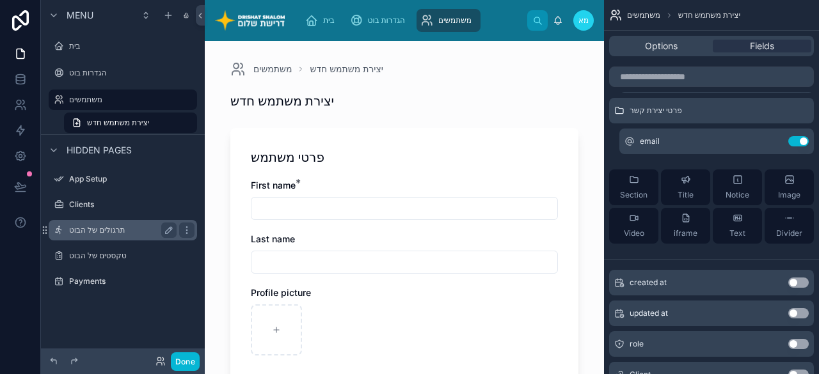
click at [102, 236] on div "תרגולים של הבוט" at bounding box center [122, 230] width 107 height 15
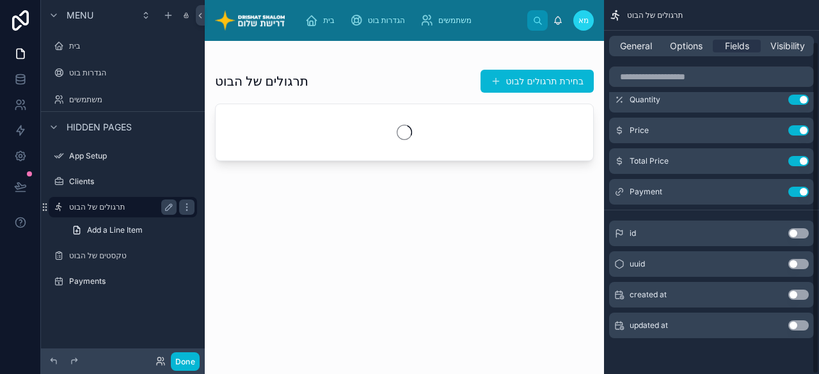
scroll to position [46, 0]
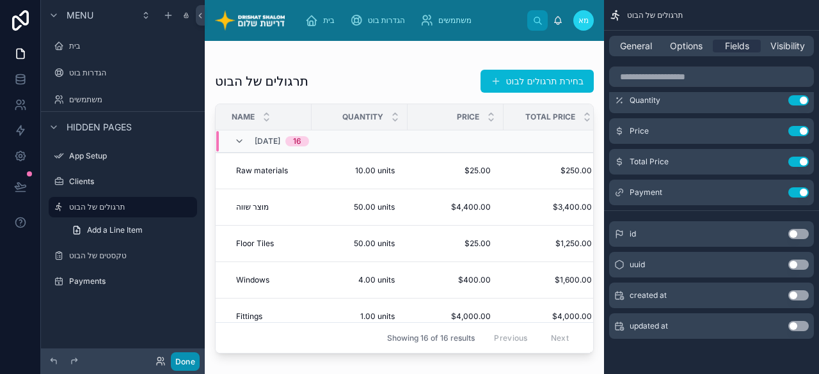
click at [186, 358] on button "Done" at bounding box center [185, 362] width 29 height 19
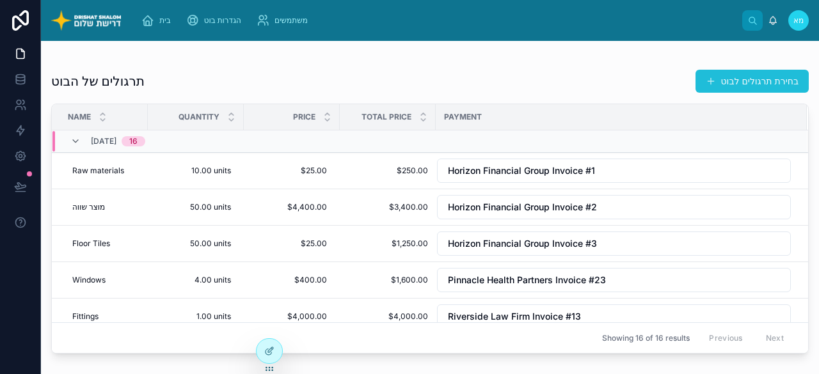
click at [719, 83] on button "בחירת תרגולים לבוט" at bounding box center [751, 81] width 113 height 23
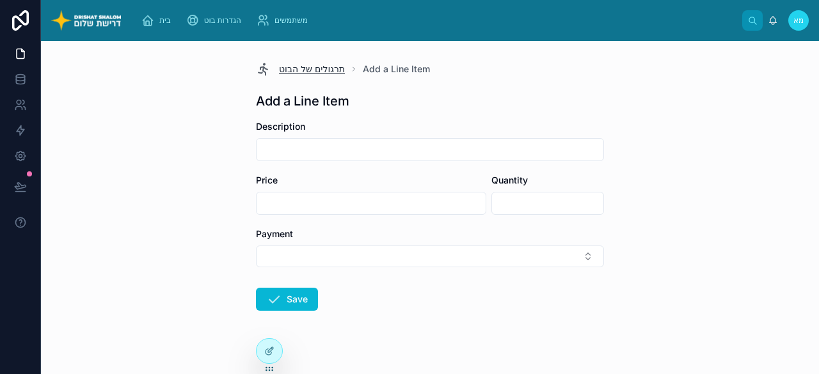
click at [311, 67] on span "תרגולים של הבוט" at bounding box center [312, 69] width 66 height 13
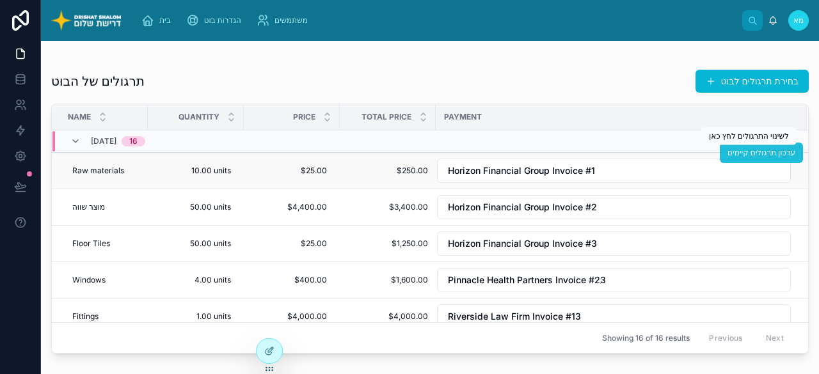
click at [745, 154] on span "עדכון תרגולים קיימים" at bounding box center [761, 153] width 68 height 10
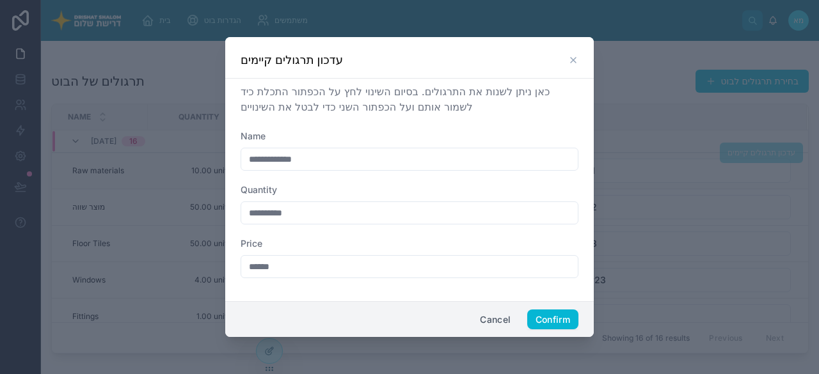
click at [571, 58] on icon at bounding box center [573, 60] width 5 height 5
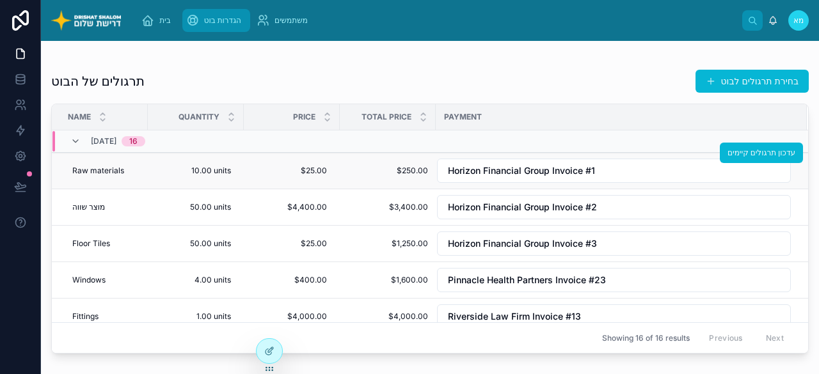
click at [207, 16] on span "הגדרות בוט" at bounding box center [222, 20] width 37 height 10
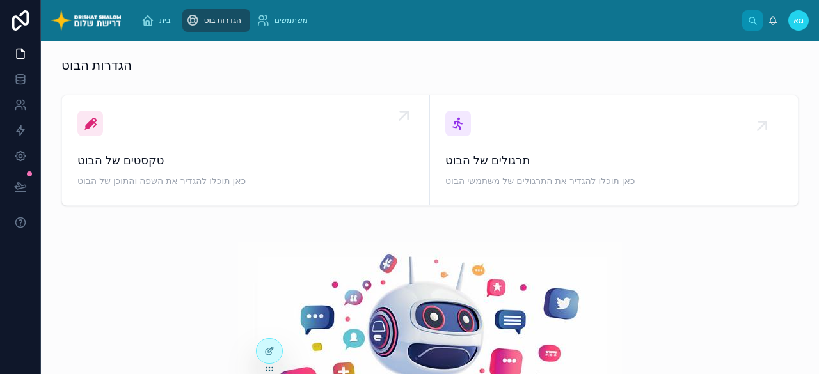
click at [284, 136] on div "טקסטים של הבוט כאן תוכלו להגדיר את השפה והתוכן של הבוט" at bounding box center [245, 150] width 337 height 79
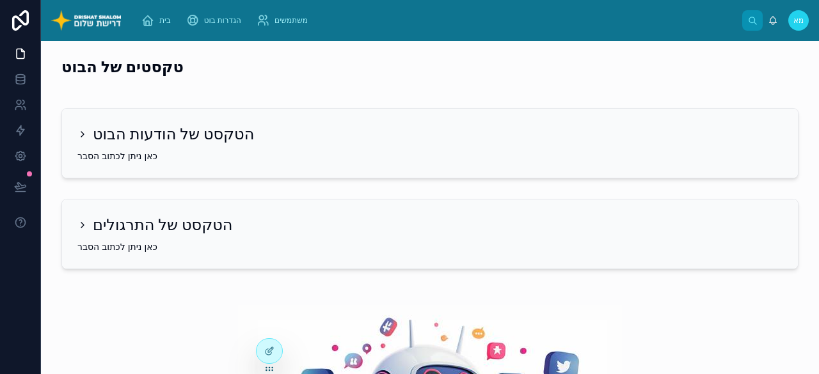
click at [156, 133] on h2 "הטקסט של הודעות הבוט" at bounding box center [173, 134] width 161 height 20
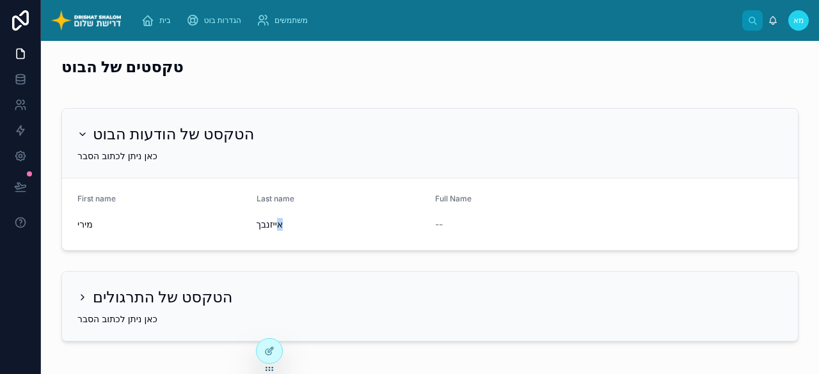
click at [278, 229] on span "אייזנבך" at bounding box center [341, 224] width 169 height 13
click at [171, 299] on h2 "הטקסט של התרגולים" at bounding box center [162, 297] width 139 height 20
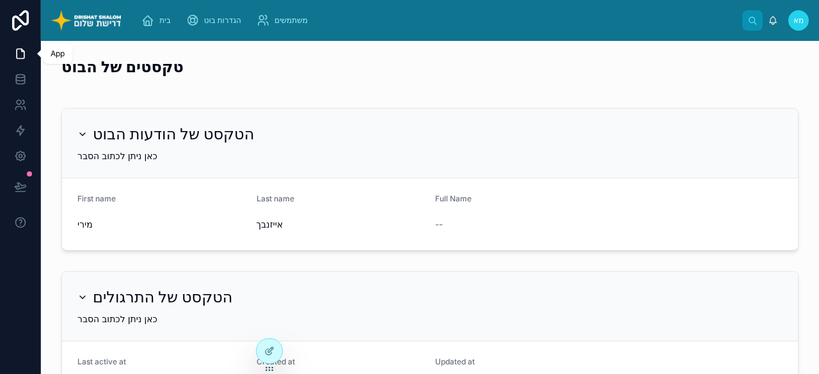
click at [21, 54] on icon at bounding box center [20, 53] width 13 height 13
click at [264, 351] on icon at bounding box center [269, 351] width 10 height 10
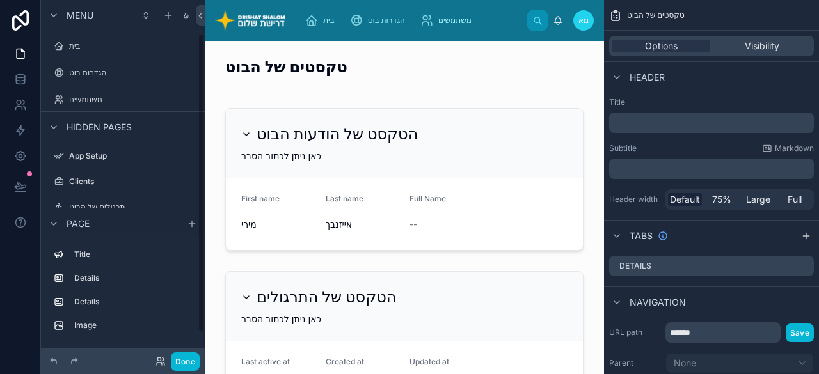
scroll to position [40, 0]
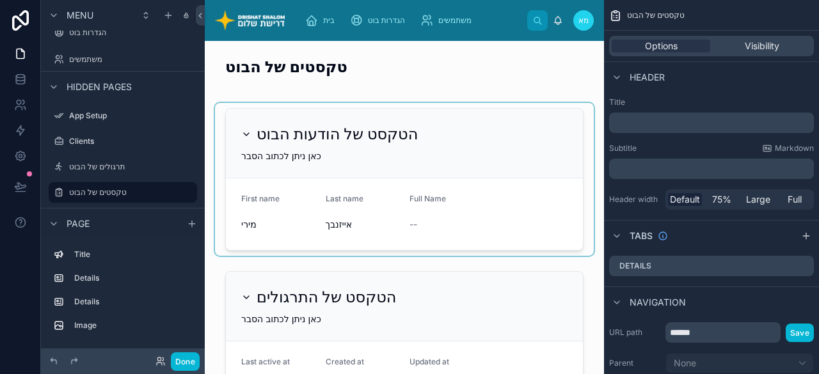
click at [469, 205] on div at bounding box center [404, 179] width 379 height 153
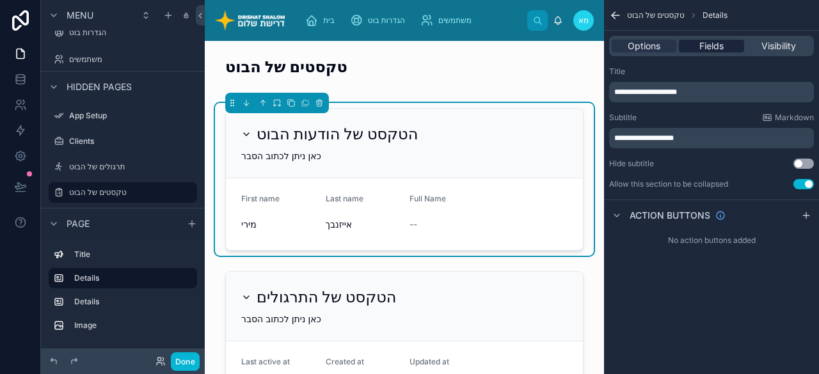
click at [713, 48] on span "Fields" at bounding box center [711, 46] width 24 height 13
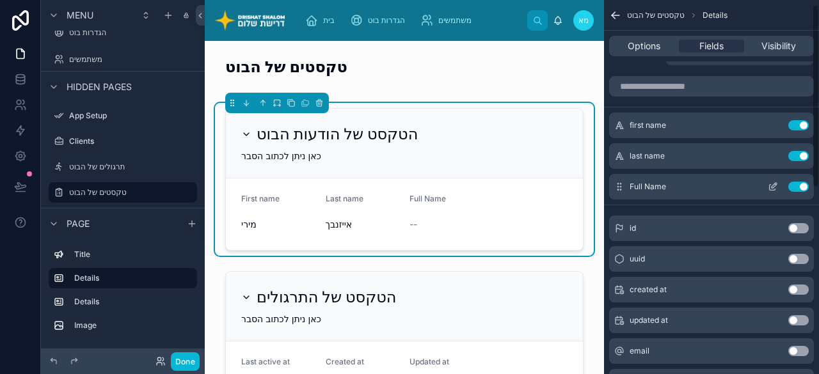
scroll to position [0, 0]
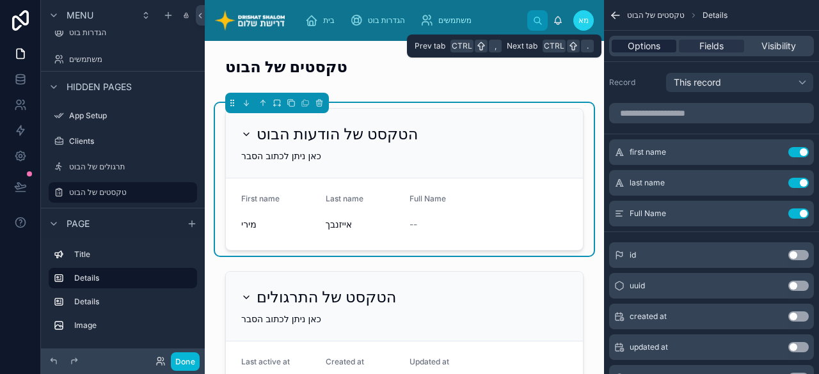
click at [640, 44] on span "Options" at bounding box center [644, 46] width 33 height 13
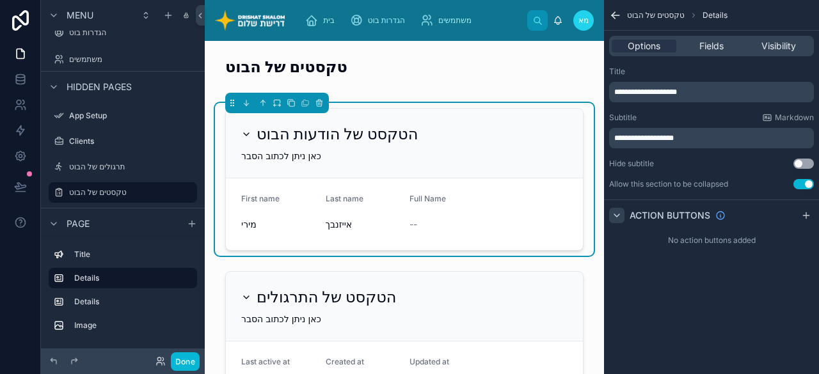
click at [622, 213] on div "scrollable content" at bounding box center [616, 215] width 15 height 15
click at [614, 217] on icon "scrollable content" at bounding box center [617, 216] width 10 height 10
click at [807, 218] on icon "scrollable content" at bounding box center [806, 216] width 10 height 10
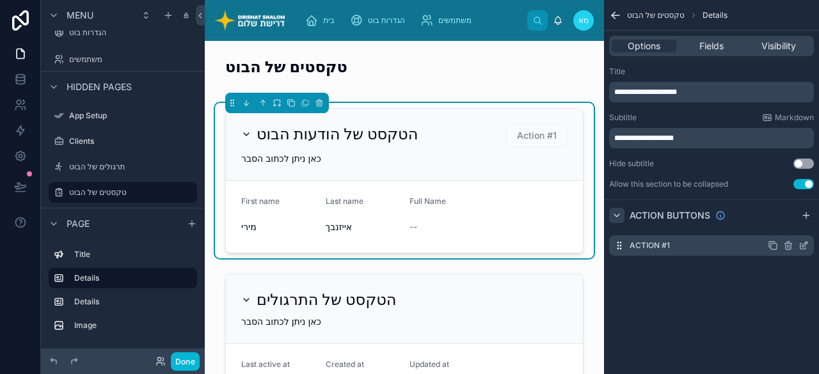
click at [801, 245] on icon "scrollable content" at bounding box center [804, 246] width 10 height 10
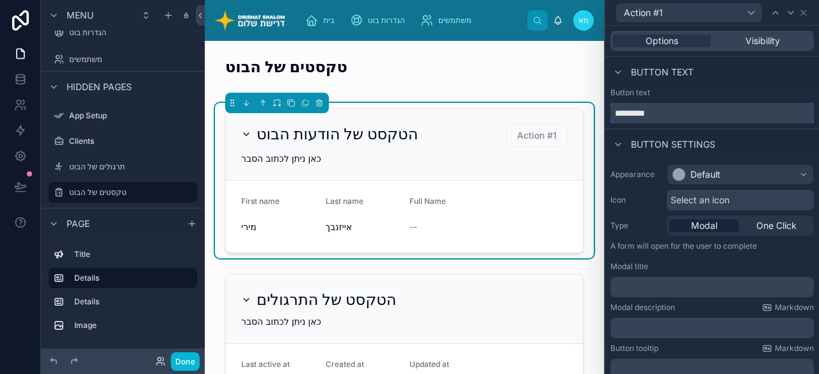
drag, startPoint x: 672, startPoint y: 111, endPoint x: 601, endPoint y: 109, distance: 71.0
click at [601, 109] on div "Action #1 Options Visibility Button text Button text ********* Button settings …" at bounding box center [430, 187] width 778 height 374
type input "**********"
click at [729, 178] on div "Default" at bounding box center [740, 174] width 147 height 20
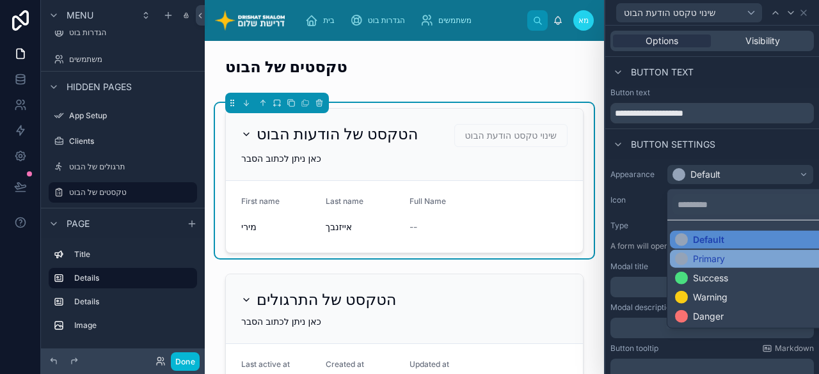
click at [716, 264] on div "Primary" at bounding box center [709, 259] width 32 height 13
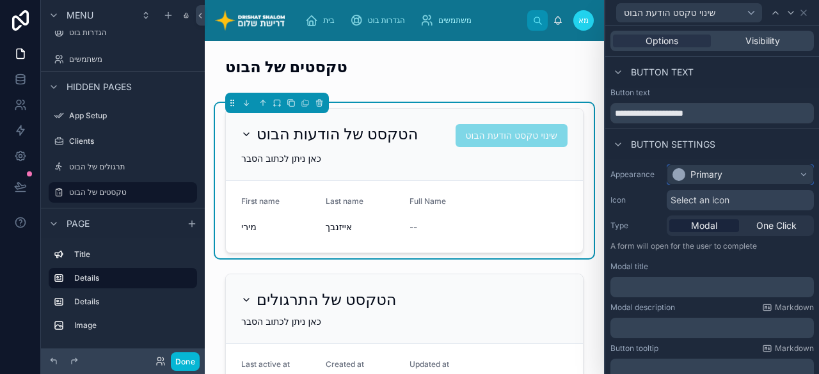
click at [751, 177] on div "Primary" at bounding box center [740, 174] width 147 height 20
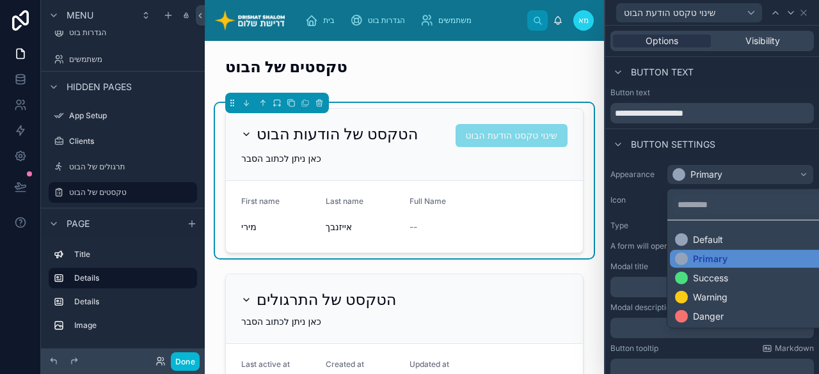
click at [754, 150] on div at bounding box center [712, 187] width 214 height 374
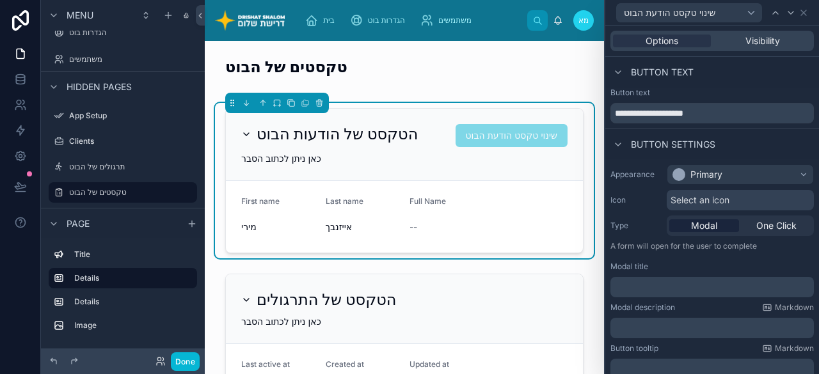
click at [724, 202] on span "Select an icon" at bounding box center [700, 200] width 59 height 13
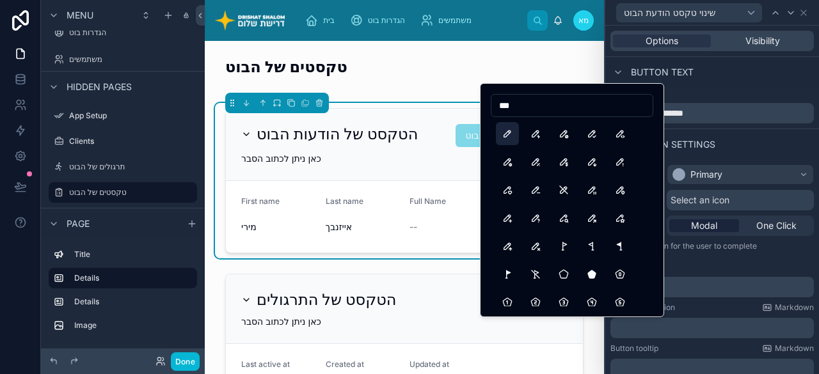
type input "***"
click at [502, 137] on button "Pencil" at bounding box center [507, 133] width 23 height 23
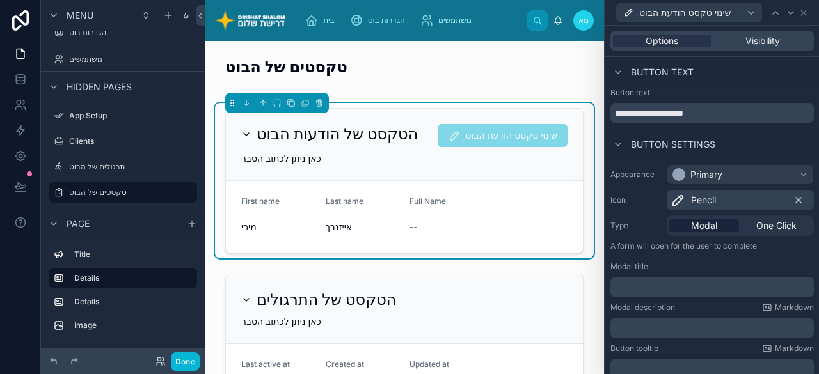
click at [793, 198] on icon at bounding box center [798, 200] width 10 height 10
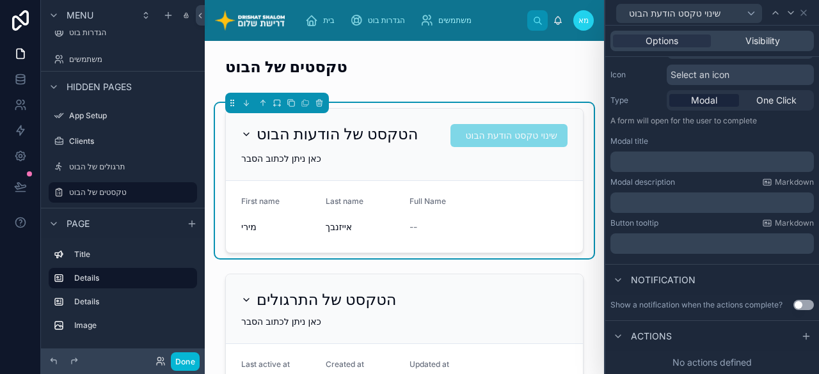
scroll to position [135, 0]
click at [797, 300] on button "Use setting" at bounding box center [803, 305] width 20 height 10
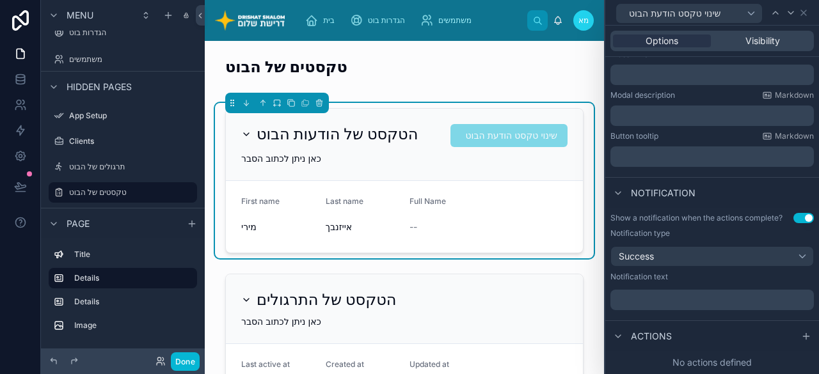
scroll to position [222, 0]
click at [671, 304] on p "﻿" at bounding box center [714, 300] width 196 height 13
click at [758, 306] on p "**********" at bounding box center [714, 300] width 196 height 13
click at [621, 333] on icon at bounding box center [618, 336] width 10 height 10
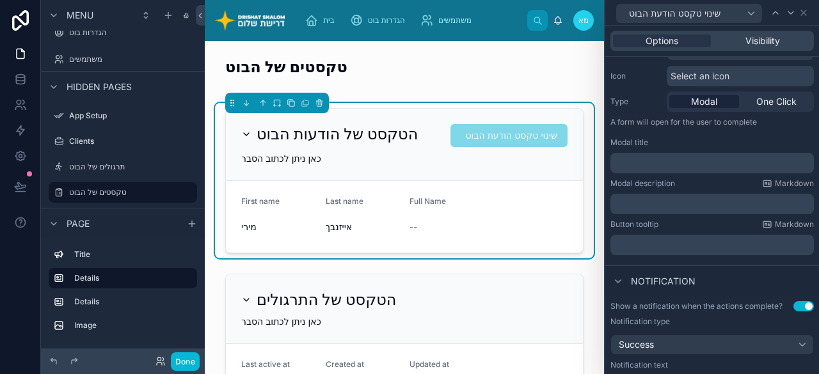
scroll to position [128, 0]
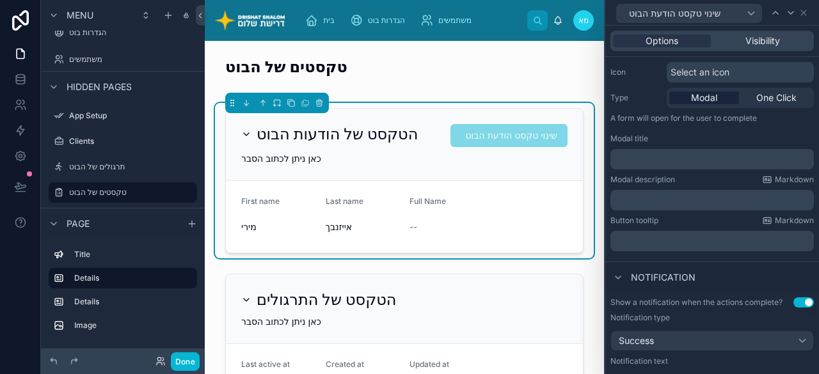
click at [638, 154] on p "﻿" at bounding box center [714, 159] width 196 height 13
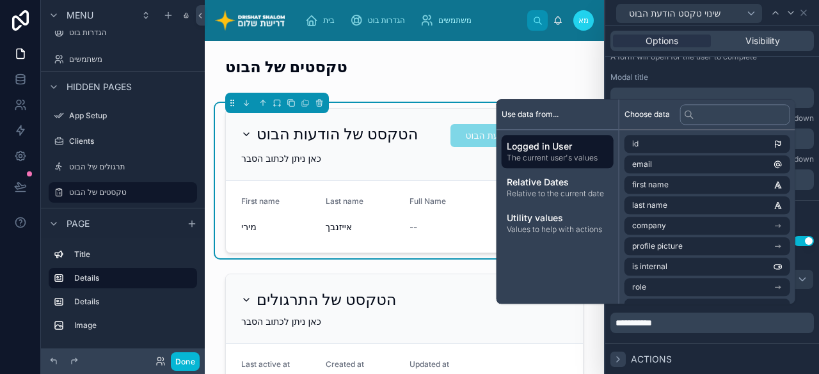
scroll to position [199, 0]
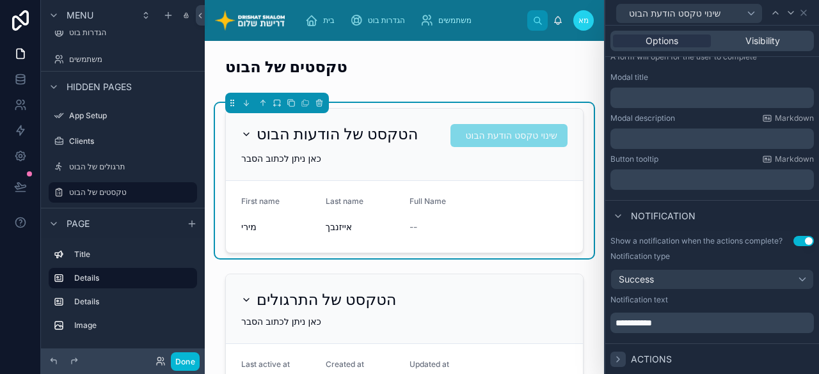
click at [754, 331] on div "**********" at bounding box center [711, 323] width 203 height 20
click at [621, 358] on icon at bounding box center [618, 359] width 10 height 10
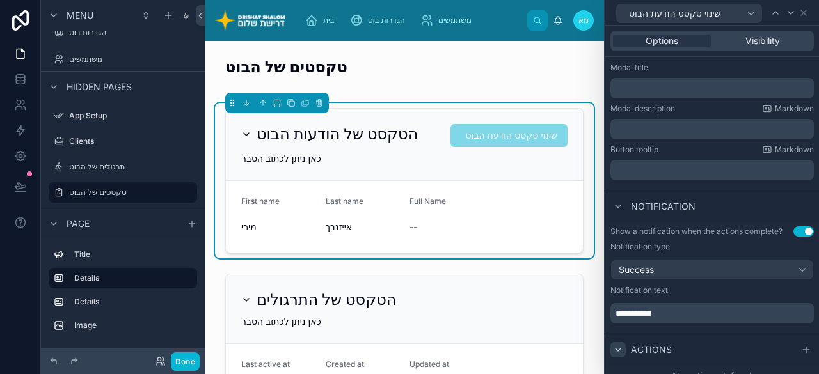
scroll to position [222, 0]
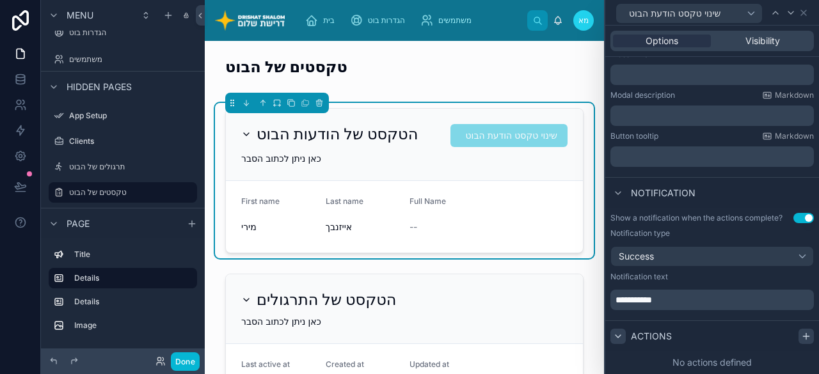
click at [799, 330] on div at bounding box center [806, 336] width 15 height 15
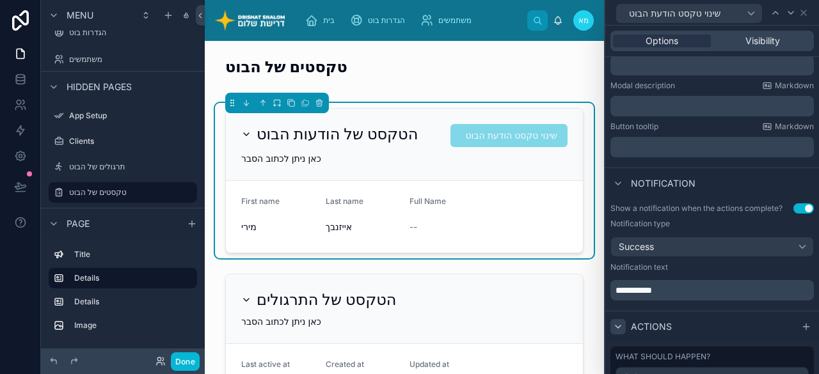
scroll to position [288, 0]
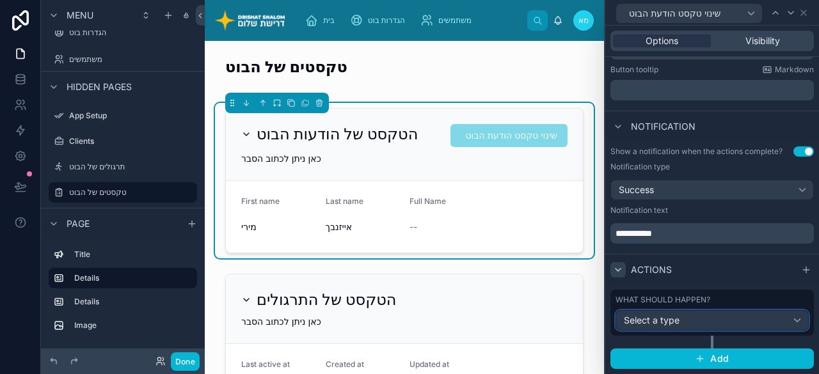
click at [724, 315] on div "Select a type" at bounding box center [712, 320] width 193 height 20
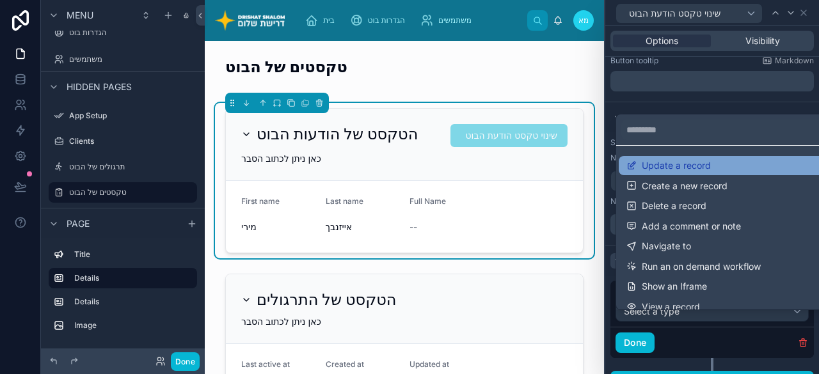
click at [690, 170] on span "Update a record" at bounding box center [676, 166] width 69 height 12
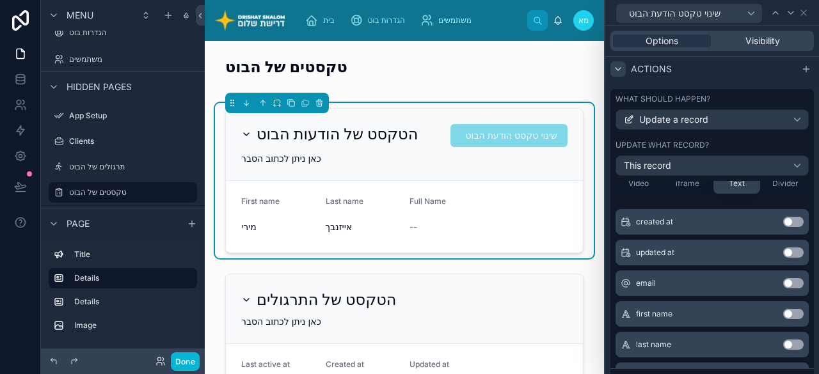
scroll to position [128, 0]
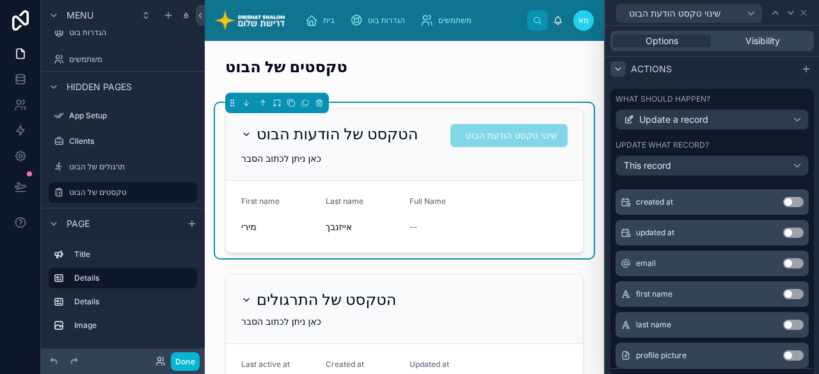
click at [783, 299] on button "Use setting" at bounding box center [793, 294] width 20 height 10
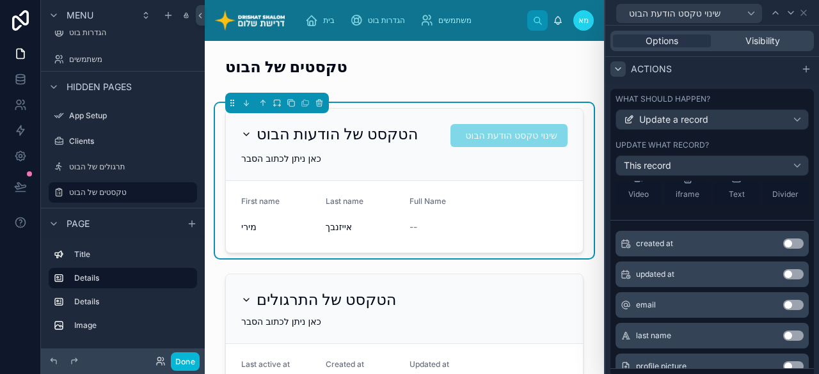
click at [783, 341] on button "Use setting" at bounding box center [793, 336] width 20 height 10
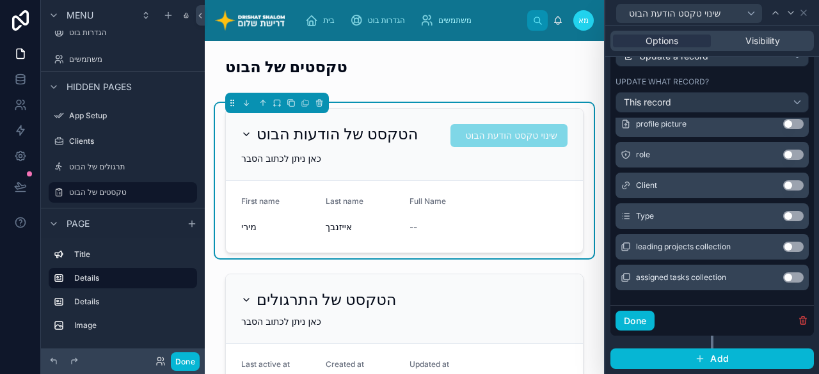
scroll to position [552, 0]
click at [639, 319] on button "Done" at bounding box center [635, 321] width 39 height 20
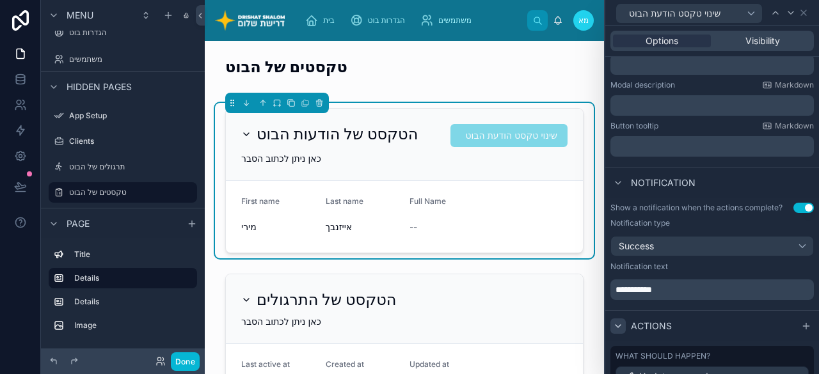
scroll to position [334, 0]
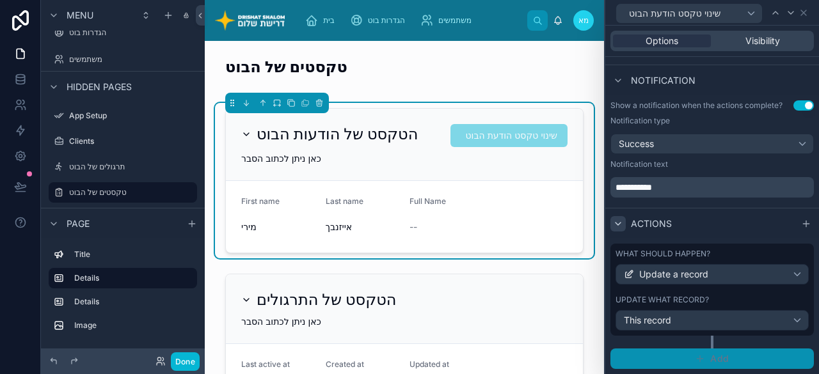
click at [695, 362] on icon "button" at bounding box center [700, 359] width 10 height 10
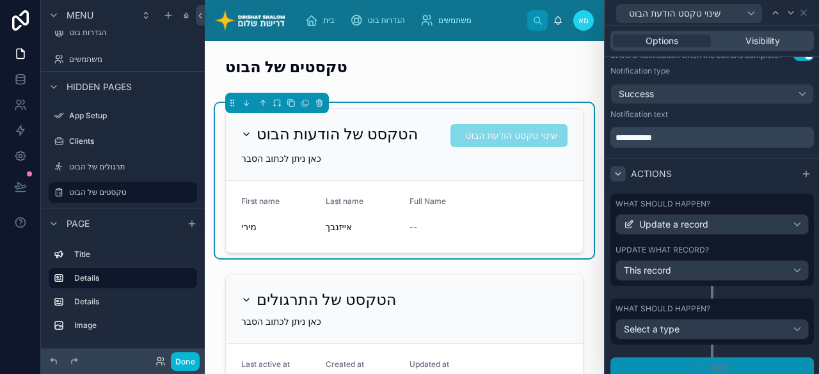
scroll to position [393, 0]
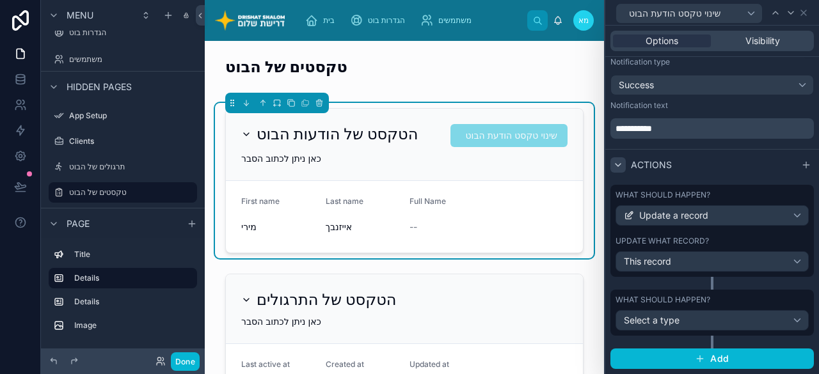
click at [618, 164] on icon at bounding box center [618, 165] width 10 height 10
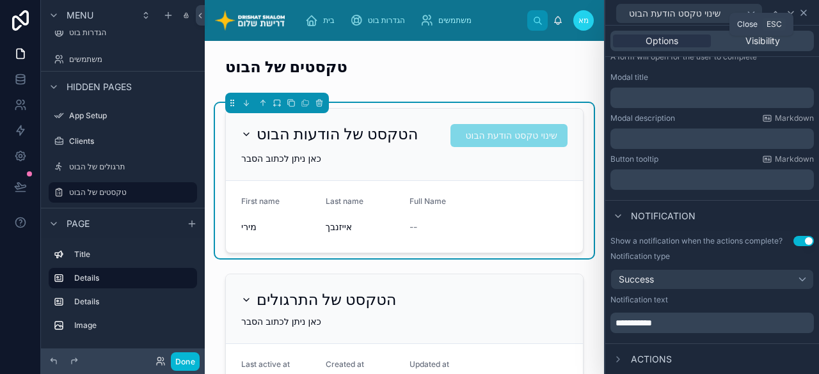
click at [802, 14] on icon at bounding box center [803, 12] width 5 height 5
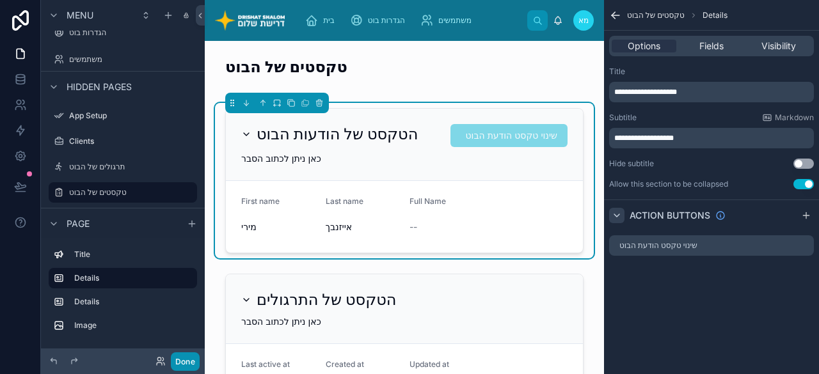
click at [189, 363] on button "Done" at bounding box center [185, 362] width 29 height 19
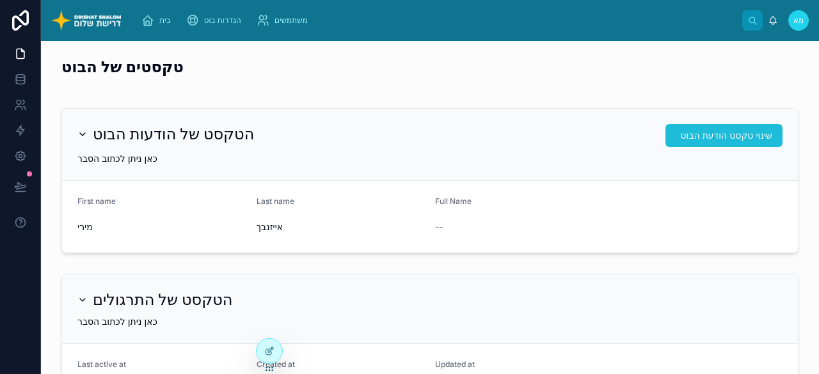
click at [704, 132] on span "שינוי טקסט הודעת הבוט" at bounding box center [726, 135] width 91 height 13
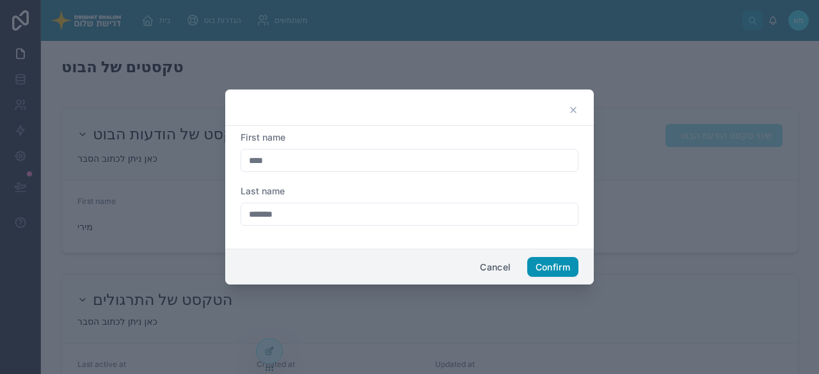
click at [549, 270] on button "Confirm" at bounding box center [552, 267] width 51 height 20
click at [575, 111] on icon at bounding box center [573, 110] width 10 height 10
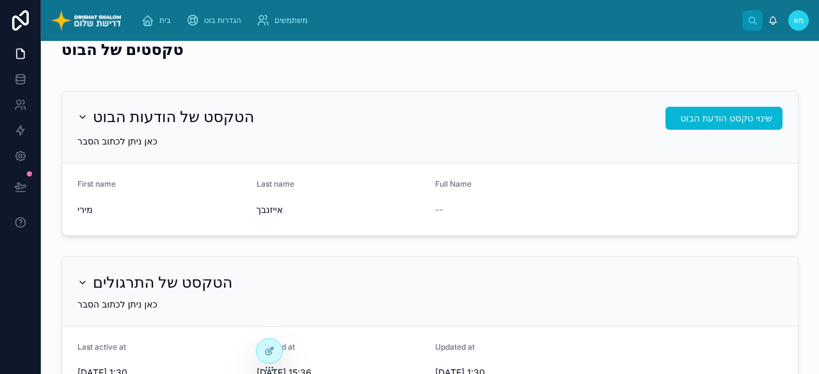
scroll to position [0, 0]
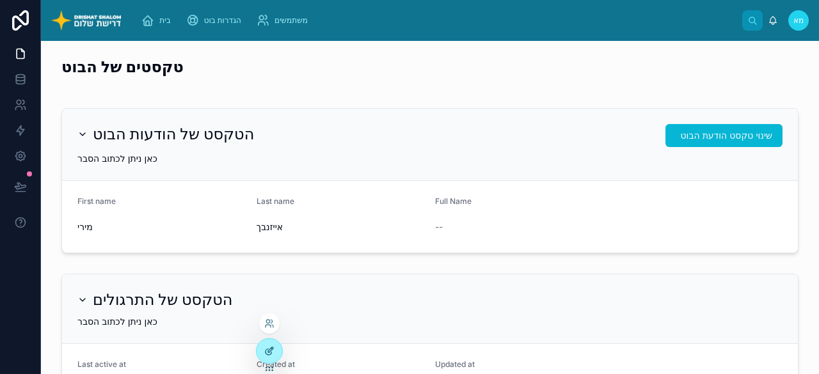
click at [273, 345] on div at bounding box center [270, 351] width 26 height 24
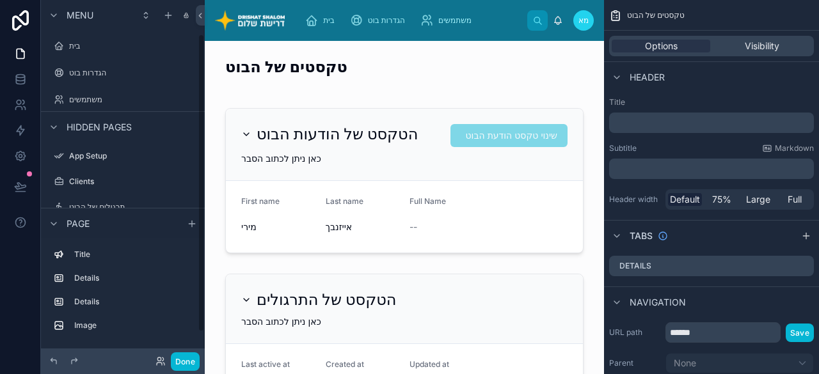
scroll to position [40, 0]
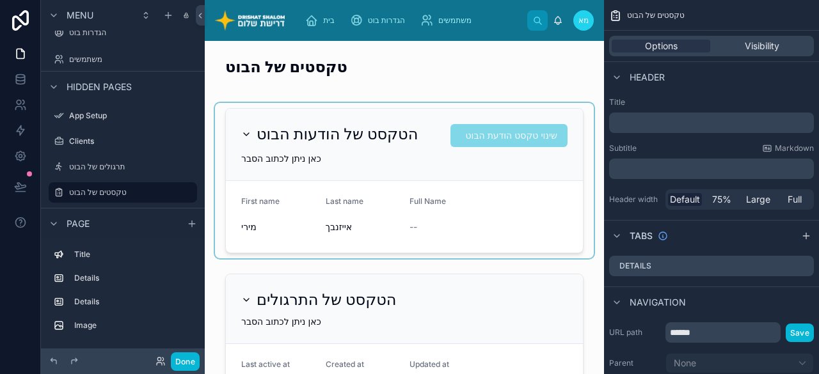
click at [495, 152] on div at bounding box center [404, 180] width 379 height 155
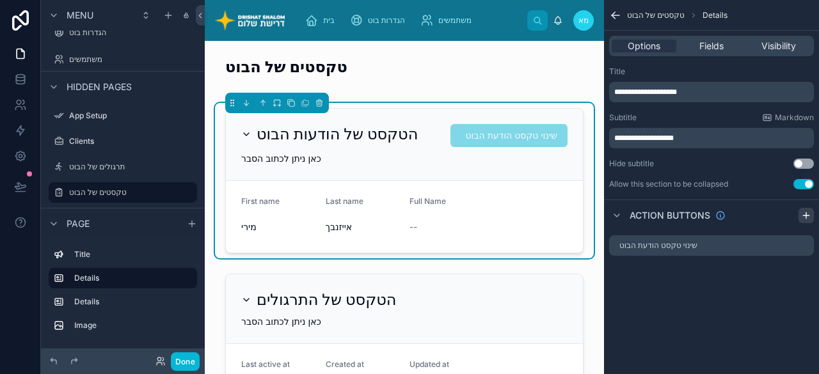
click at [804, 217] on icon "scrollable content" at bounding box center [806, 216] width 10 height 10
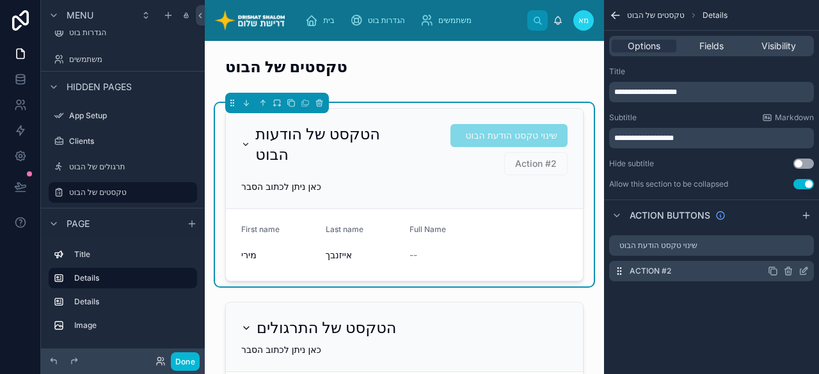
click at [804, 269] on icon "scrollable content" at bounding box center [804, 269] width 5 height 5
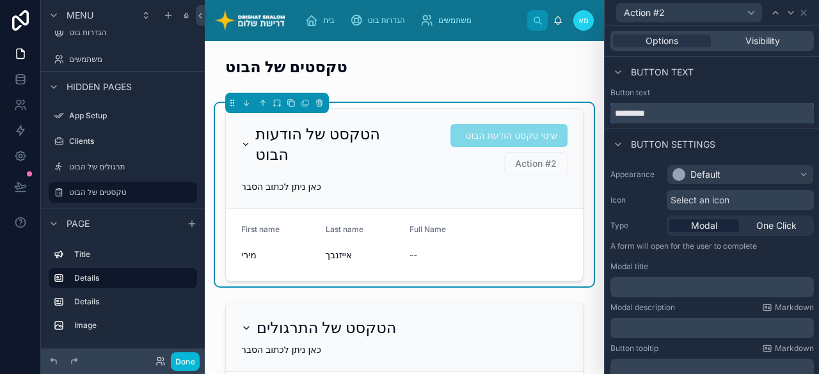
drag, startPoint x: 680, startPoint y: 106, endPoint x: 573, endPoint y: 107, distance: 106.9
click at [573, 107] on div "Action #2 Options Visibility Button text Button text ********* Button settings …" at bounding box center [430, 187] width 778 height 374
type input "*****"
click at [735, 171] on div "Default" at bounding box center [740, 174] width 147 height 20
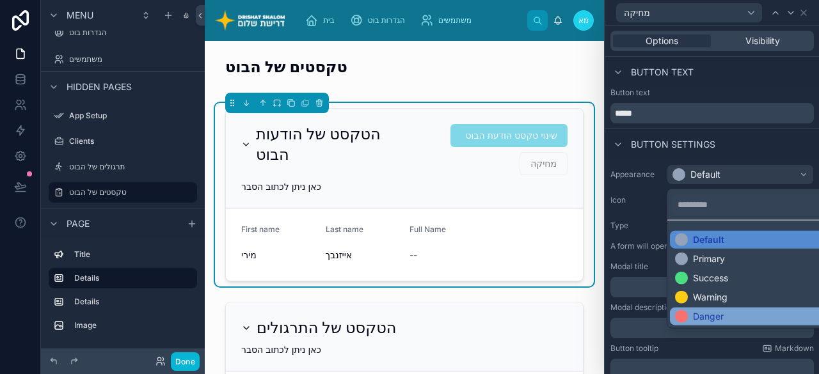
click at [723, 312] on div "Danger" at bounding box center [708, 316] width 31 height 13
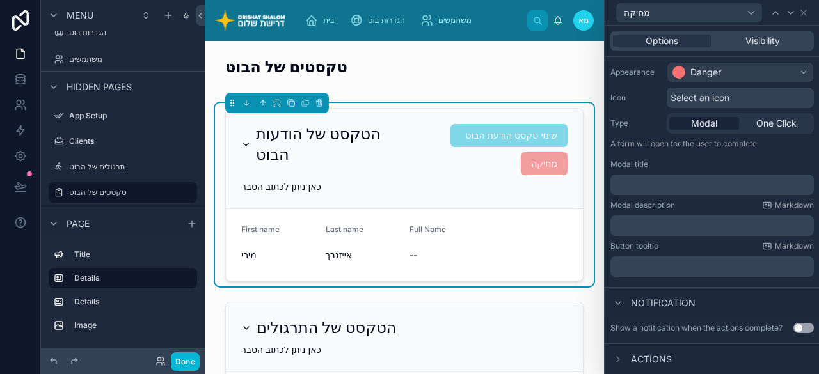
scroll to position [112, 0]
click at [793, 326] on button "Use setting" at bounding box center [803, 328] width 20 height 10
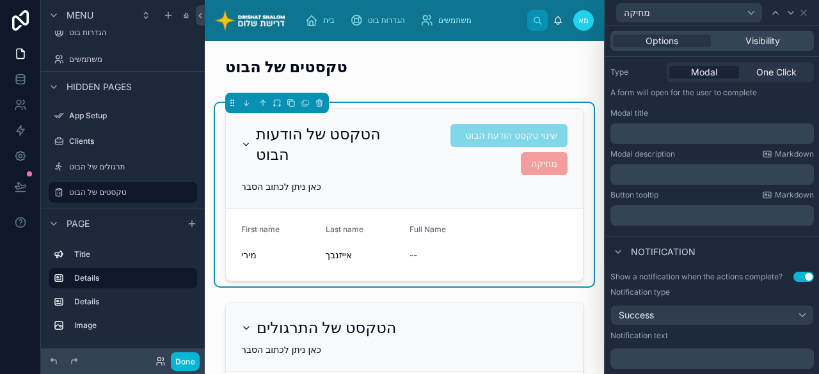
scroll to position [199, 0]
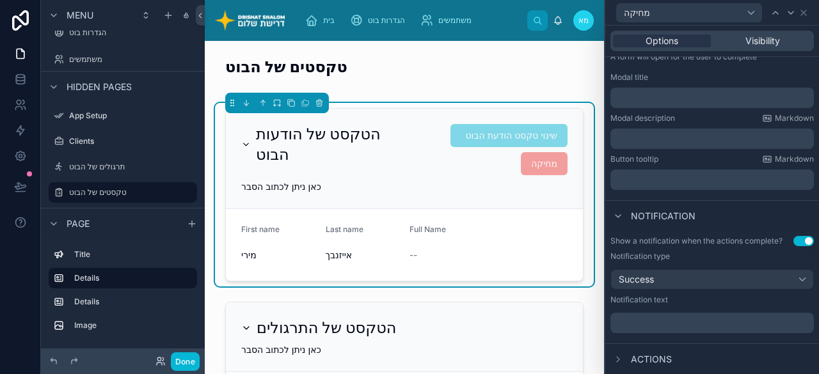
click at [718, 324] on p "﻿" at bounding box center [714, 323] width 196 height 13
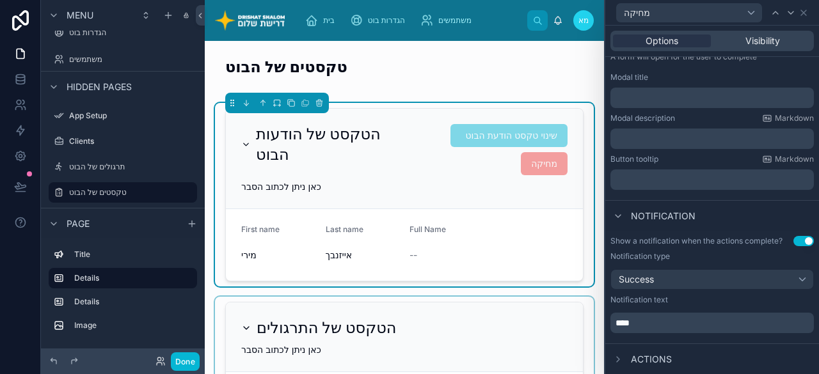
click at [562, 346] on div at bounding box center [404, 373] width 379 height 153
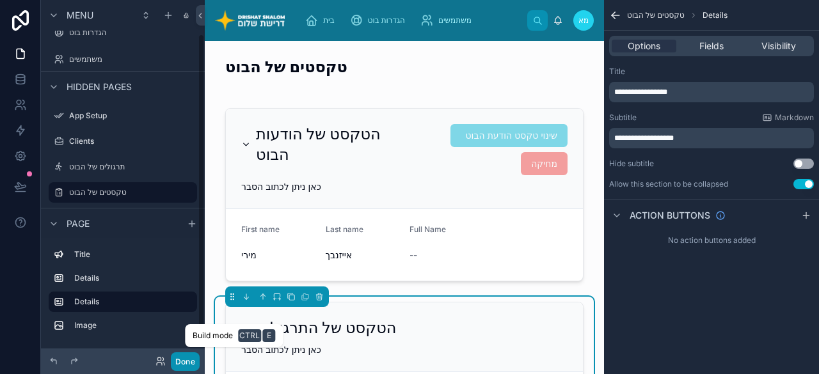
click at [184, 363] on button "Done" at bounding box center [185, 362] width 29 height 19
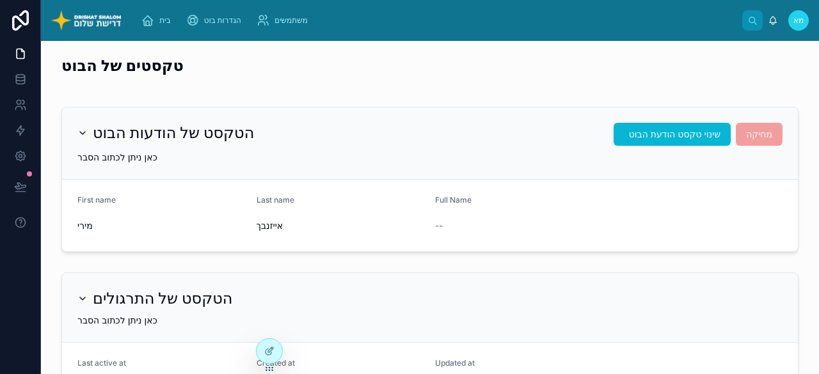
scroll to position [0, 0]
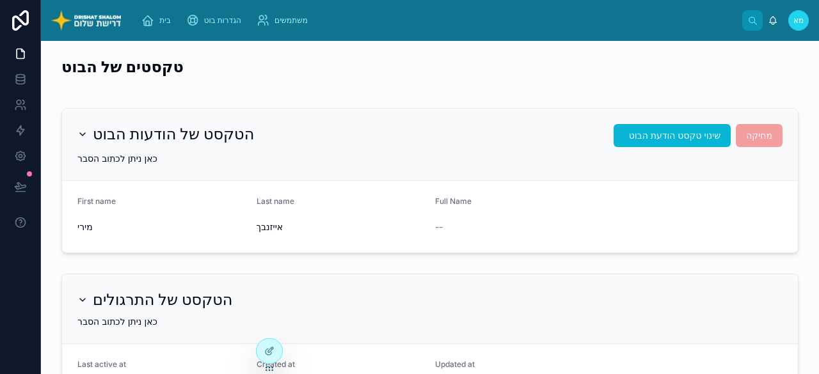
click at [755, 136] on span "מחיקה" at bounding box center [759, 135] width 47 height 11
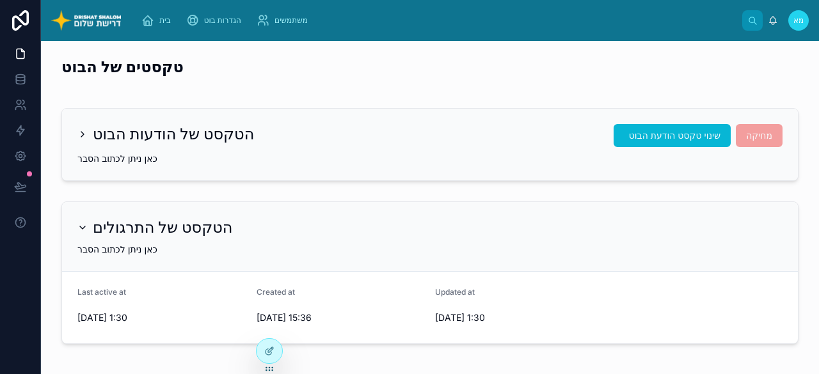
click at [79, 131] on icon at bounding box center [82, 134] width 10 height 10
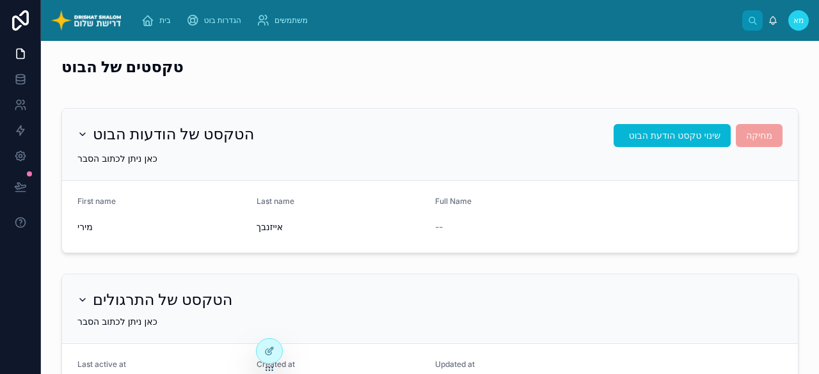
click at [462, 202] on span "Full Name" at bounding box center [453, 201] width 36 height 10
click at [745, 138] on span "מחיקה" at bounding box center [759, 135] width 47 height 11
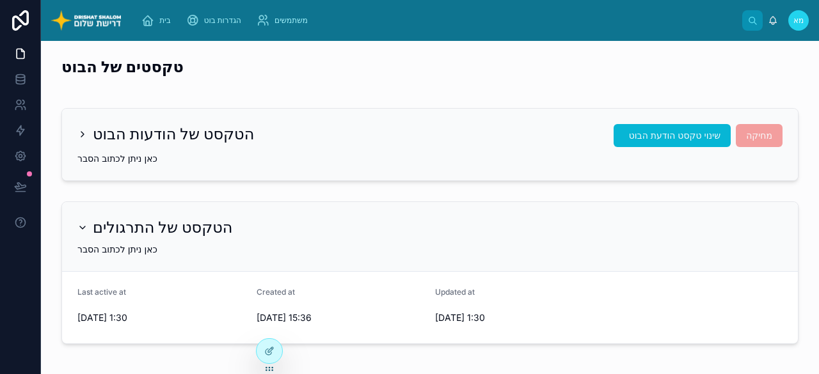
click at [745, 138] on span "מחיקה" at bounding box center [759, 135] width 47 height 11
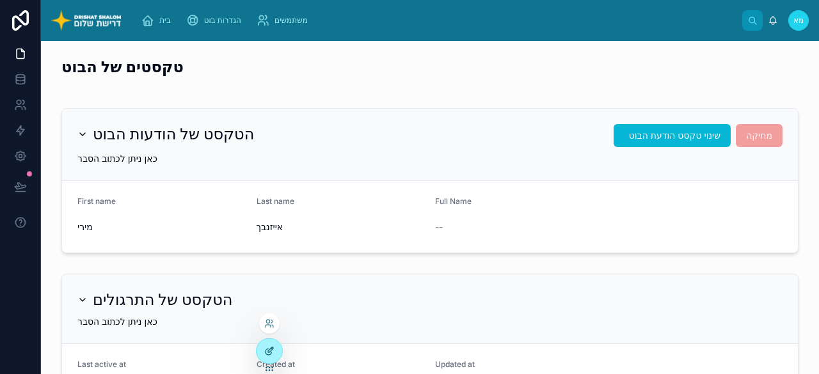
click at [268, 351] on icon at bounding box center [270, 349] width 5 height 5
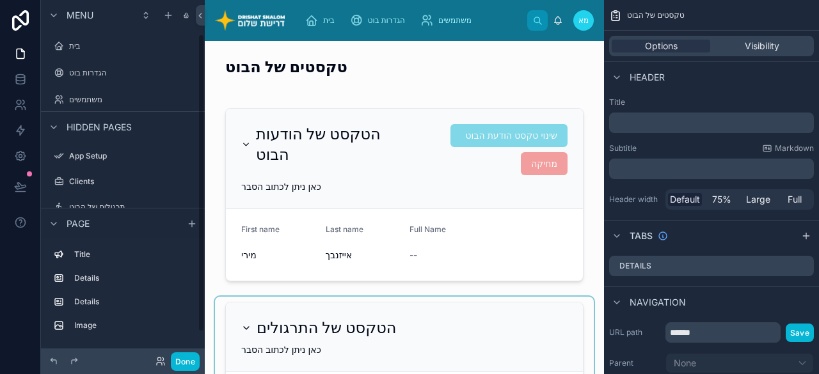
scroll to position [40, 0]
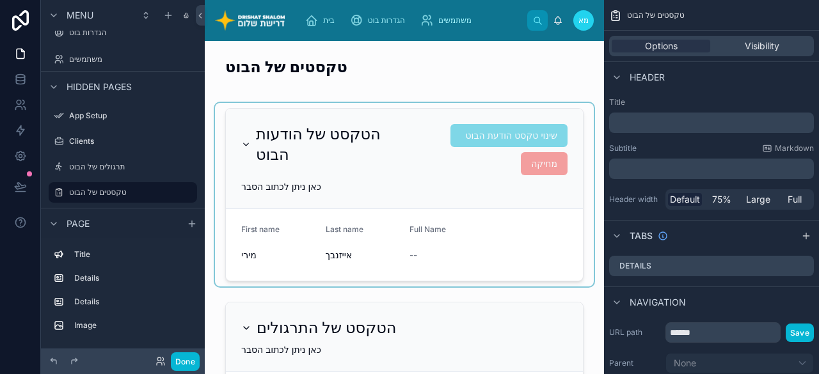
click at [530, 170] on div at bounding box center [404, 195] width 379 height 184
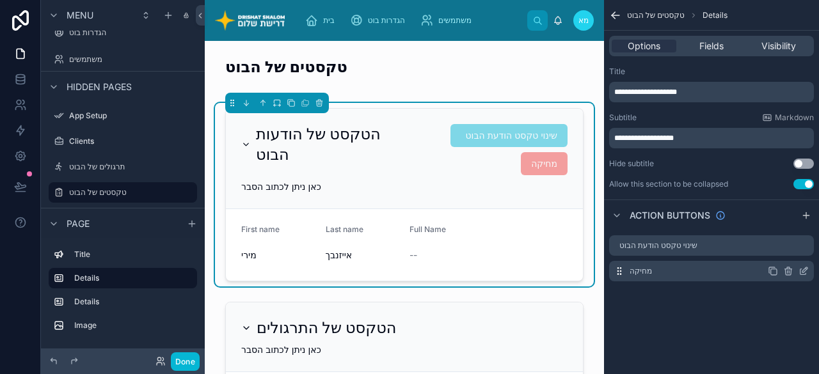
click at [804, 274] on icon "scrollable content" at bounding box center [803, 272] width 6 height 6
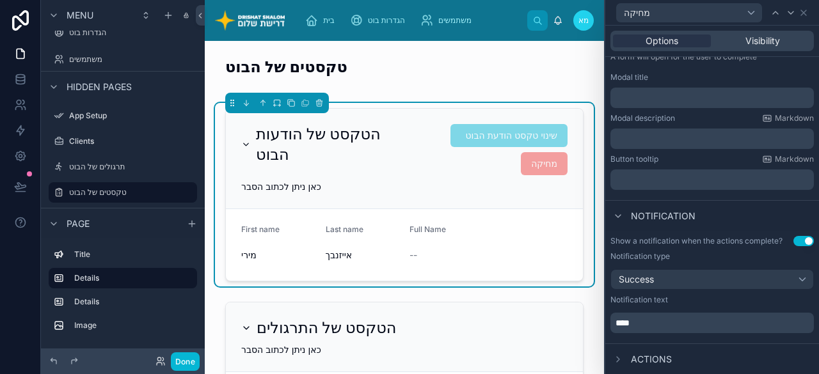
scroll to position [199, 0]
click at [645, 362] on span "Actions" at bounding box center [651, 359] width 41 height 13
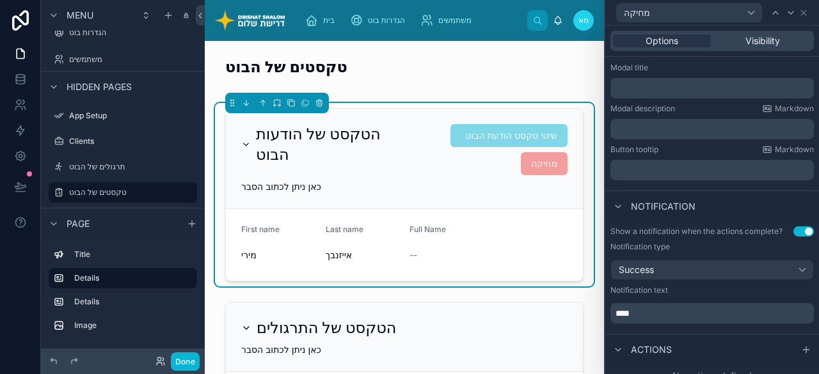
scroll to position [222, 0]
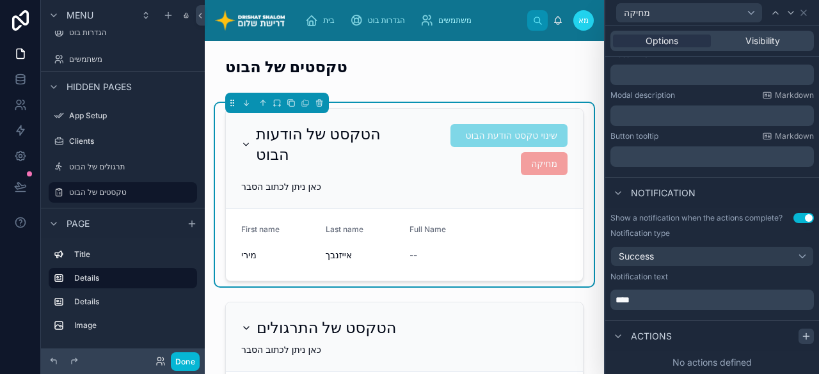
click at [801, 333] on icon at bounding box center [806, 336] width 10 height 10
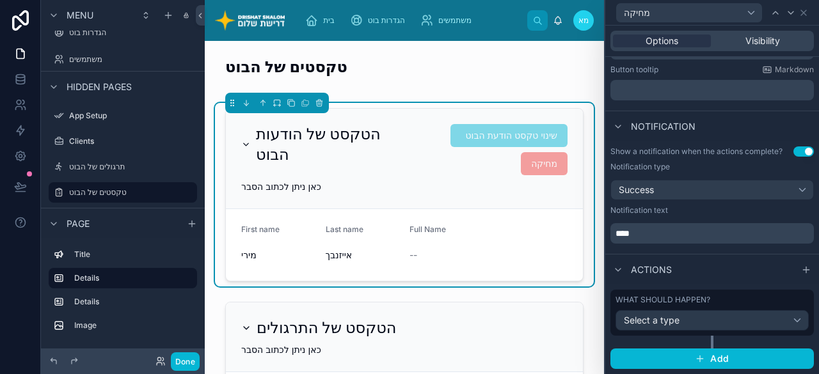
scroll to position [288, 0]
click at [715, 320] on div "Select a type" at bounding box center [712, 320] width 193 height 20
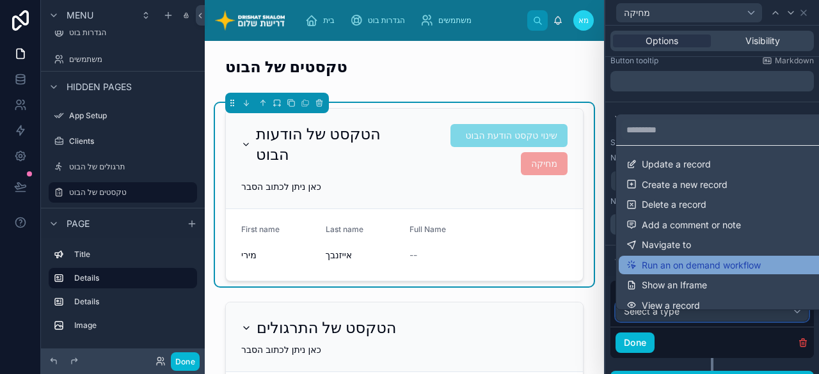
scroll to position [0, 0]
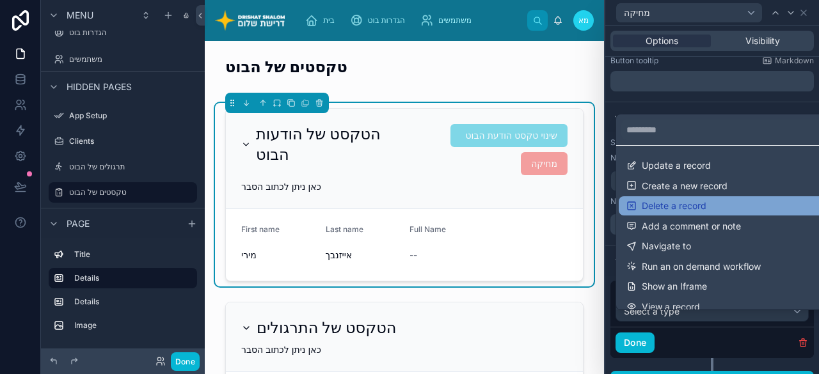
click at [682, 207] on span "Delete a record" at bounding box center [674, 206] width 65 height 12
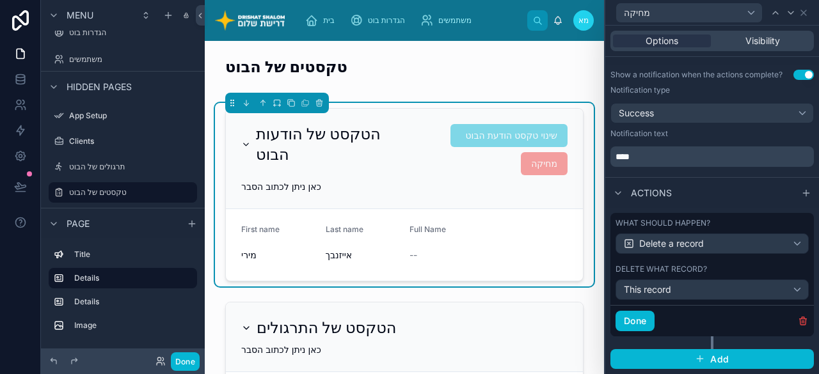
scroll to position [365, 0]
click at [637, 319] on button "Done" at bounding box center [635, 321] width 39 height 20
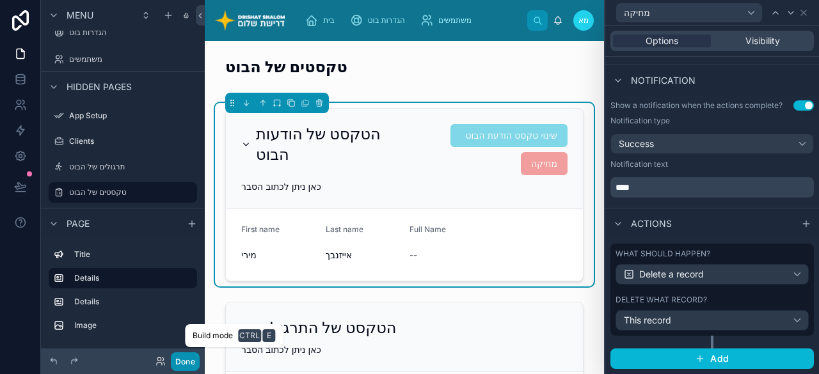
click at [179, 363] on button "Done" at bounding box center [185, 362] width 29 height 19
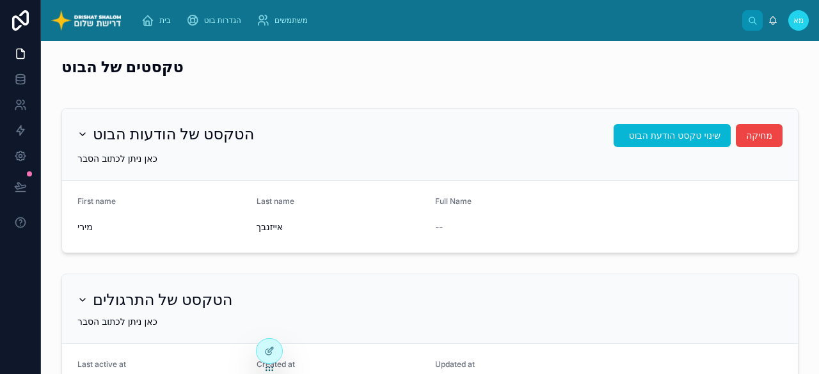
click at [123, 140] on h2 "הטקסט של הודעות הבוט" at bounding box center [173, 134] width 161 height 20
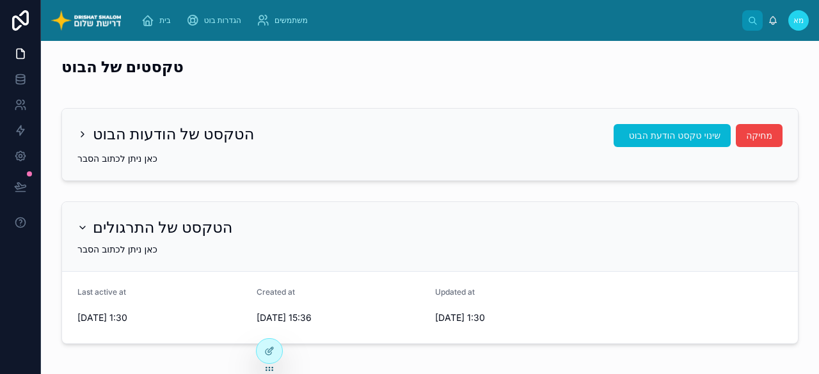
click at [123, 140] on h2 "הטקסט של הודעות הבוט" at bounding box center [173, 134] width 161 height 20
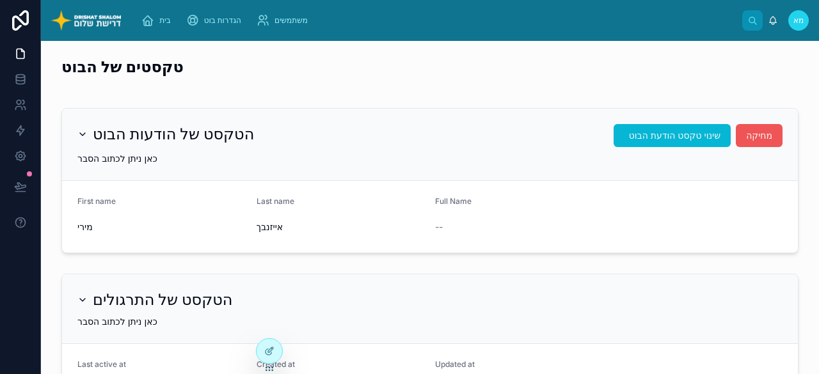
click at [755, 140] on span "מחיקה" at bounding box center [759, 135] width 26 height 13
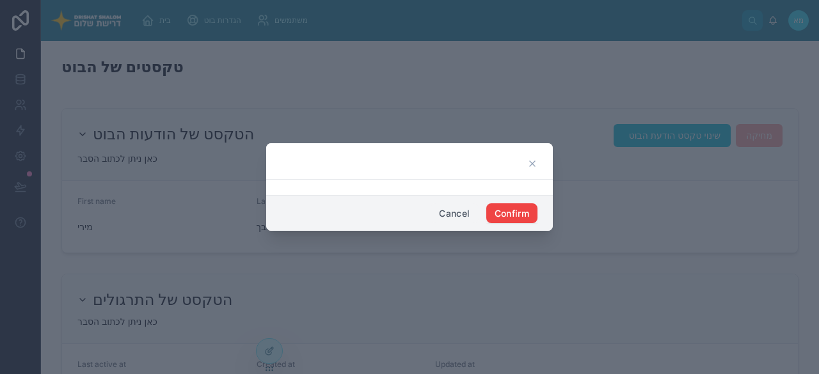
click at [458, 214] on button "Cancel" at bounding box center [454, 213] width 47 height 20
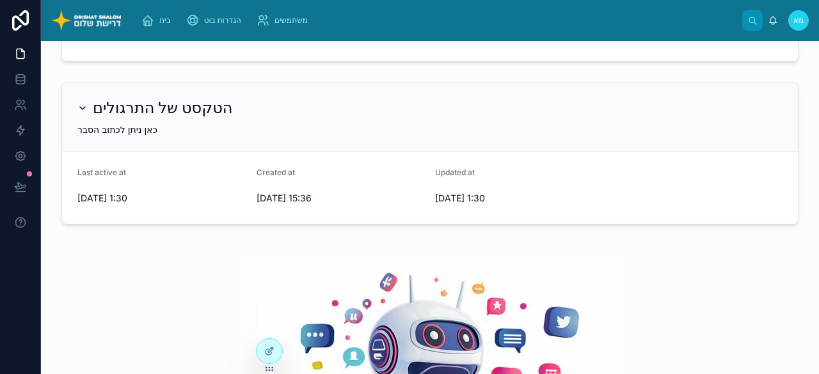
scroll to position [0, 0]
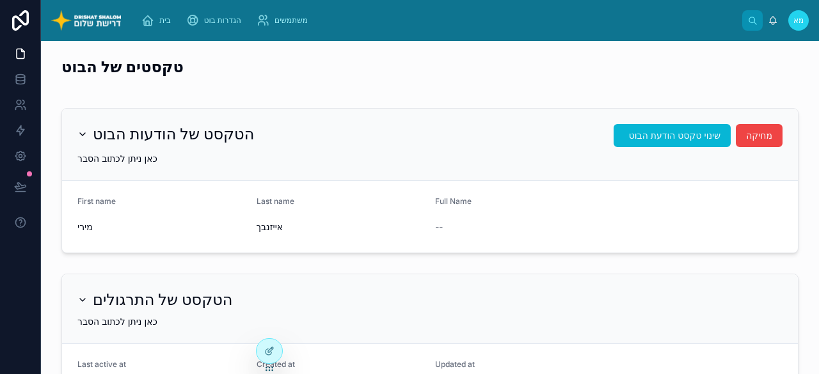
click at [93, 137] on h2 "הטקסט של הודעות הבוט" at bounding box center [173, 134] width 161 height 20
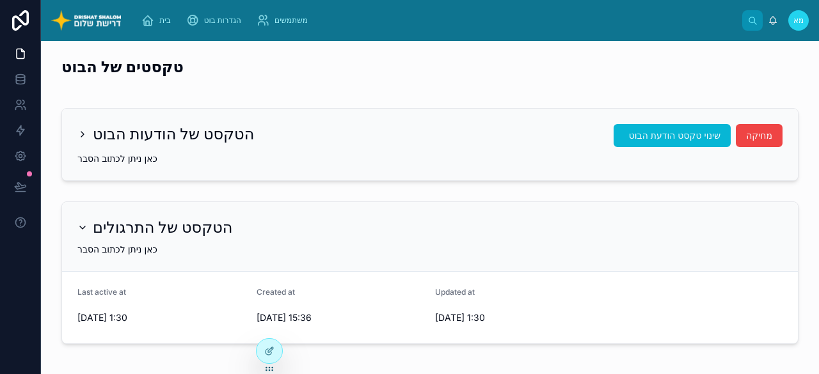
click at [155, 152] on div "הטקסט של הודעות הבוט שינוי טקסט הודעת הבוט מחיקה כאן ניתן לכתוב הסבר" at bounding box center [430, 145] width 736 height 72
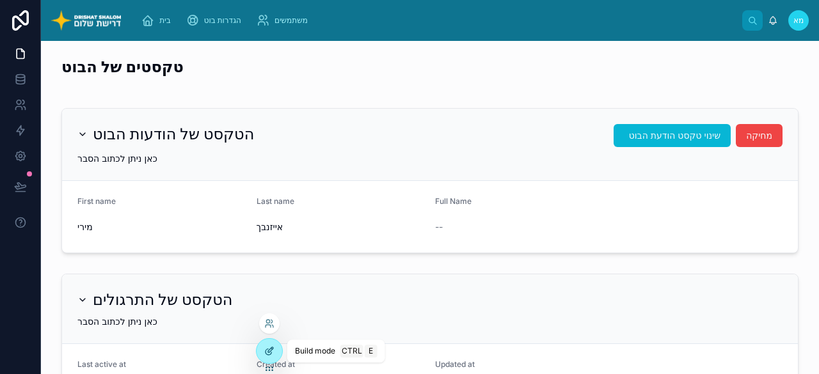
click at [269, 355] on icon at bounding box center [269, 351] width 10 height 10
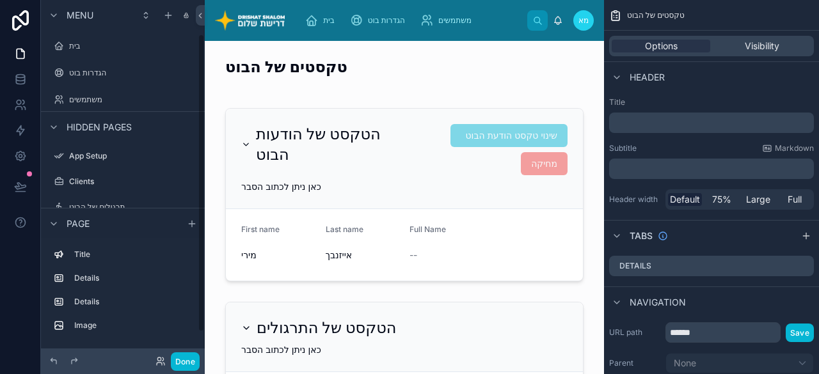
scroll to position [40, 0]
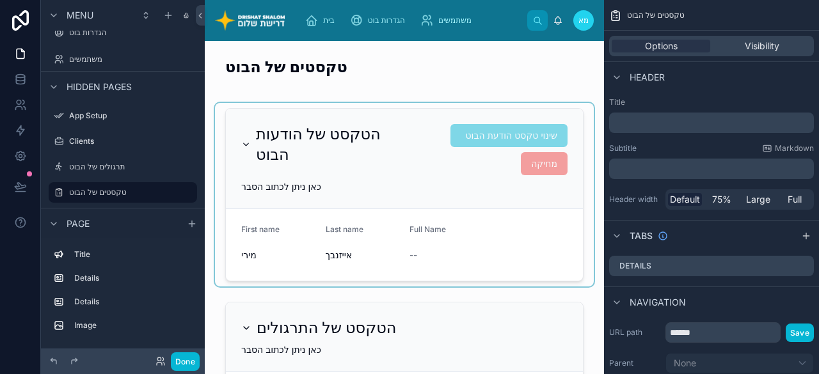
click at [402, 160] on div at bounding box center [404, 195] width 379 height 184
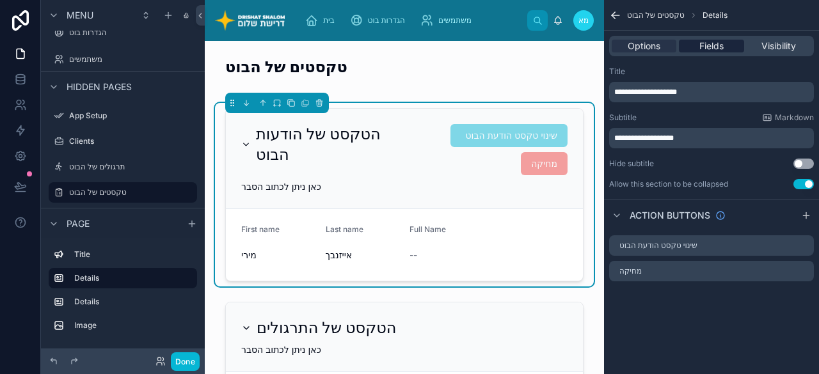
click at [709, 50] on span "Fields" at bounding box center [711, 46] width 24 height 13
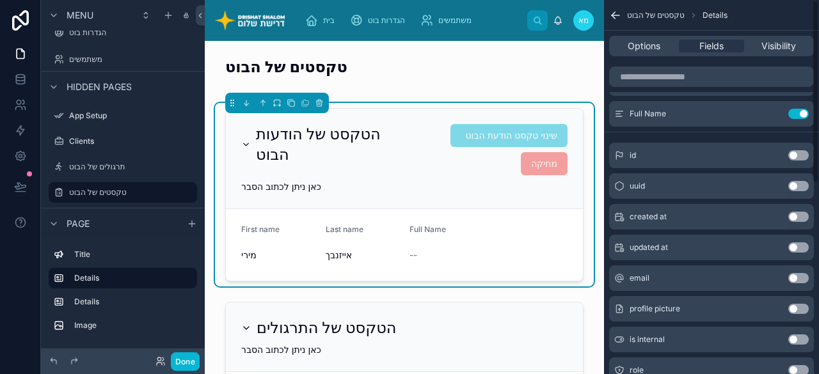
scroll to position [0, 0]
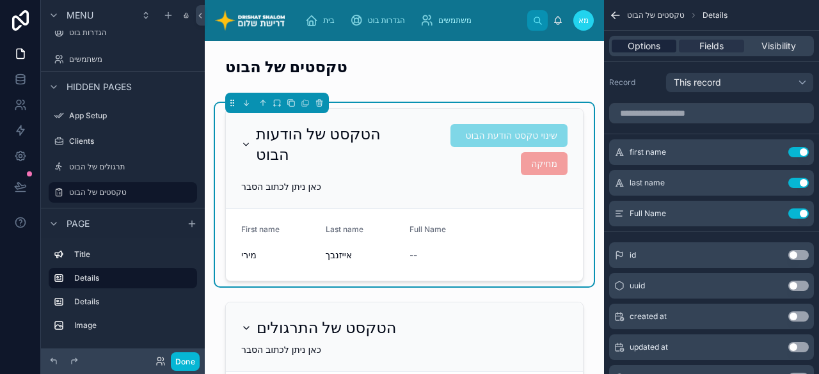
click at [662, 48] on div "Options" at bounding box center [644, 46] width 65 height 13
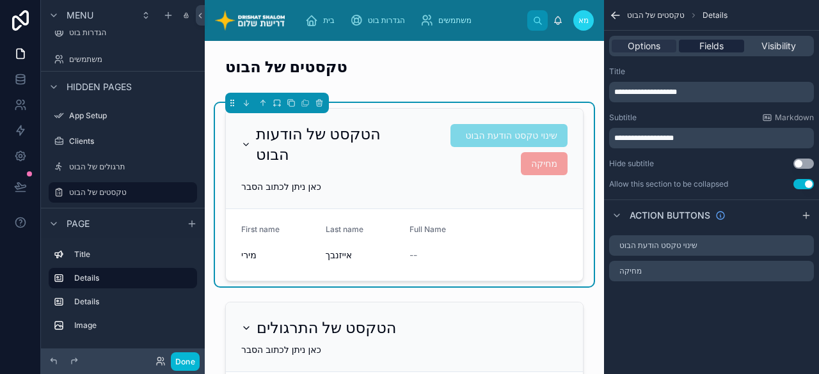
click at [707, 47] on span "Fields" at bounding box center [711, 46] width 24 height 13
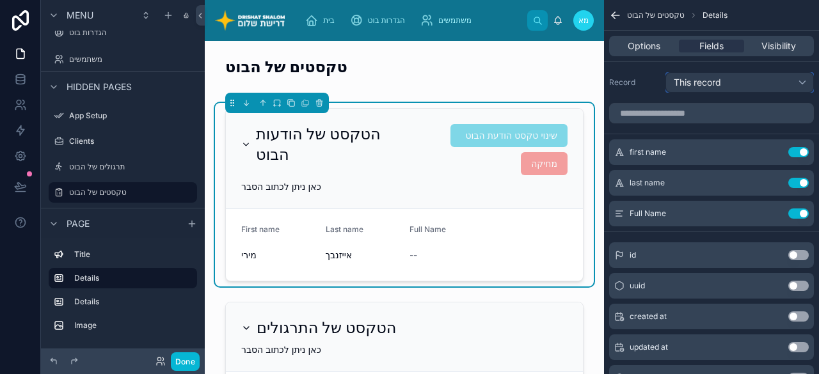
click at [692, 86] on span "This record" at bounding box center [697, 83] width 47 height 12
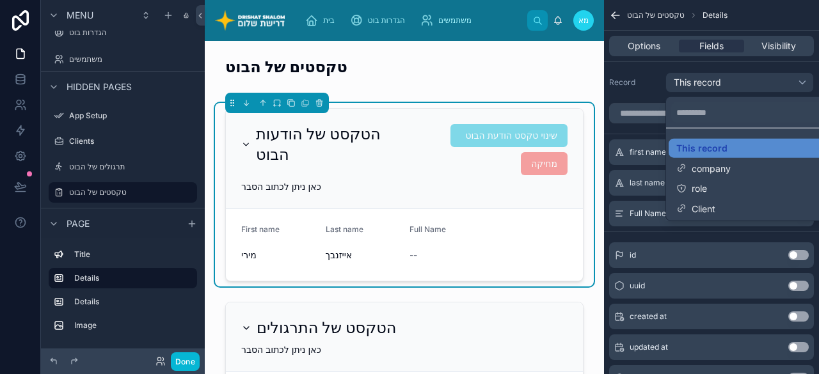
click at [692, 86] on div "scrollable content" at bounding box center [409, 187] width 819 height 374
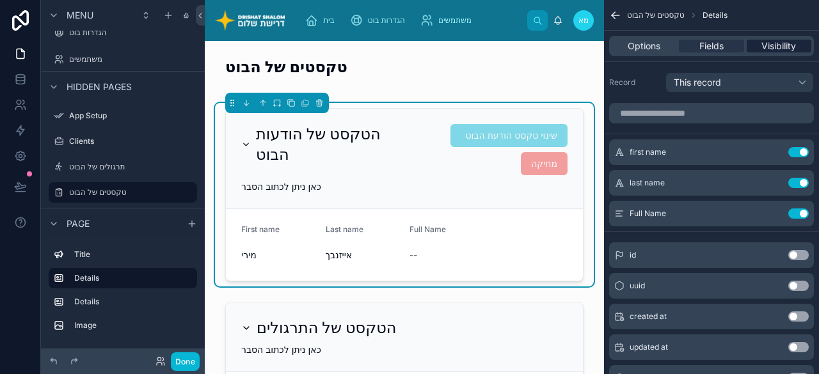
click at [796, 50] on span "Visibility" at bounding box center [778, 46] width 35 height 13
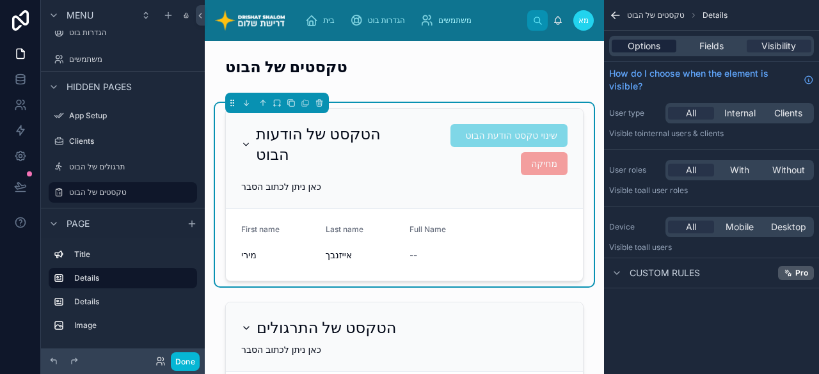
click at [662, 52] on div "Options" at bounding box center [644, 46] width 65 height 13
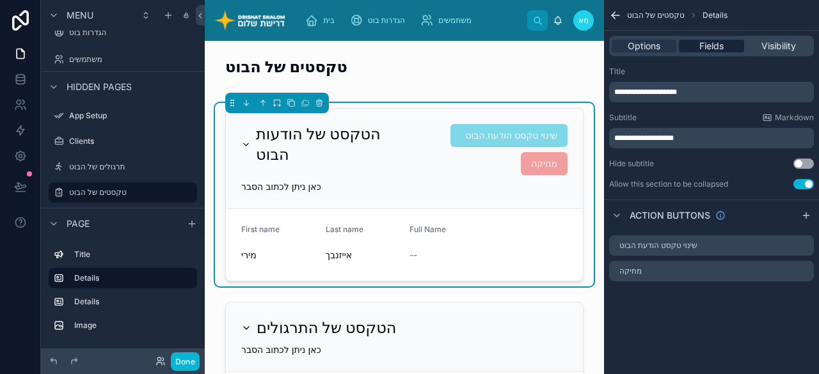
click at [726, 47] on div "Fields" at bounding box center [711, 46] width 65 height 13
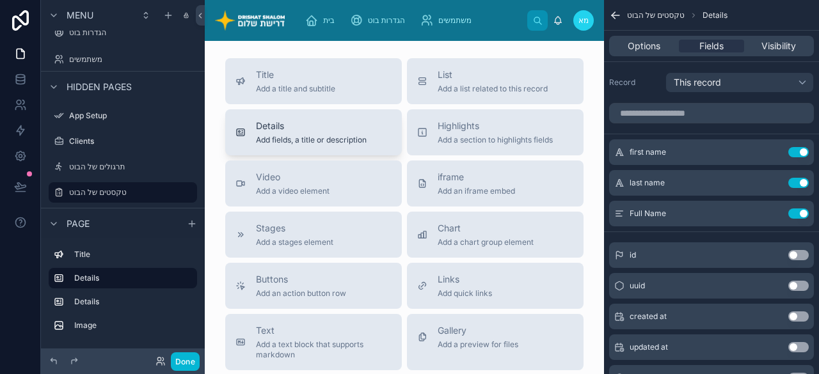
scroll to position [768, 0]
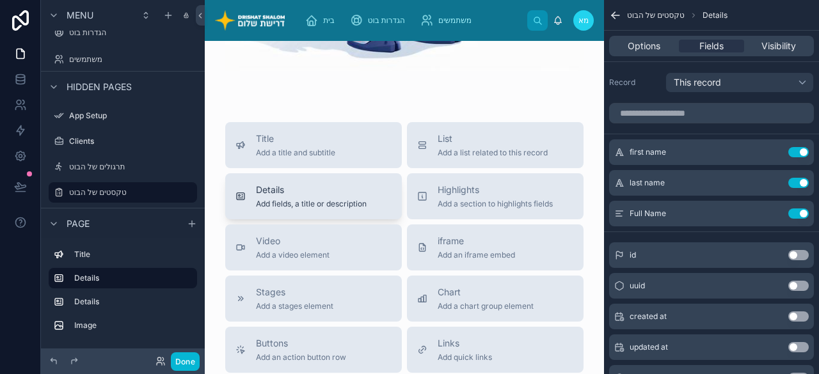
click at [271, 199] on span "Add fields, a title or description" at bounding box center [311, 204] width 111 height 10
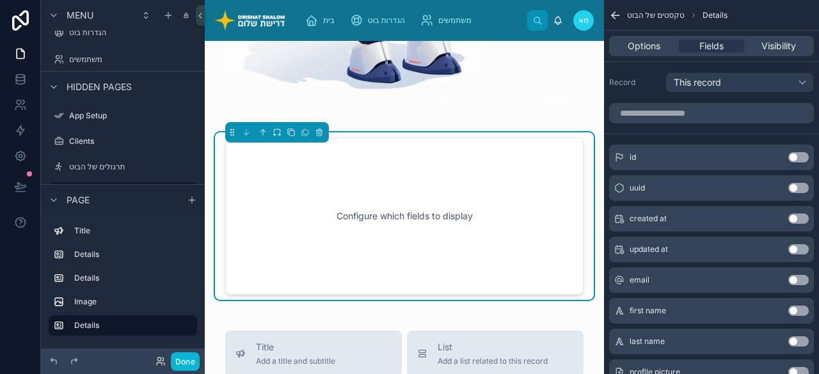
scroll to position [735, 0]
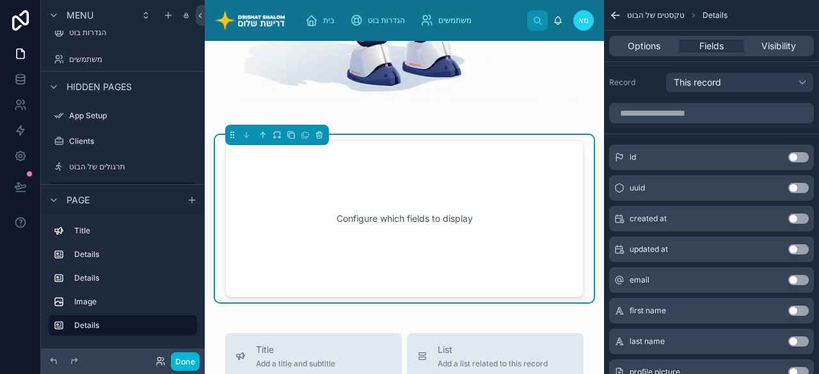
click at [271, 190] on div "Configure which fields to display" at bounding box center [404, 218] width 316 height 115
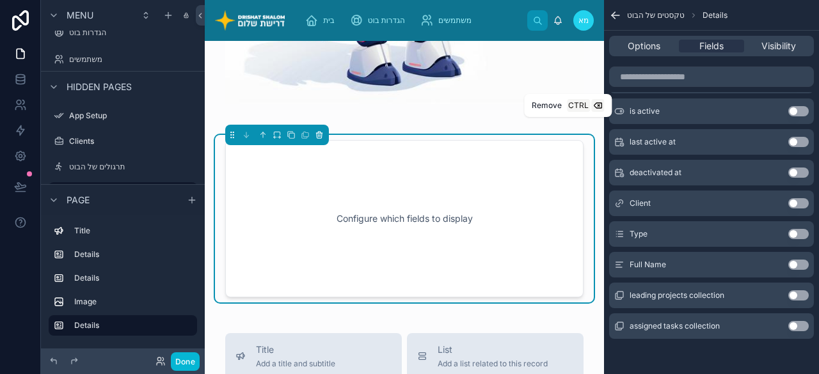
click at [317, 131] on icon at bounding box center [319, 135] width 9 height 9
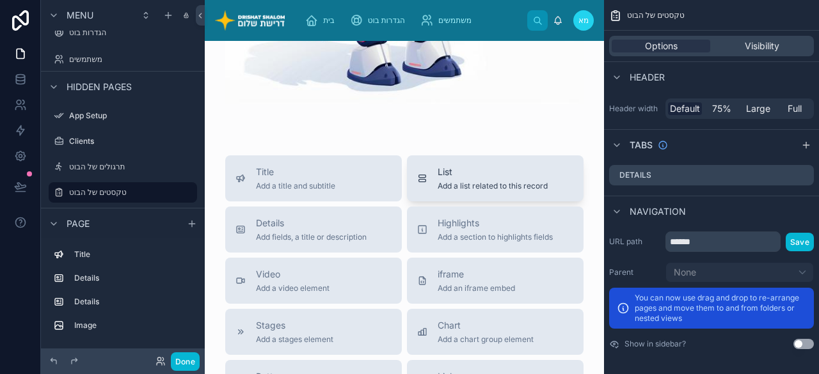
click at [458, 181] on span "Add a list related to this record" at bounding box center [493, 186] width 110 height 10
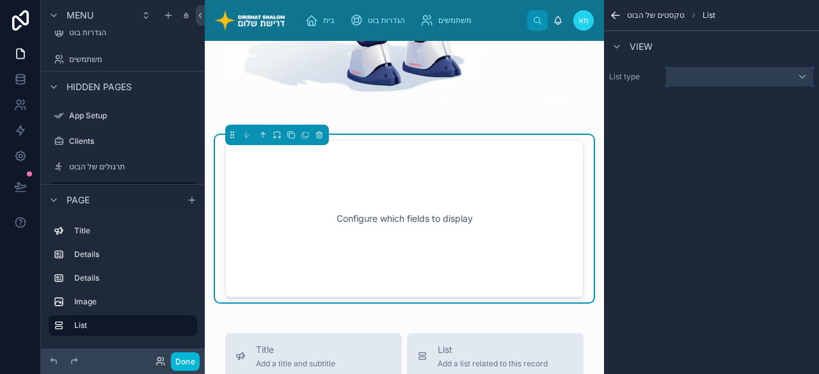
click at [767, 75] on div "scrollable content" at bounding box center [739, 77] width 148 height 20
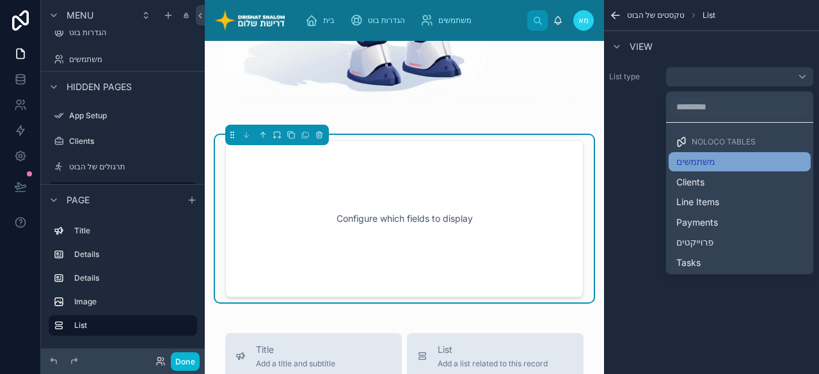
click at [678, 163] on span "משתמשים" at bounding box center [695, 162] width 38 height 12
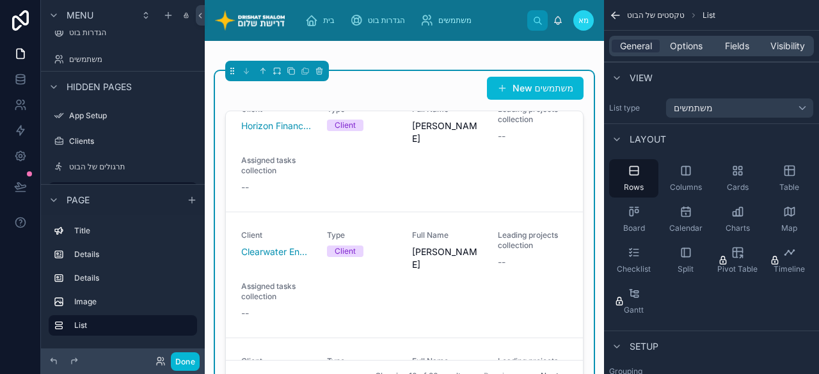
scroll to position [0, 0]
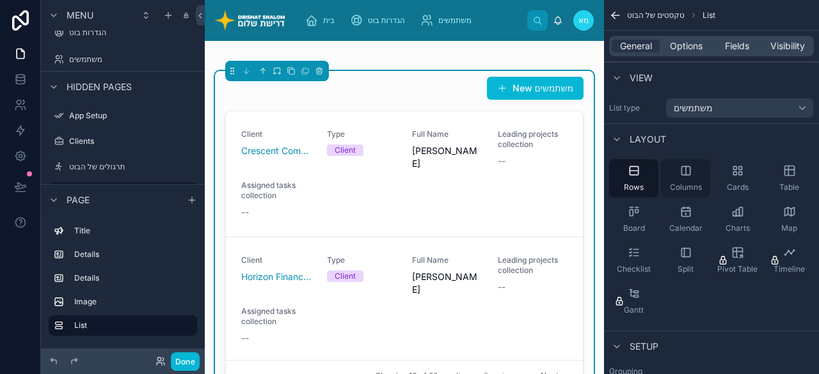
click at [694, 195] on div "Columns" at bounding box center [685, 178] width 49 height 38
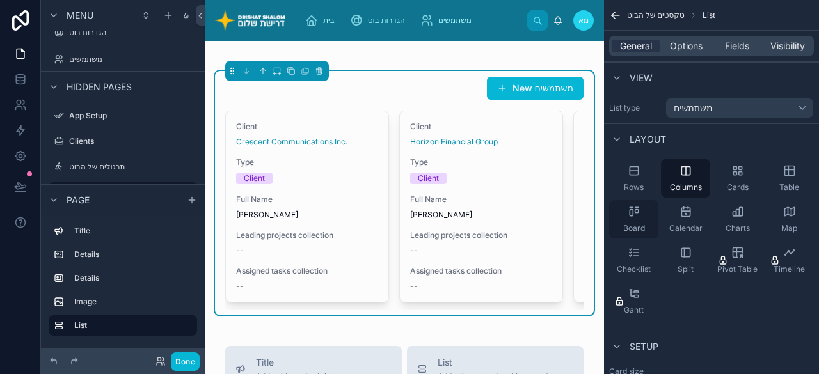
click at [616, 223] on div "Board" at bounding box center [633, 219] width 49 height 38
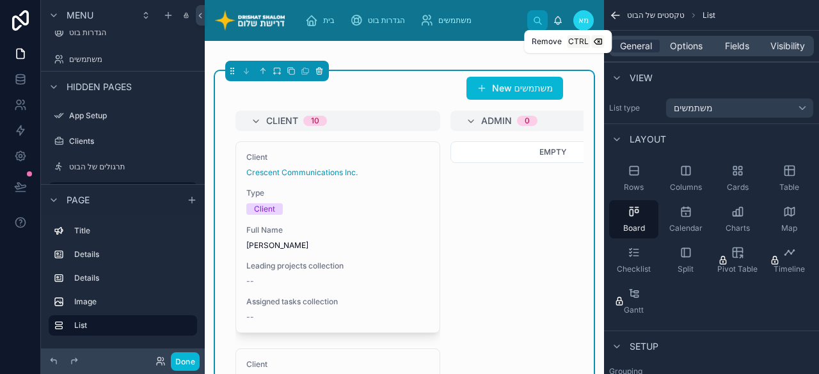
click at [319, 67] on icon at bounding box center [319, 71] width 9 height 9
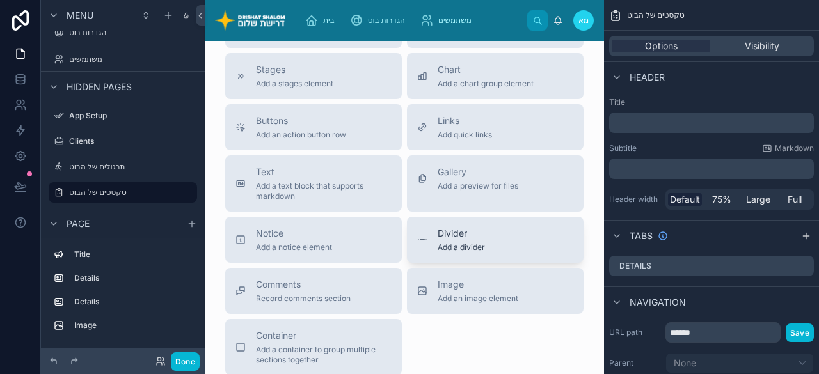
scroll to position [862, 0]
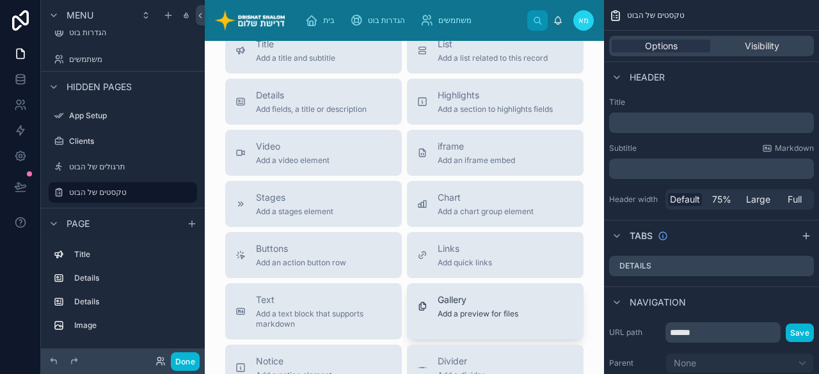
click at [476, 309] on span "Add a preview for files" at bounding box center [478, 314] width 81 height 10
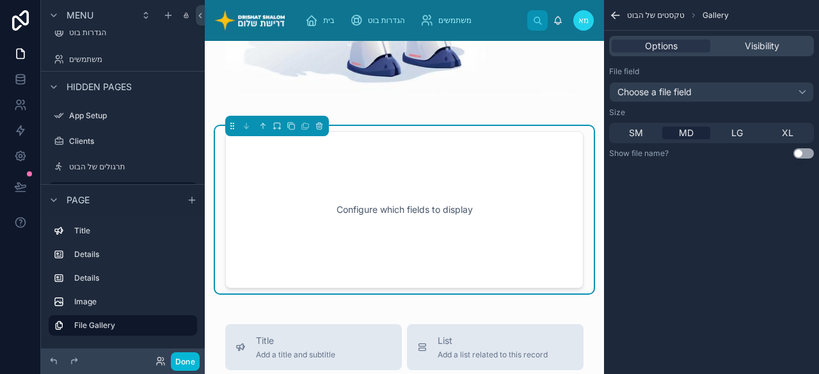
scroll to position [735, 0]
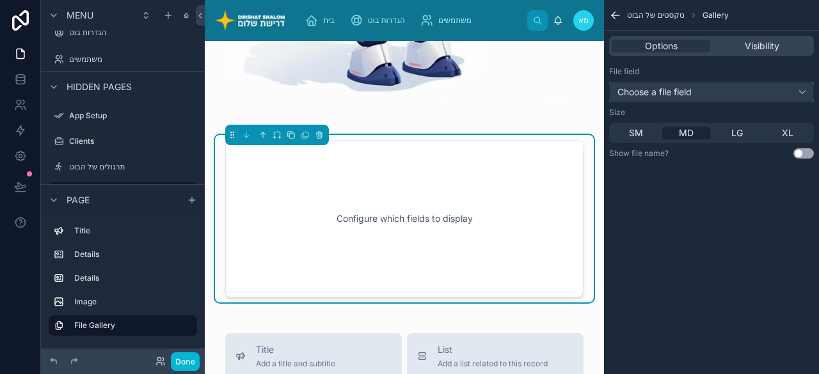
click at [722, 90] on div "Choose a file field" at bounding box center [711, 92] width 205 height 20
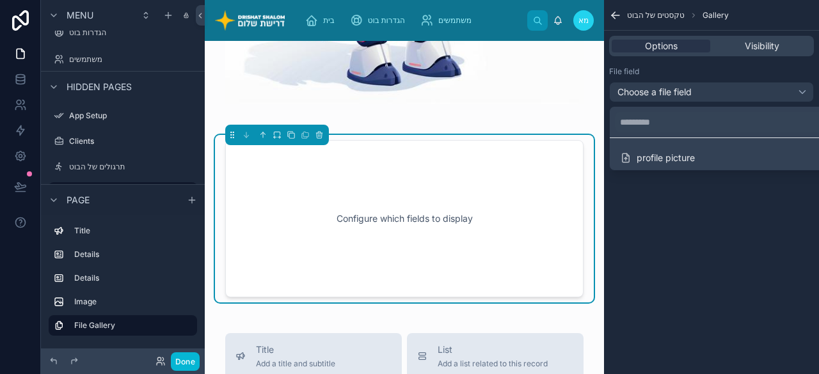
click at [722, 90] on div "scrollable content" at bounding box center [409, 187] width 819 height 374
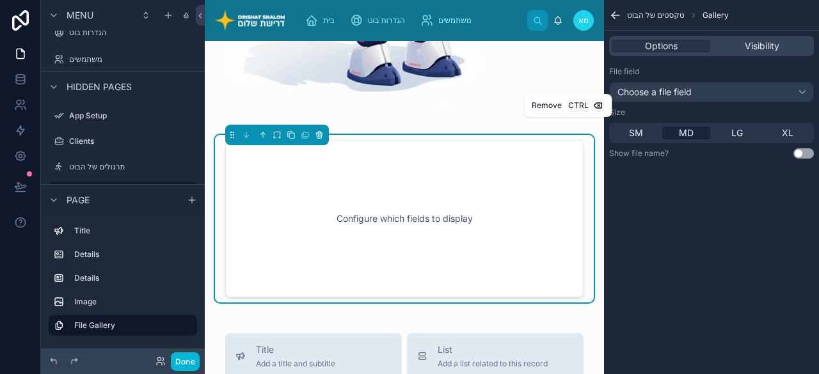
click at [320, 134] on icon at bounding box center [320, 135] width 0 height 3
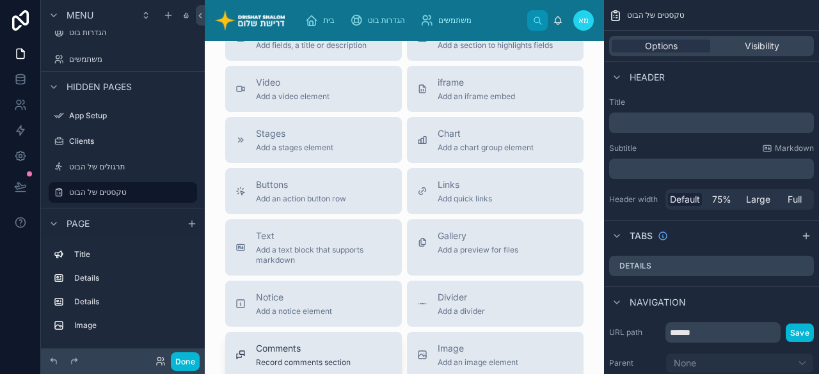
scroll to position [799, 0]
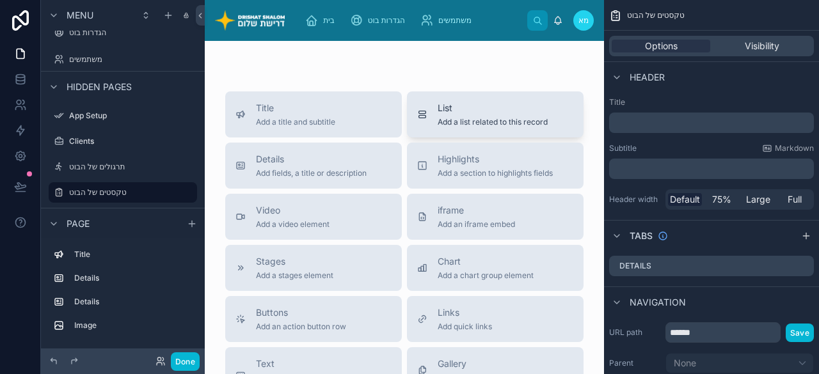
click at [514, 117] on span "Add a list related to this record" at bounding box center [493, 122] width 110 height 10
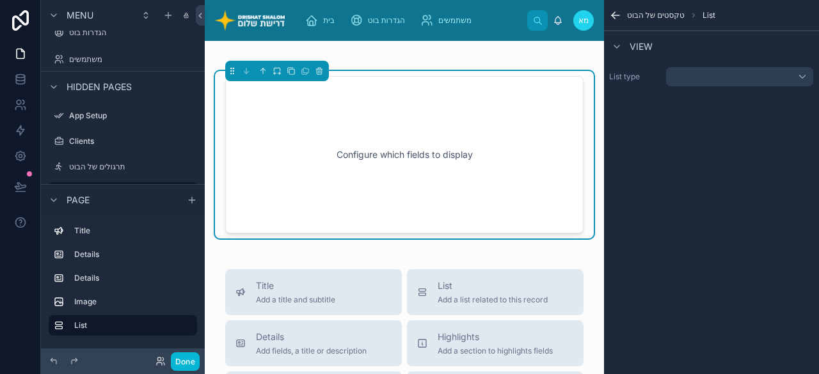
scroll to position [735, 0]
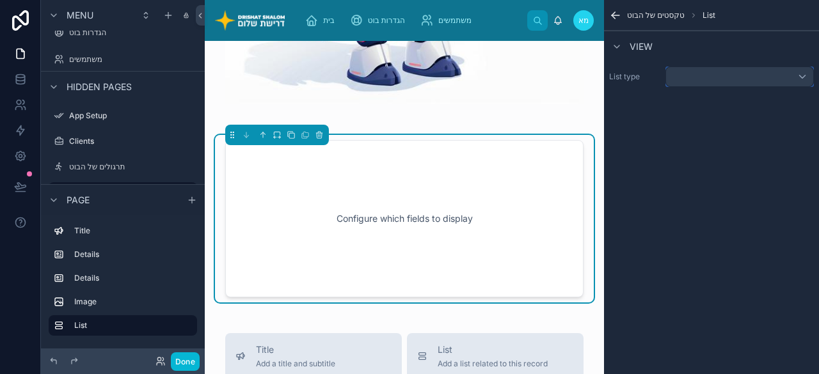
click at [719, 84] on div "scrollable content" at bounding box center [739, 77] width 148 height 20
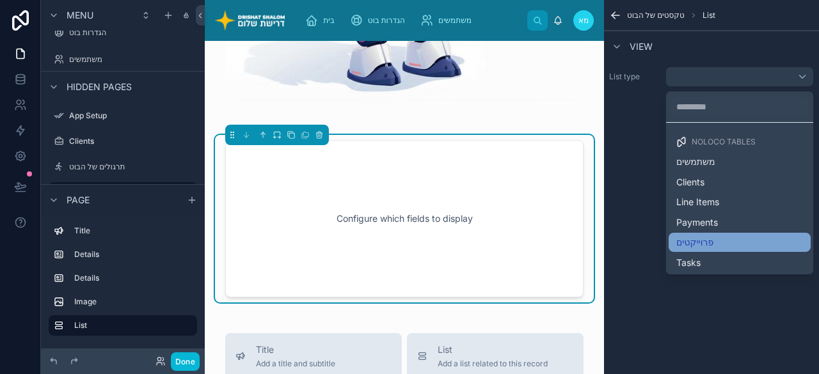
click at [713, 237] on span "פרוייקטים" at bounding box center [694, 243] width 37 height 12
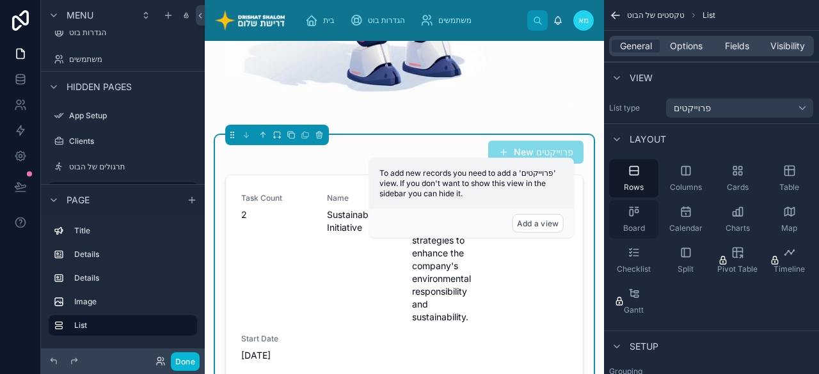
click at [640, 215] on icon "scrollable content" at bounding box center [634, 211] width 13 height 13
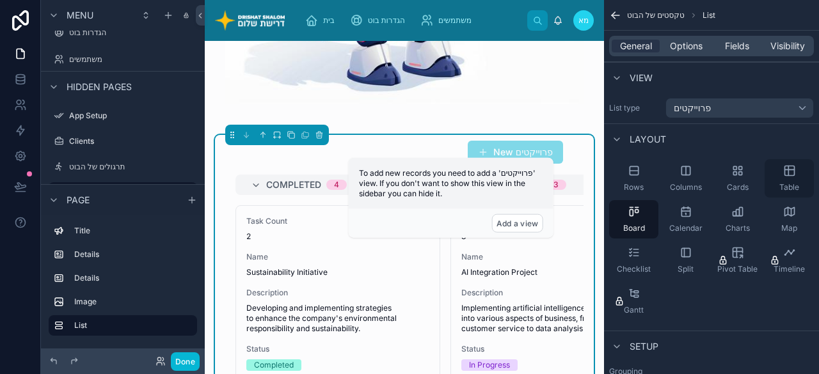
click at [774, 182] on div "Table" at bounding box center [789, 178] width 49 height 38
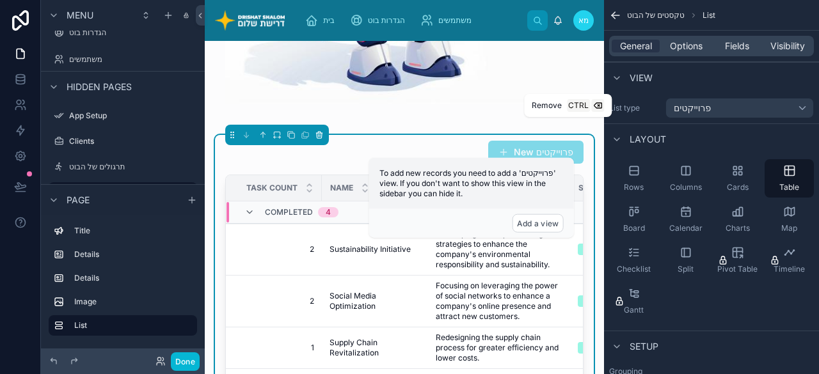
click at [321, 129] on button at bounding box center [319, 135] width 14 height 14
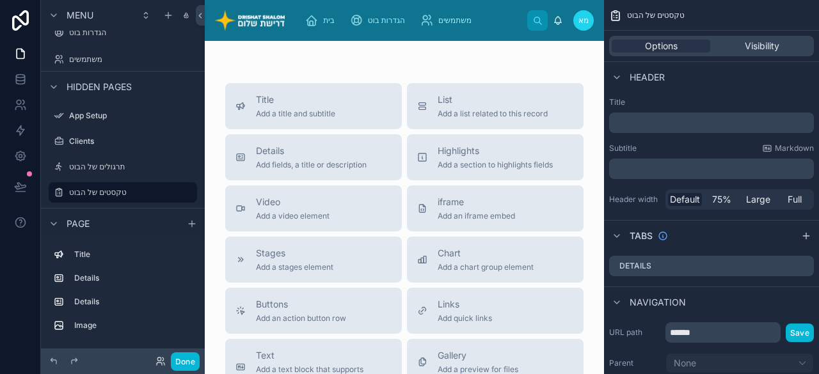
scroll to position [862, 0]
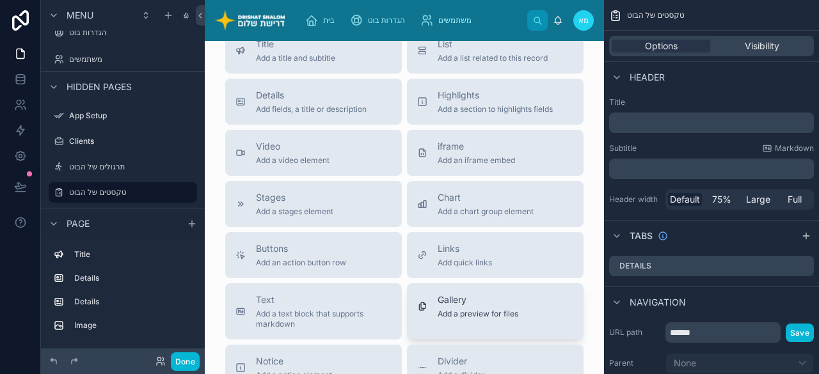
click at [434, 317] on button "Gallery Add a preview for files" at bounding box center [495, 311] width 177 height 56
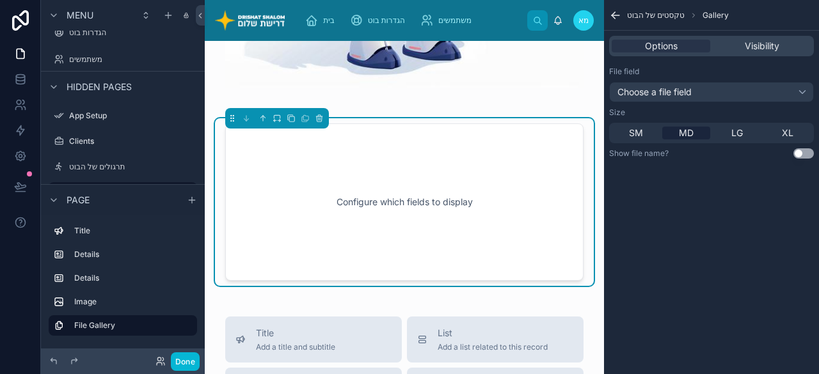
scroll to position [735, 0]
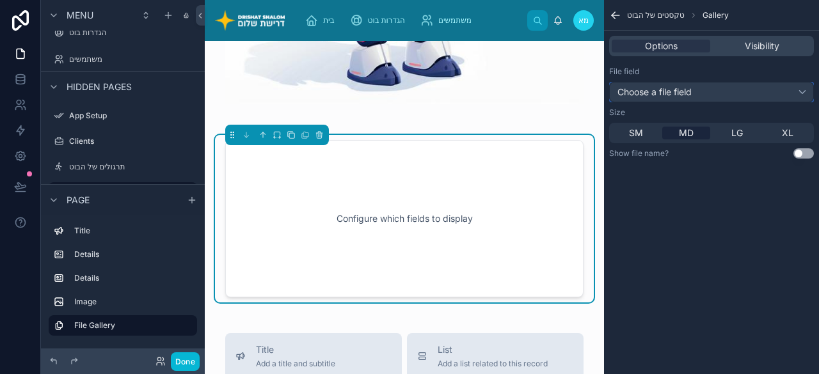
click at [715, 88] on div "Choose a file field" at bounding box center [711, 92] width 205 height 20
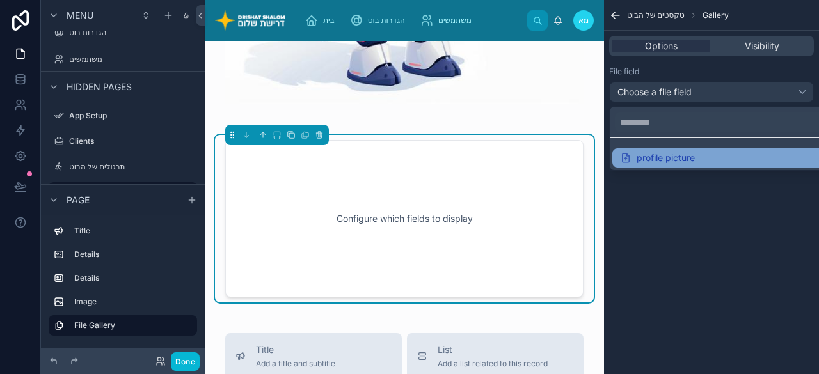
click at [697, 159] on div "profile picture" at bounding box center [727, 158] width 214 height 12
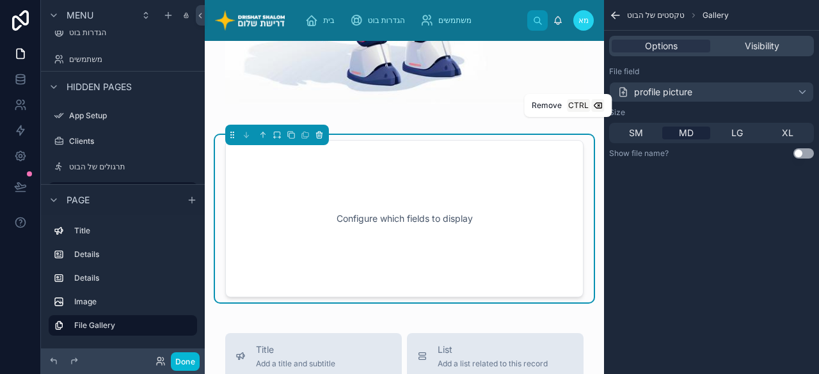
click at [316, 131] on icon at bounding box center [319, 135] width 9 height 9
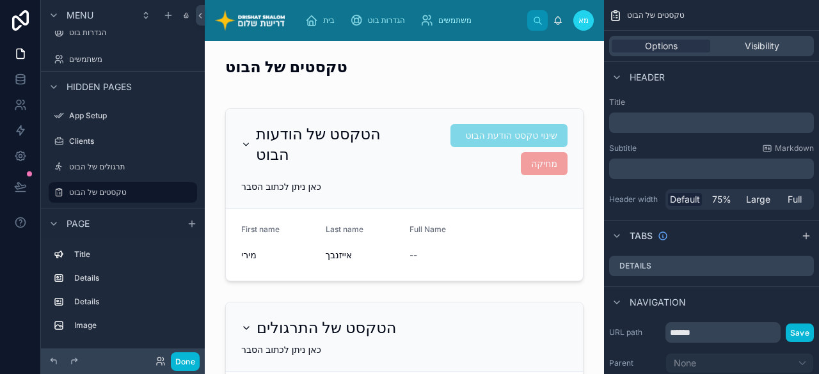
scroll to position [128, 0]
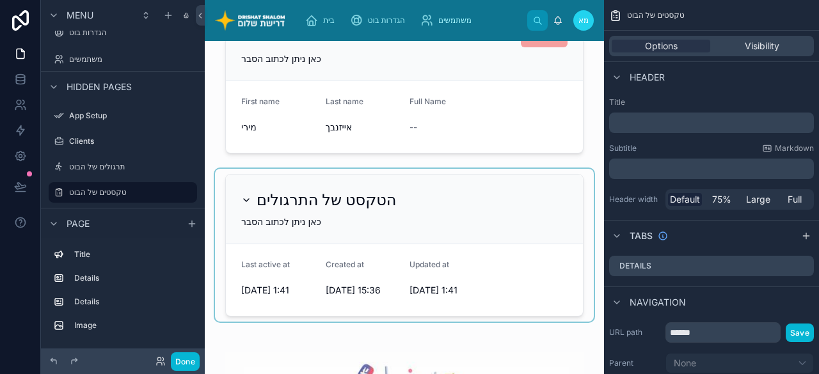
click at [439, 220] on div at bounding box center [404, 245] width 379 height 153
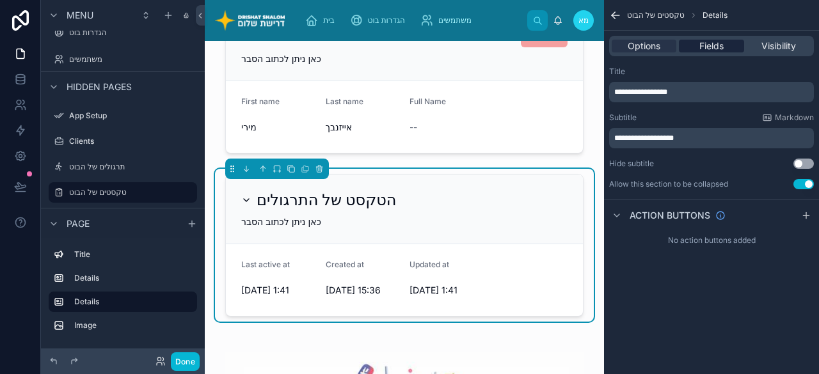
click at [711, 42] on span "Fields" at bounding box center [711, 46] width 24 height 13
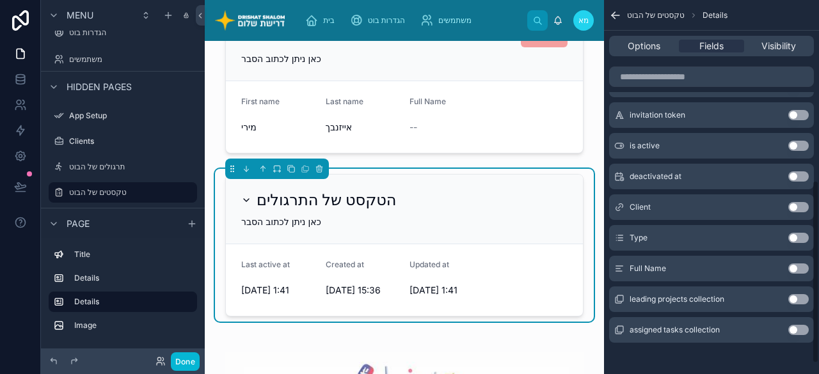
scroll to position [389, 0]
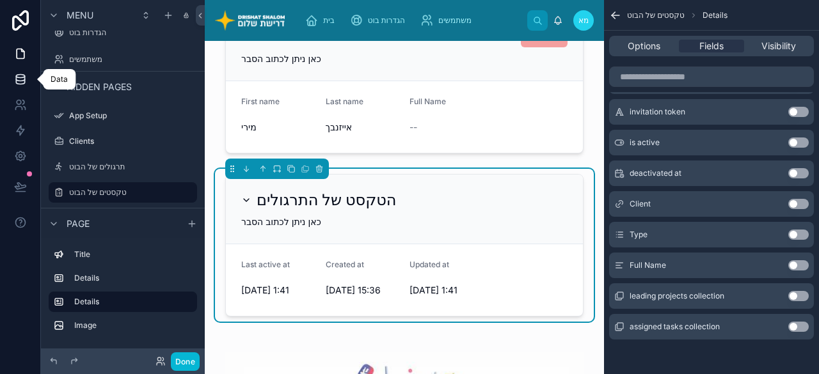
click at [20, 80] on icon at bounding box center [20, 79] width 13 height 13
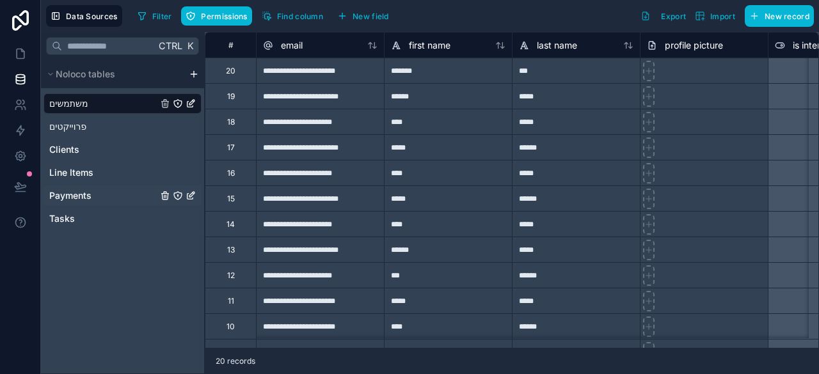
click at [70, 191] on span "Payments" at bounding box center [70, 195] width 42 height 13
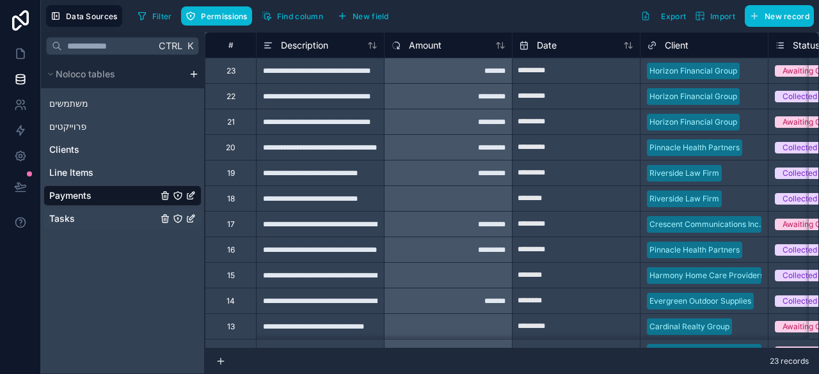
click at [58, 220] on span "Tasks" at bounding box center [62, 218] width 26 height 13
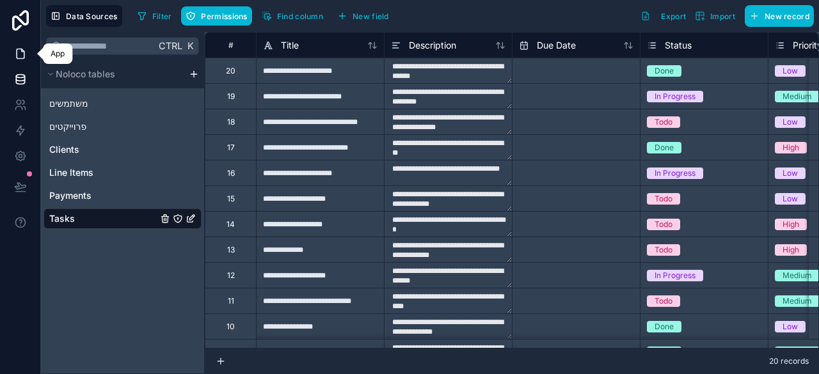
click at [26, 51] on icon at bounding box center [20, 53] width 13 height 13
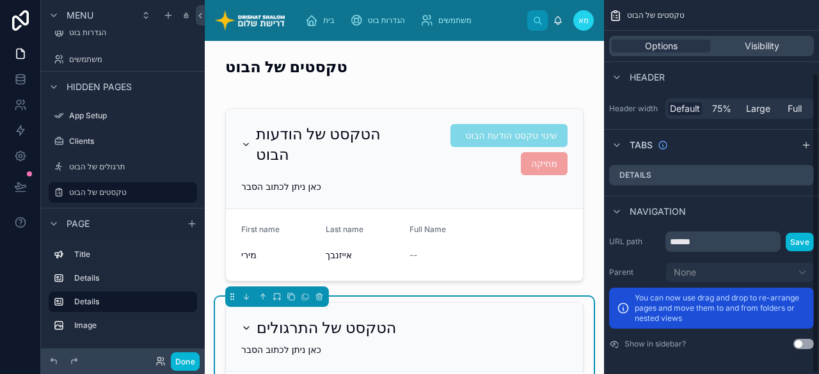
scroll to position [27, 0]
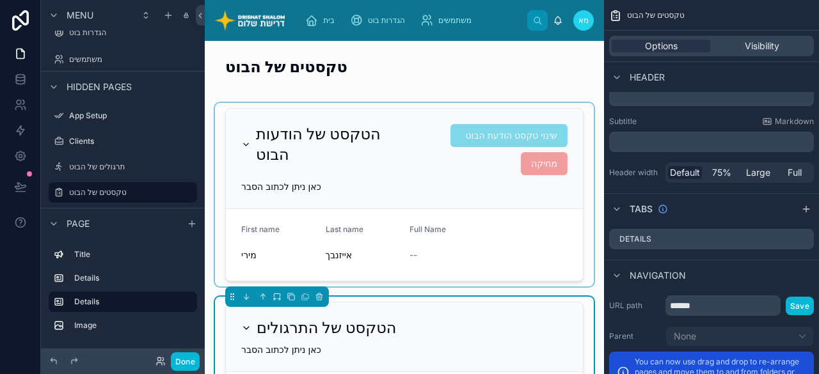
click at [426, 157] on div at bounding box center [404, 195] width 379 height 184
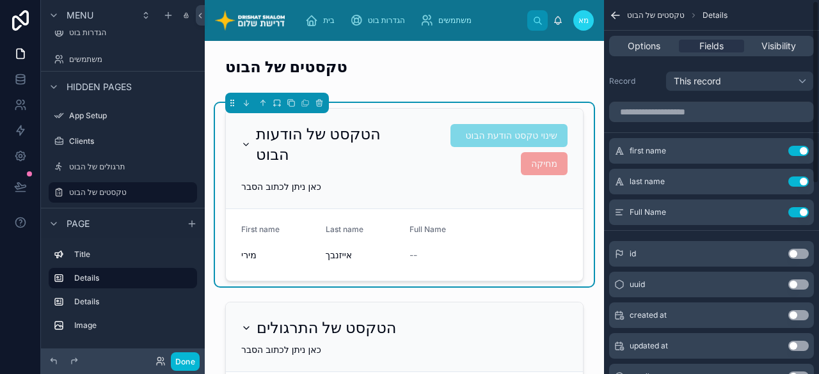
scroll to position [0, 0]
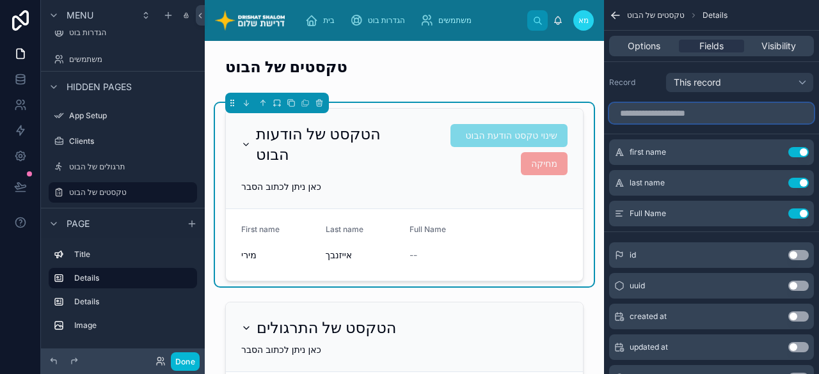
click at [672, 116] on input "scrollable content" at bounding box center [711, 113] width 205 height 20
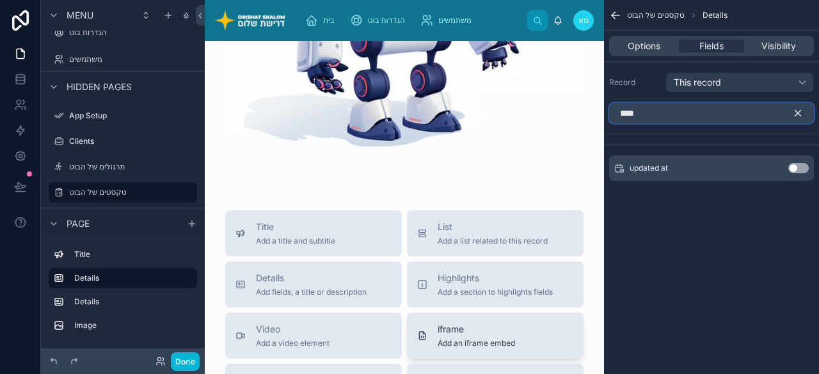
scroll to position [768, 0]
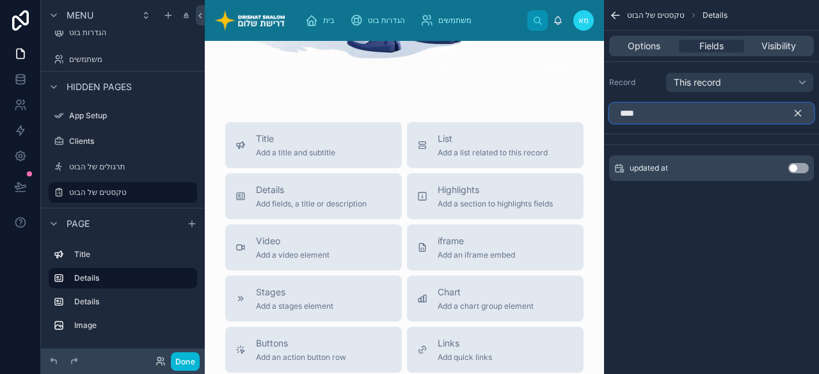
type input "****"
click at [799, 113] on icon "scrollable content" at bounding box center [798, 114] width 6 height 6
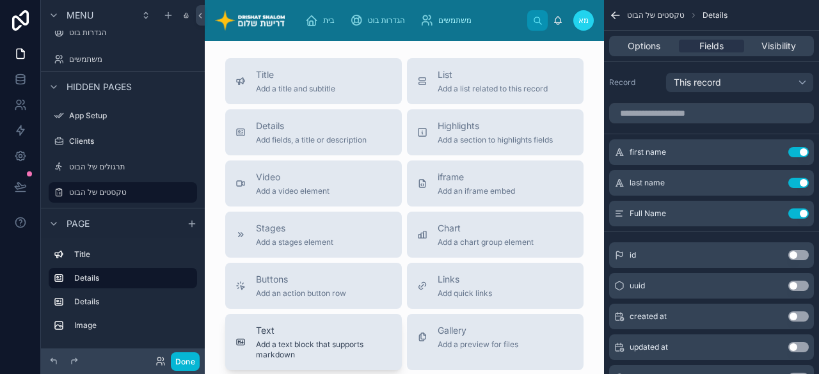
scroll to position [832, 0]
click at [330, 237] on span "Add a stages element" at bounding box center [294, 242] width 77 height 10
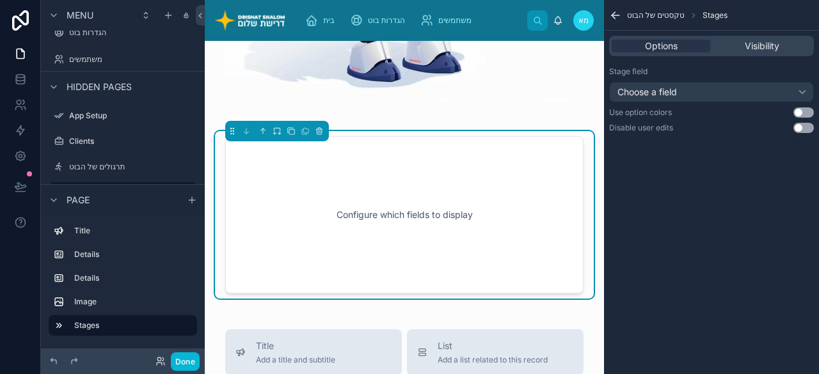
scroll to position [735, 0]
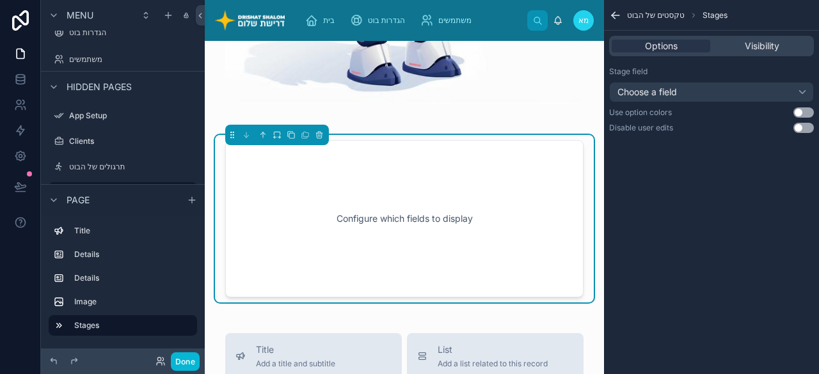
click at [807, 109] on button "Use setting" at bounding box center [803, 112] width 20 height 10
click at [798, 90] on div "Choose a field" at bounding box center [711, 92] width 205 height 20
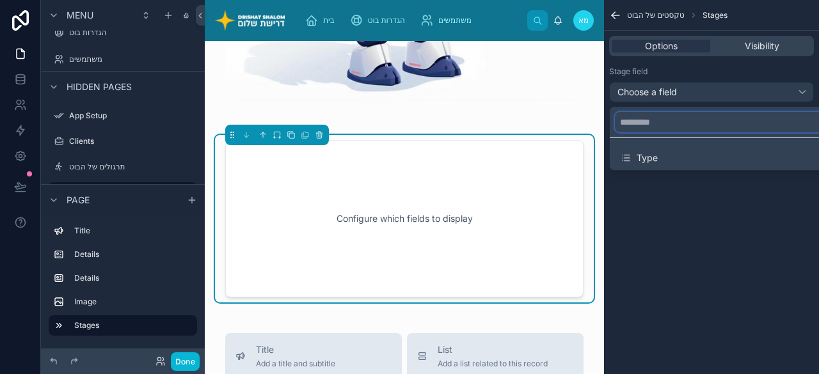
click at [655, 112] on input "text" at bounding box center [727, 122] width 224 height 20
type input "*"
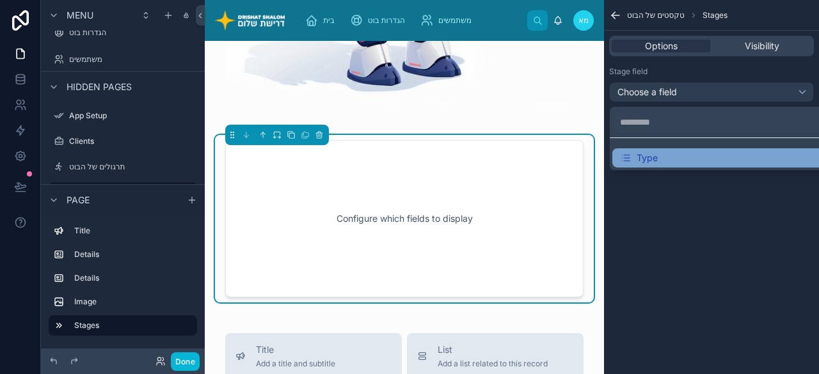
click at [644, 166] on div "Type" at bounding box center [726, 157] width 229 height 19
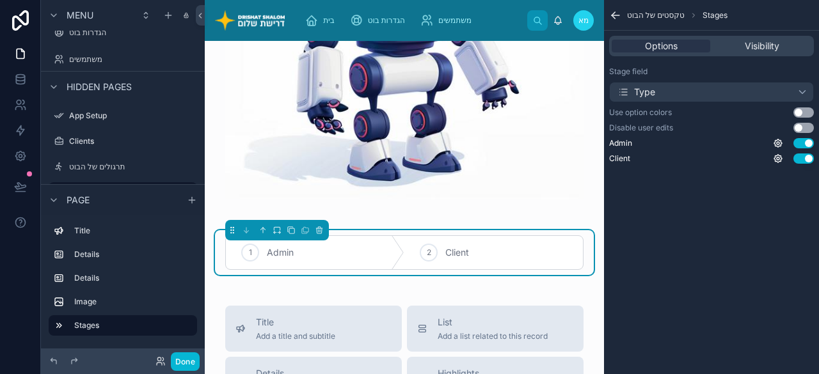
scroll to position [640, 0]
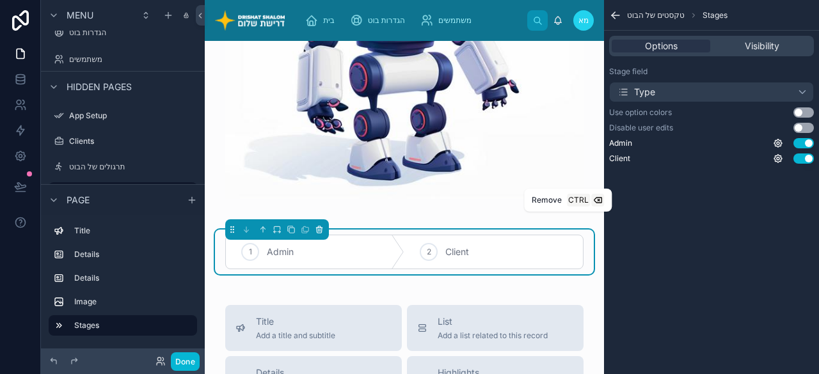
click at [317, 225] on icon at bounding box center [319, 229] width 9 height 9
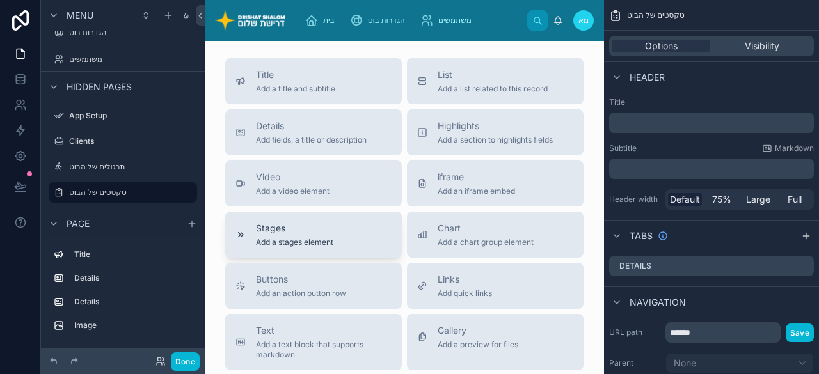
scroll to position [704, 0]
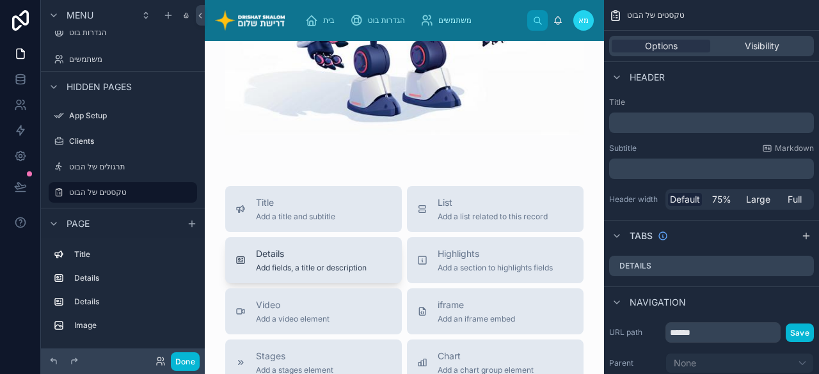
click at [353, 248] on span "Details" at bounding box center [311, 254] width 111 height 13
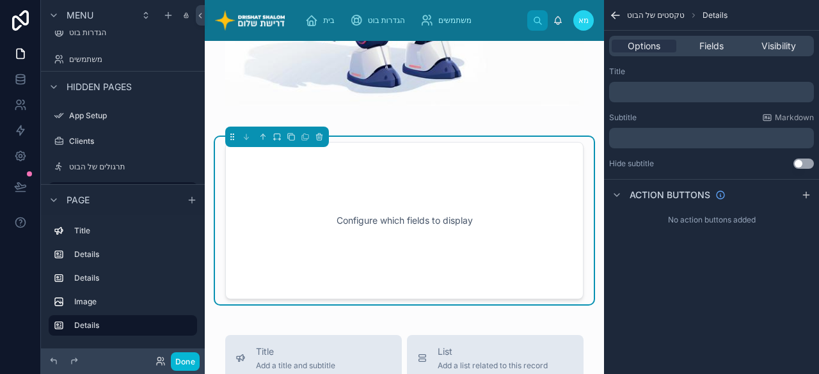
scroll to position [735, 0]
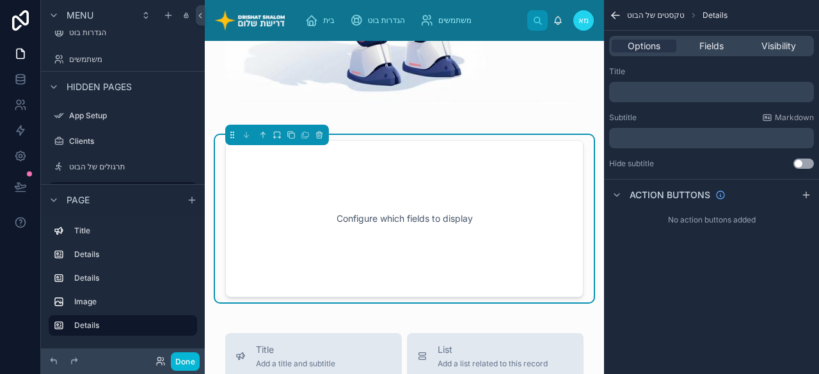
click at [686, 140] on p "﻿" at bounding box center [712, 138] width 197 height 10
click at [713, 43] on span "Fields" at bounding box center [711, 46] width 24 height 13
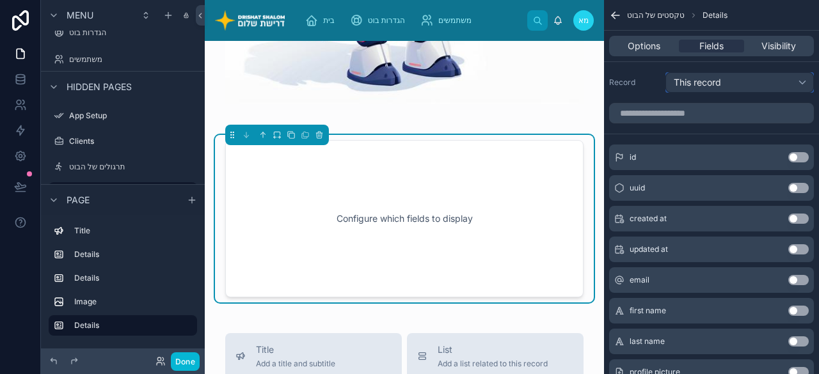
click at [747, 81] on div "This record" at bounding box center [739, 82] width 148 height 20
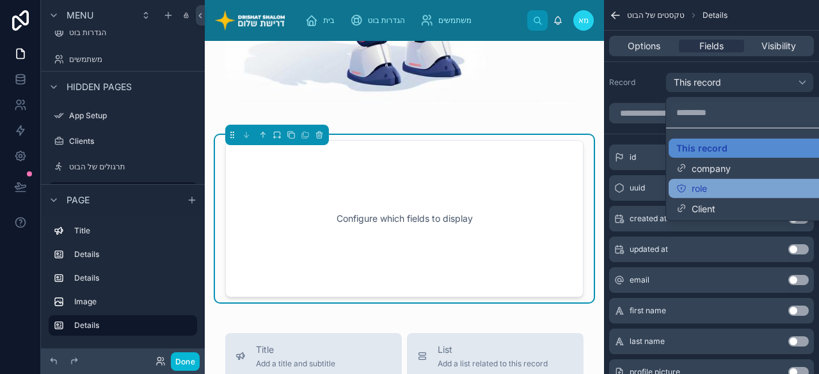
click at [703, 196] on div "role" at bounding box center [755, 188] width 173 height 19
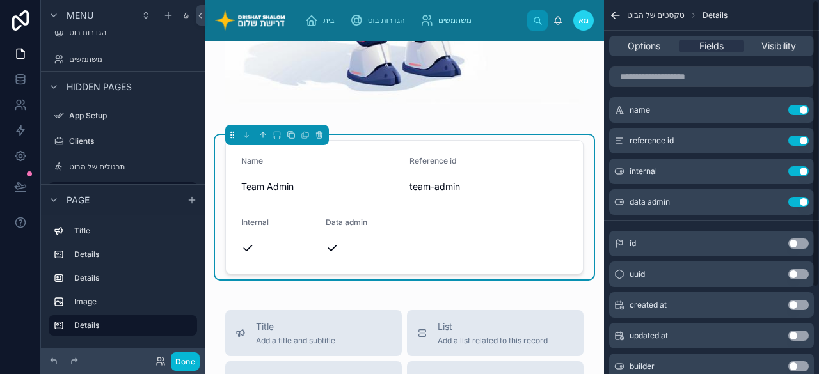
scroll to position [0, 0]
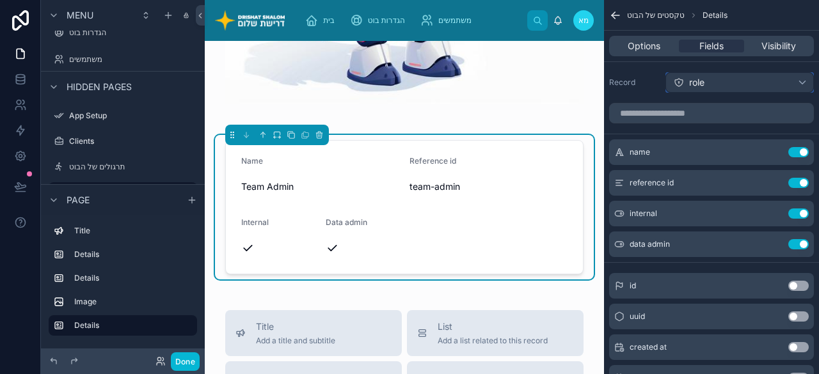
click at [713, 81] on div "role" at bounding box center [739, 82] width 148 height 20
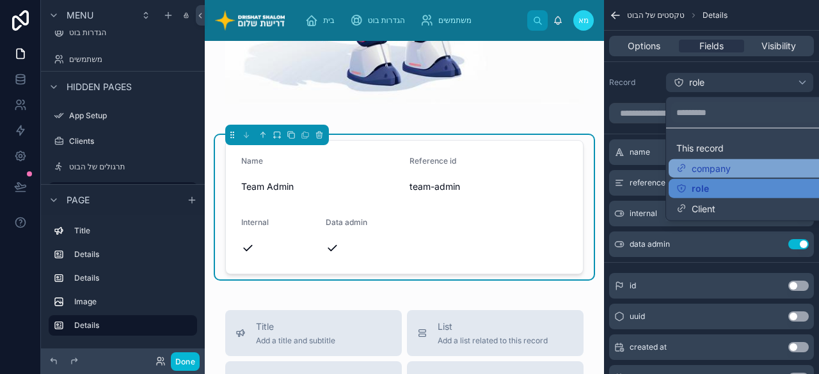
click at [704, 172] on span "company" at bounding box center [711, 168] width 39 height 11
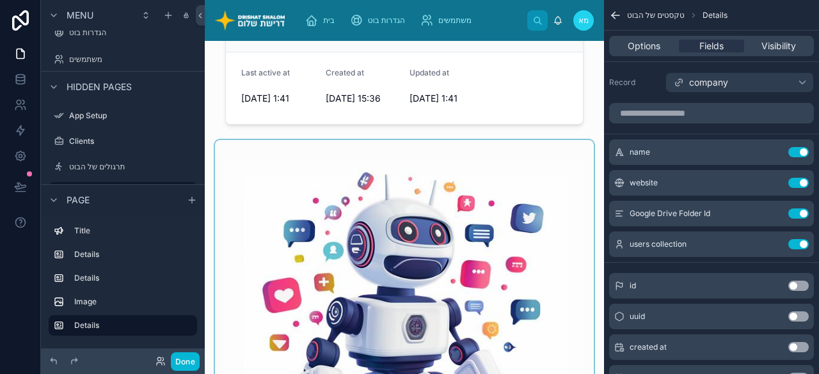
scroll to position [704, 0]
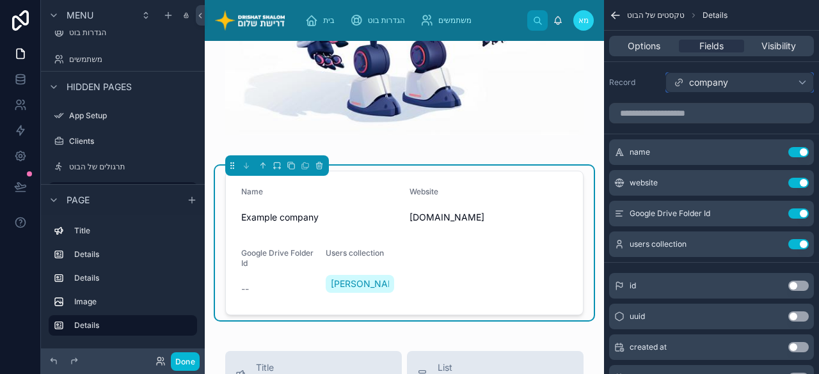
click at [731, 79] on div "company" at bounding box center [739, 82] width 148 height 20
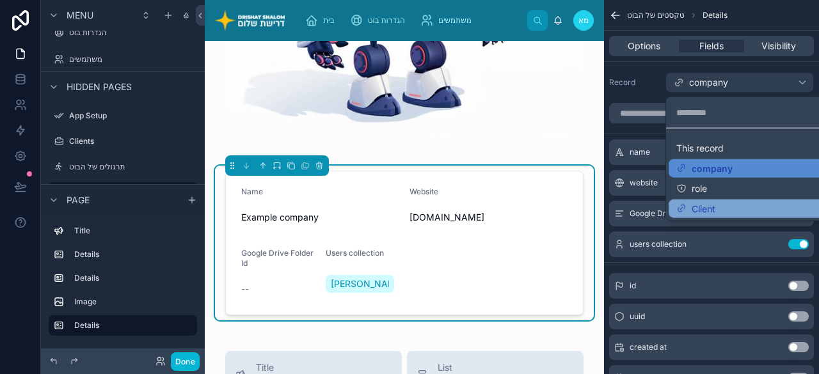
click at [706, 209] on span "Client" at bounding box center [704, 209] width 24 height 12
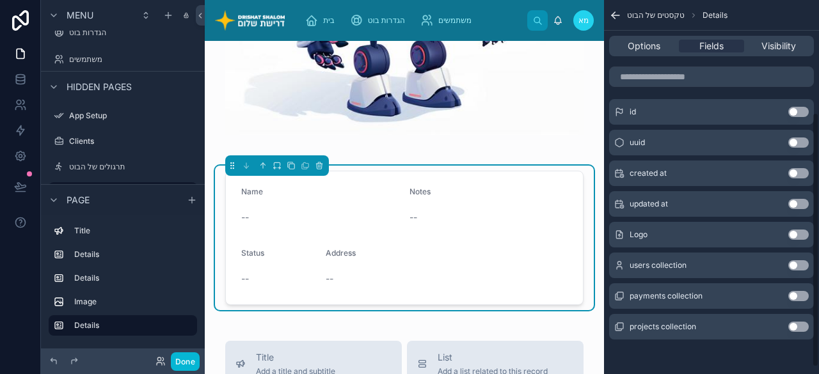
scroll to position [0, 0]
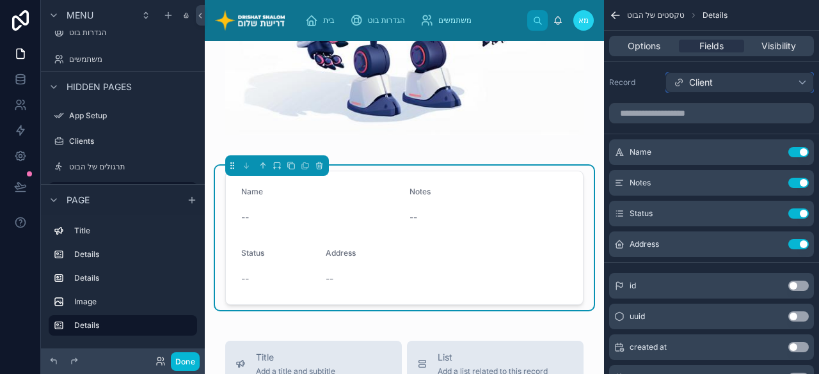
click at [749, 89] on div "Client" at bounding box center [739, 82] width 148 height 20
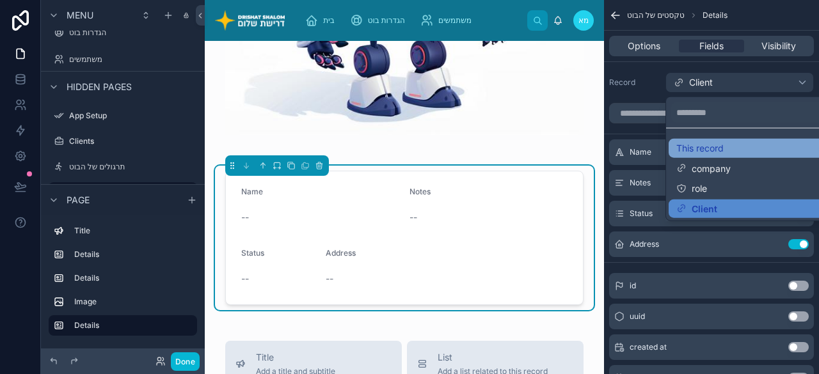
click at [728, 148] on div "This record" at bounding box center [754, 149] width 157 height 12
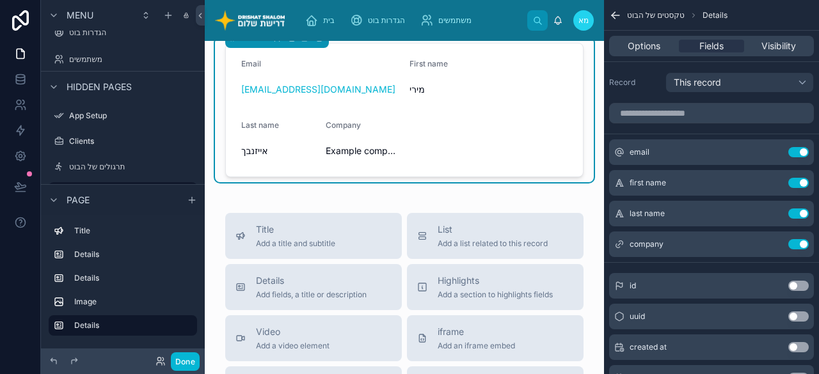
scroll to position [640, 0]
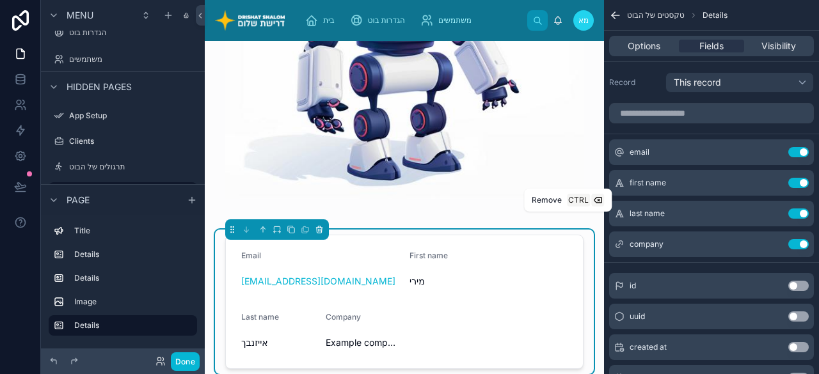
click at [321, 225] on icon at bounding box center [319, 229] width 9 height 9
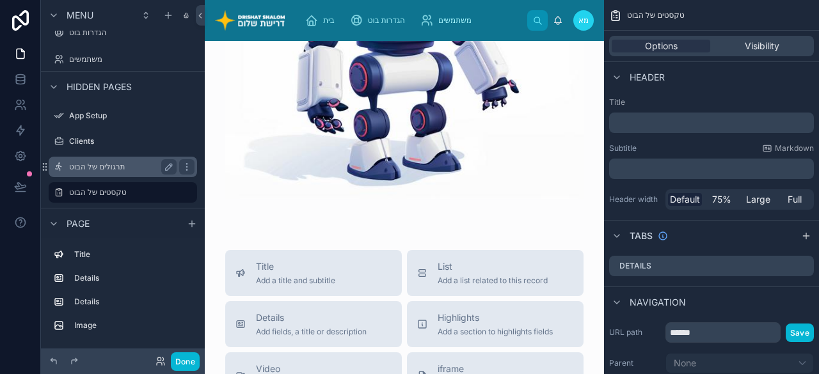
click at [85, 168] on label "תרגולים של הבוט" at bounding box center [120, 167] width 102 height 10
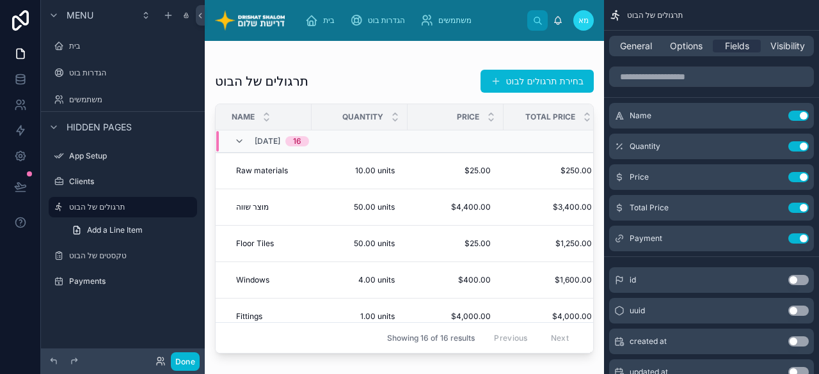
click at [406, 72] on div at bounding box center [404, 200] width 399 height 318
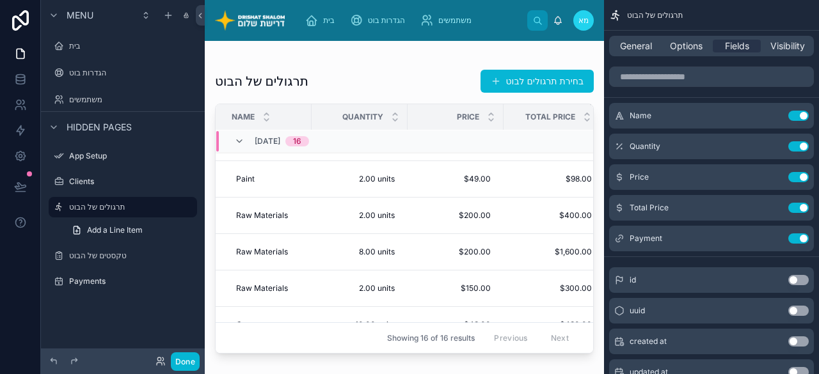
scroll to position [430, 0]
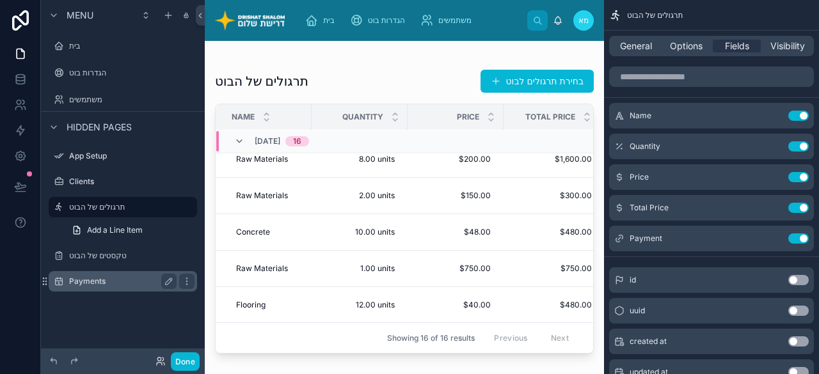
click at [105, 282] on label "Payments" at bounding box center [120, 281] width 102 height 10
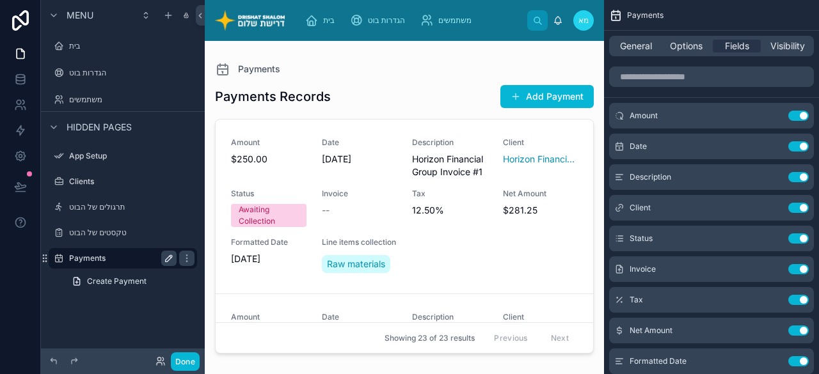
click at [170, 259] on icon "scrollable content" at bounding box center [169, 258] width 10 height 10
click at [184, 258] on icon "scrollable content" at bounding box center [187, 258] width 10 height 10
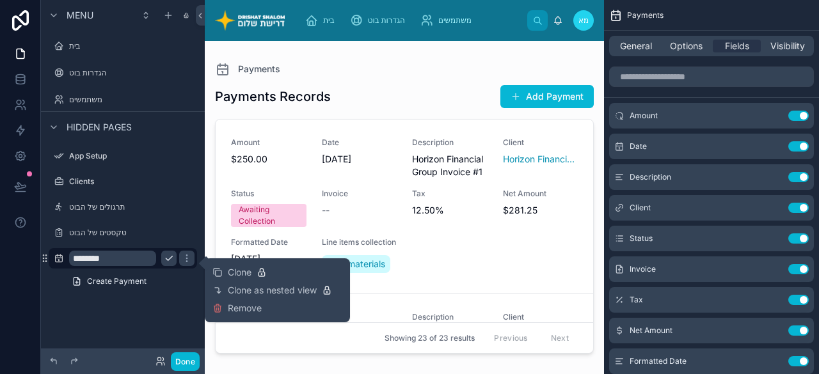
click at [168, 257] on icon "scrollable content" at bounding box center [169, 258] width 10 height 10
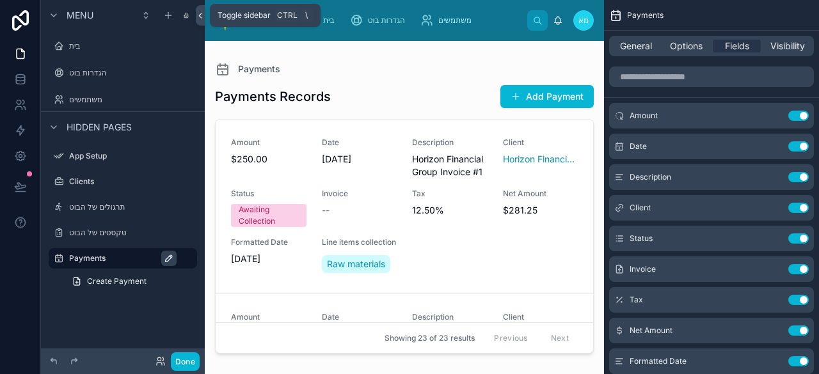
click at [198, 20] on button at bounding box center [200, 15] width 9 height 20
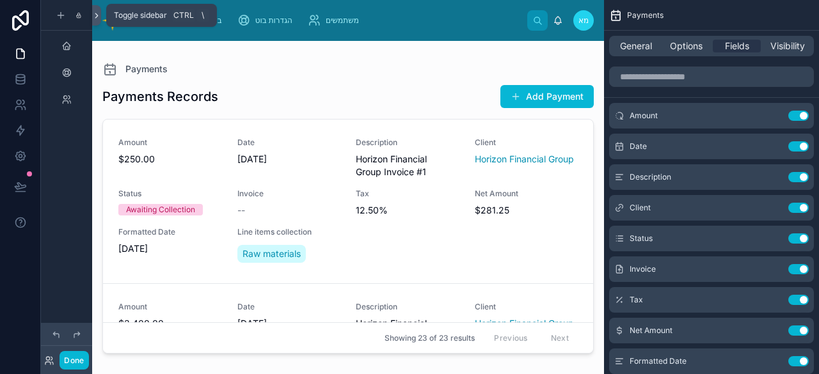
click at [99, 17] on icon at bounding box center [96, 16] width 9 height 10
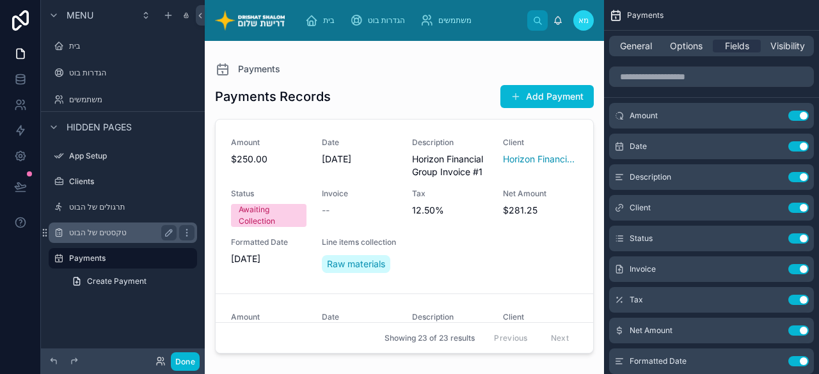
click at [107, 236] on label "טקסטים של הבוט" at bounding box center [120, 233] width 102 height 10
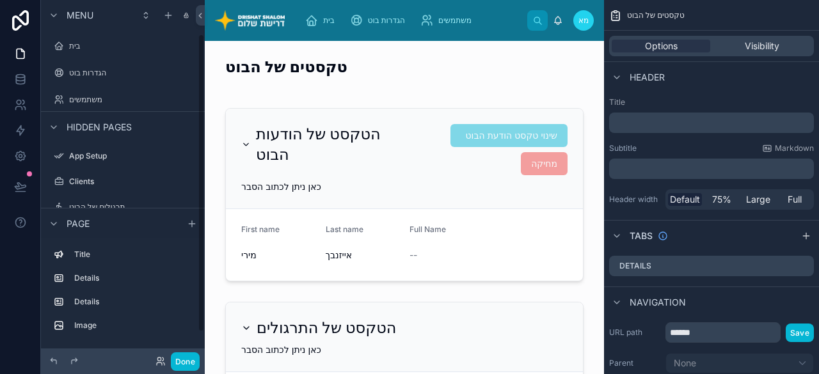
scroll to position [40, 0]
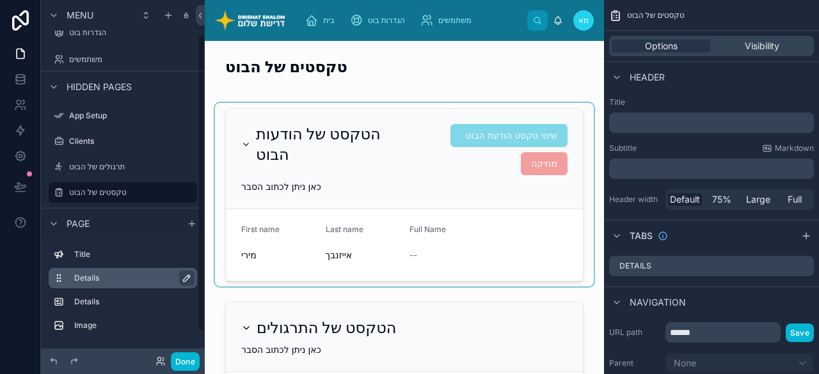
click at [186, 278] on icon "scrollable content" at bounding box center [187, 278] width 10 height 10
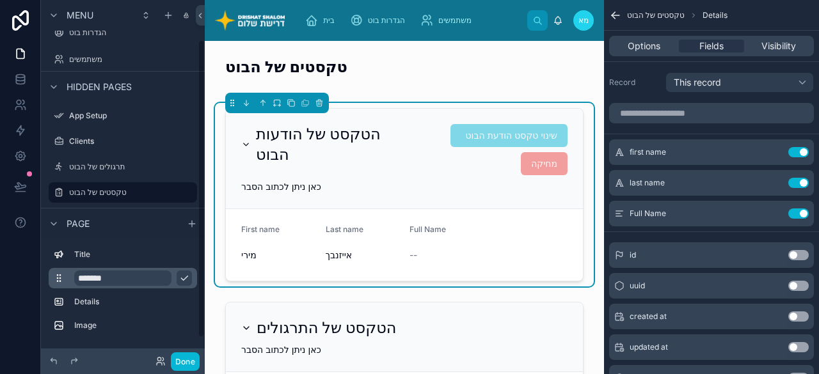
scroll to position [72, 0]
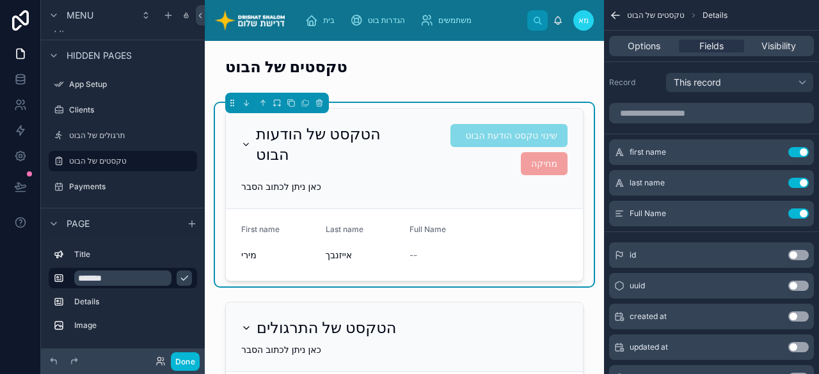
click at [184, 277] on icon "scrollable content" at bounding box center [184, 278] width 10 height 10
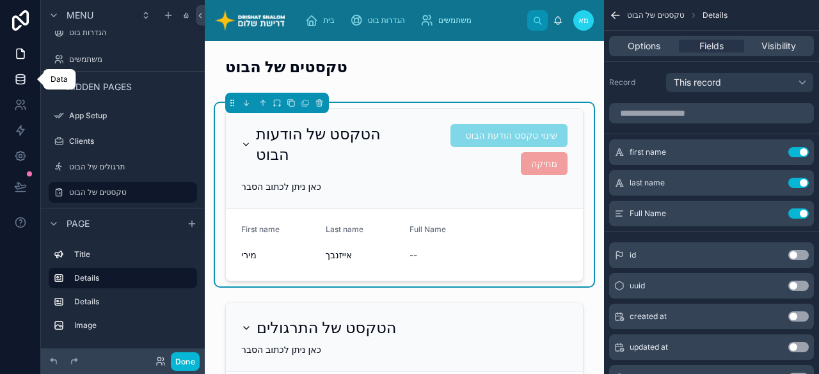
click at [19, 79] on icon at bounding box center [20, 79] width 13 height 13
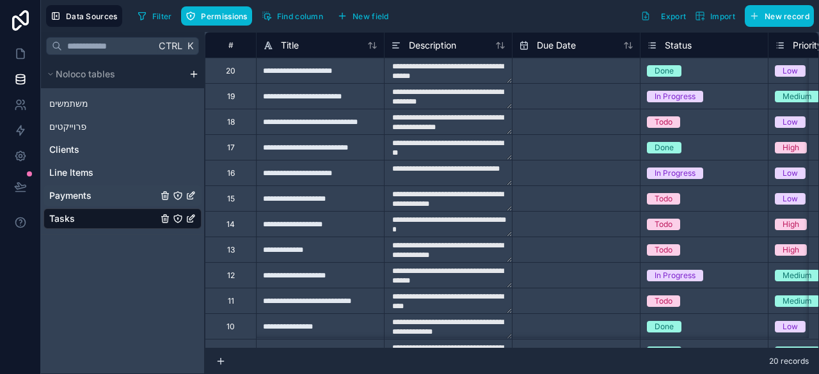
click at [111, 196] on div "Payments" at bounding box center [123, 196] width 158 height 20
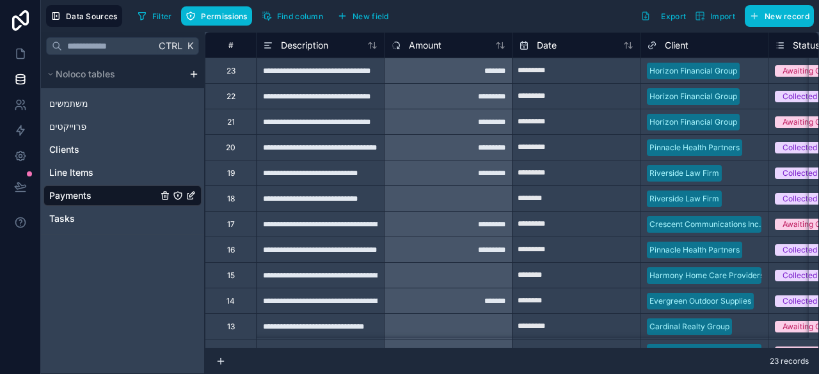
click at [193, 193] on icon "Payments" at bounding box center [193, 193] width 1 height 1
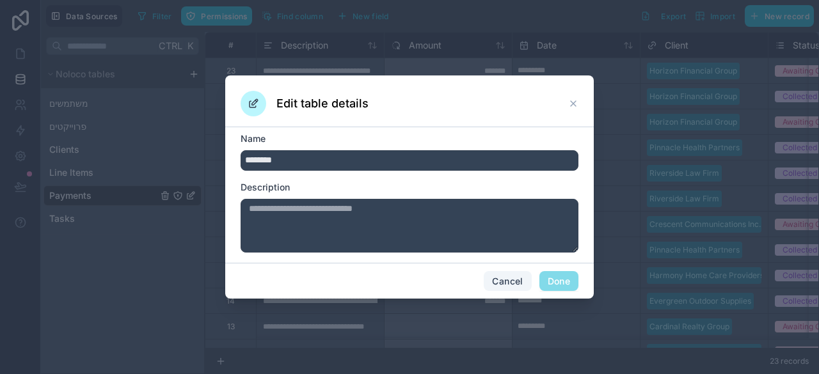
click at [503, 285] on button "Cancel" at bounding box center [507, 281] width 47 height 20
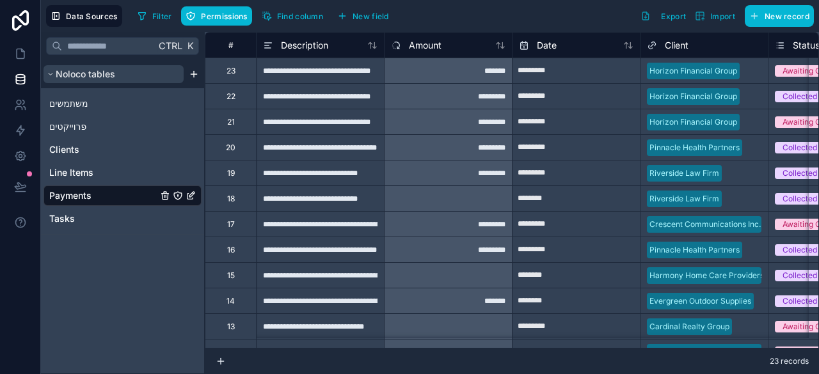
click at [106, 72] on span "Noloco tables" at bounding box center [86, 74] width 60 height 13
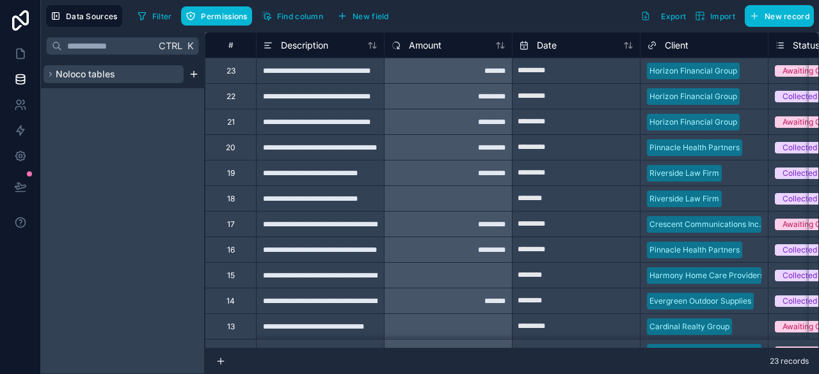
click at [106, 72] on span "Noloco tables" at bounding box center [86, 74] width 60 height 13
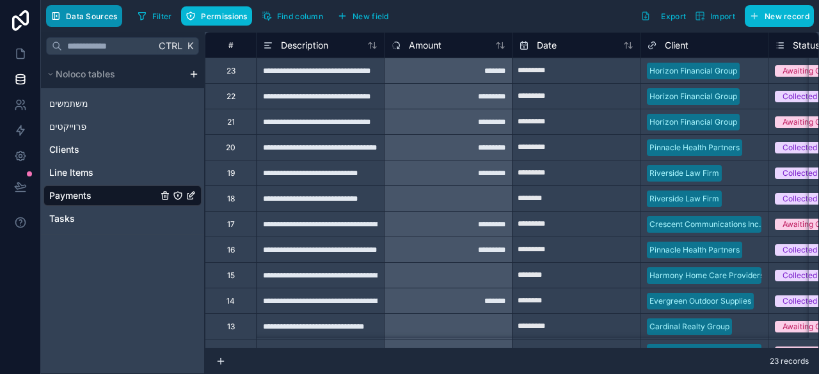
click at [102, 17] on span "Data Sources" at bounding box center [92, 17] width 52 height 10
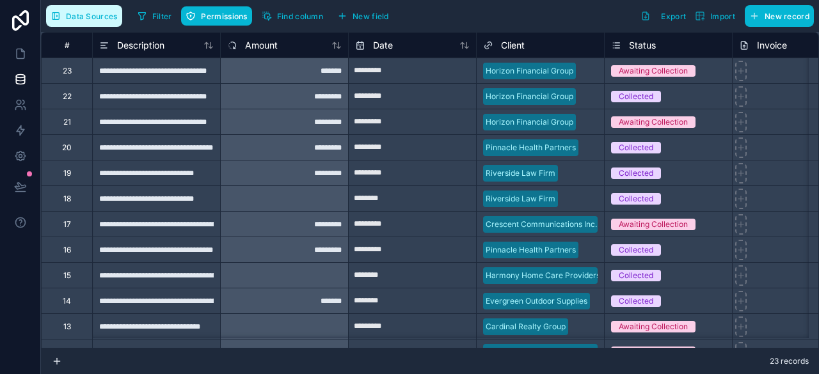
click at [90, 16] on span "Data Sources" at bounding box center [92, 17] width 52 height 10
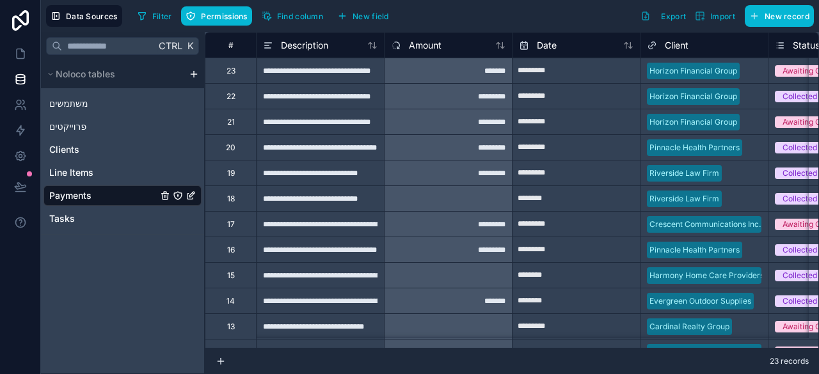
click at [548, 350] on div "23 records" at bounding box center [512, 362] width 614 height 26
click at [80, 299] on div "Ctrl K Noloco tables משתמשים פרוייקטים Clients Line Items Payments Tasks" at bounding box center [123, 203] width 164 height 342
click at [77, 17] on span "Data Sources" at bounding box center [92, 17] width 52 height 10
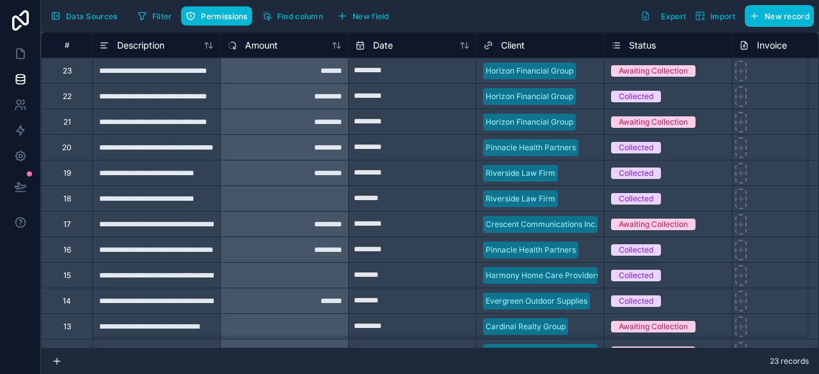
click at [706, 47] on div "Status" at bounding box center [668, 45] width 115 height 15
click at [18, 52] on icon at bounding box center [20, 53] width 13 height 13
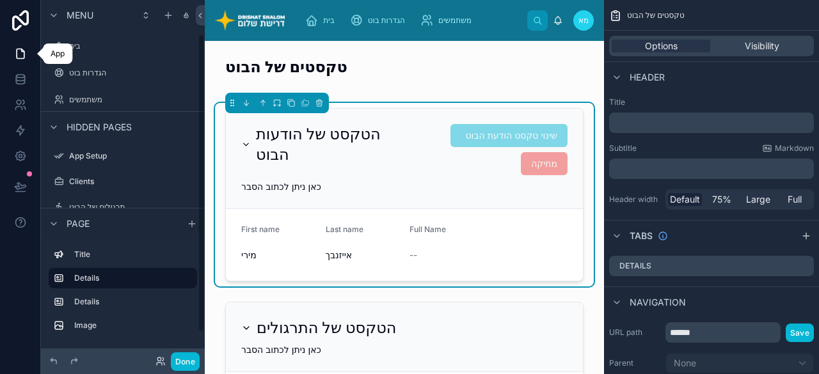
scroll to position [40, 0]
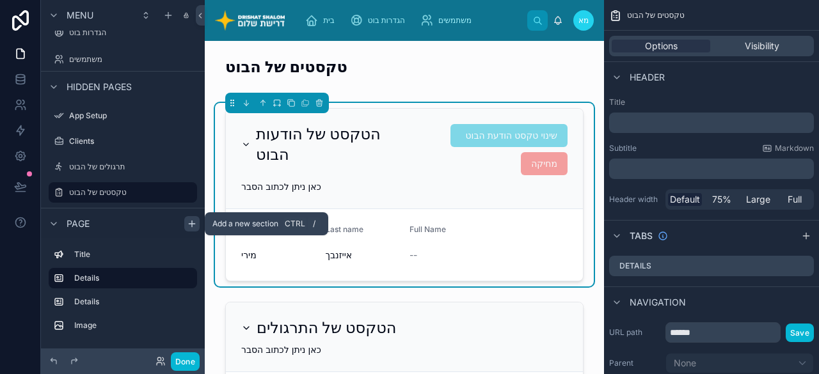
click at [195, 220] on icon "scrollable content" at bounding box center [192, 224] width 10 height 10
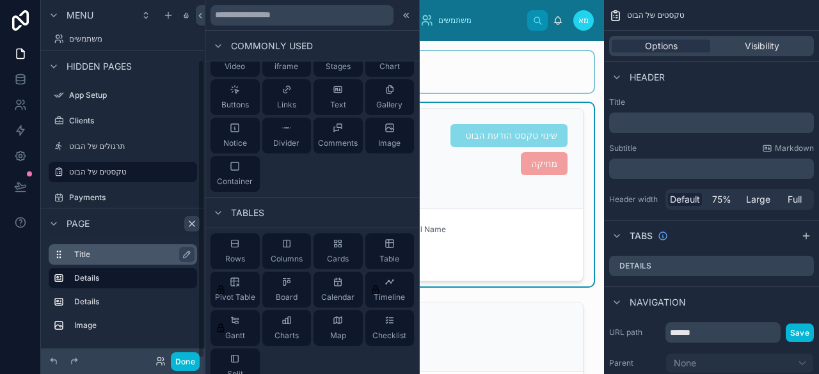
scroll to position [72, 0]
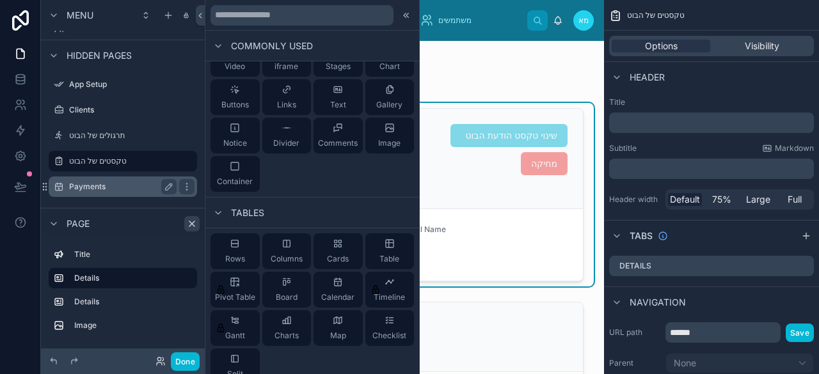
click at [107, 178] on div "Payments" at bounding box center [122, 187] width 143 height 20
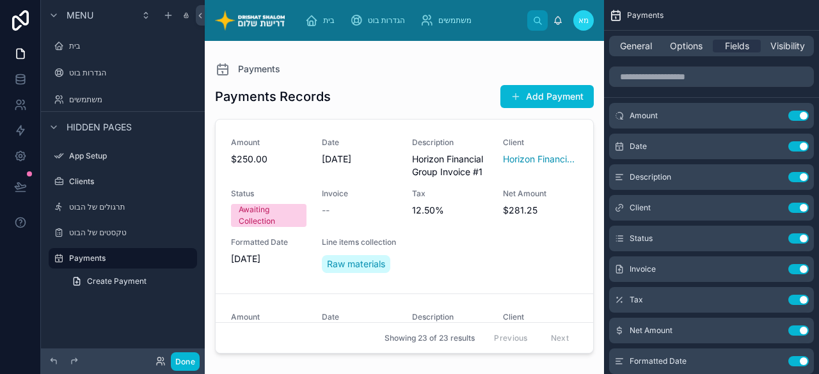
click at [248, 109] on div at bounding box center [404, 200] width 399 height 318
click at [251, 90] on h1 "Payments Records" at bounding box center [273, 97] width 116 height 18
click at [219, 70] on icon at bounding box center [222, 68] width 15 height 15
click at [303, 276] on div "Formatted Date [DATE]" at bounding box center [269, 256] width 76 height 38
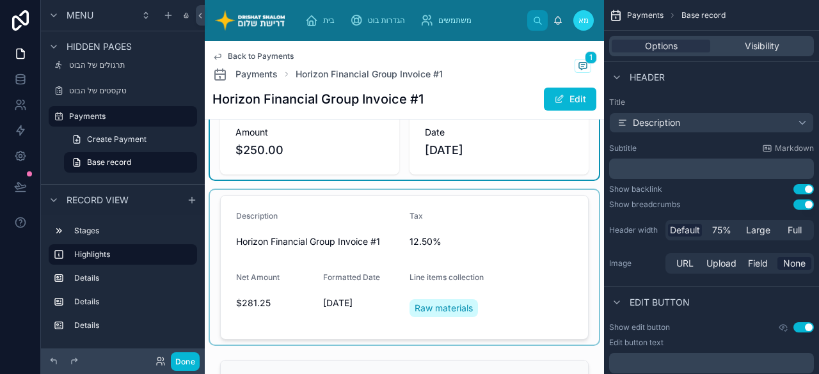
scroll to position [86, 0]
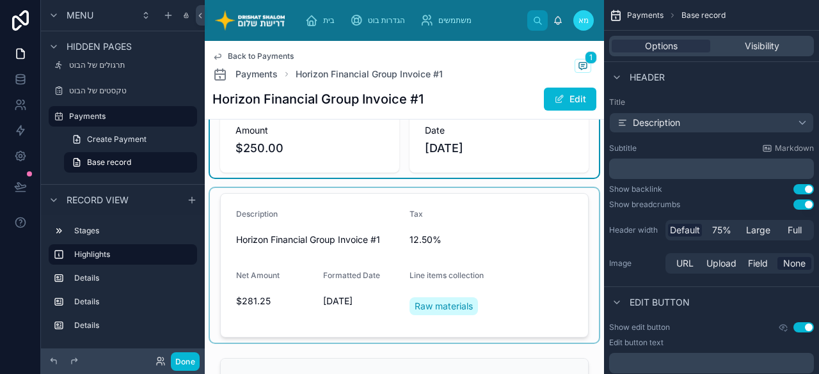
click at [502, 225] on div at bounding box center [404, 265] width 389 height 155
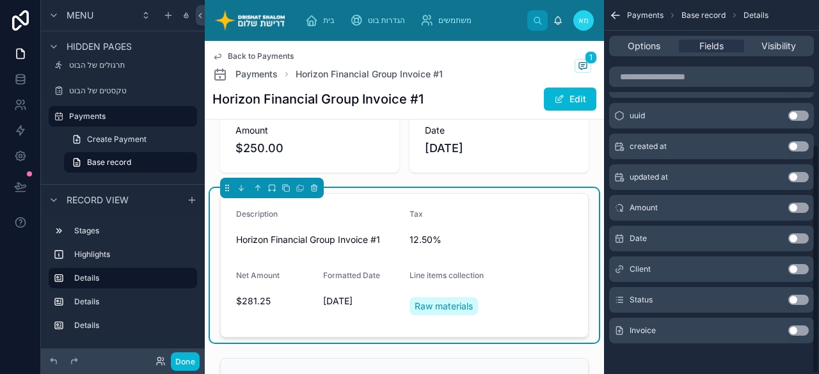
scroll to position [235, 0]
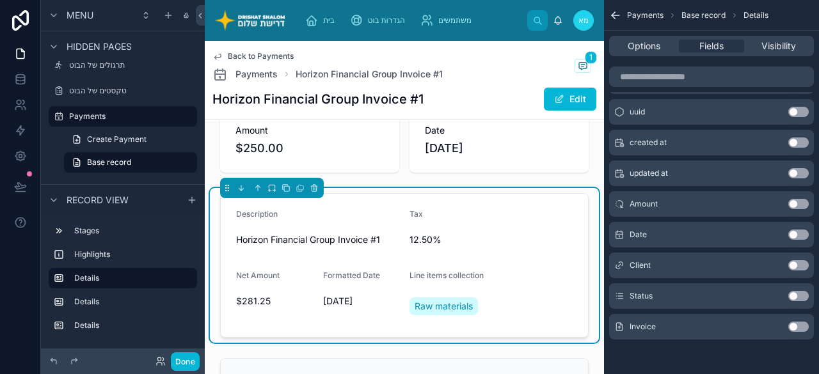
click at [802, 291] on button "Use setting" at bounding box center [798, 296] width 20 height 10
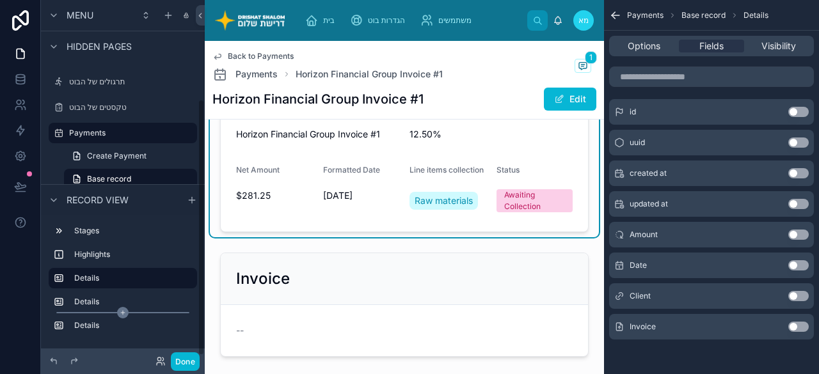
scroll to position [142, 0]
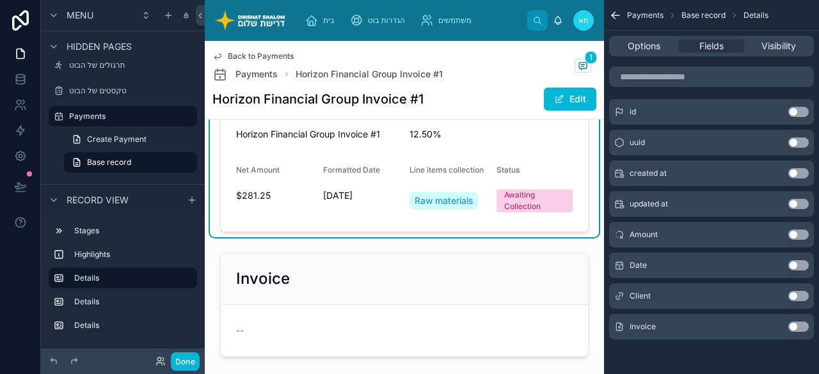
click at [328, 196] on span "[DATE]" at bounding box center [361, 195] width 77 height 13
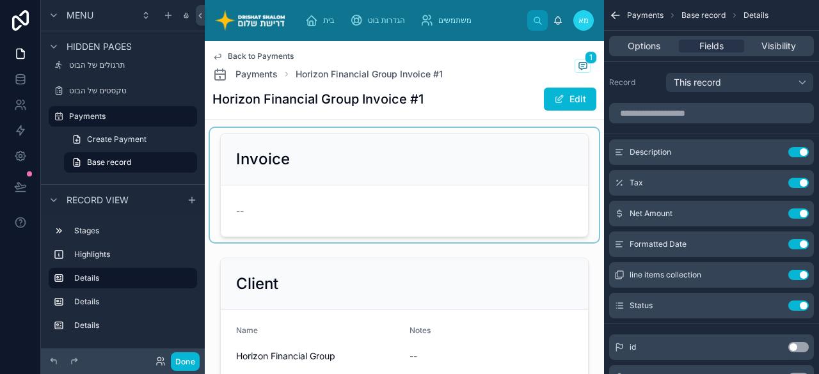
scroll to position [256, 0]
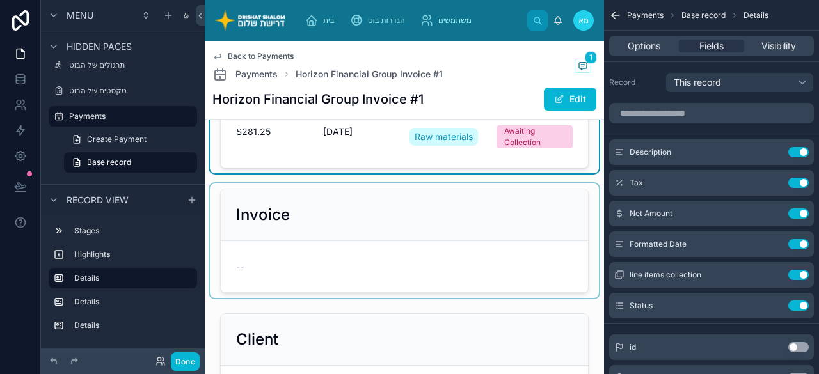
click at [463, 241] on div at bounding box center [404, 241] width 389 height 115
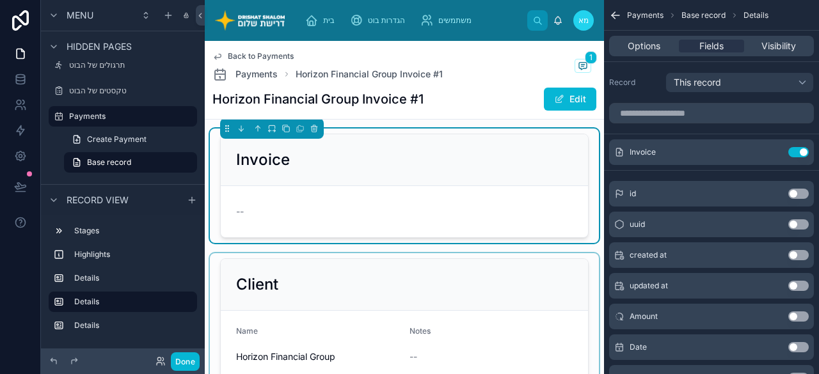
scroll to position [384, 0]
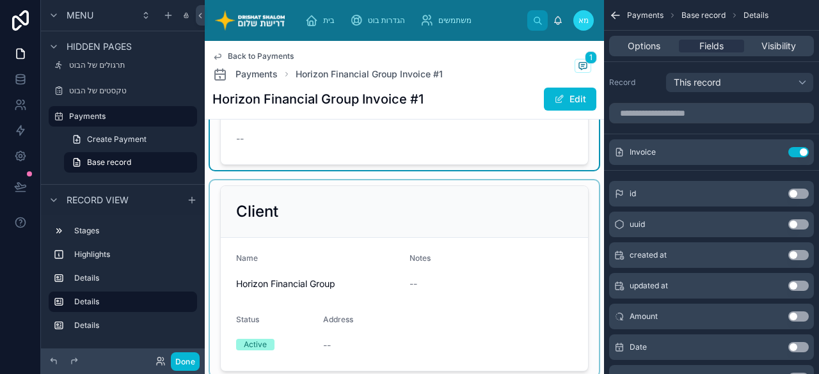
click at [485, 257] on div at bounding box center [404, 278] width 389 height 196
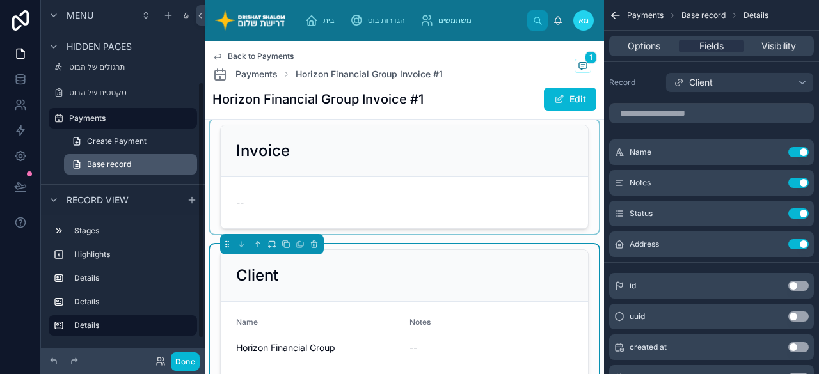
scroll to position [142, 0]
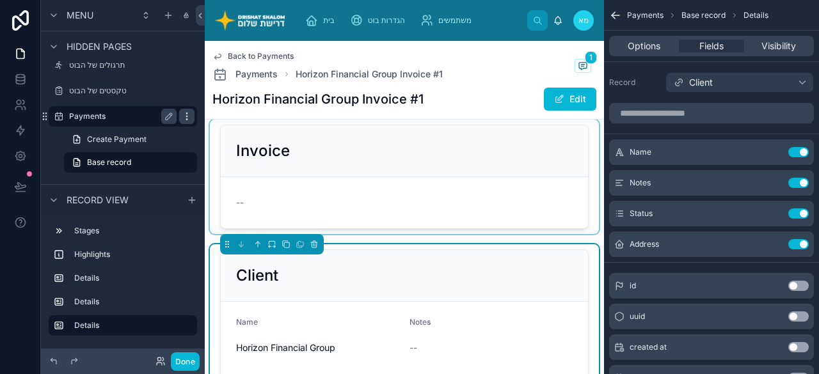
click at [184, 116] on icon "scrollable content" at bounding box center [187, 116] width 10 height 10
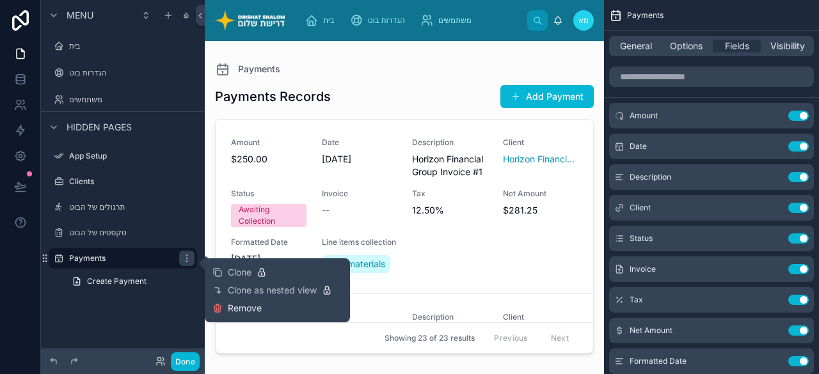
click at [243, 306] on span "Remove" at bounding box center [245, 308] width 34 height 13
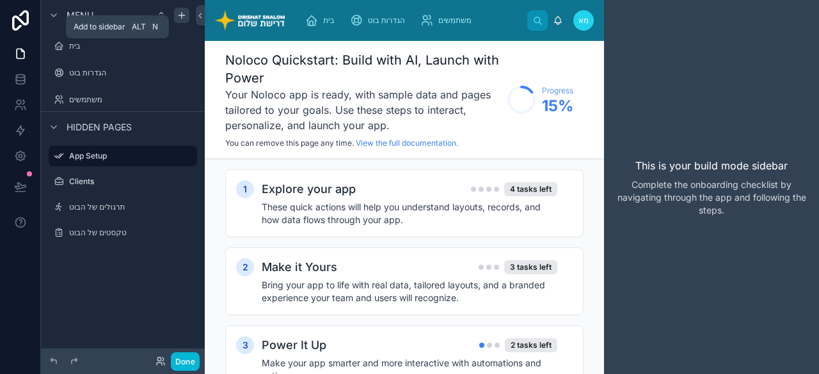
click at [182, 19] on icon "scrollable content" at bounding box center [182, 15] width 10 height 10
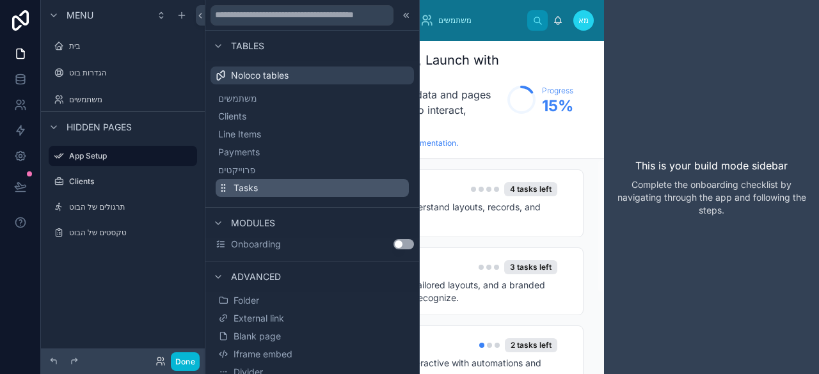
click at [244, 194] on span "Tasks" at bounding box center [246, 188] width 24 height 13
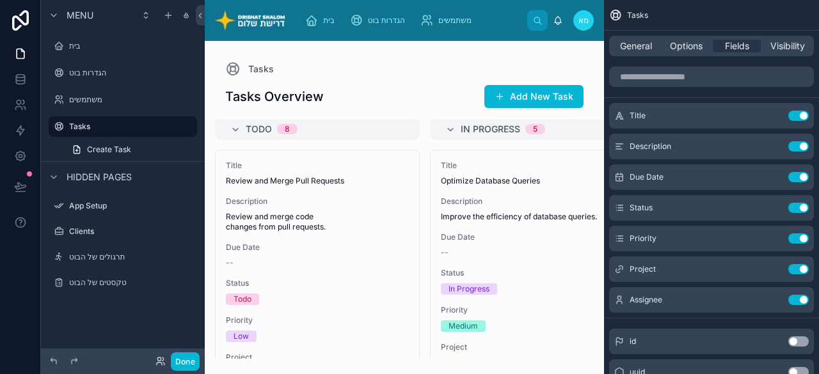
click at [360, 99] on div at bounding box center [404, 207] width 399 height 333
click at [186, 124] on icon "scrollable content" at bounding box center [186, 123] width 1 height 1
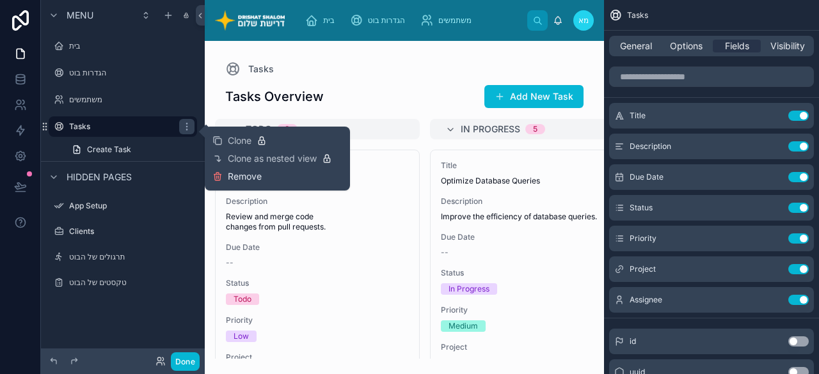
click at [257, 177] on span "Remove" at bounding box center [245, 176] width 34 height 13
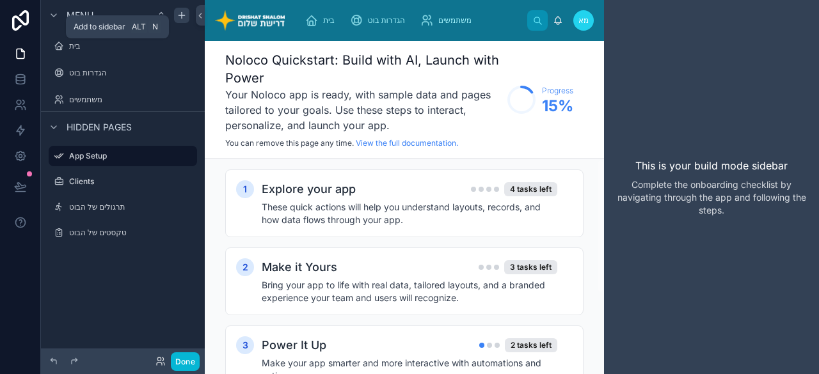
click at [185, 15] on icon "scrollable content" at bounding box center [182, 15] width 10 height 10
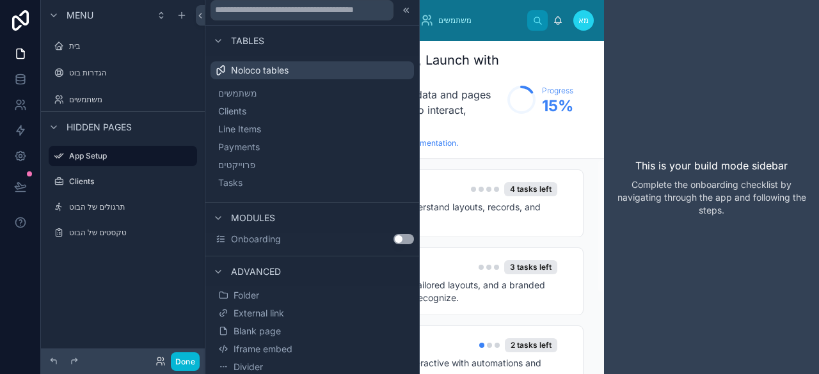
scroll to position [6, 0]
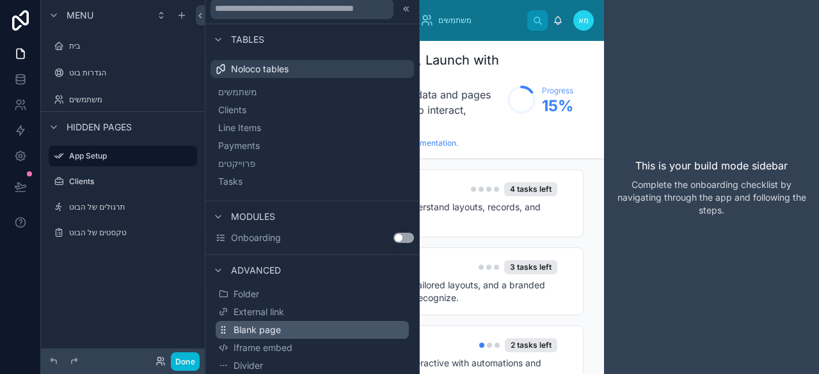
click at [279, 329] on span "Blank page" at bounding box center [257, 330] width 47 height 13
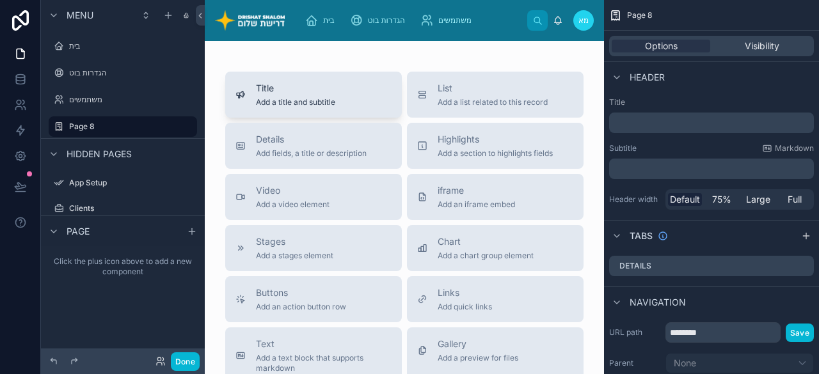
click at [304, 98] on span "Add a title and subtitle" at bounding box center [295, 102] width 79 height 10
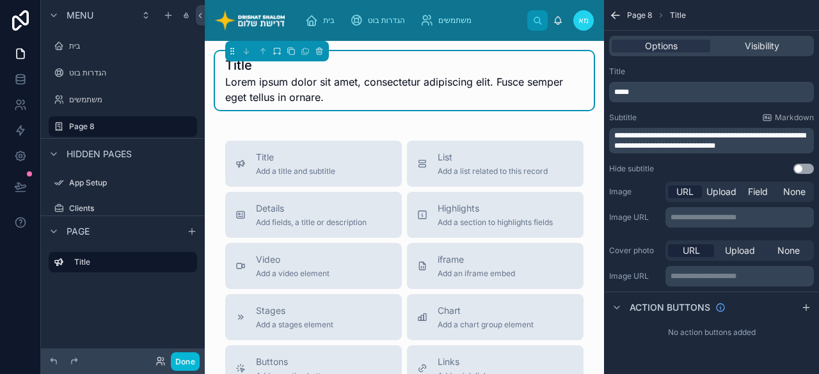
click at [801, 171] on button "Use setting" at bounding box center [803, 169] width 20 height 10
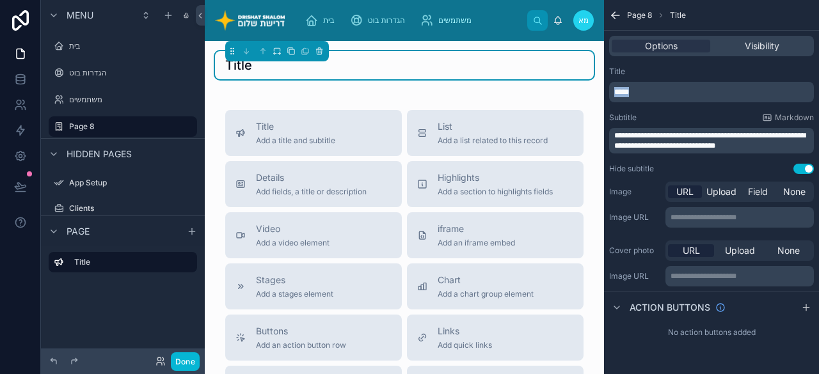
drag, startPoint x: 665, startPoint y: 91, endPoint x: 563, endPoint y: 79, distance: 103.0
click at [563, 79] on div "**********" at bounding box center [512, 187] width 614 height 374
click at [321, 196] on span "Add fields, a title or description" at bounding box center [311, 192] width 111 height 10
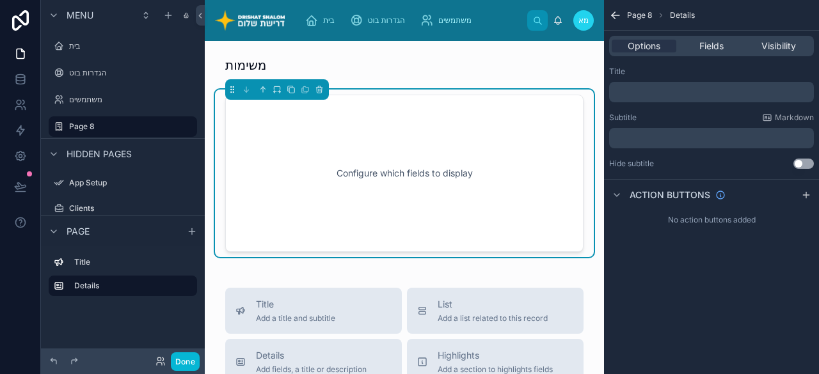
click at [680, 90] on p "﻿" at bounding box center [712, 92] width 197 height 10
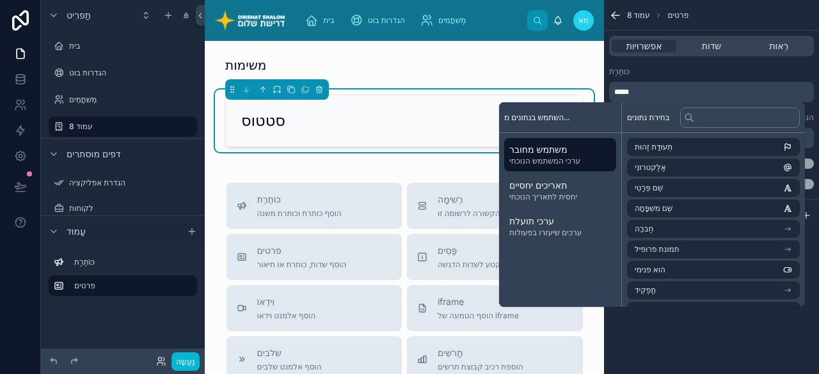
click at [658, 115] on font "בחירת נתונים" at bounding box center [648, 118] width 43 height 10
click at [674, 66] on div "כּוֹתֶרֶת ***** כְּתוּבִית הנחה ﻿ הסתר כתוביות השתמש בהגדרה אפשר לכווץ את הקטע …" at bounding box center [711, 127] width 215 height 133
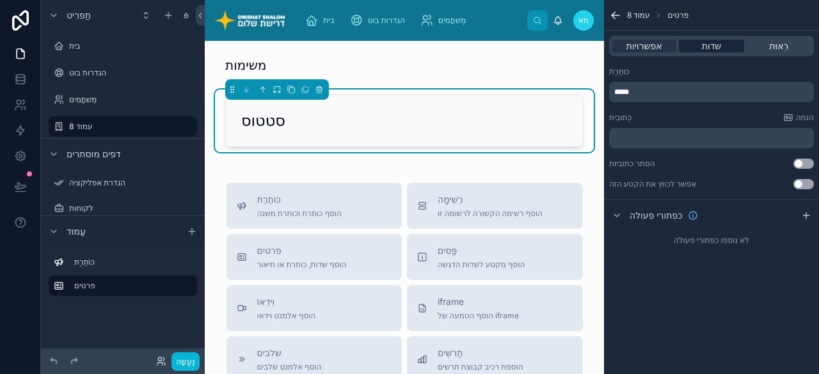
click at [719, 47] on font "שדות" at bounding box center [712, 45] width 20 height 11
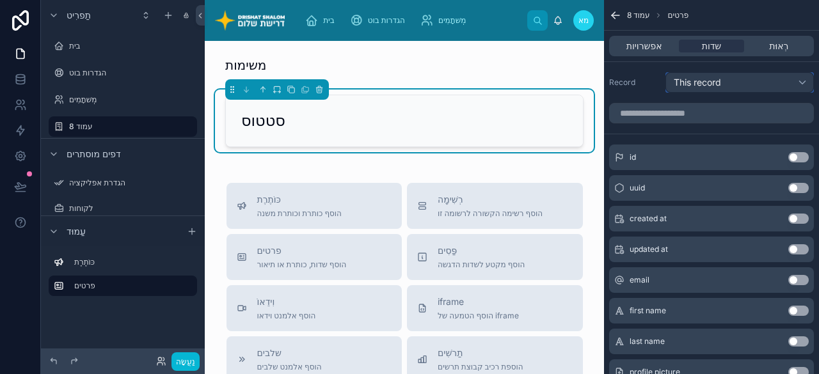
click at [719, 86] on span "This record" at bounding box center [697, 83] width 47 height 12
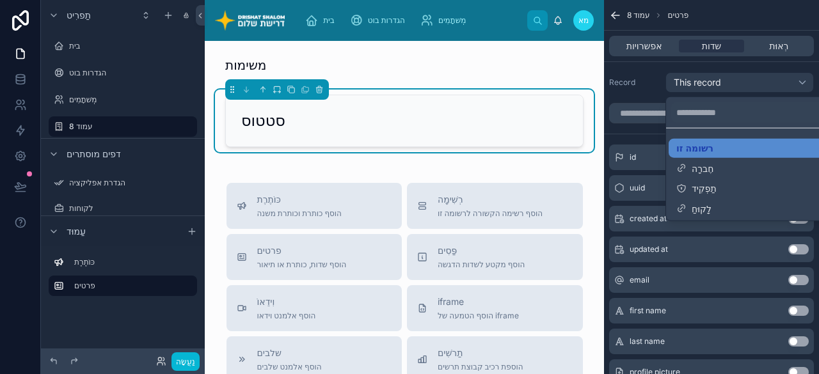
click at [718, 87] on div "תוכן גלילה" at bounding box center [409, 187] width 819 height 374
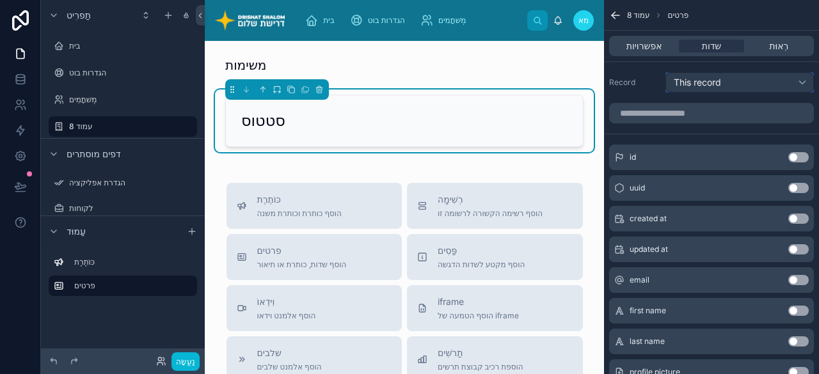
click at [693, 85] on span "This record" at bounding box center [697, 83] width 47 height 12
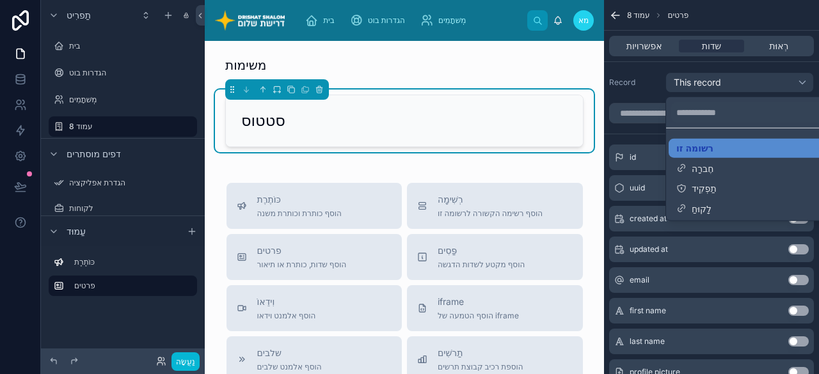
click at [693, 85] on div "תוכן גלילה" at bounding box center [409, 187] width 819 height 374
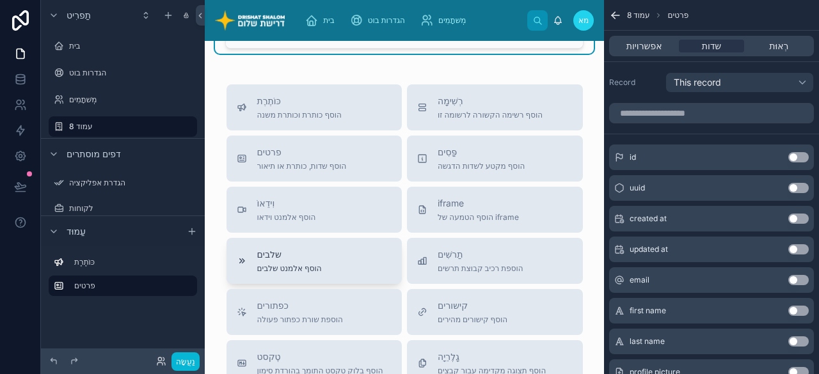
scroll to position [64, 0]
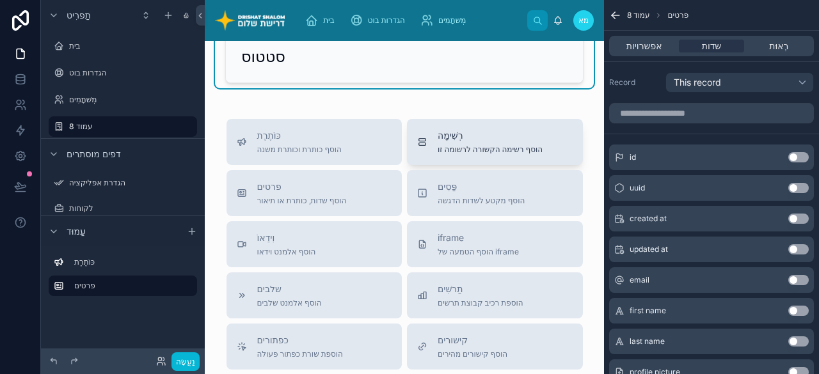
click at [491, 136] on span "רְשִׁימָה" at bounding box center [490, 135] width 105 height 13
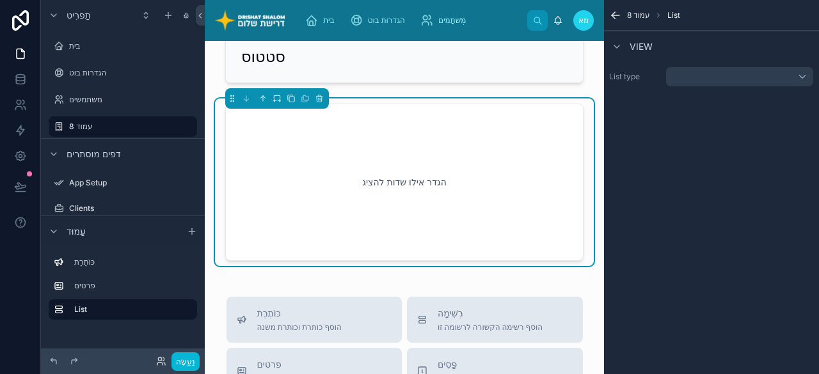
scroll to position [38, 0]
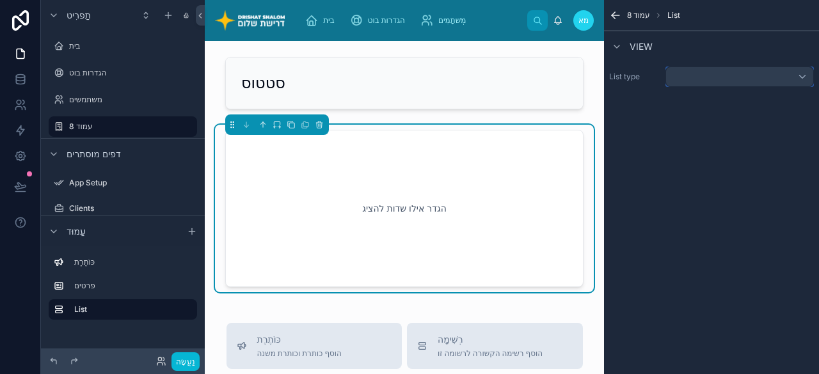
click at [701, 75] on div "תוכן גלילה" at bounding box center [739, 77] width 148 height 20
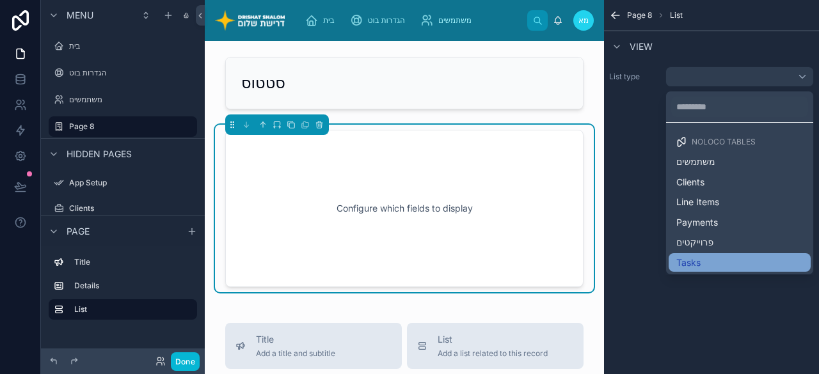
click at [710, 265] on div "Tasks" at bounding box center [739, 263] width 127 height 12
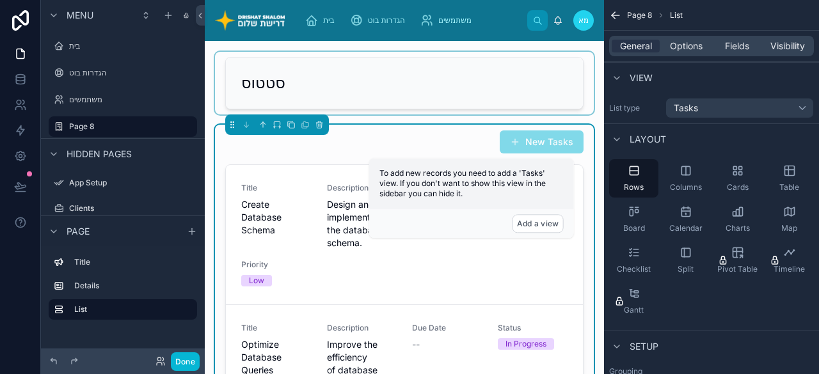
click at [470, 84] on div at bounding box center [404, 83] width 379 height 63
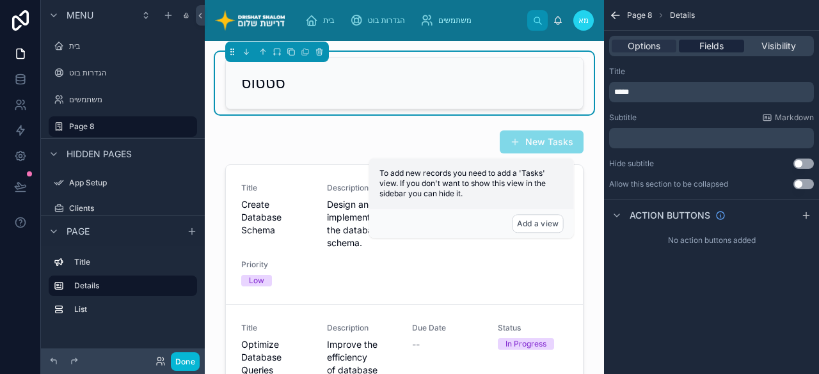
click at [715, 47] on span "Fields" at bounding box center [711, 46] width 24 height 13
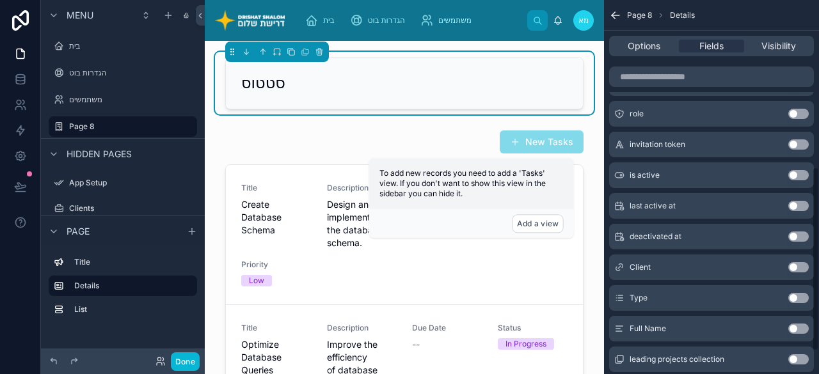
scroll to position [384, 0]
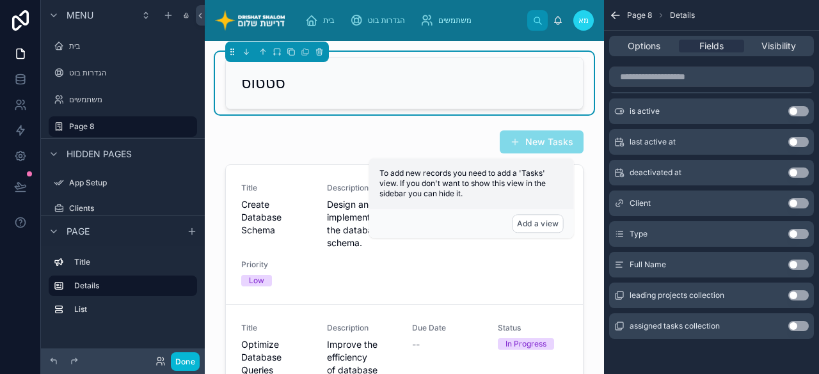
click at [801, 243] on div "Type Use setting" at bounding box center [711, 234] width 205 height 26
click at [796, 230] on button "Use setting" at bounding box center [798, 234] width 20 height 10
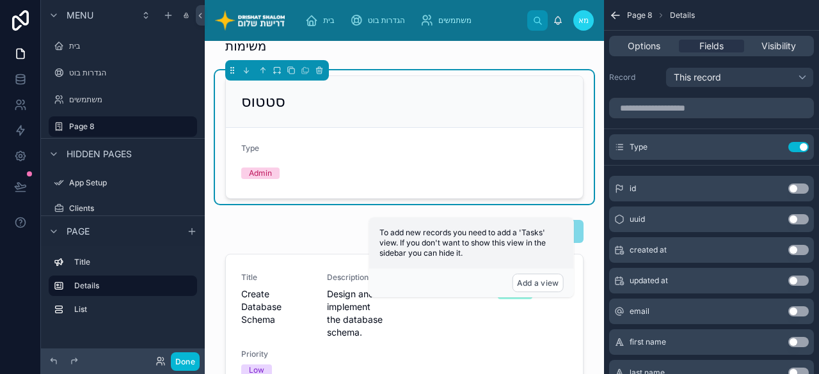
scroll to position [0, 0]
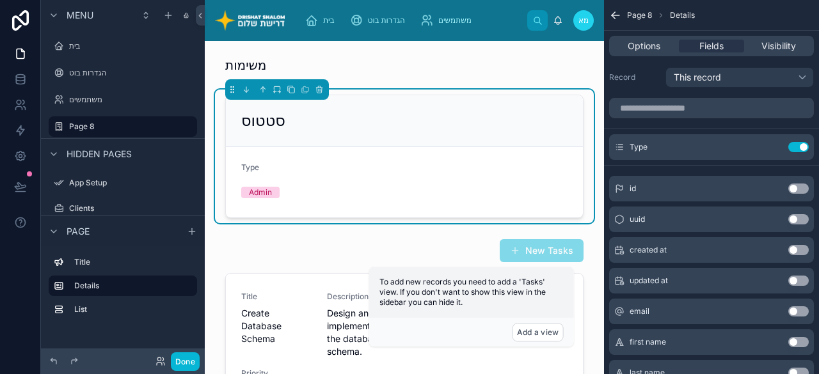
click at [310, 118] on div "סטטוס" at bounding box center [404, 121] width 326 height 20
click at [794, 247] on button "Use setting" at bounding box center [798, 250] width 20 height 10
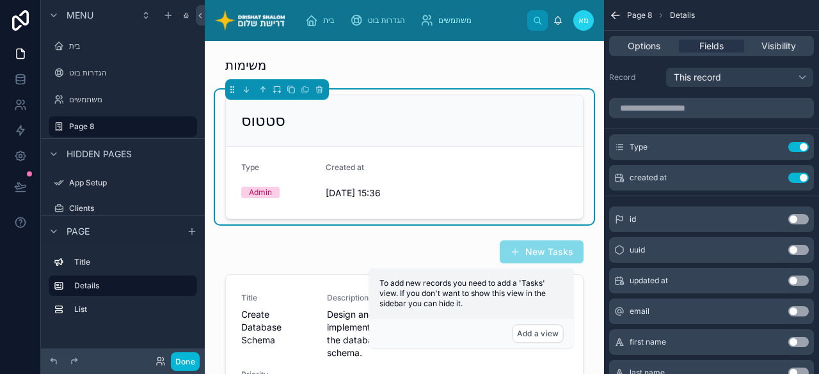
click at [796, 285] on div "updated at Use setting" at bounding box center [711, 281] width 205 height 26
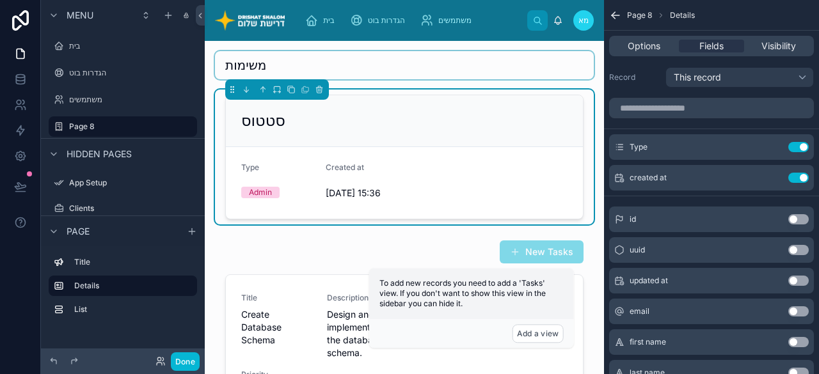
click at [536, 75] on div at bounding box center [404, 65] width 379 height 28
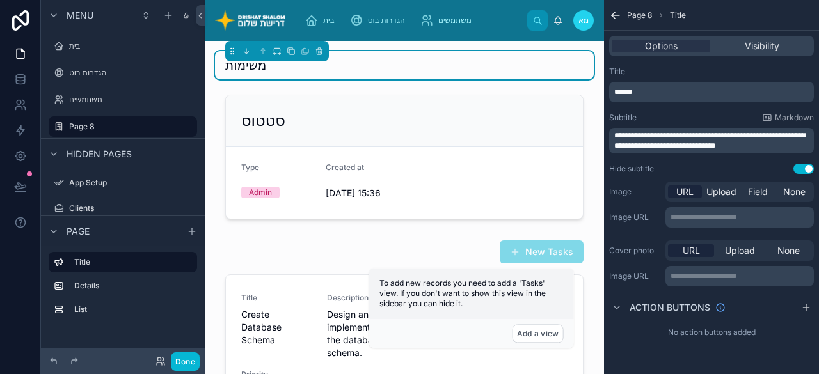
drag, startPoint x: 616, startPoint y: 15, endPoint x: 614, endPoint y: 28, distance: 12.9
click at [616, 15] on icon "scrollable content" at bounding box center [616, 15] width 8 height 0
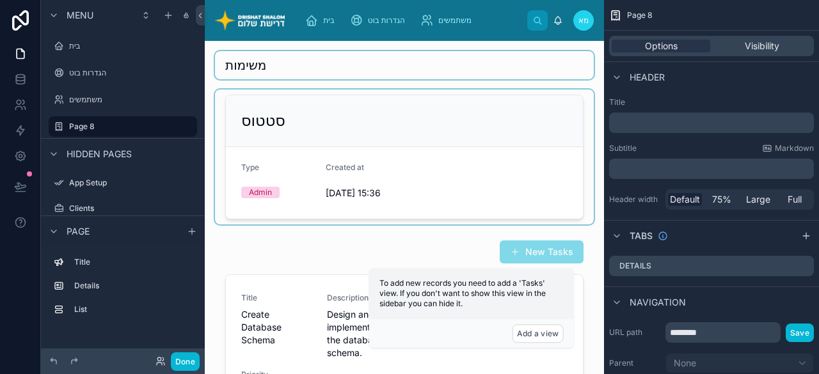
click at [349, 121] on div at bounding box center [404, 157] width 379 height 135
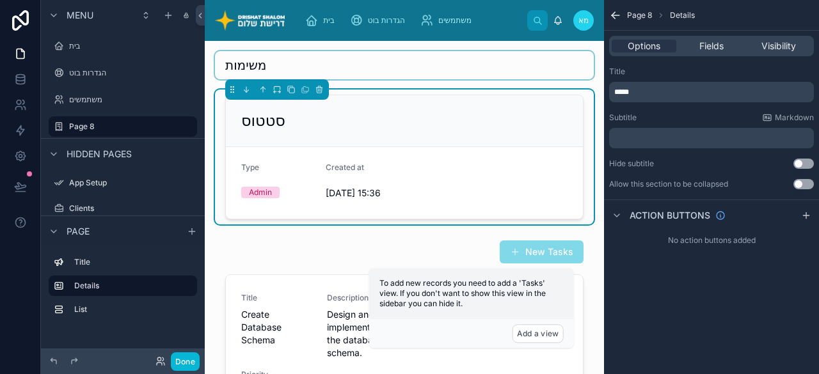
click at [250, 65] on div at bounding box center [404, 65] width 379 height 28
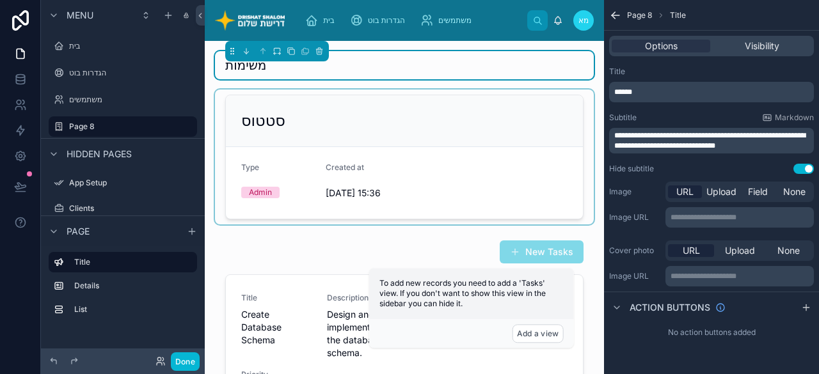
click at [375, 150] on div at bounding box center [404, 157] width 379 height 135
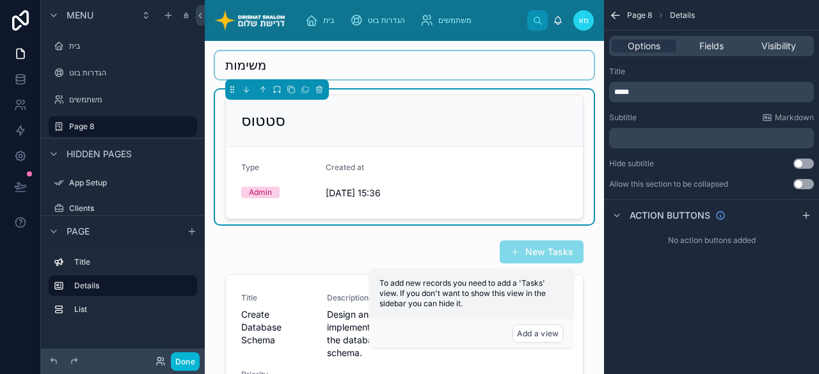
click at [811, 183] on button "Use setting" at bounding box center [803, 184] width 20 height 10
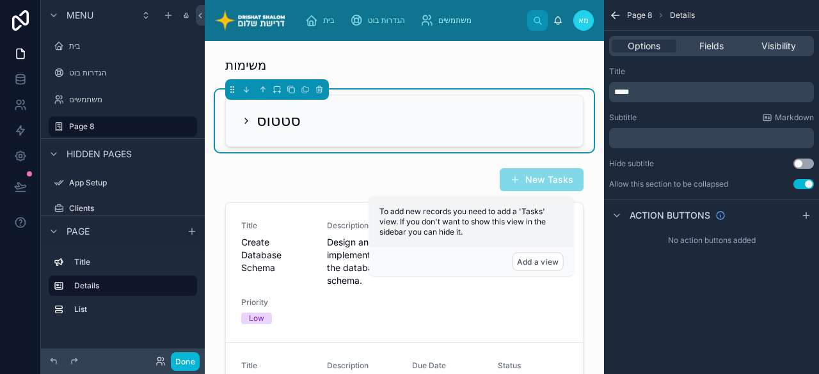
click at [243, 120] on icon at bounding box center [246, 121] width 10 height 10
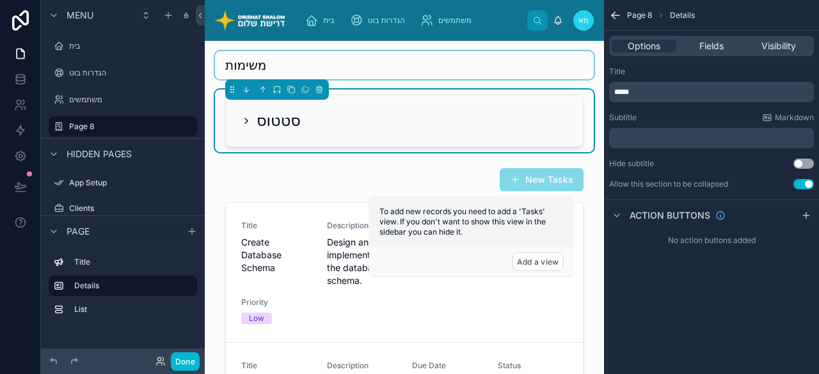
click at [407, 65] on div at bounding box center [404, 65] width 379 height 28
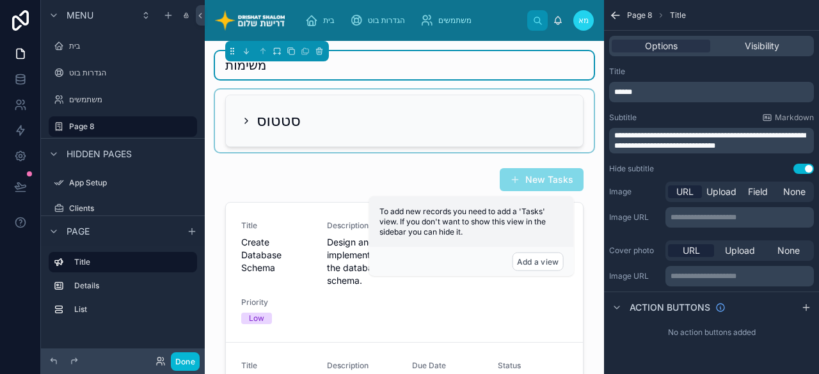
click at [246, 121] on div at bounding box center [404, 121] width 379 height 63
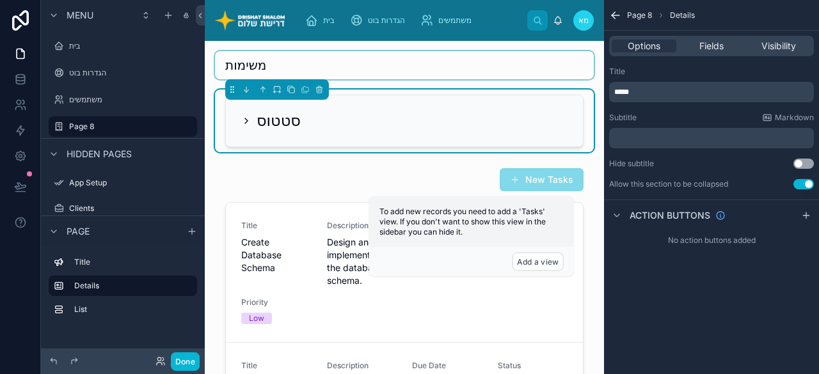
click at [246, 117] on icon at bounding box center [246, 121] width 10 height 10
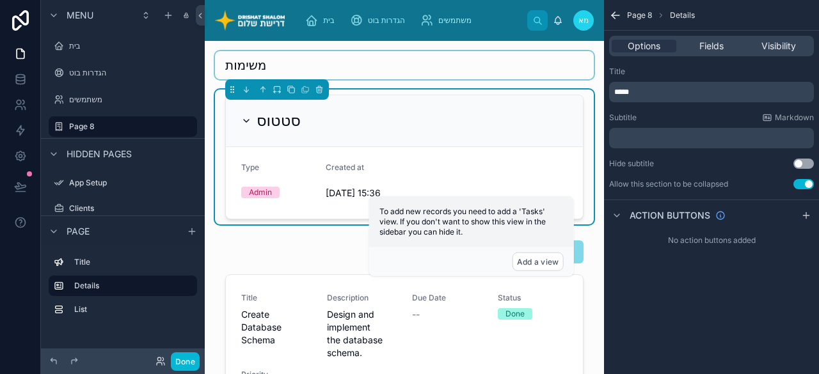
click at [246, 117] on icon at bounding box center [246, 121] width 10 height 10
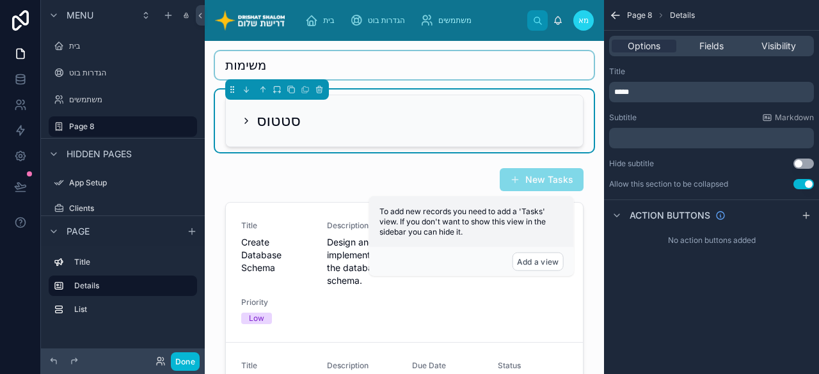
click at [246, 117] on icon at bounding box center [246, 121] width 10 height 10
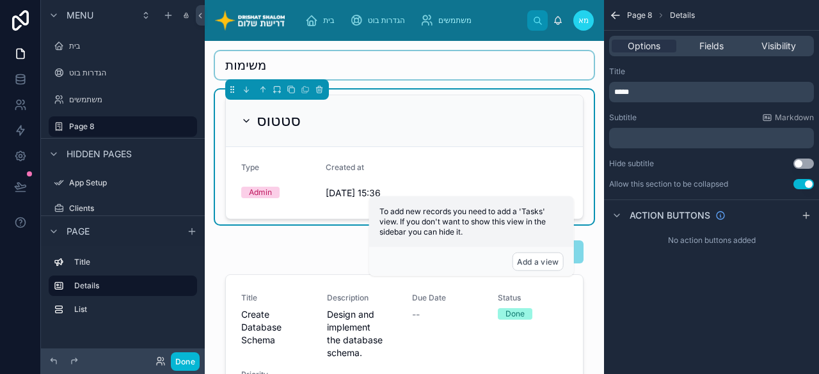
click at [246, 117] on icon at bounding box center [246, 121] width 10 height 10
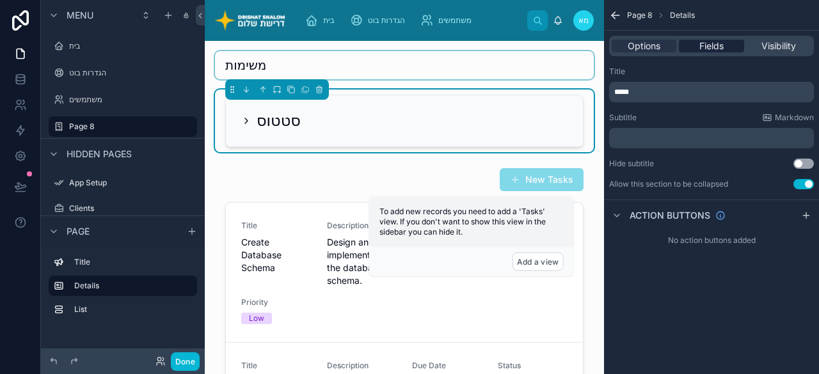
click at [726, 40] on div "Fields" at bounding box center [711, 46] width 65 height 13
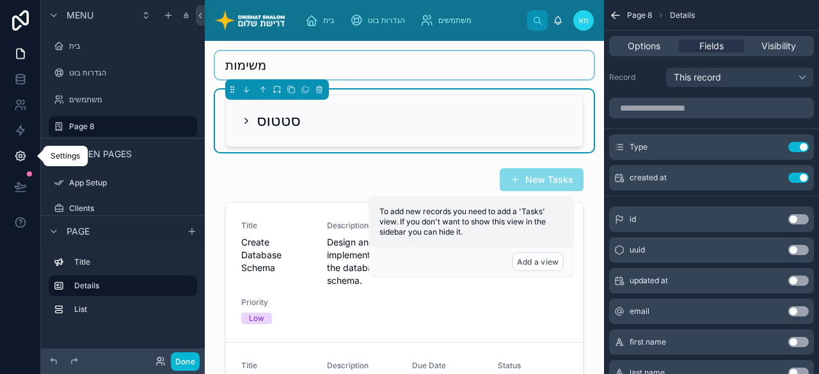
click at [27, 148] on link at bounding box center [20, 156] width 40 height 26
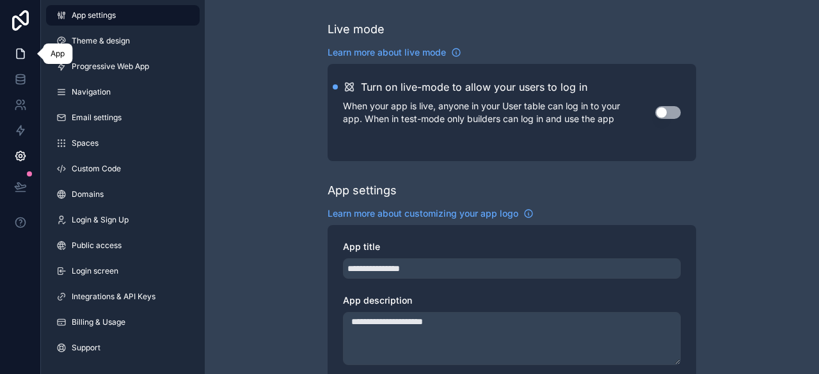
click at [26, 52] on icon at bounding box center [20, 53] width 13 height 13
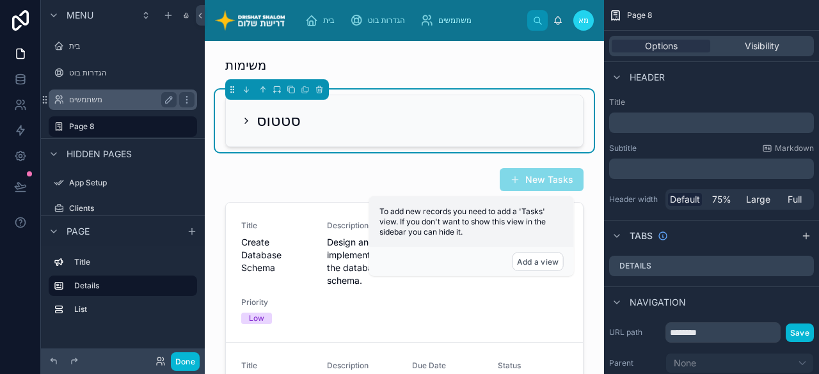
click at [87, 98] on label "משתמשים" at bounding box center [120, 100] width 102 height 10
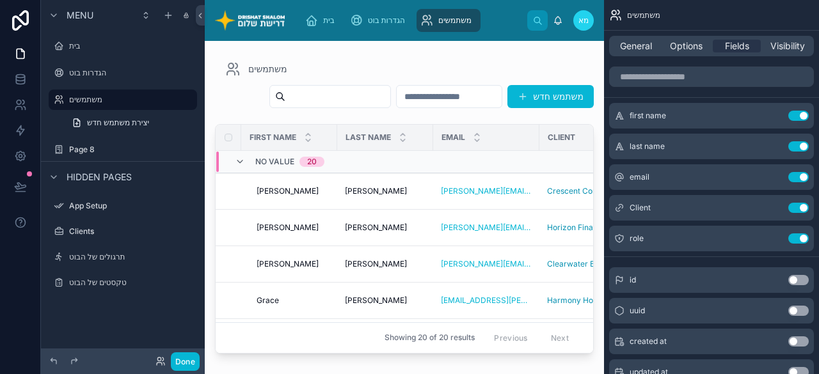
click at [417, 150] on div "Last name" at bounding box center [385, 137] width 95 height 24
click at [122, 125] on span "יצירת משתמש חדש" at bounding box center [118, 123] width 62 height 10
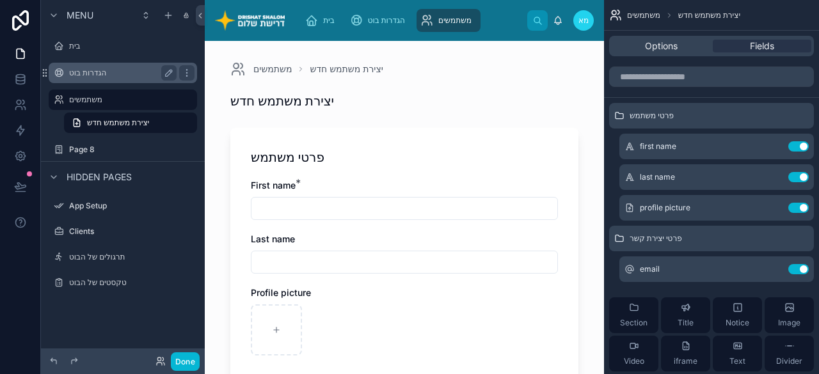
click at [84, 73] on label "הגדרות בוט" at bounding box center [120, 73] width 102 height 10
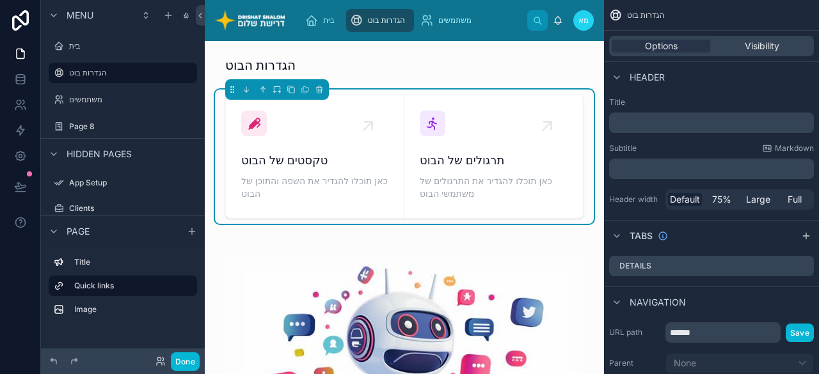
click at [773, 37] on div "Options Visibility" at bounding box center [711, 46] width 205 height 20
click at [769, 44] on span "Visibility" at bounding box center [762, 46] width 35 height 13
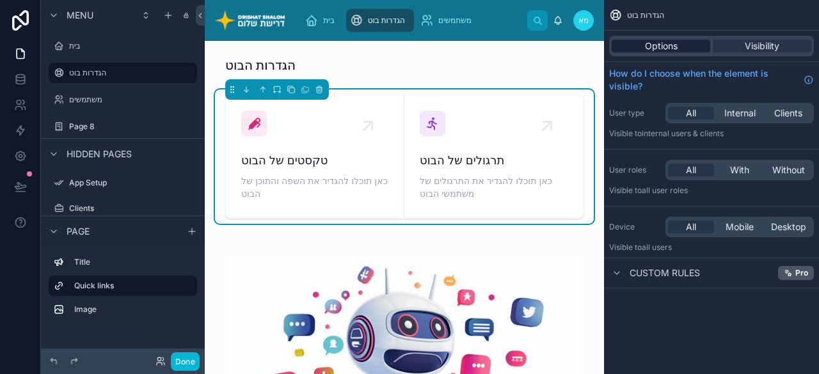
click at [672, 47] on span "Options" at bounding box center [661, 46] width 33 height 13
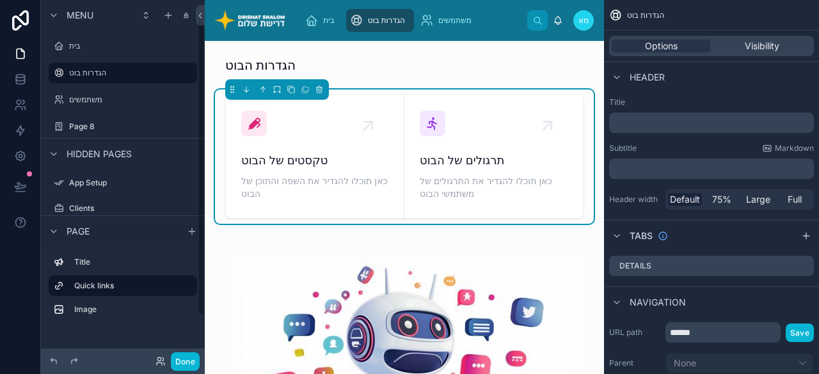
scroll to position [65, 0]
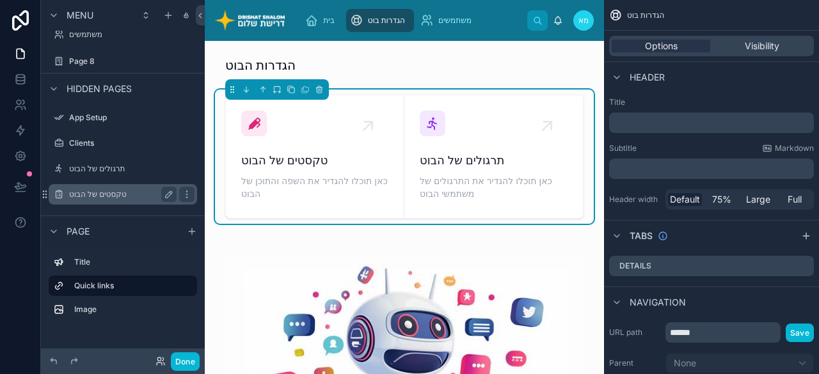
click at [92, 191] on label "טקסטים של הבוט" at bounding box center [120, 194] width 102 height 10
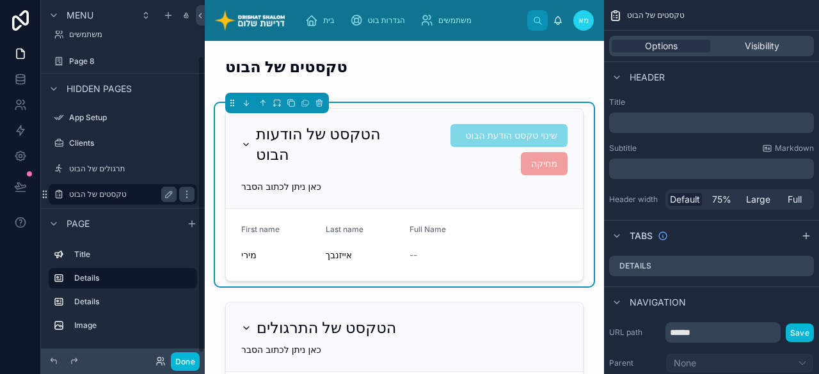
scroll to position [67, 0]
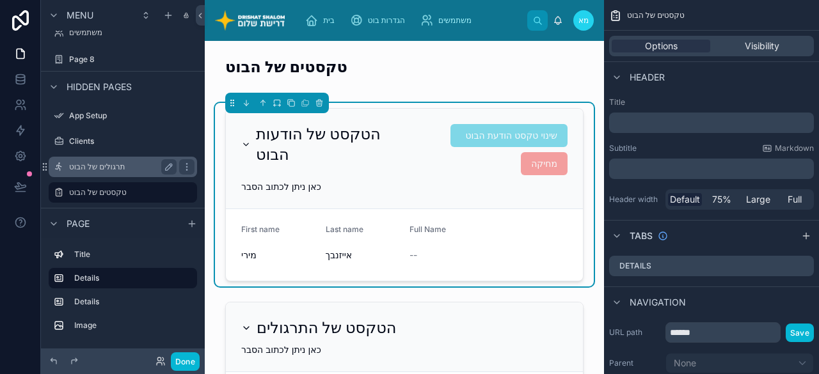
click at [94, 166] on label "תרגולים של הבוט" at bounding box center [120, 167] width 102 height 10
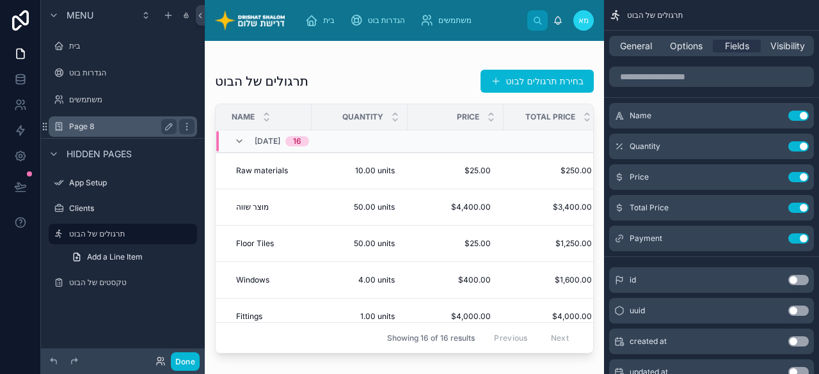
click at [86, 126] on label "Page 8" at bounding box center [120, 127] width 102 height 10
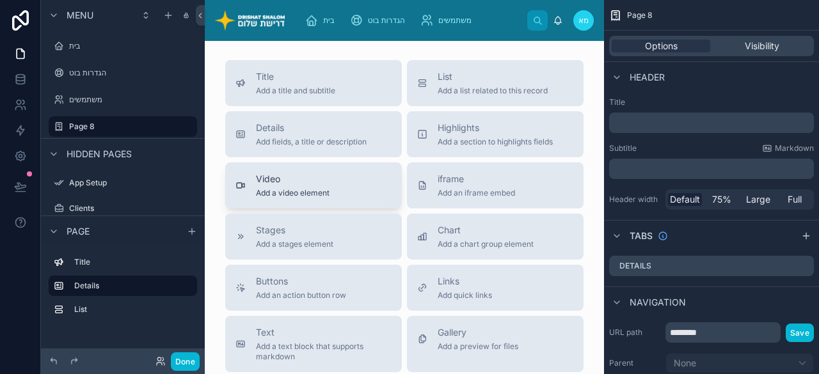
scroll to position [384, 0]
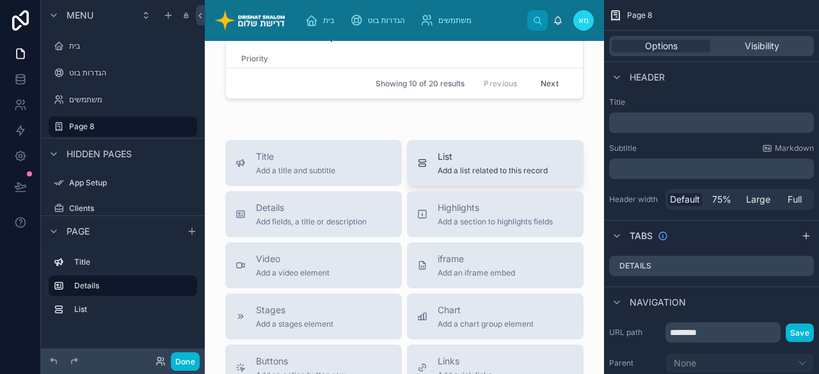
click at [457, 166] on span "Add a list related to this record" at bounding box center [493, 171] width 110 height 10
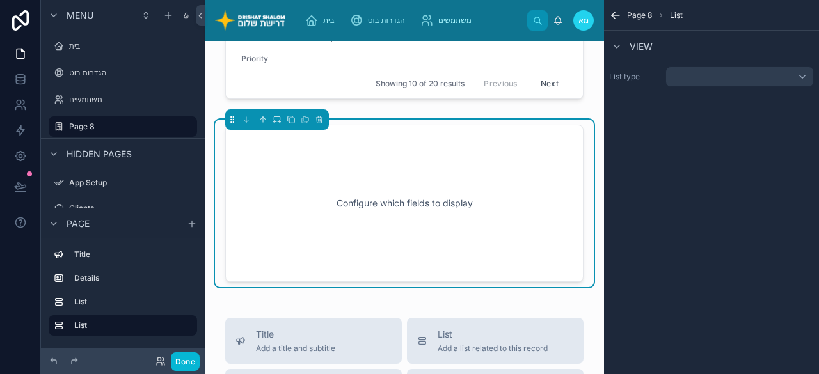
scroll to position [379, 0]
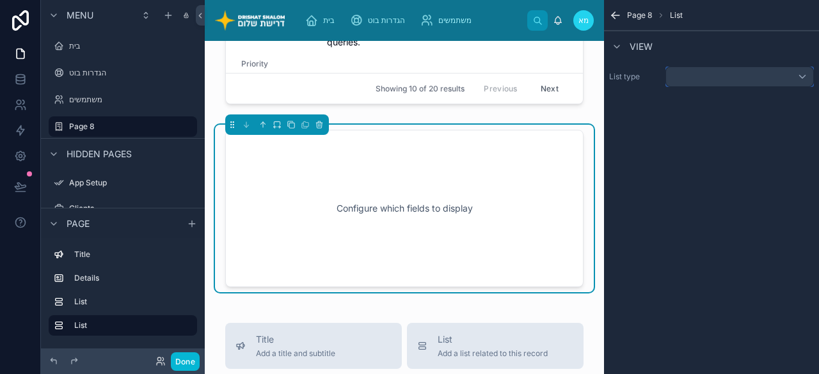
click at [747, 77] on div "scrollable content" at bounding box center [739, 77] width 148 height 20
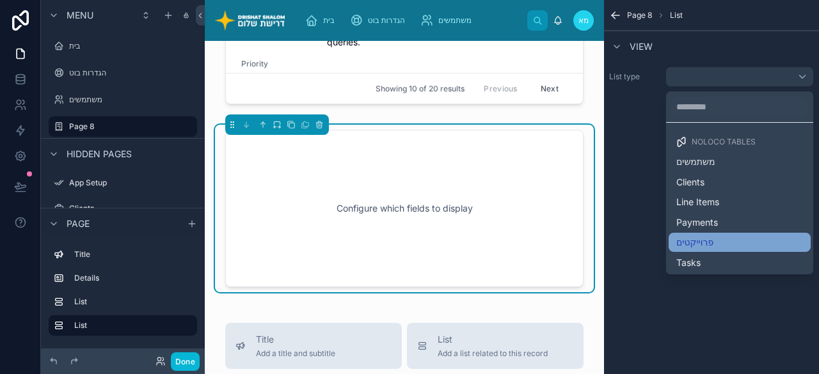
click at [722, 237] on div "פרוייקטים" at bounding box center [739, 243] width 127 height 12
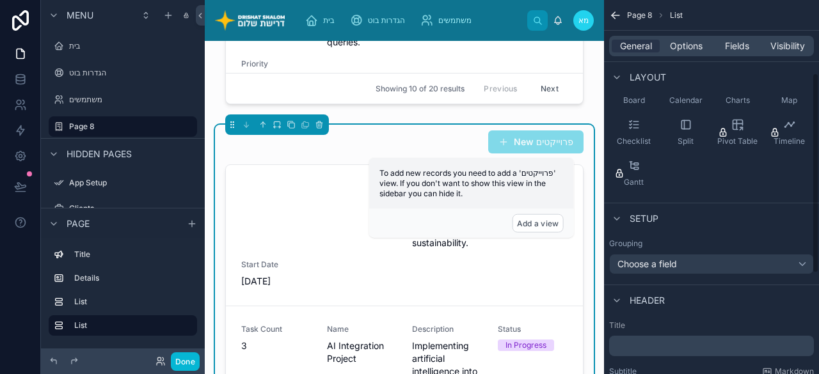
scroll to position [192, 0]
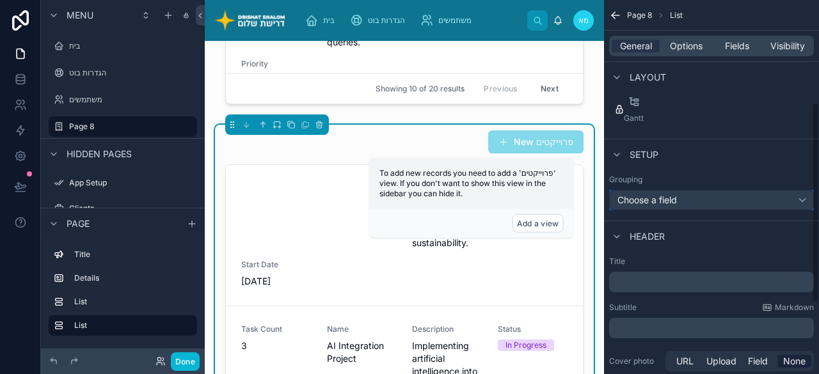
click at [700, 195] on div "Choose a field" at bounding box center [711, 200] width 205 height 20
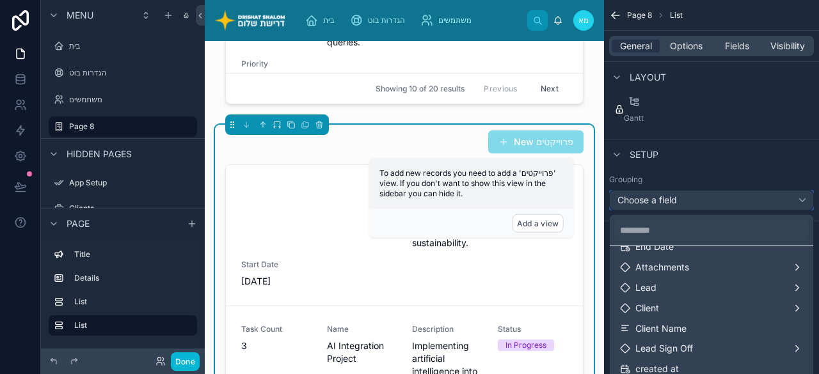
scroll to position [212, 0]
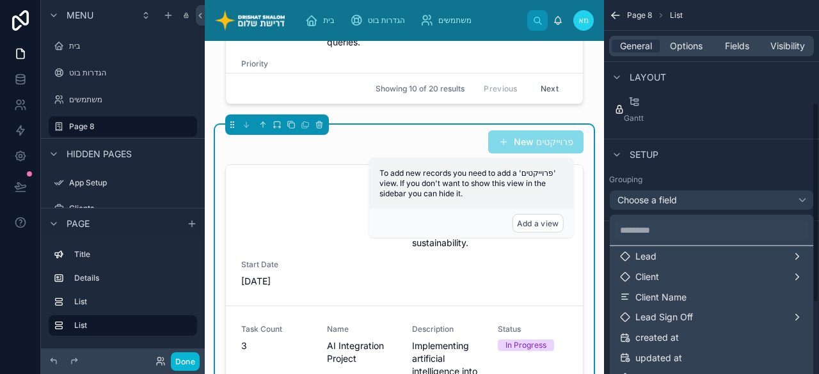
click at [714, 152] on div "scrollable content" at bounding box center [409, 187] width 819 height 374
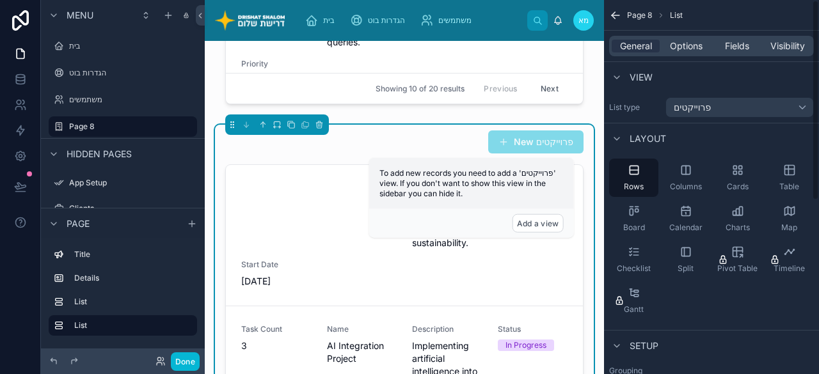
scroll to position [0, 0]
click at [649, 253] on div "Checklist" at bounding box center [633, 260] width 49 height 38
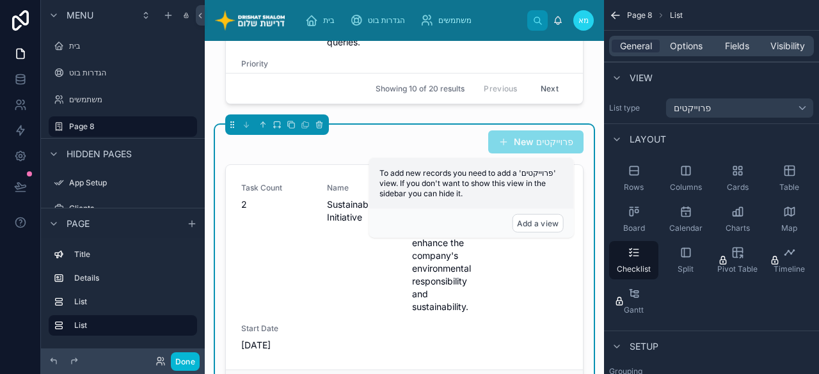
scroll to position [187, 0]
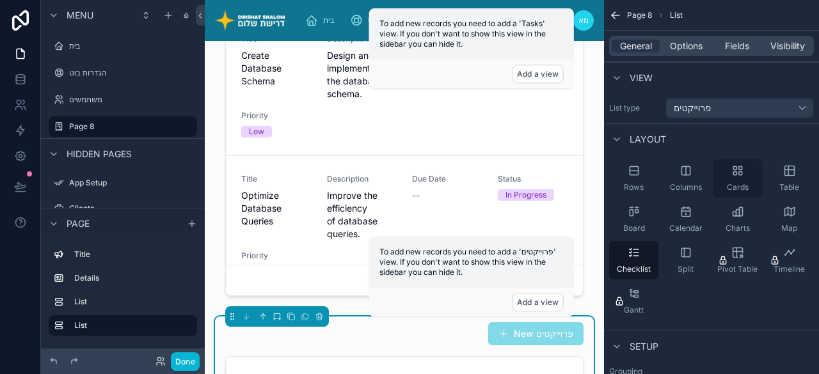
click at [720, 187] on div "Cards" at bounding box center [737, 178] width 49 height 38
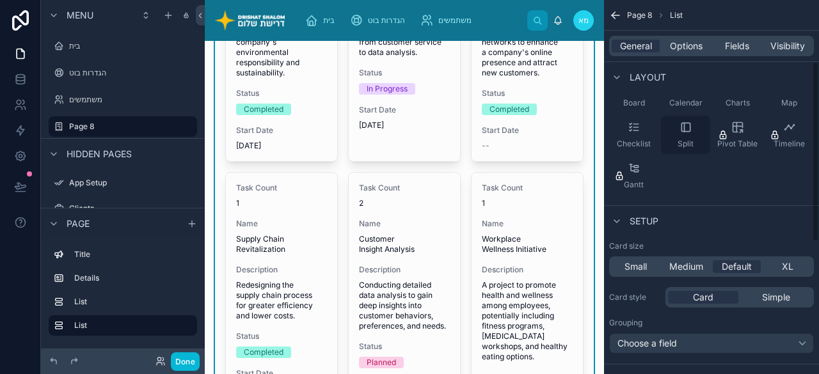
scroll to position [128, 0]
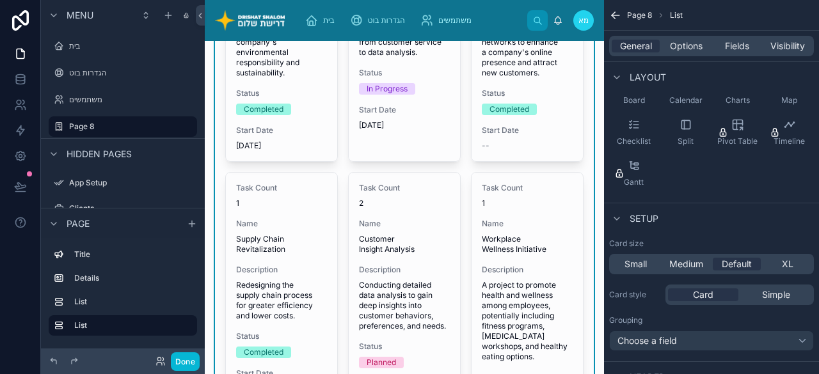
click at [626, 213] on div "Setup" at bounding box center [633, 218] width 49 height 15
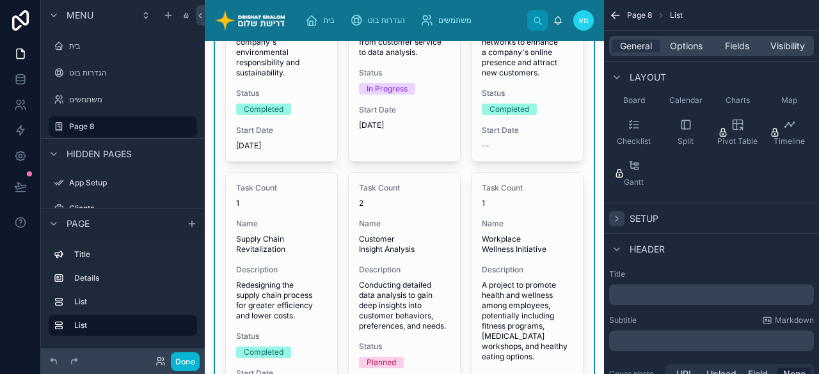
click at [614, 220] on icon "scrollable content" at bounding box center [617, 219] width 10 height 10
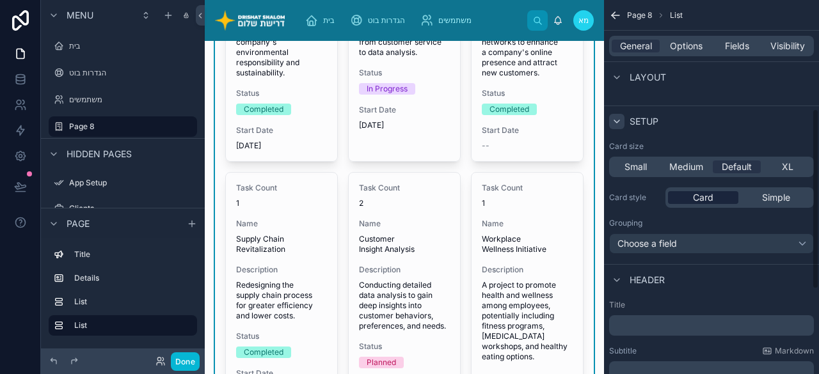
scroll to position [237, 0]
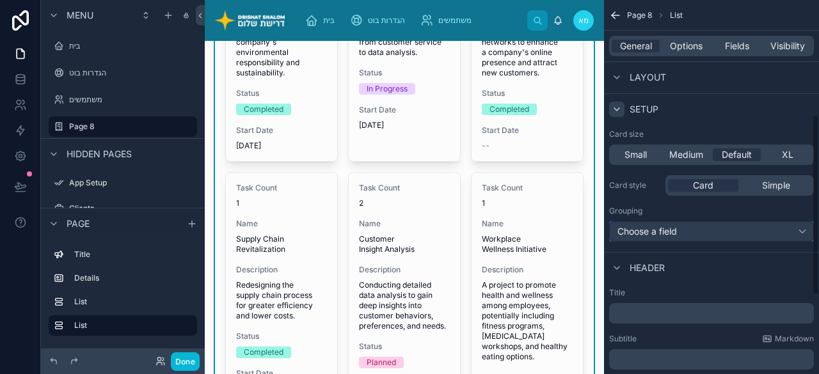
click at [690, 226] on div "Choose a field" at bounding box center [711, 231] width 205 height 20
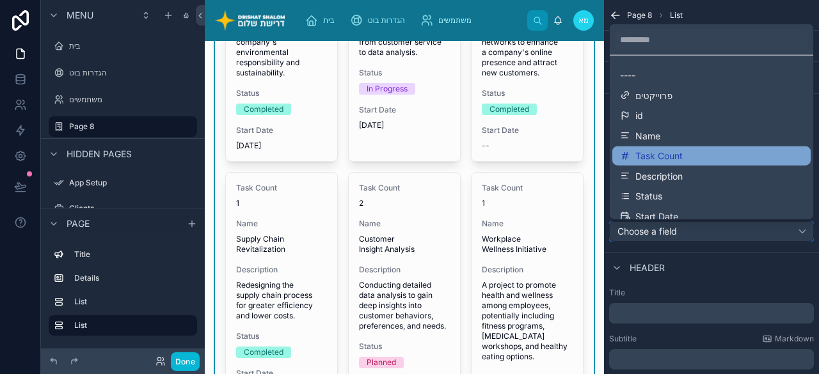
scroll to position [64, 0]
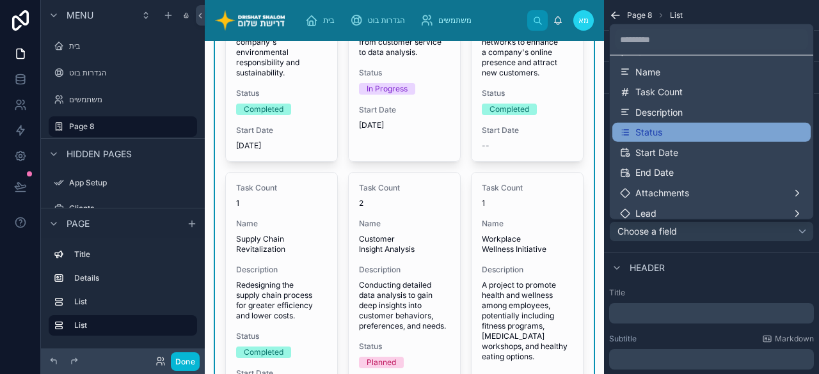
click at [665, 132] on div "Status" at bounding box center [711, 133] width 183 height 12
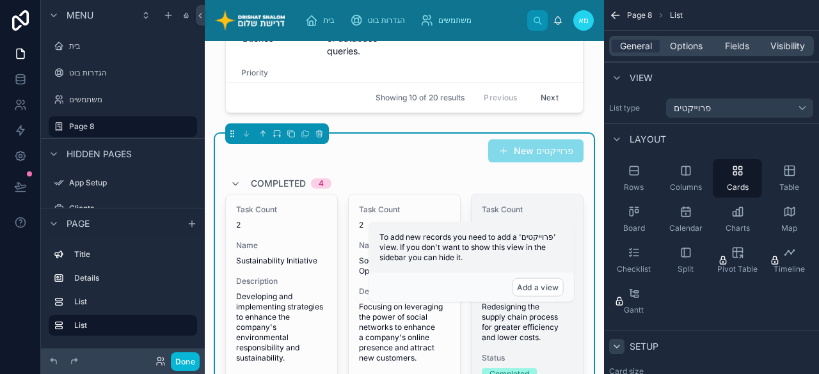
scroll to position [315, 0]
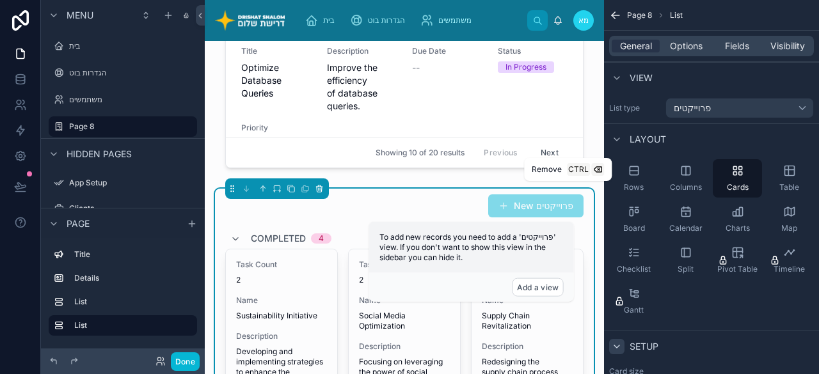
click at [320, 189] on icon at bounding box center [320, 189] width 0 height 3
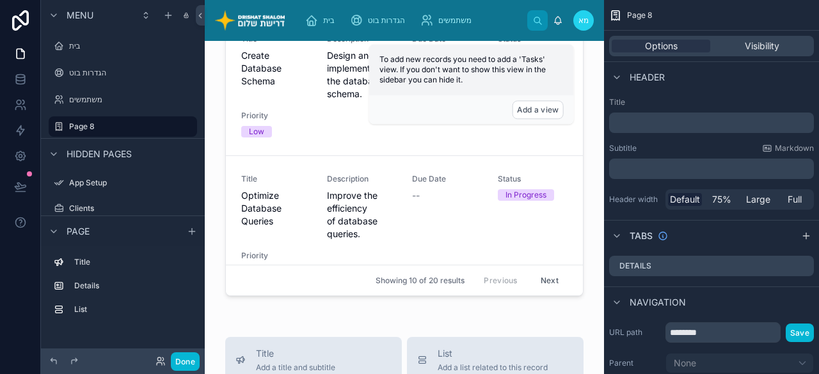
scroll to position [59, 0]
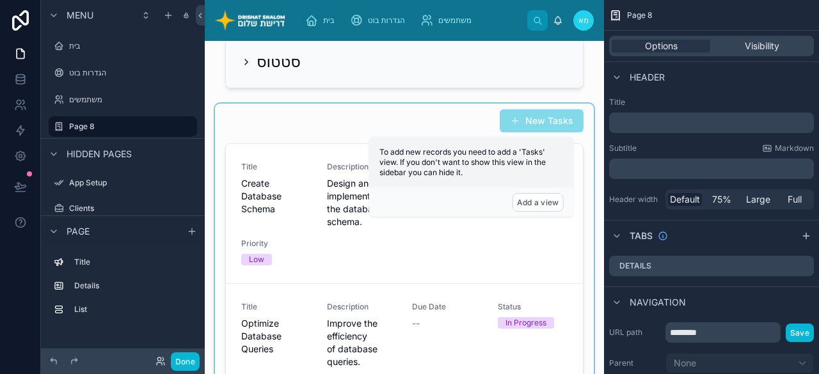
click at [317, 145] on div at bounding box center [404, 269] width 379 height 331
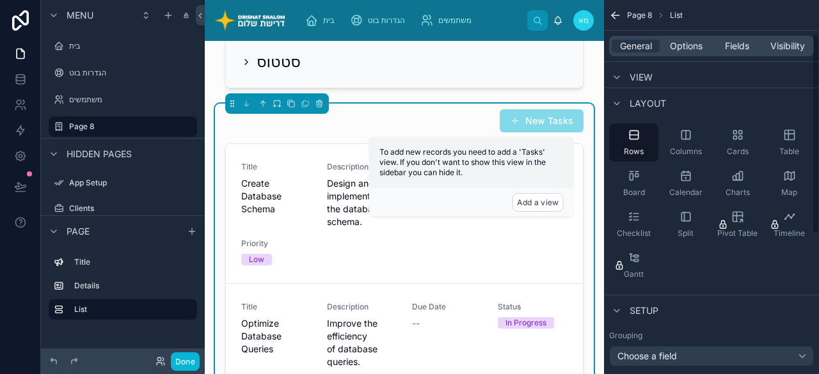
scroll to position [64, 0]
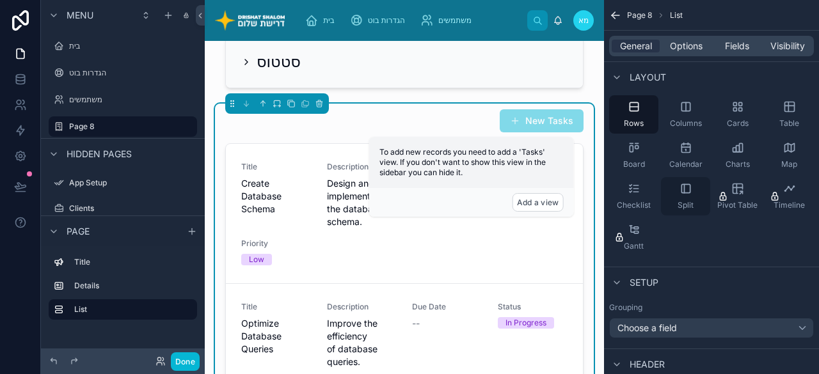
click at [690, 196] on div "Split" at bounding box center [685, 196] width 49 height 38
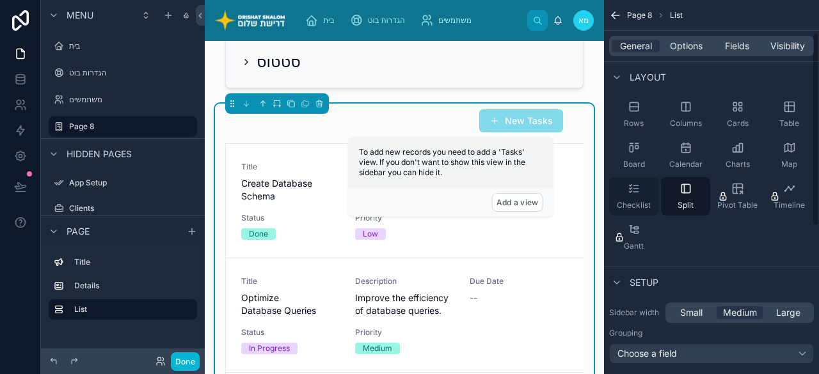
click at [642, 187] on div "Checklist" at bounding box center [633, 196] width 49 height 38
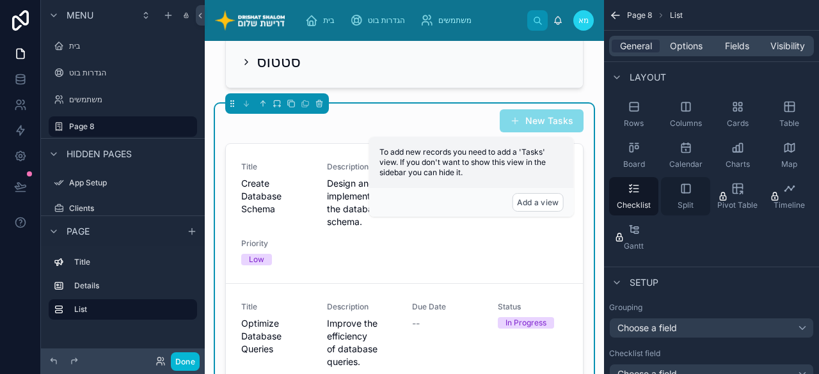
click at [685, 198] on div "Split" at bounding box center [685, 196] width 49 height 38
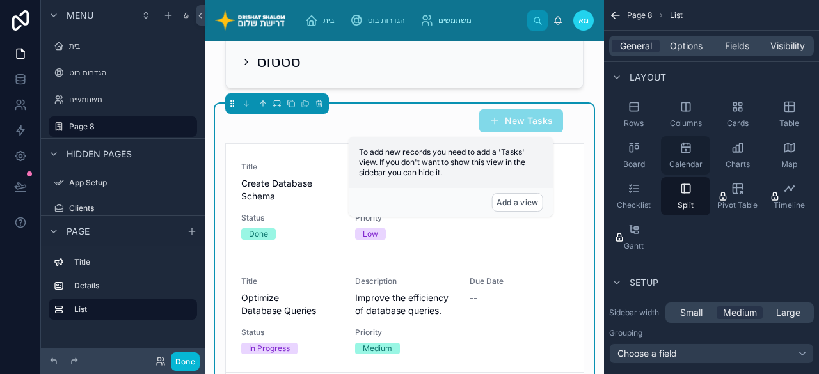
click at [680, 151] on icon "scrollable content" at bounding box center [686, 147] width 13 height 13
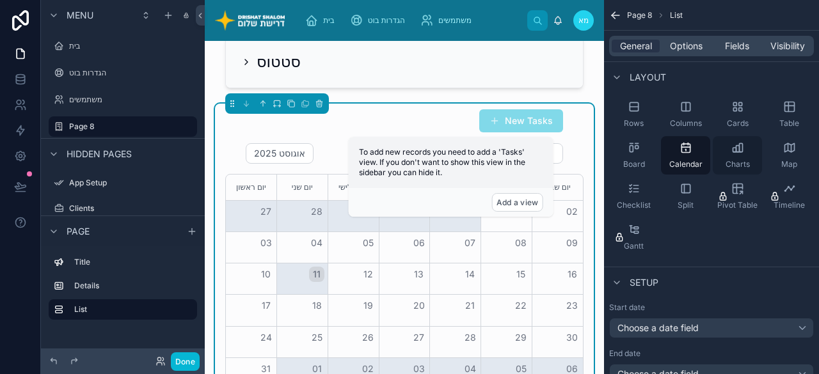
click at [719, 149] on div "Charts" at bounding box center [737, 155] width 49 height 38
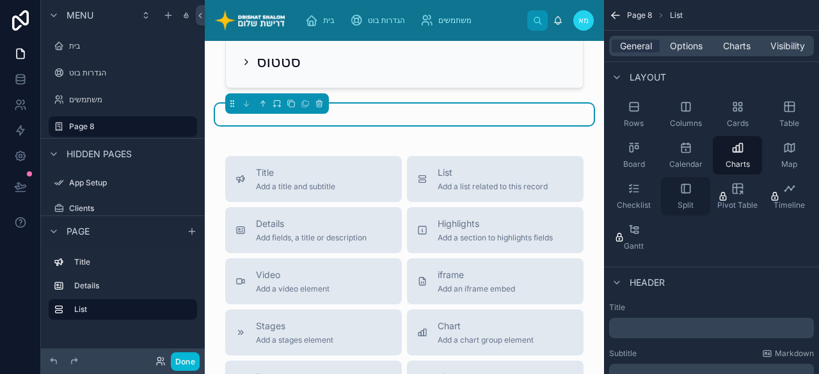
click at [685, 191] on icon "scrollable content" at bounding box center [686, 188] width 13 height 13
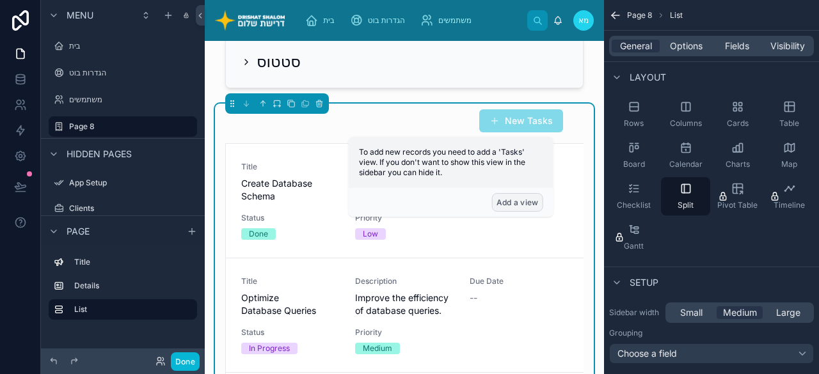
click at [522, 201] on button "Add a view" at bounding box center [517, 202] width 51 height 19
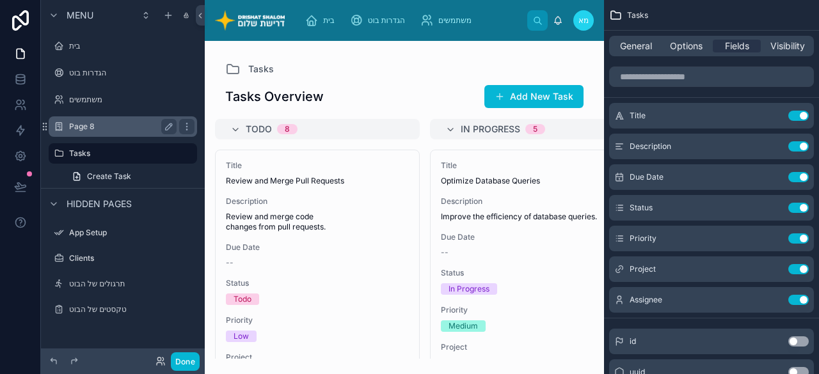
click at [75, 127] on label "Page 8" at bounding box center [120, 127] width 102 height 10
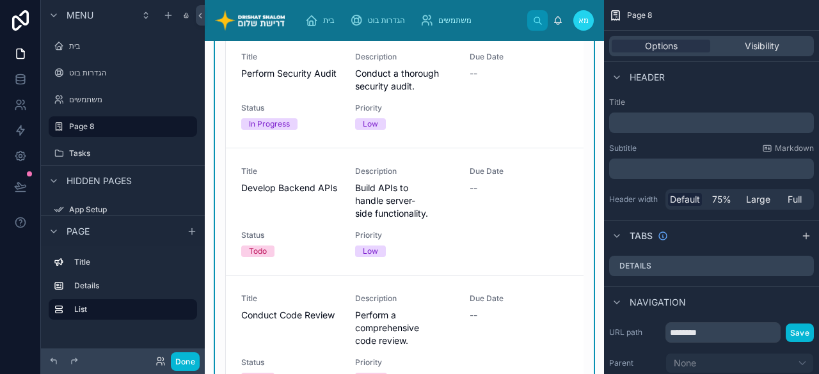
scroll to position [1024, 0]
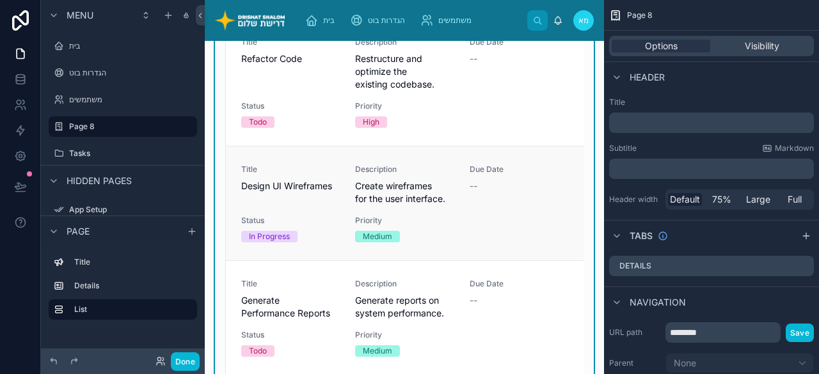
click at [361, 227] on div "Priority Medium" at bounding box center [404, 229] width 99 height 27
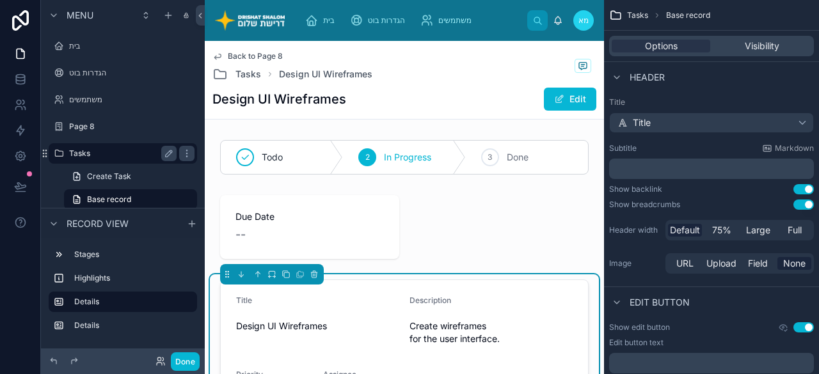
click at [86, 150] on label "Tasks" at bounding box center [120, 153] width 102 height 10
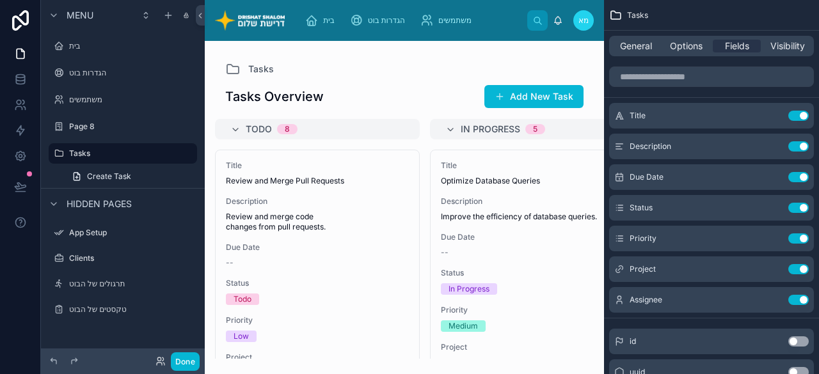
click at [480, 164] on div at bounding box center [404, 207] width 399 height 333
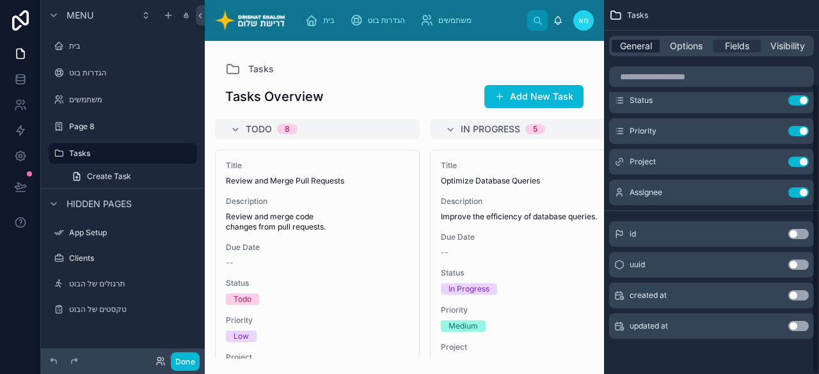
click at [630, 43] on span "General" at bounding box center [636, 46] width 32 height 13
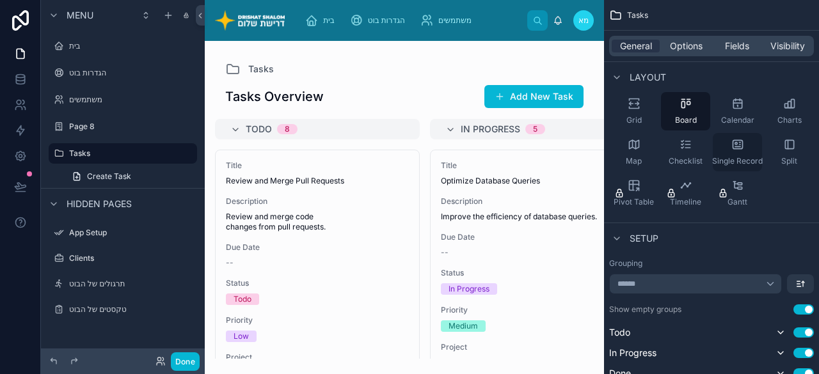
click at [725, 147] on div "Single Record" at bounding box center [737, 152] width 49 height 38
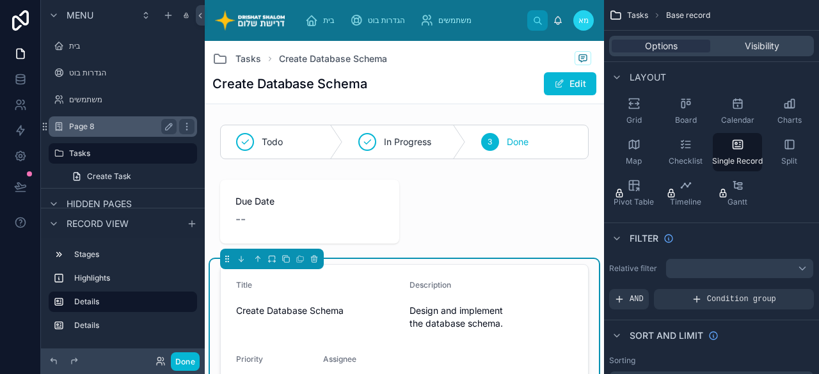
click at [135, 127] on label "Page 8" at bounding box center [120, 127] width 102 height 10
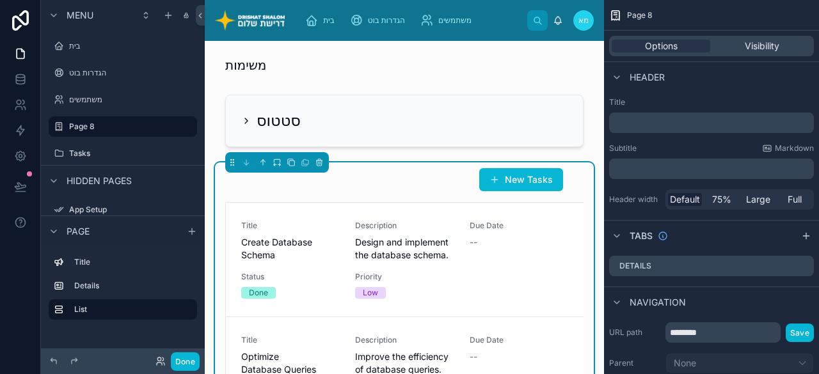
click at [751, 38] on div "Options Visibility" at bounding box center [711, 46] width 205 height 20
click at [749, 40] on span "Visibility" at bounding box center [762, 46] width 35 height 13
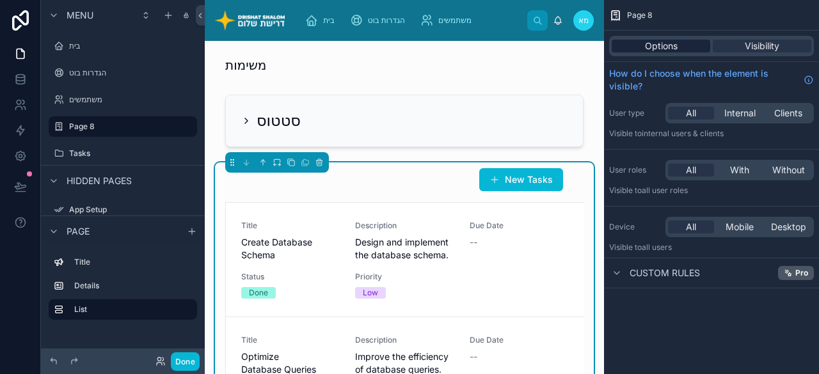
click at [692, 43] on div "Options" at bounding box center [661, 46] width 99 height 13
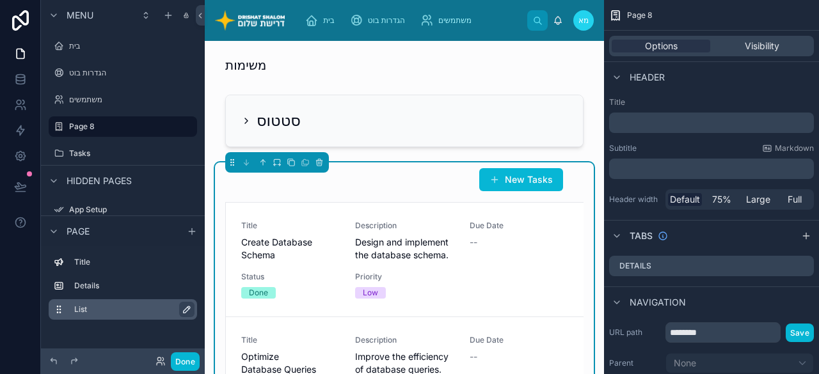
click at [186, 307] on icon "scrollable content" at bounding box center [187, 310] width 10 height 10
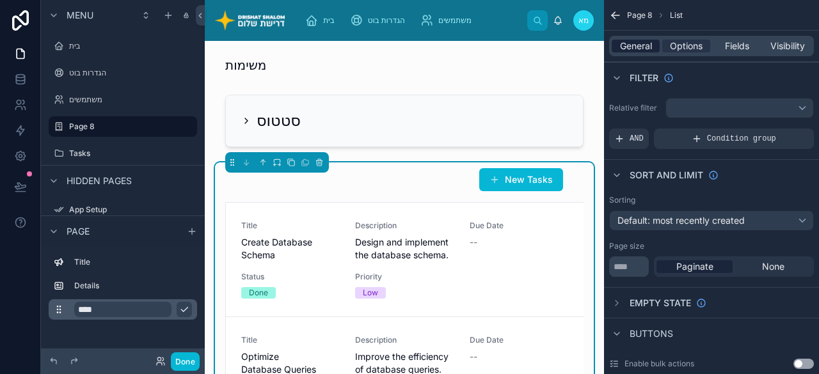
click at [645, 42] on span "General" at bounding box center [636, 46] width 32 height 13
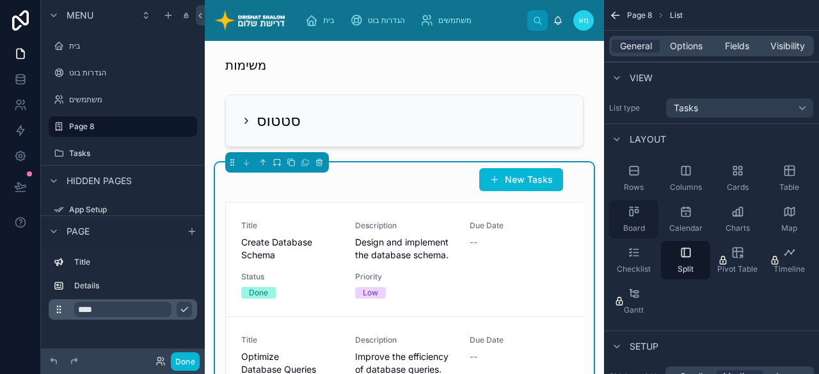
click at [626, 227] on span "Board" at bounding box center [634, 228] width 22 height 10
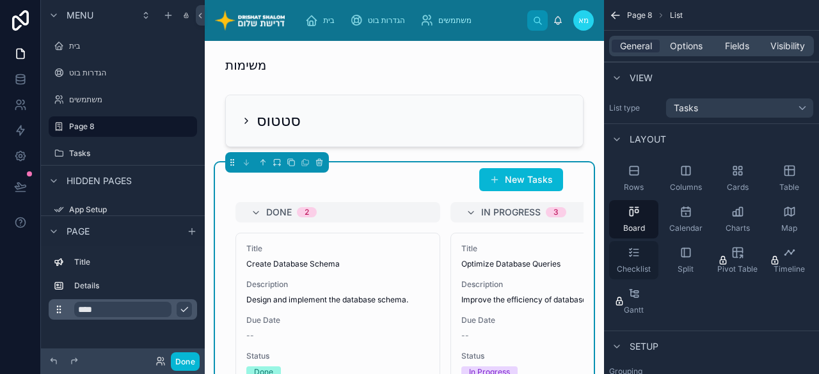
click at [631, 248] on icon "scrollable content" at bounding box center [634, 252] width 13 height 13
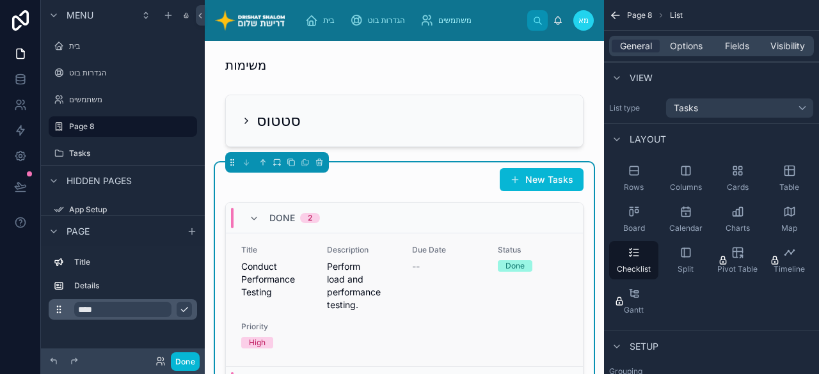
scroll to position [128, 0]
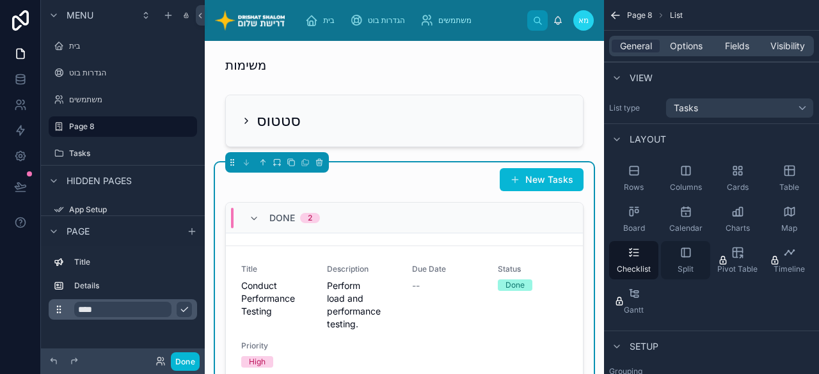
click at [700, 262] on div "Split" at bounding box center [685, 260] width 49 height 38
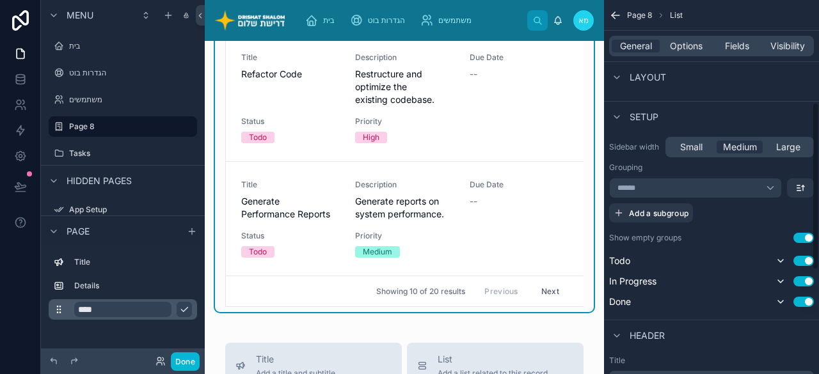
scroll to position [256, 0]
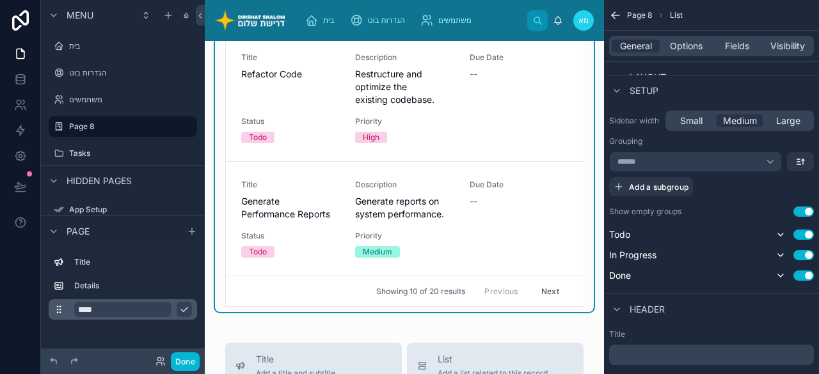
click at [811, 212] on button "Use setting" at bounding box center [803, 212] width 20 height 10
click at [809, 237] on button "Use setting" at bounding box center [803, 235] width 20 height 10
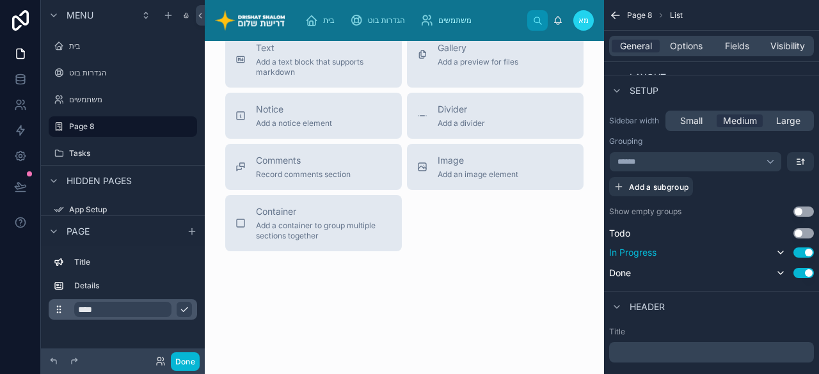
click at [807, 255] on button "Use setting" at bounding box center [803, 253] width 20 height 10
click at [807, 271] on button "Use setting" at bounding box center [803, 271] width 20 height 10
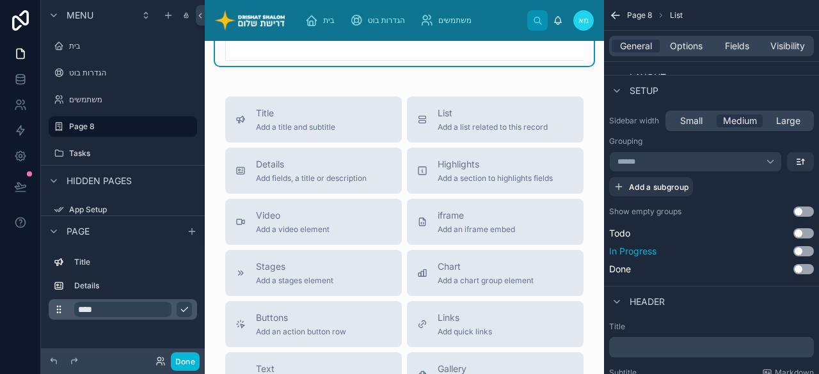
drag, startPoint x: 802, startPoint y: 267, endPoint x: 802, endPoint y: 257, distance: 10.2
click at [802, 266] on button "Use setting" at bounding box center [803, 269] width 20 height 10
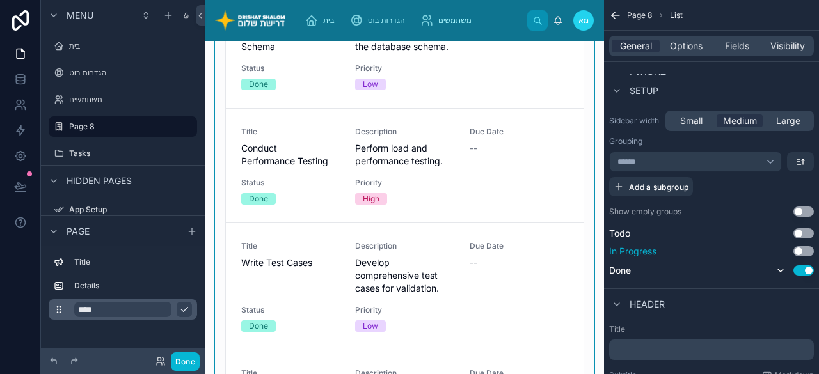
click at [802, 249] on button "Use setting" at bounding box center [803, 251] width 20 height 10
click at [802, 231] on button "Use setting" at bounding box center [803, 233] width 20 height 10
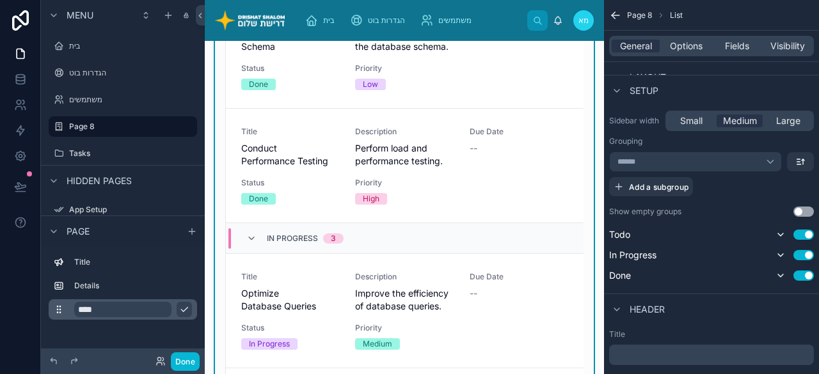
click at [805, 211] on button "Use setting" at bounding box center [803, 212] width 20 height 10
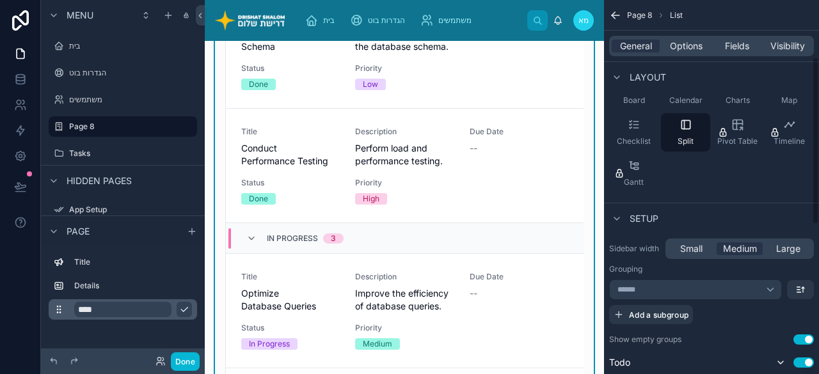
scroll to position [128, 0]
click at [768, 290] on div "******" at bounding box center [695, 290] width 173 height 20
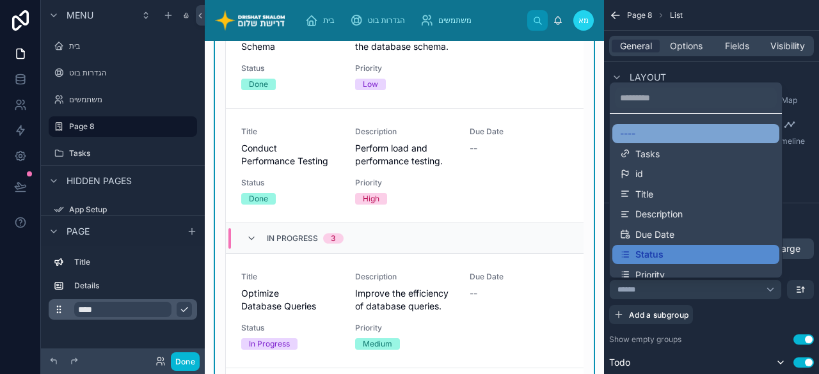
click at [675, 129] on div "----" at bounding box center [696, 134] width 152 height 12
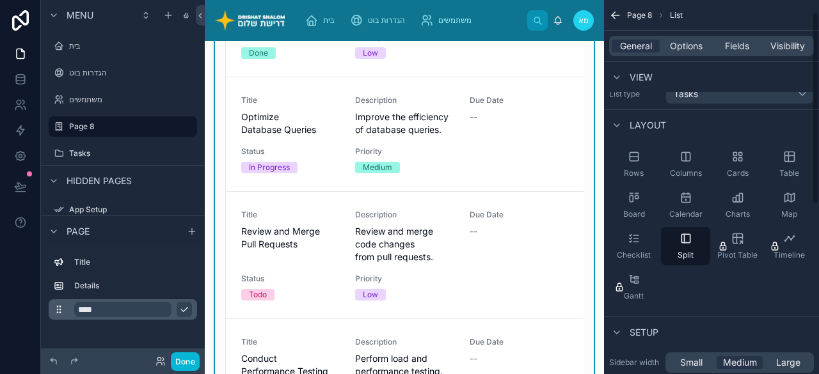
scroll to position [0, 0]
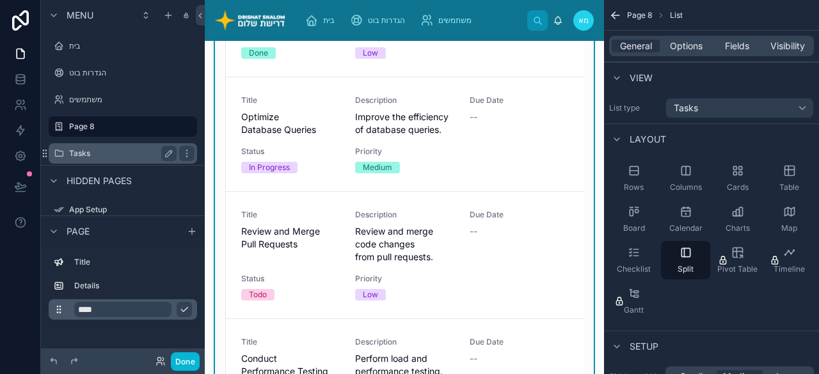
click at [104, 158] on label "Tasks" at bounding box center [120, 153] width 102 height 10
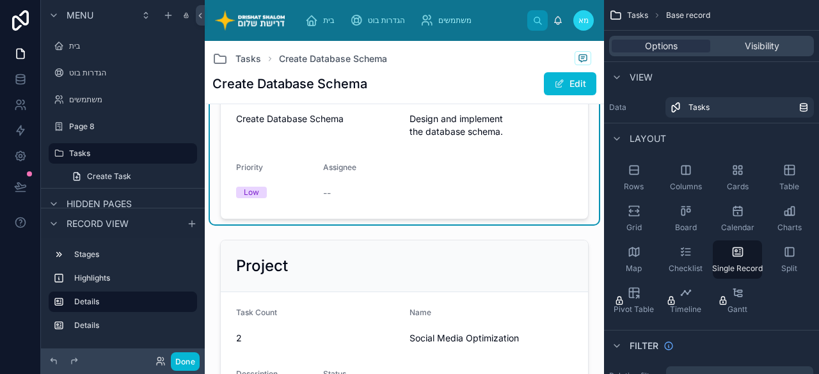
scroll to position [112, 0]
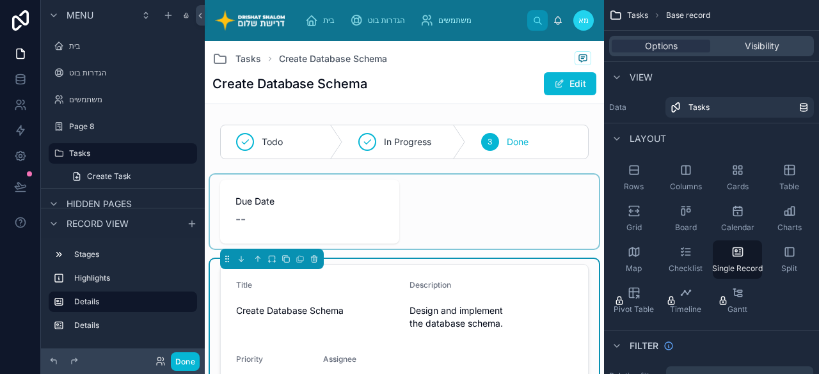
scroll to position [64, 0]
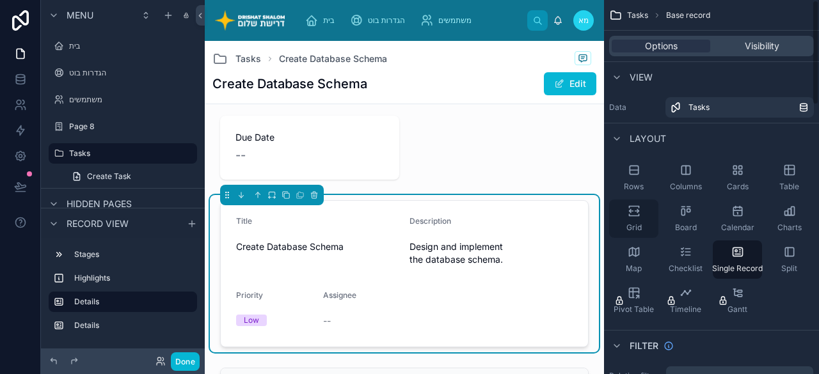
click at [632, 216] on icon "scrollable content" at bounding box center [634, 215] width 10 height 2
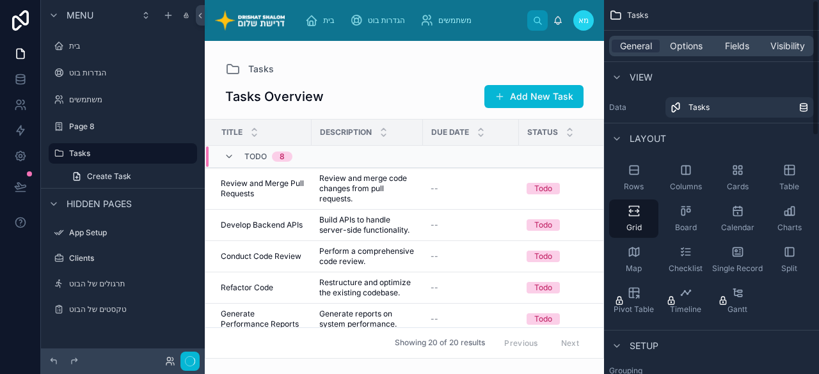
scroll to position [0, 0]
click at [736, 248] on icon "scrollable content" at bounding box center [738, 252] width 10 height 8
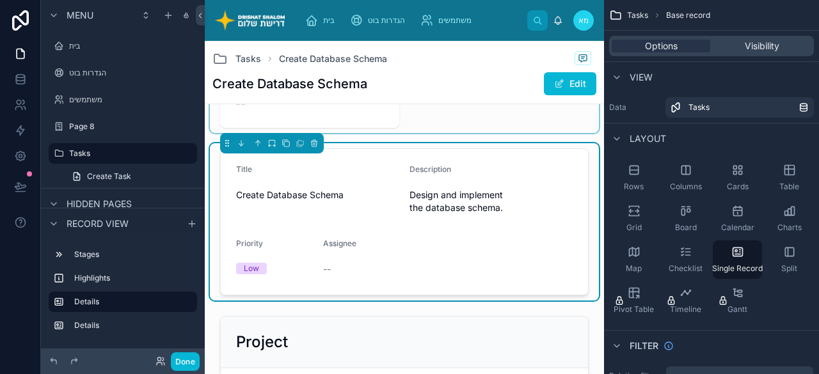
scroll to position [128, 0]
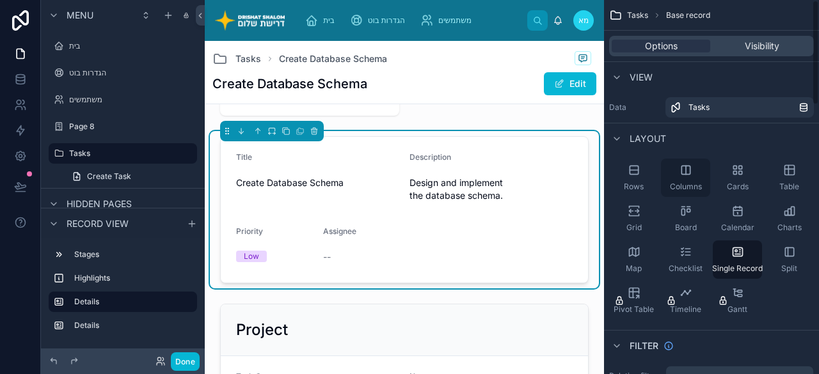
click at [678, 182] on span "Columns" at bounding box center [686, 187] width 32 height 10
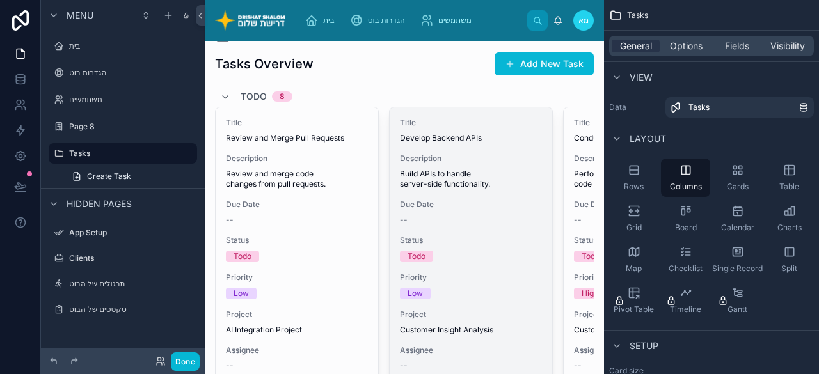
scroll to position [0, 0]
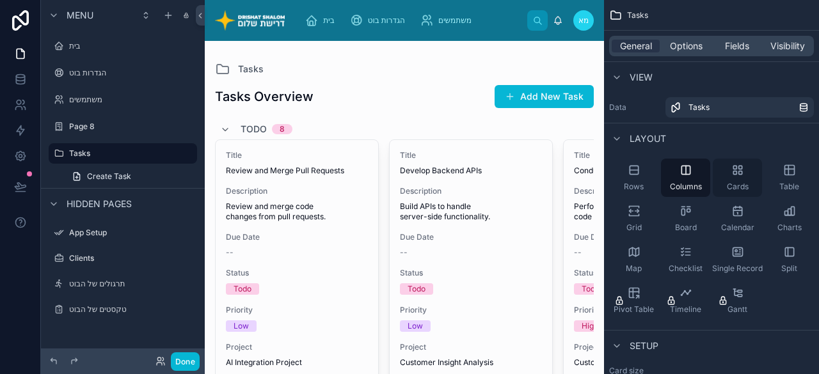
click at [753, 173] on div "Cards" at bounding box center [737, 178] width 49 height 38
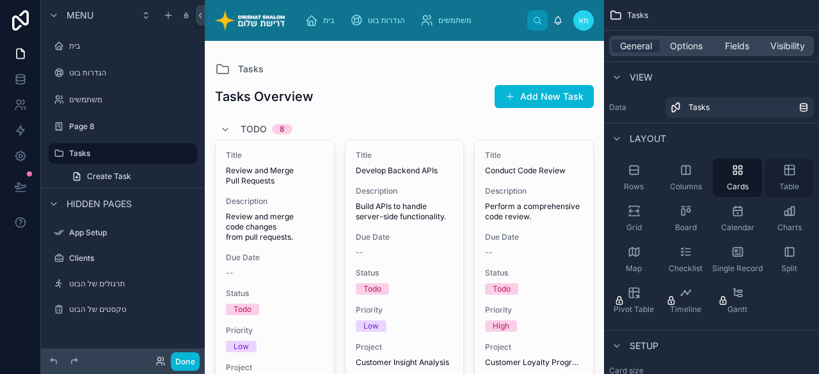
click at [782, 177] on div "Table" at bounding box center [789, 178] width 49 height 38
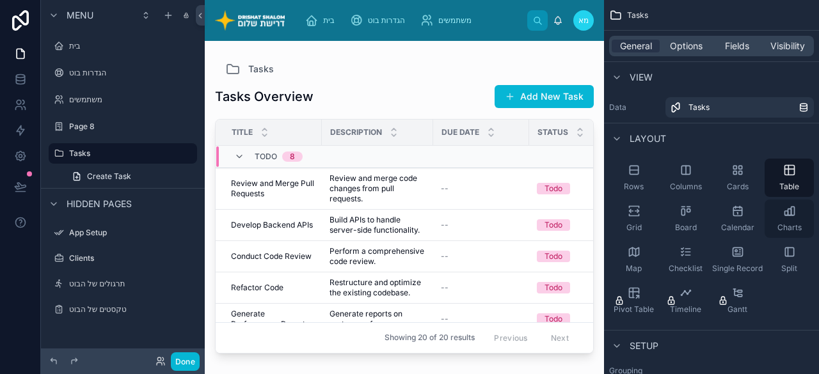
drag, startPoint x: 787, startPoint y: 218, endPoint x: 785, endPoint y: 225, distance: 7.9
click at [787, 218] on div "Charts" at bounding box center [789, 219] width 49 height 38
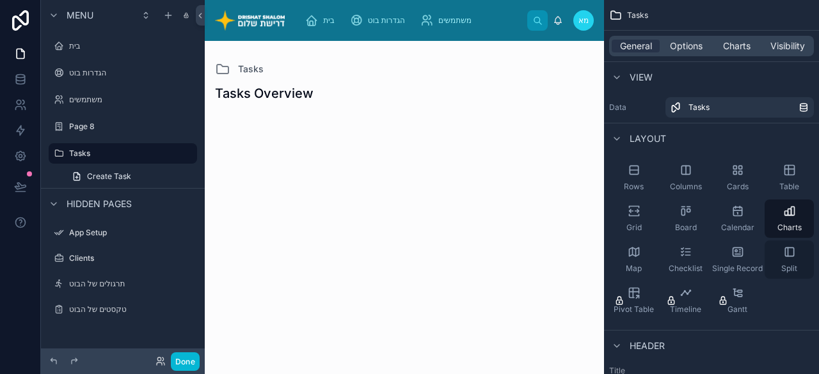
click at [783, 264] on span "Split" at bounding box center [789, 269] width 16 height 10
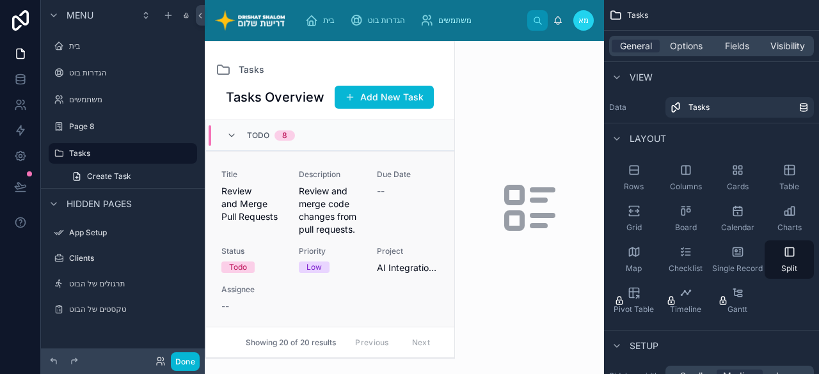
drag, startPoint x: 454, startPoint y: 173, endPoint x: 418, endPoint y: 198, distance: 43.5
click at [637, 262] on div "Map" at bounding box center [633, 260] width 49 height 38
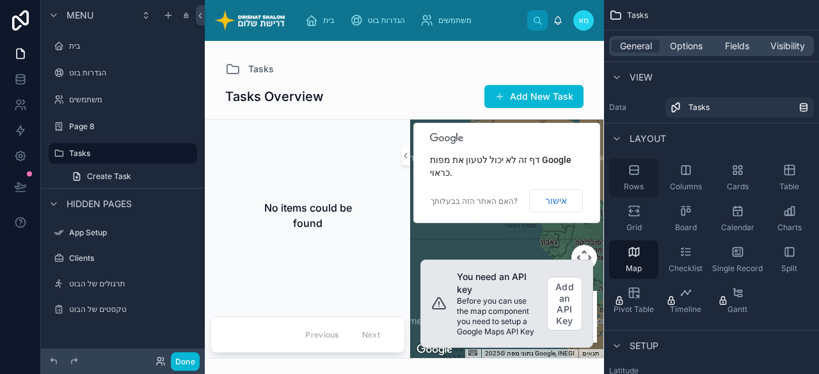
click at [640, 176] on div "Rows" at bounding box center [633, 178] width 49 height 38
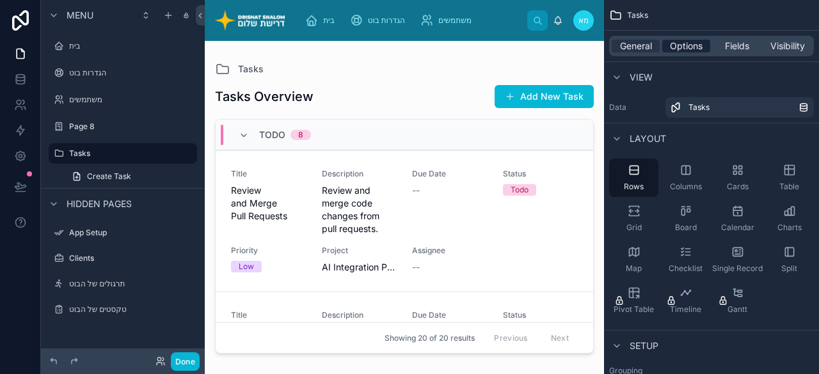
click at [686, 48] on span "Options" at bounding box center [686, 46] width 33 height 13
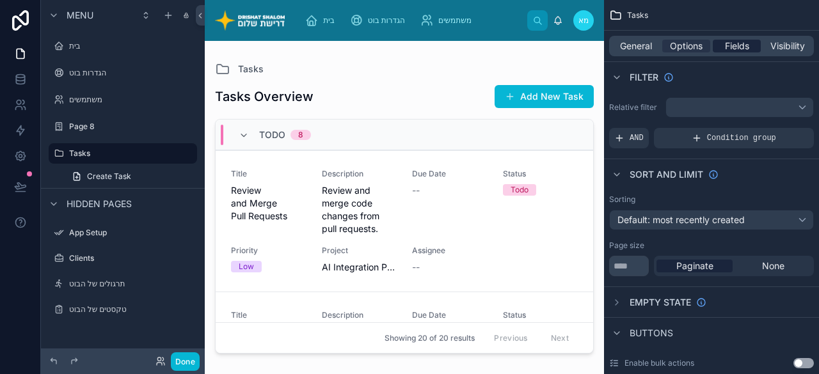
click at [742, 48] on span "Fields" at bounding box center [737, 46] width 24 height 13
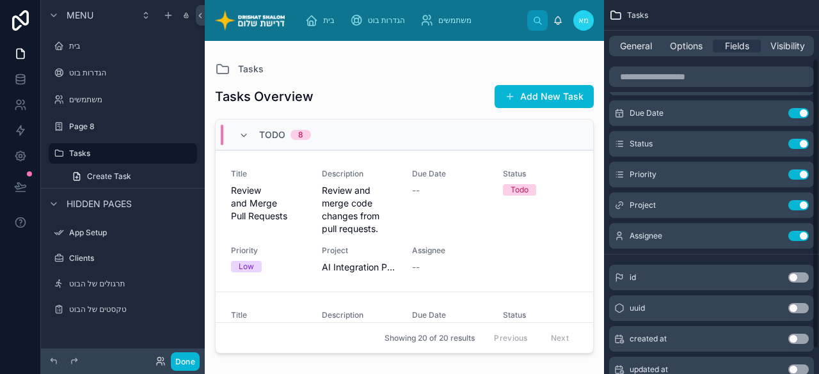
scroll to position [107, 0]
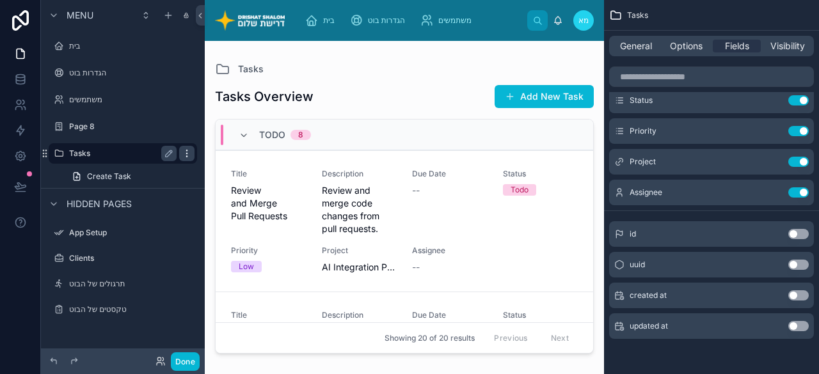
click at [187, 154] on icon "scrollable content" at bounding box center [186, 153] width 1 height 1
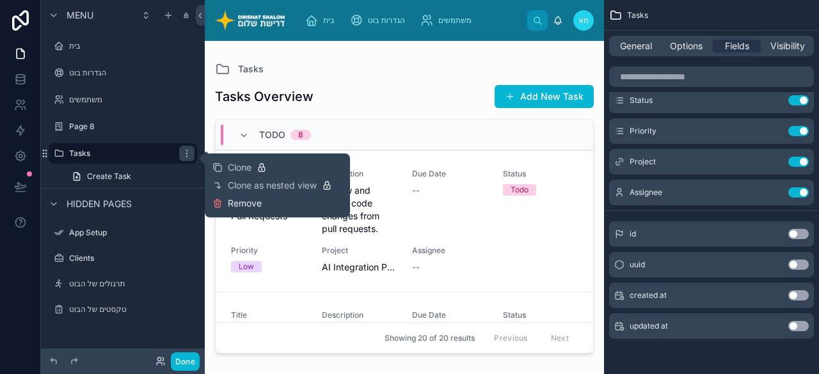
click at [247, 204] on span "Remove" at bounding box center [245, 203] width 34 height 13
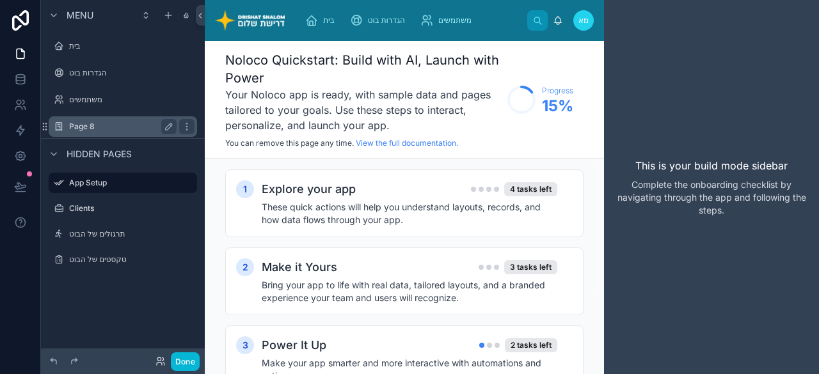
click at [101, 125] on label "Page 8" at bounding box center [120, 127] width 102 height 10
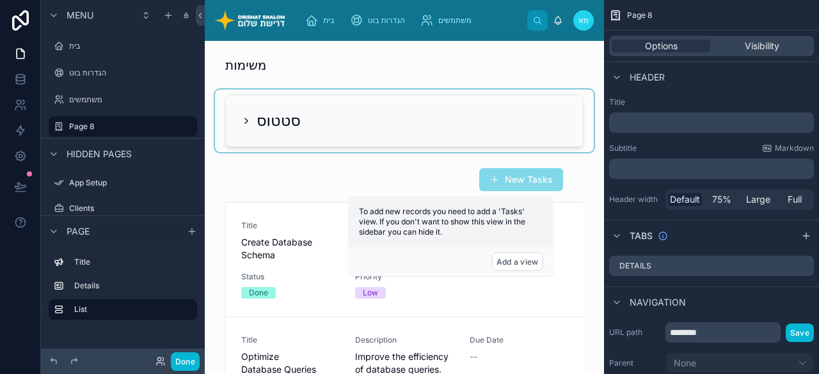
click at [383, 131] on div at bounding box center [404, 121] width 379 height 63
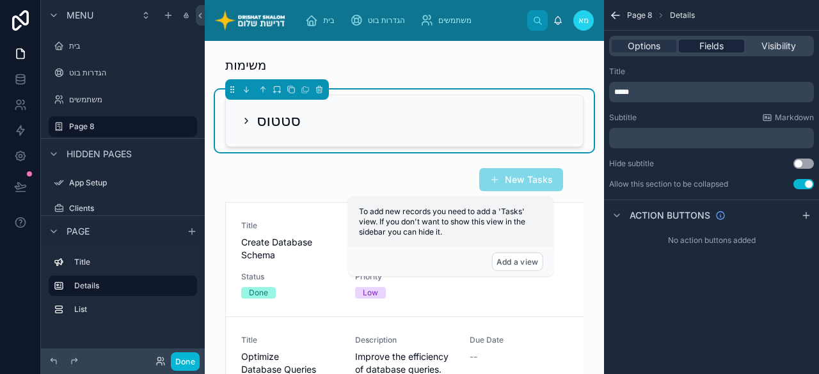
click at [703, 48] on span "Fields" at bounding box center [711, 46] width 24 height 13
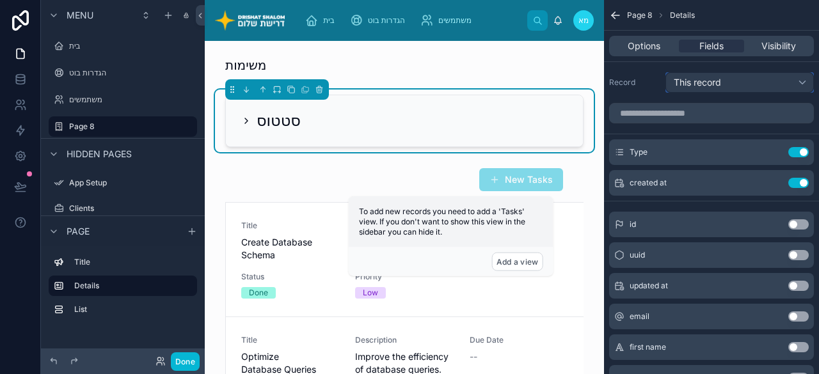
click at [714, 81] on span "This record" at bounding box center [697, 83] width 47 height 12
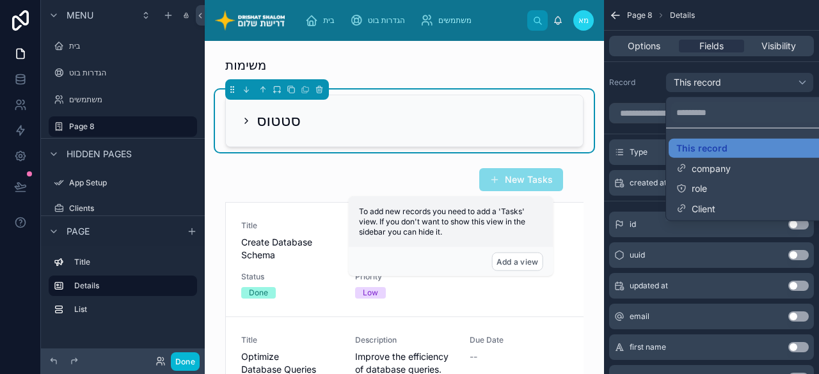
click at [714, 81] on div "scrollable content" at bounding box center [409, 187] width 819 height 374
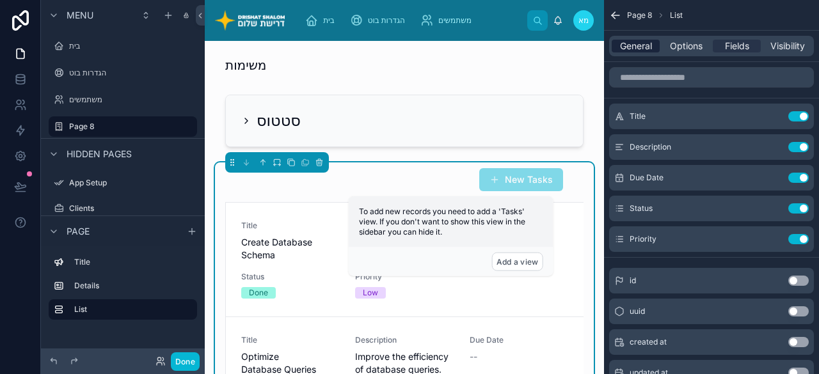
click at [640, 47] on span "General" at bounding box center [636, 46] width 32 height 13
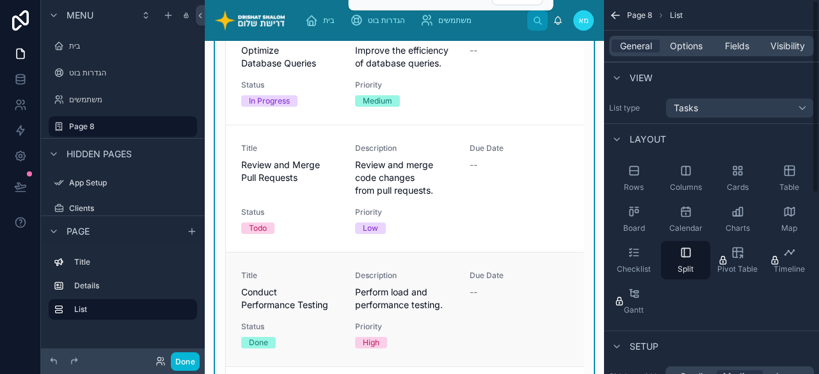
scroll to position [320, 0]
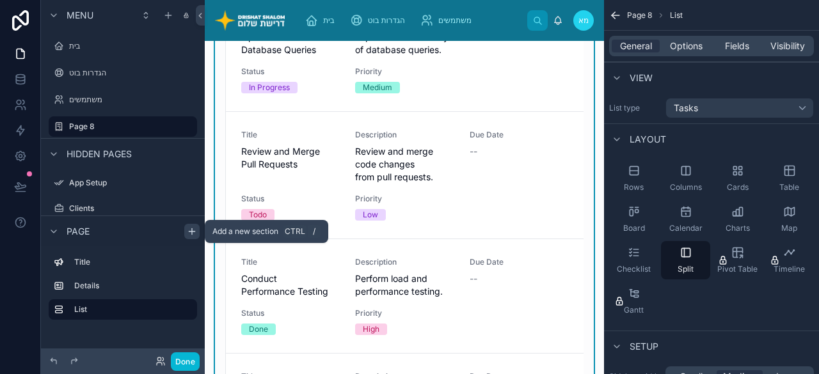
click at [190, 230] on icon "scrollable content" at bounding box center [192, 232] width 10 height 10
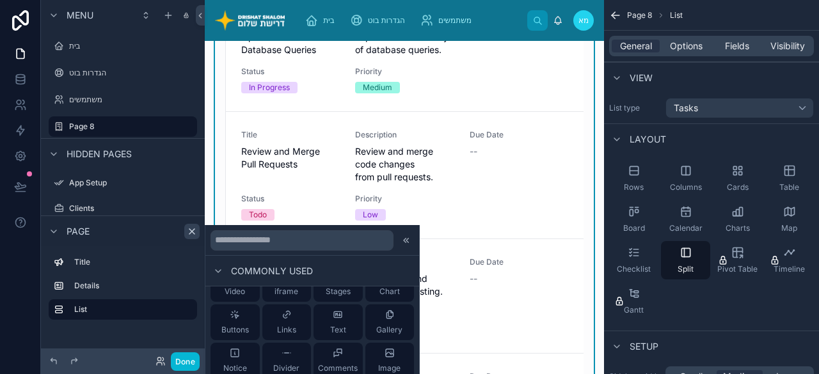
scroll to position [128, 0]
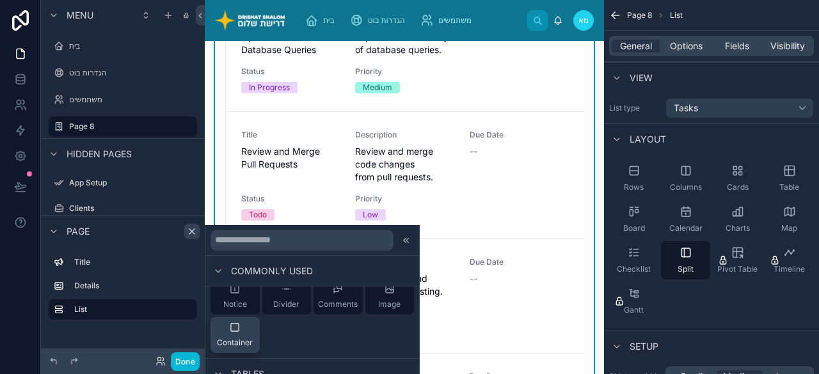
click at [241, 324] on div "Container" at bounding box center [235, 335] width 36 height 26
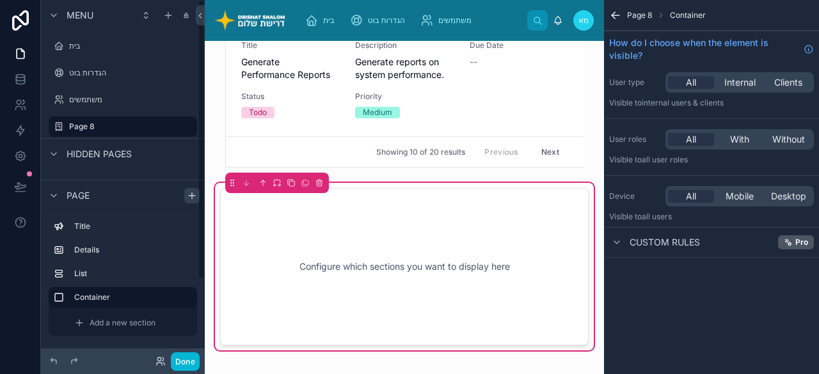
scroll to position [1318, 0]
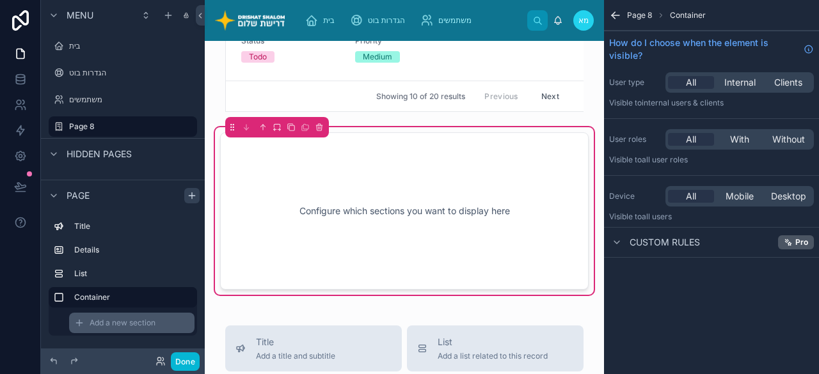
click at [135, 324] on span "Add a new section" at bounding box center [123, 323] width 66 height 10
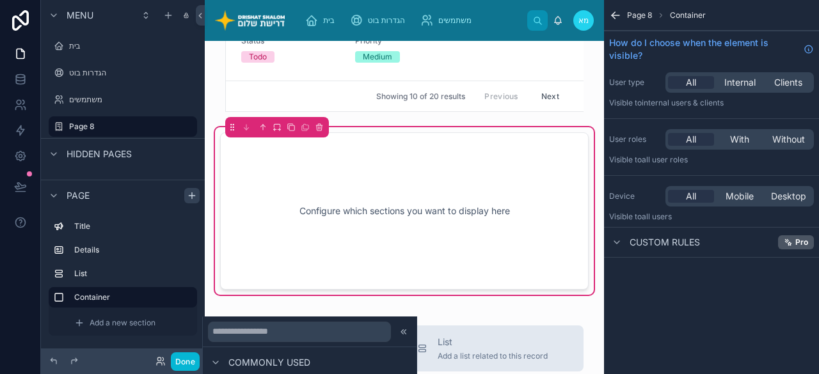
scroll to position [64, 0]
click at [246, 355] on div "Commonly used" at bounding box center [259, 362] width 102 height 15
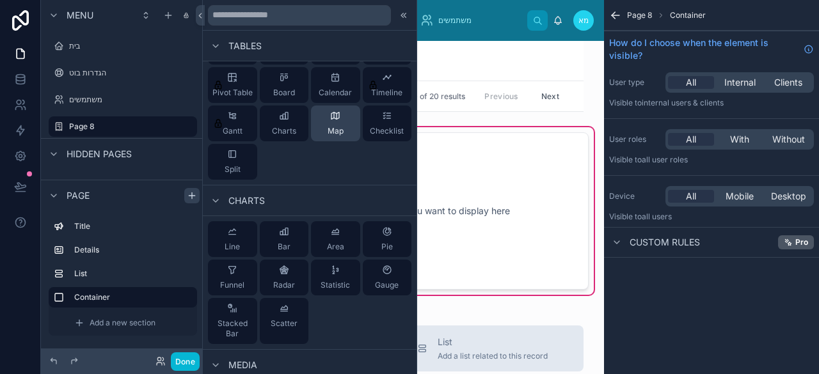
scroll to position [0, 0]
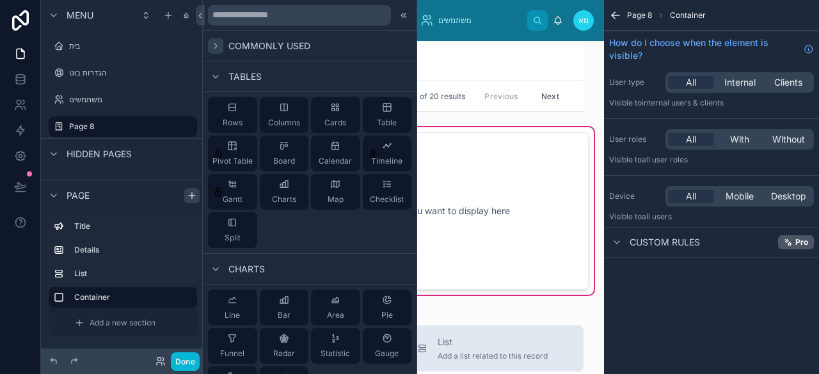
click at [218, 44] on icon at bounding box center [216, 46] width 10 height 10
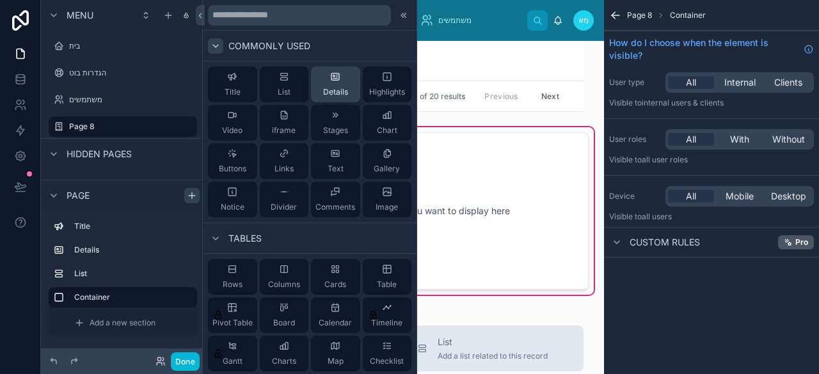
click at [325, 89] on span "Details" at bounding box center [335, 92] width 25 height 10
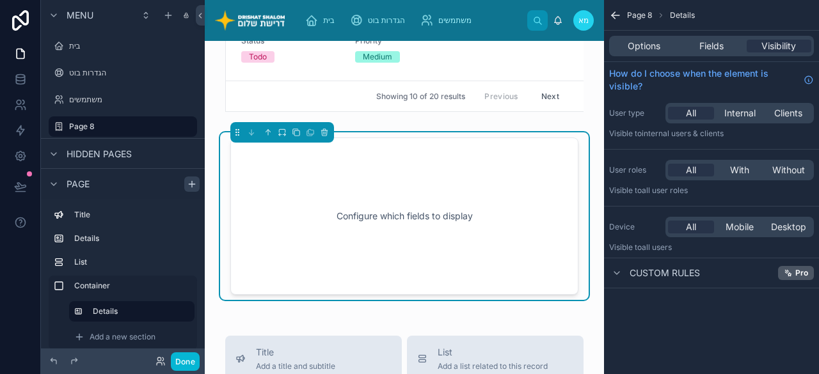
scroll to position [1323, 0]
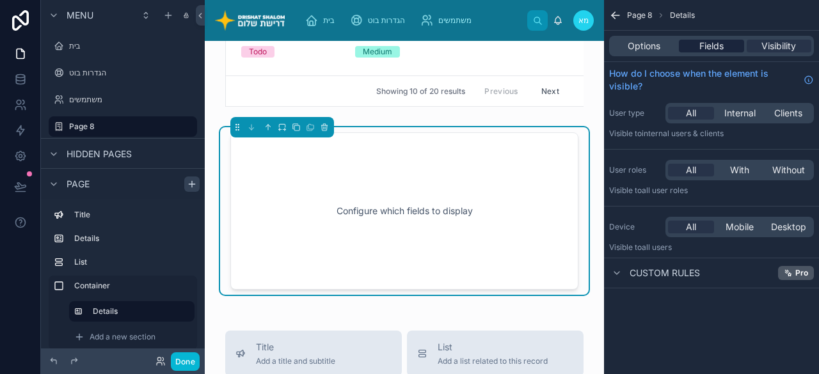
click at [710, 40] on span "Fields" at bounding box center [711, 46] width 24 height 13
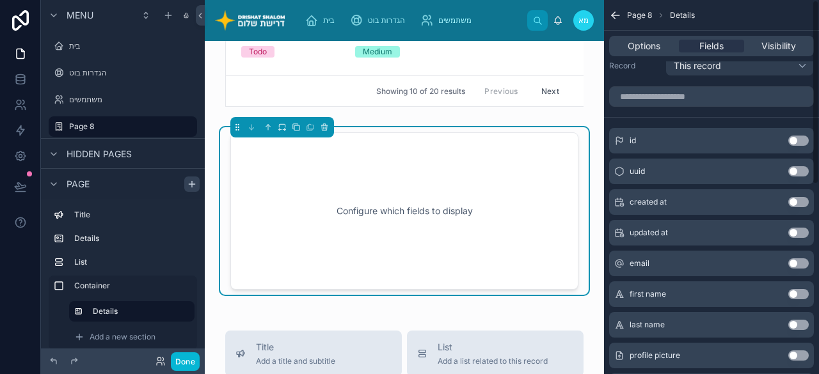
scroll to position [0, 0]
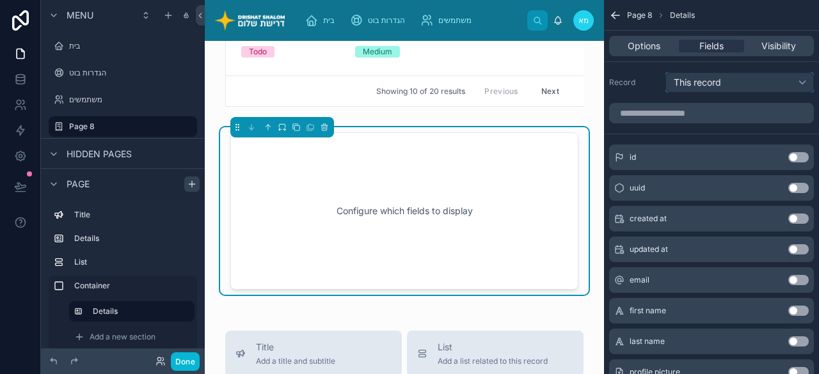
click at [707, 78] on span "This record" at bounding box center [697, 83] width 47 height 12
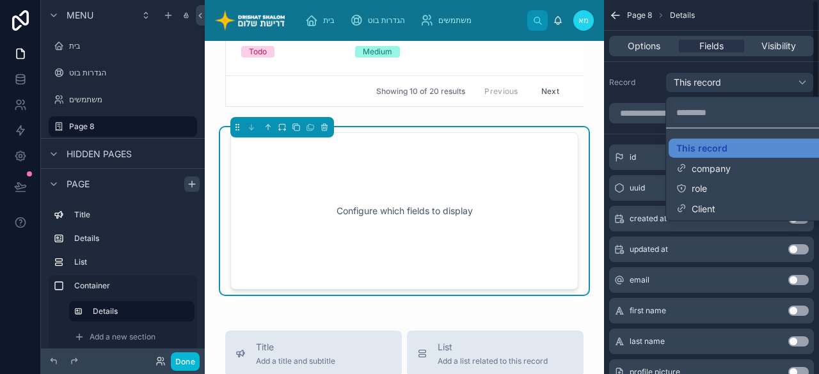
click at [714, 88] on div "scrollable content" at bounding box center [409, 187] width 819 height 374
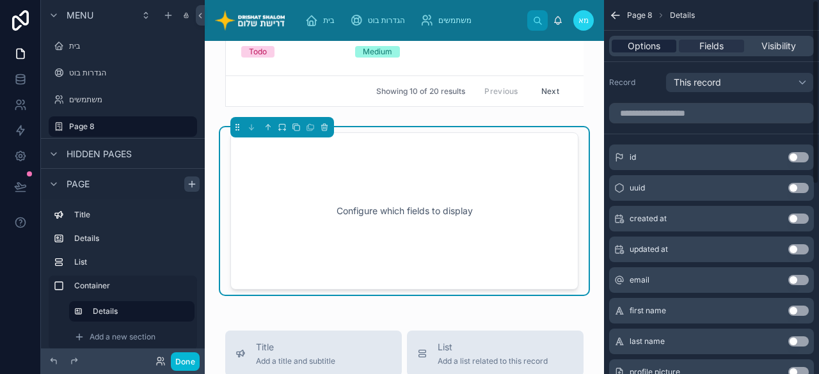
click at [667, 47] on div "Options" at bounding box center [644, 46] width 65 height 13
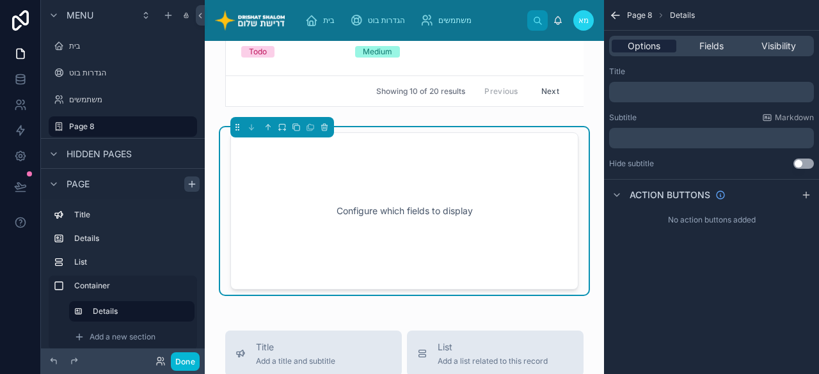
click at [667, 47] on div "Options" at bounding box center [644, 46] width 65 height 13
click at [779, 42] on span "Visibility" at bounding box center [778, 46] width 35 height 13
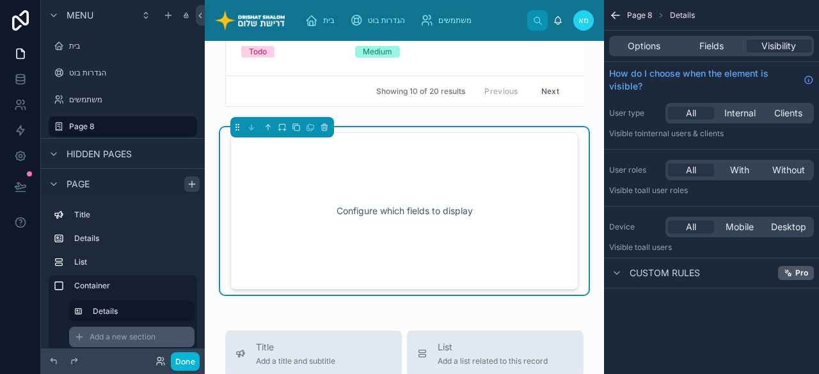
click at [141, 337] on span "Add a new section" at bounding box center [123, 337] width 66 height 10
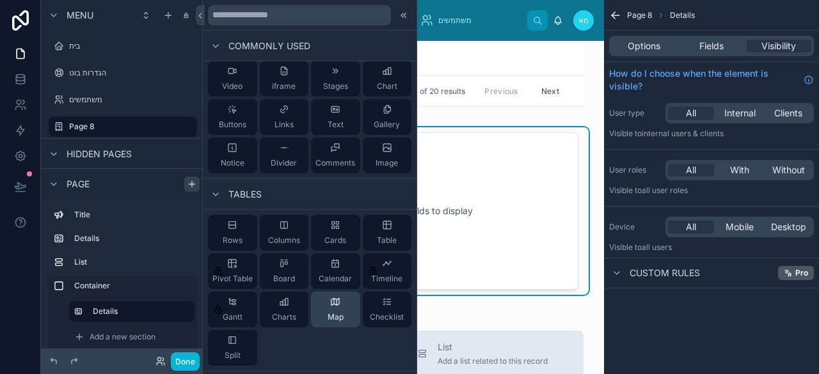
scroll to position [64, 0]
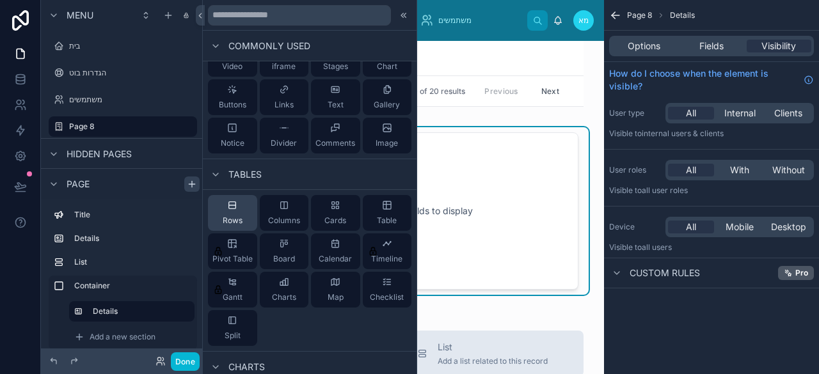
click at [236, 227] on div "Rows" at bounding box center [232, 213] width 49 height 36
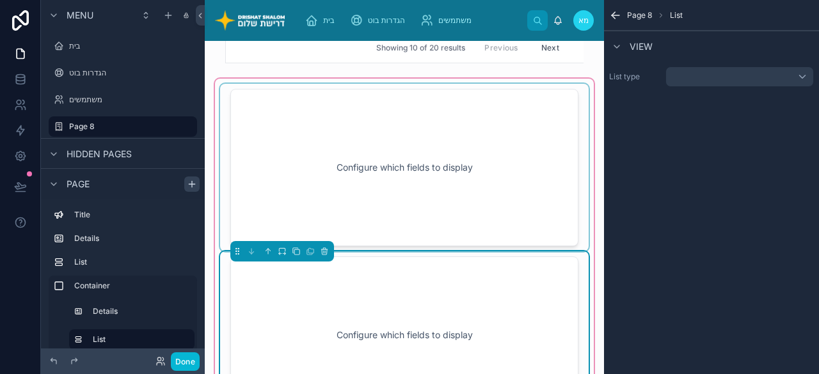
scroll to position [1491, 0]
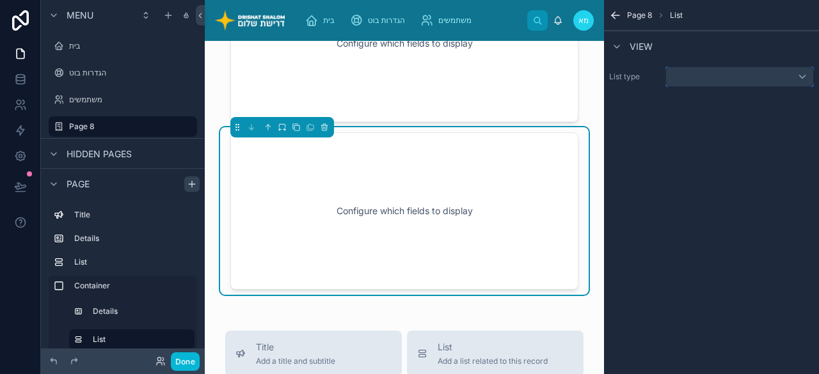
click at [745, 68] on div "scrollable content" at bounding box center [739, 77] width 148 height 20
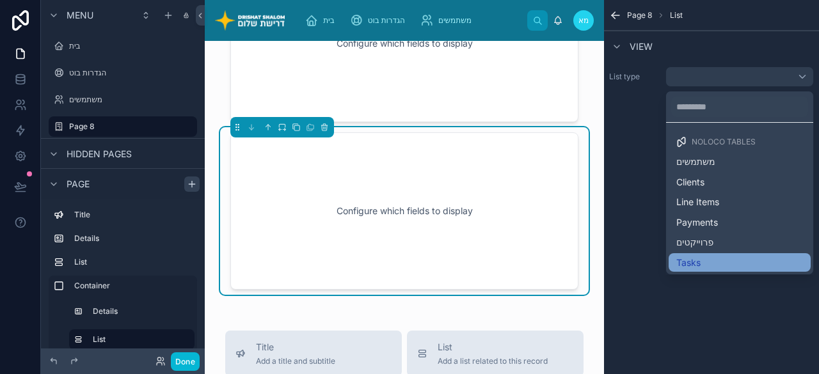
click at [704, 259] on div "Tasks" at bounding box center [739, 263] width 127 height 12
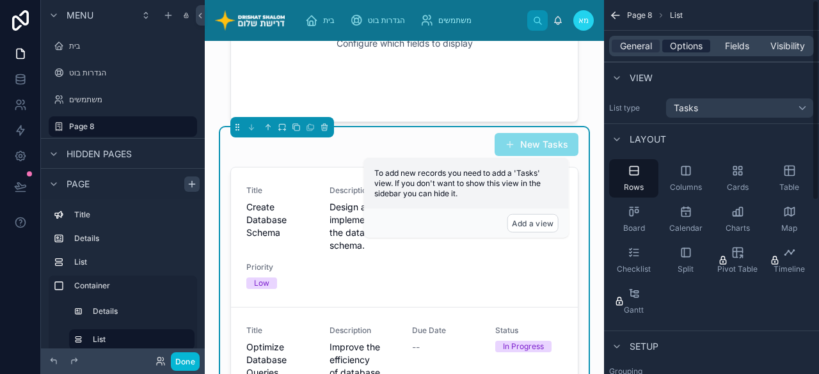
click at [682, 46] on span "Options" at bounding box center [686, 46] width 33 height 13
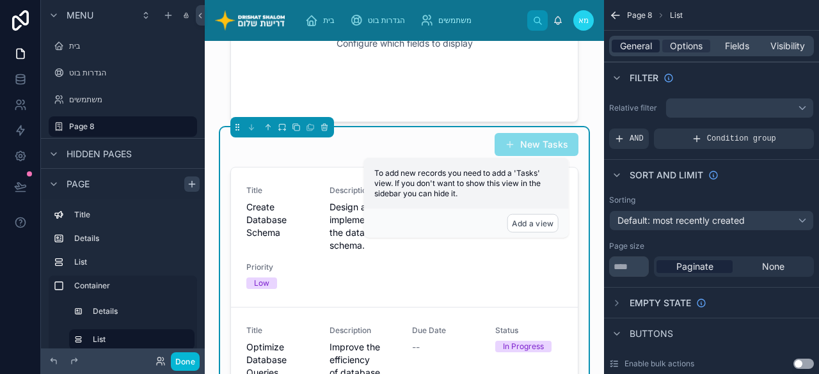
click at [646, 43] on span "General" at bounding box center [636, 46] width 32 height 13
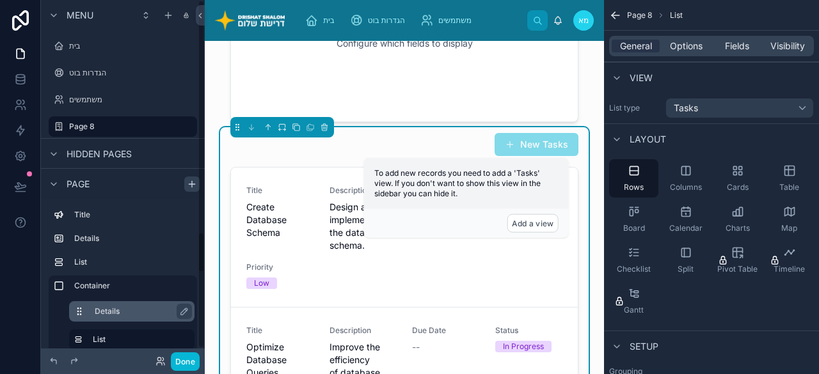
scroll to position [42, 0]
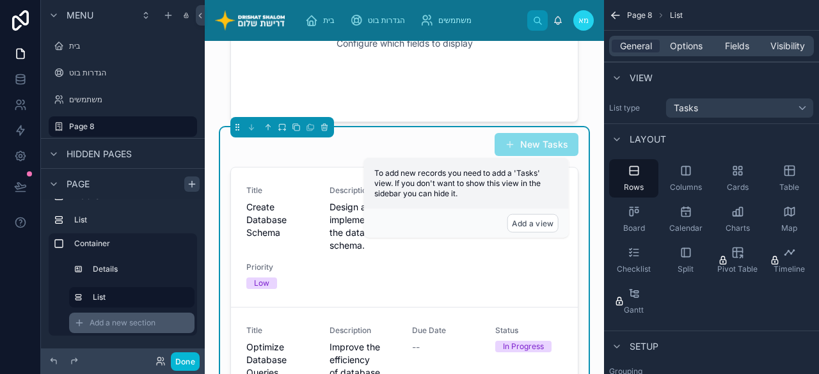
click at [136, 326] on span "Add a new section" at bounding box center [123, 323] width 66 height 10
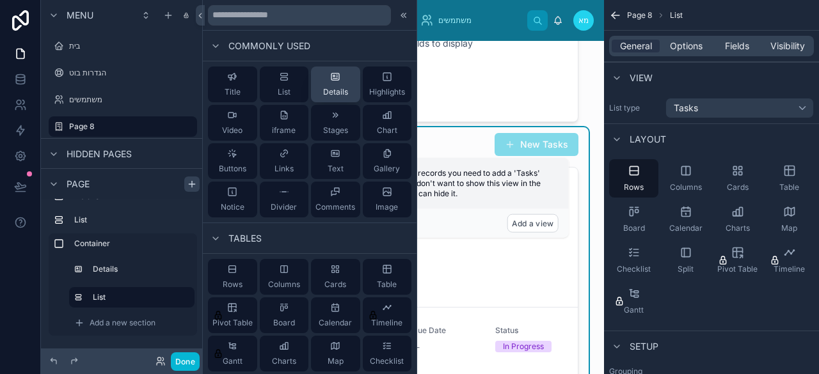
click at [338, 91] on span "Details" at bounding box center [335, 92] width 25 height 10
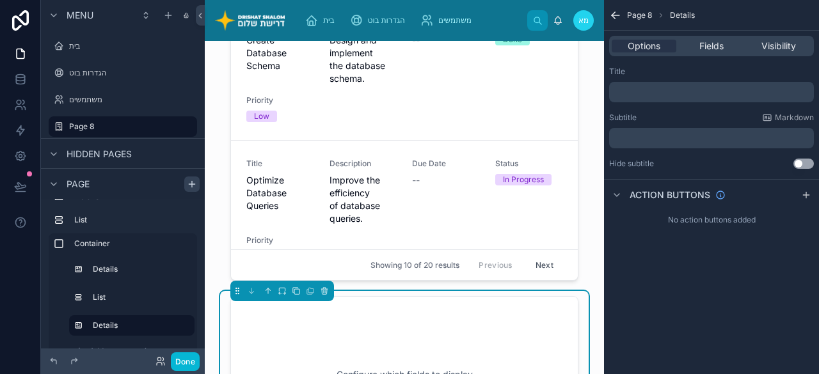
scroll to position [1821, 0]
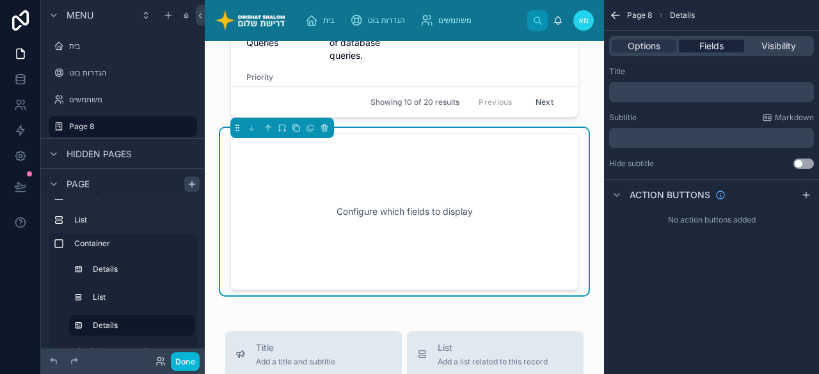
click at [710, 47] on span "Fields" at bounding box center [711, 46] width 24 height 13
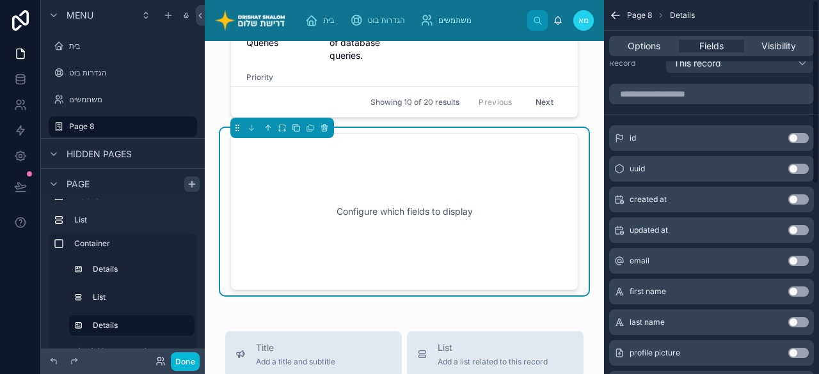
scroll to position [0, 0]
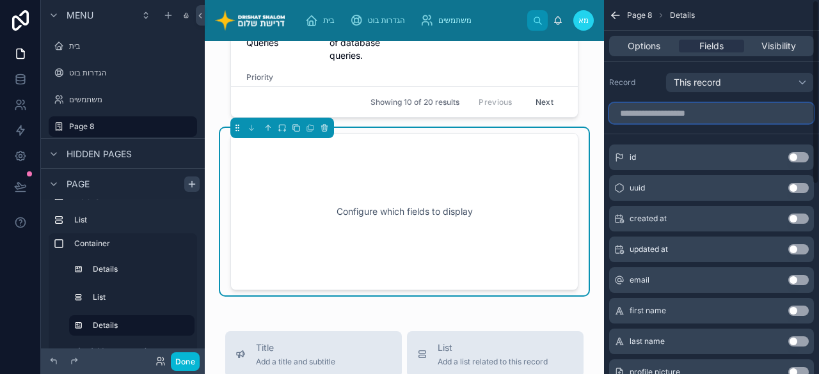
click at [688, 117] on input "scrollable content" at bounding box center [711, 113] width 205 height 20
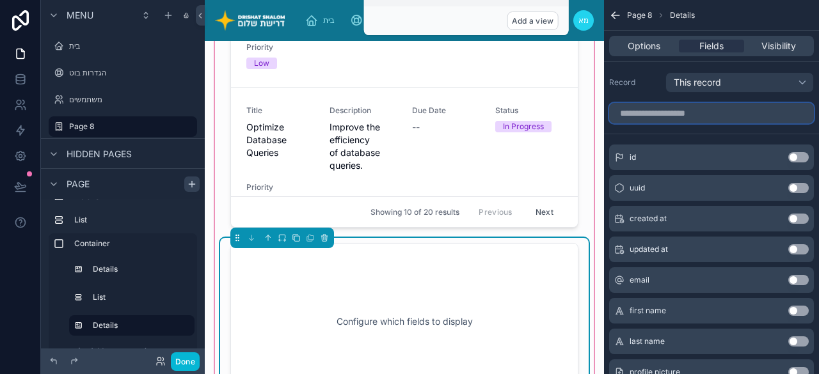
scroll to position [1693, 0]
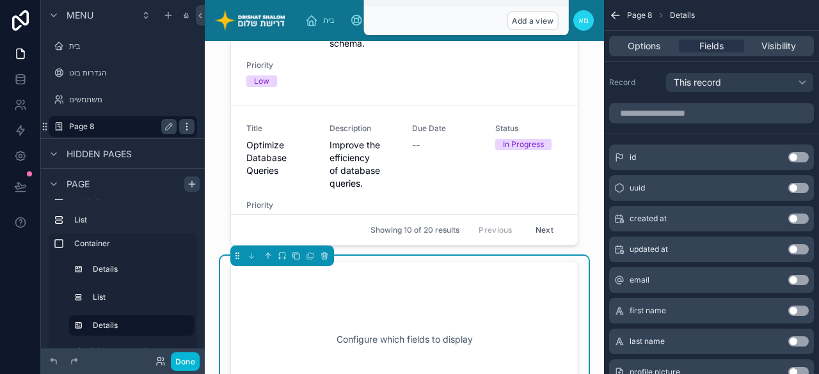
click at [184, 125] on icon "scrollable content" at bounding box center [187, 127] width 10 height 10
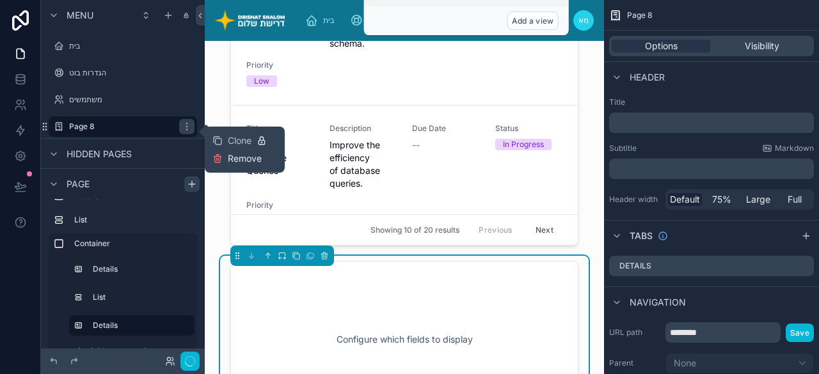
click at [253, 156] on span "Remove" at bounding box center [245, 158] width 34 height 13
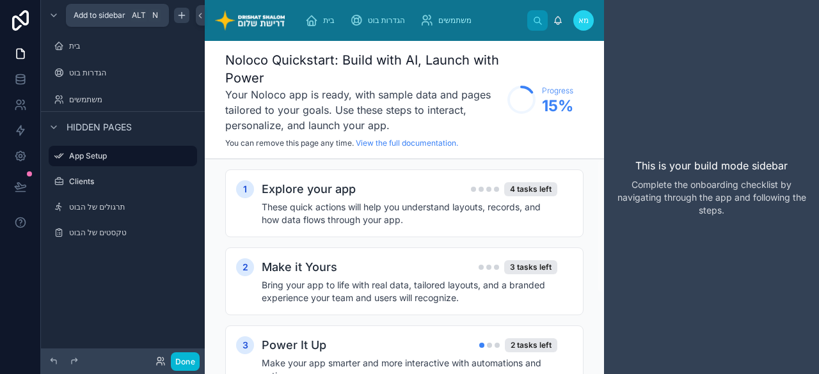
click at [177, 15] on icon "scrollable content" at bounding box center [182, 15] width 10 height 10
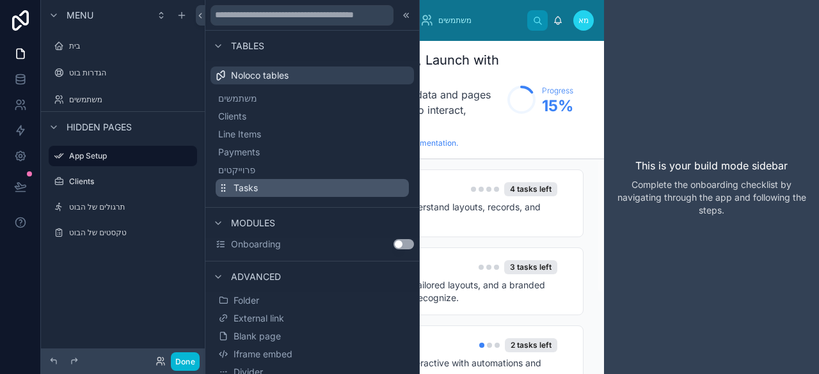
click at [248, 183] on span "Tasks" at bounding box center [246, 188] width 24 height 13
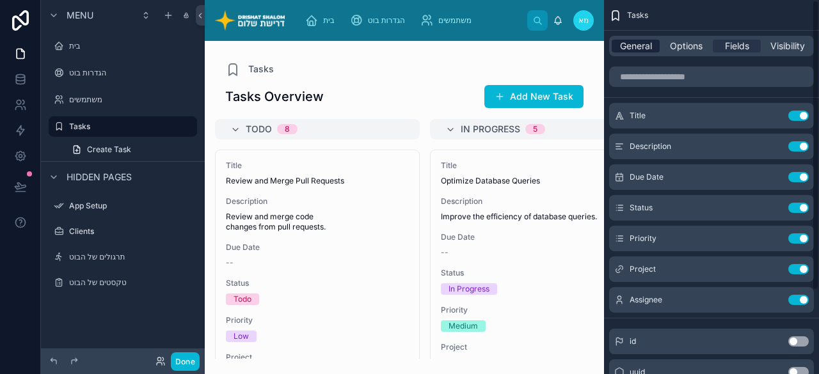
click at [637, 44] on span "General" at bounding box center [636, 46] width 32 height 13
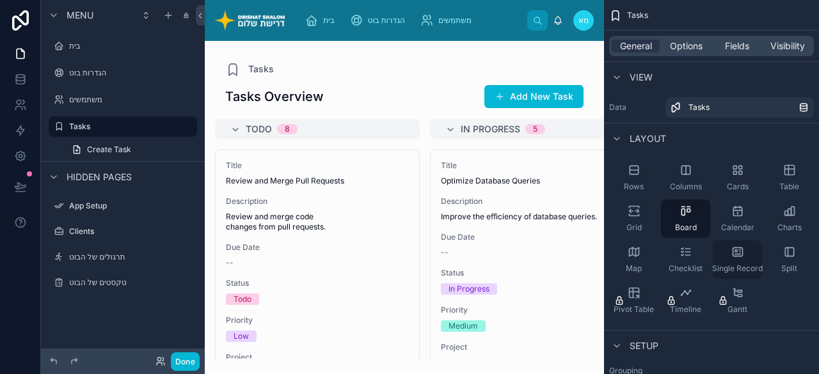
click at [751, 257] on div "Single Record" at bounding box center [737, 260] width 49 height 38
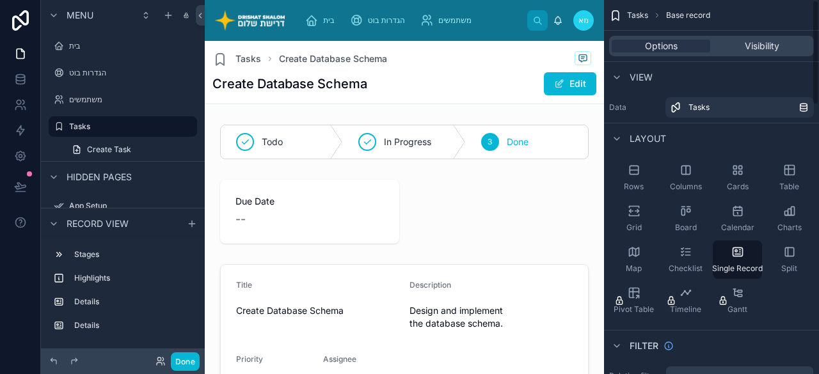
click at [548, 144] on div at bounding box center [404, 142] width 389 height 45
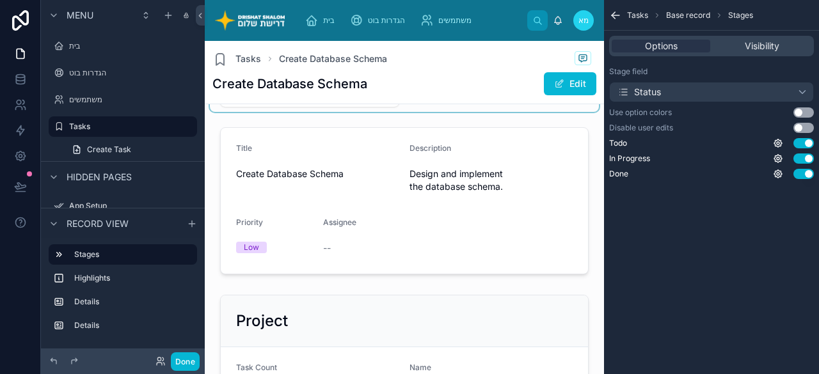
scroll to position [64, 0]
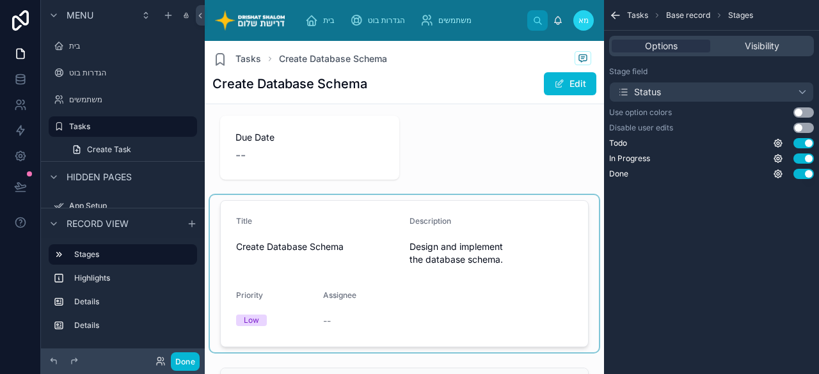
click at [331, 218] on div at bounding box center [404, 273] width 389 height 157
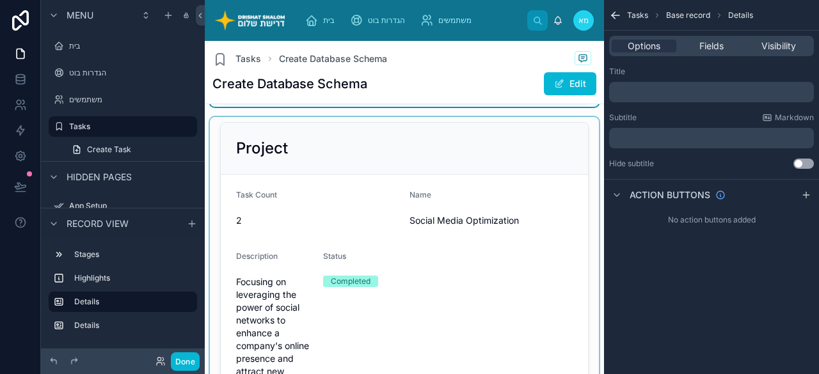
scroll to position [256, 0]
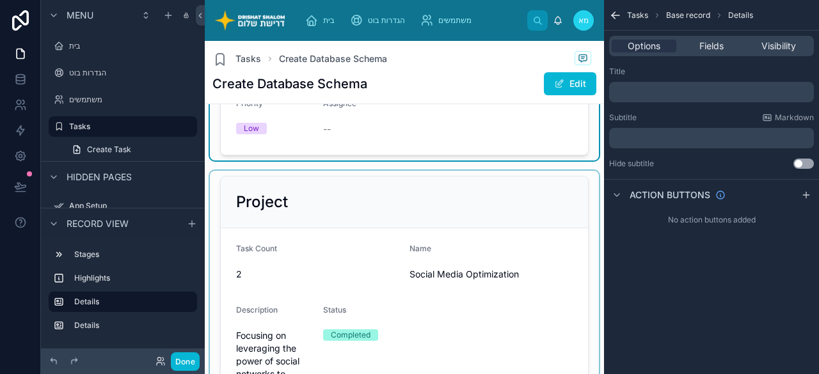
click at [330, 202] on div at bounding box center [404, 320] width 389 height 299
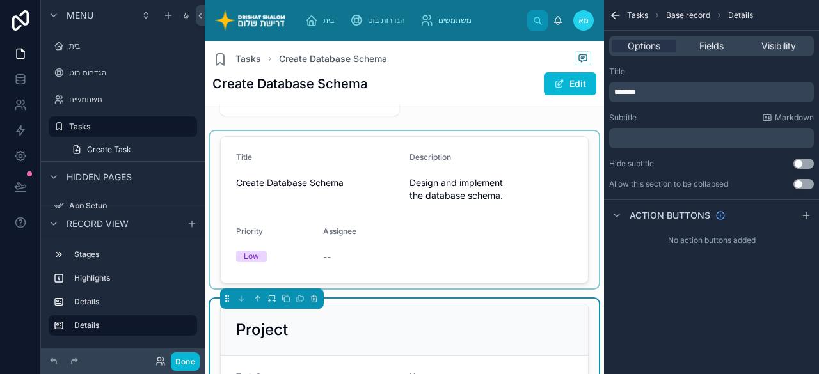
scroll to position [64, 0]
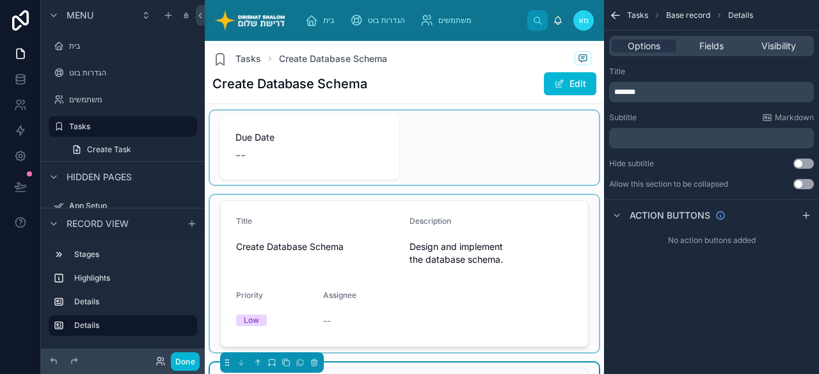
click at [294, 146] on div at bounding box center [404, 148] width 389 height 74
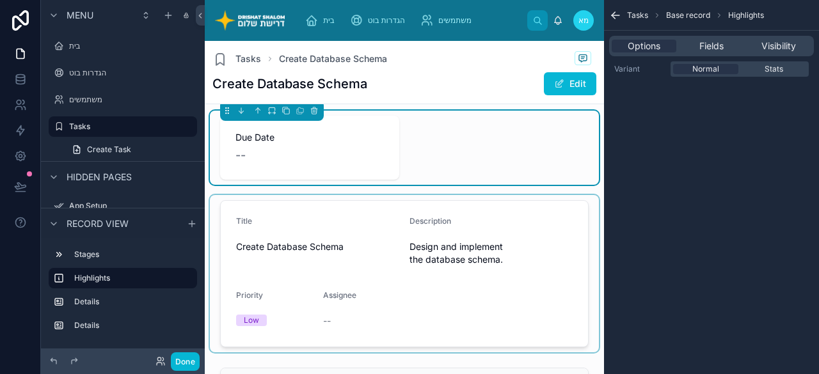
scroll to position [0, 0]
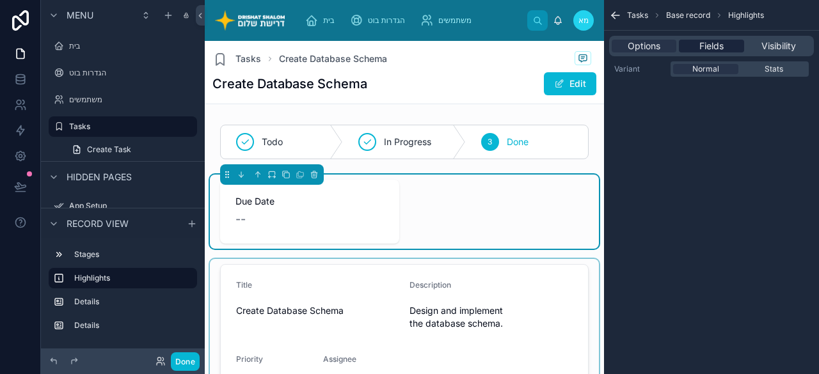
click at [732, 51] on div "Fields" at bounding box center [711, 46] width 65 height 13
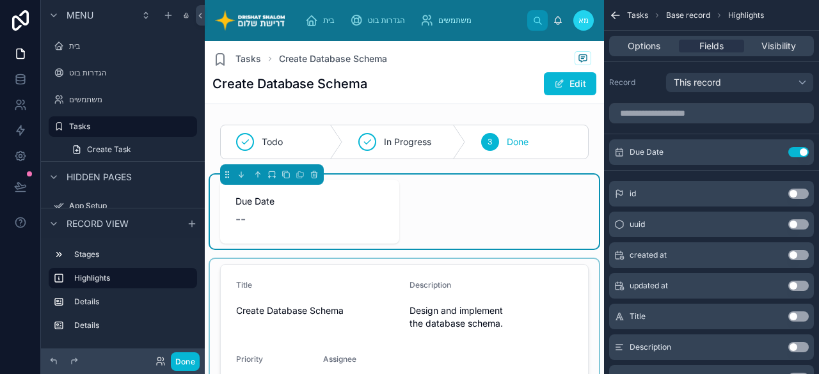
click at [795, 192] on button "Use setting" at bounding box center [798, 194] width 20 height 10
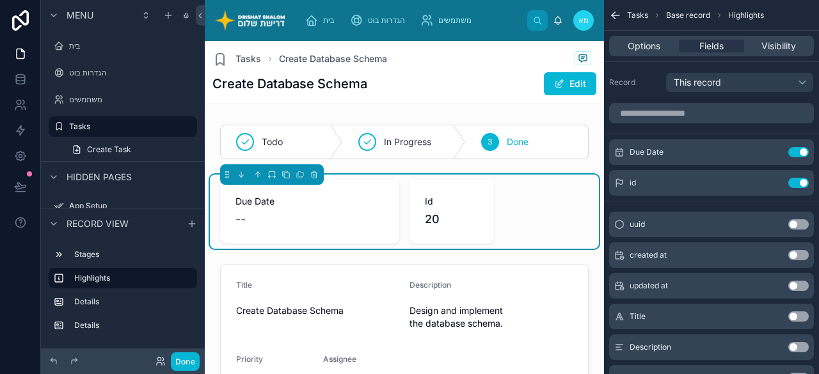
click at [791, 253] on button "Use setting" at bounding box center [798, 255] width 20 height 10
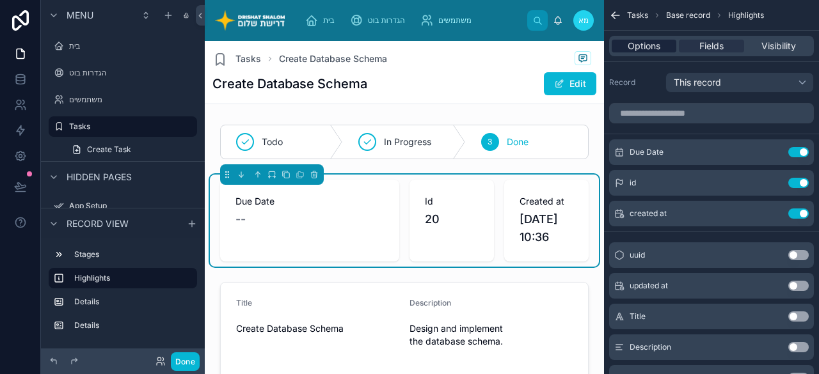
click at [633, 48] on span "Options" at bounding box center [644, 46] width 33 height 13
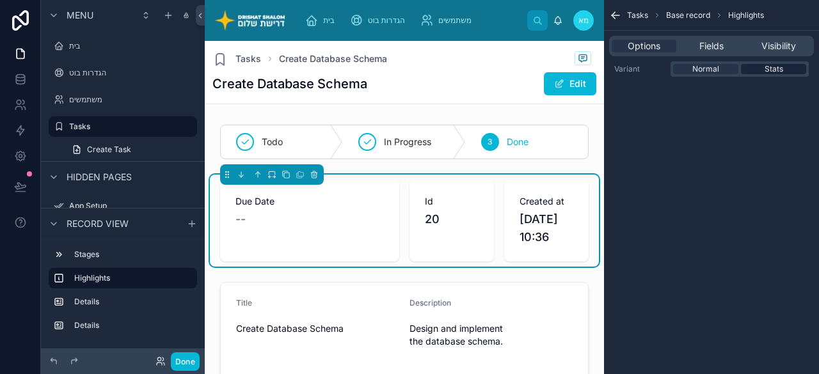
click at [782, 68] on span "Stats" at bounding box center [774, 69] width 19 height 10
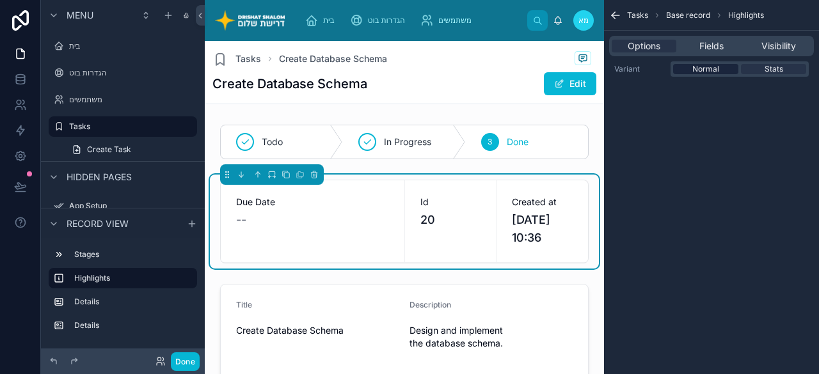
click at [711, 67] on span "Normal" at bounding box center [705, 69] width 27 height 10
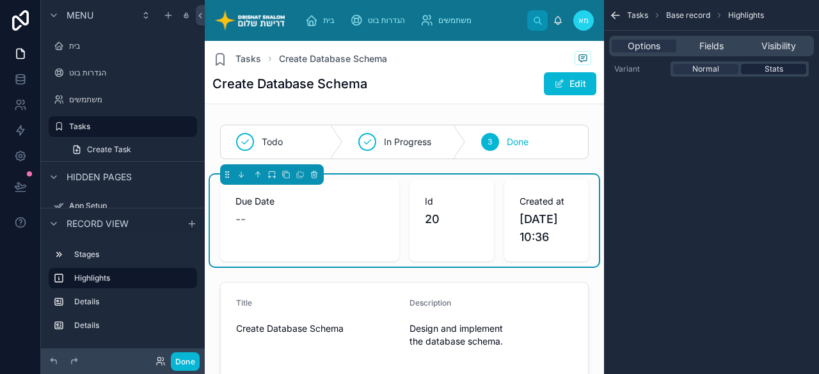
click at [765, 70] on span "Stats" at bounding box center [774, 69] width 19 height 10
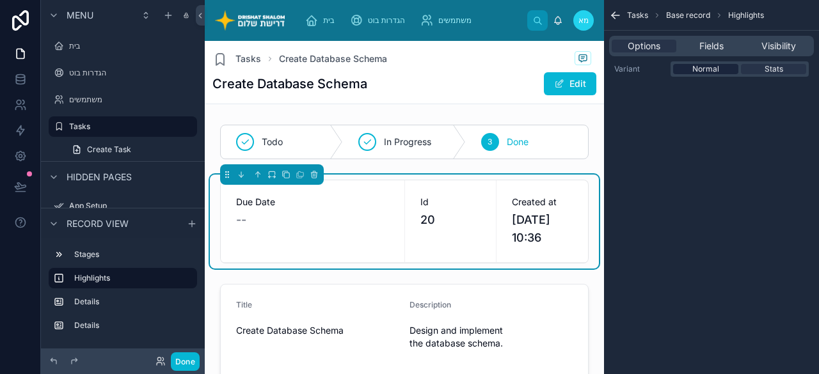
click at [711, 68] on span "Normal" at bounding box center [705, 69] width 27 height 10
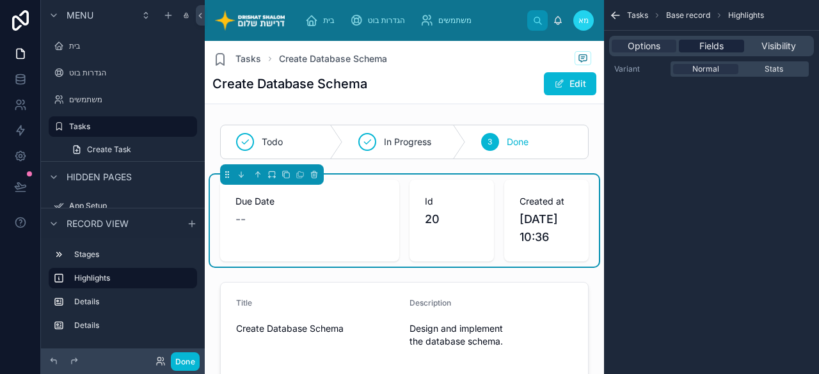
click at [707, 49] on span "Fields" at bounding box center [711, 46] width 24 height 13
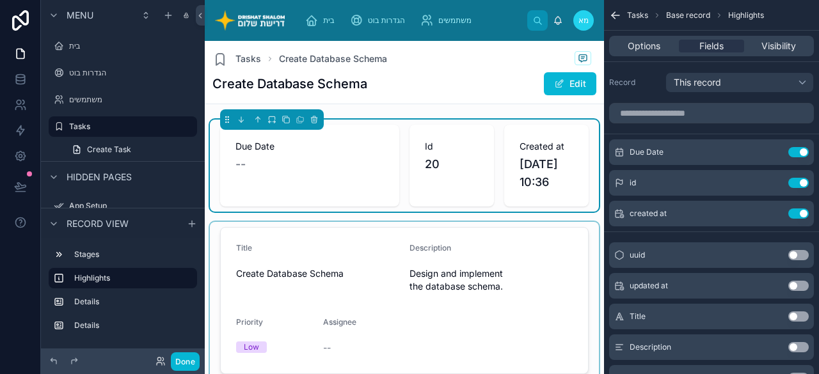
scroll to position [128, 0]
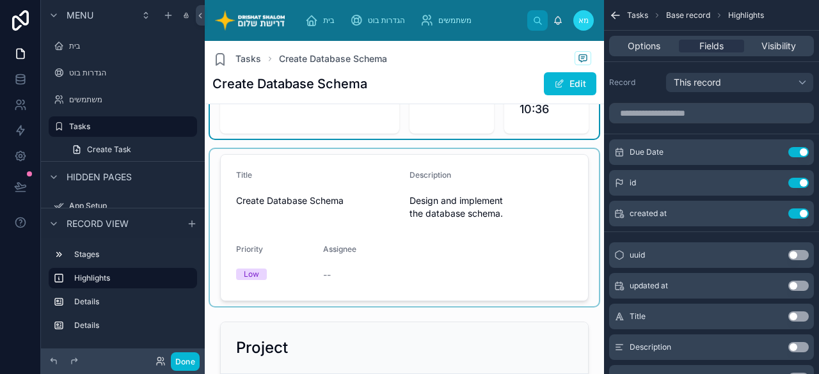
click at [467, 249] on div at bounding box center [404, 227] width 389 height 157
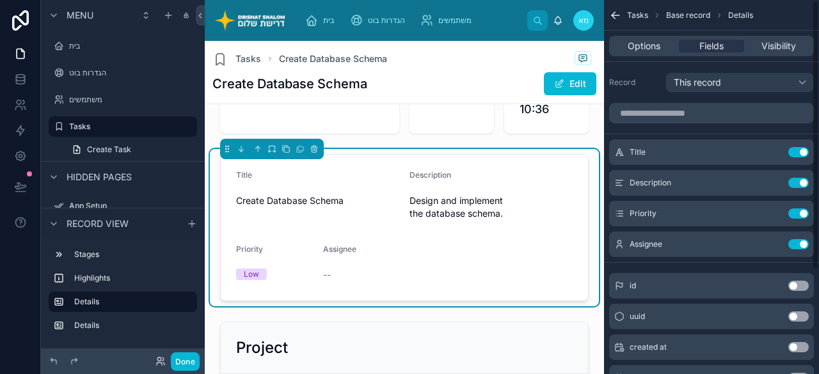
click at [688, 15] on span "Base record" at bounding box center [688, 15] width 44 height 10
click at [499, 209] on span "Design and implement the database schema." at bounding box center [490, 208] width 163 height 26
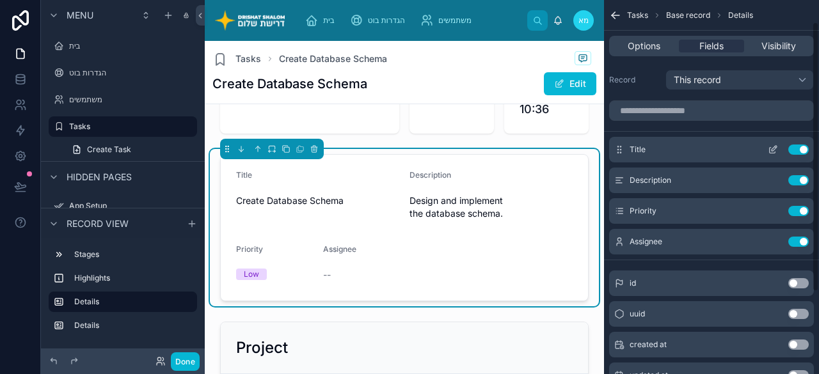
scroll to position [0, 0]
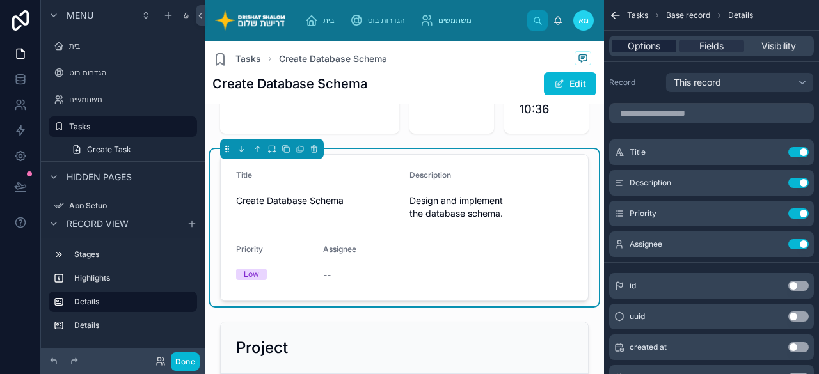
click at [644, 44] on span "Options" at bounding box center [644, 46] width 33 height 13
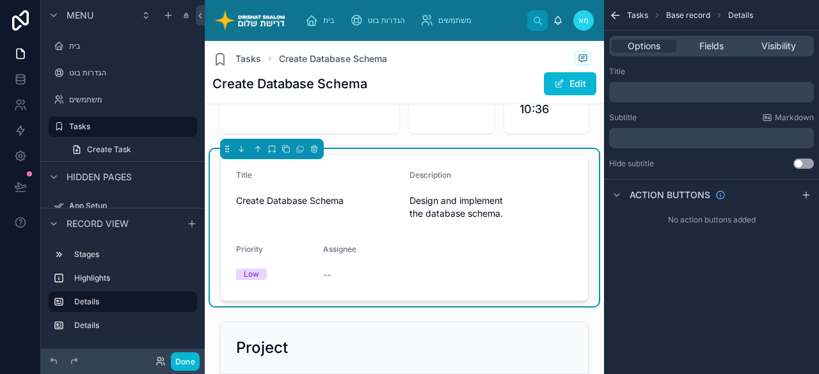
click at [668, 91] on p "﻿" at bounding box center [712, 92] width 197 height 10
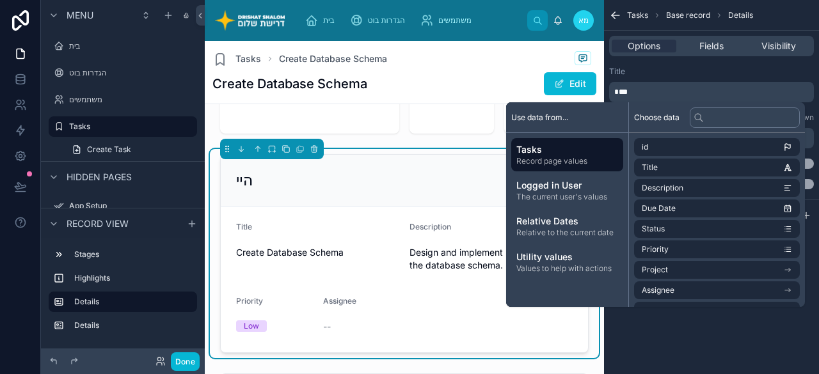
click at [727, 67] on div "Title" at bounding box center [711, 72] width 205 height 10
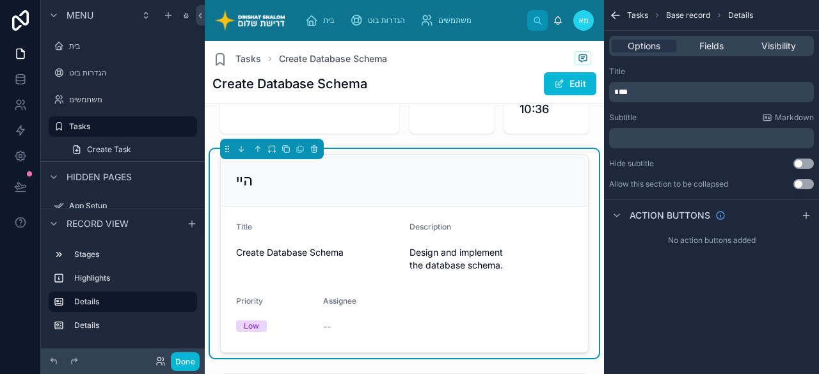
click at [726, 142] on p "﻿" at bounding box center [712, 138] width 197 height 10
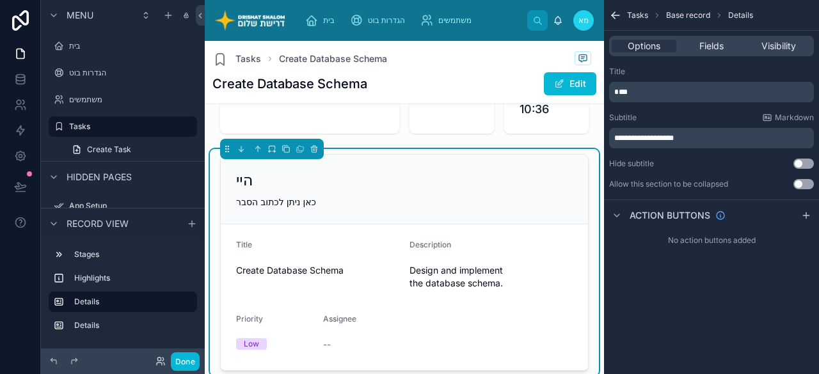
click at [453, 152] on div "היי כאן ניתן לכתוב הסבר Title Create Database Schema Description Design and imp…" at bounding box center [404, 262] width 389 height 227
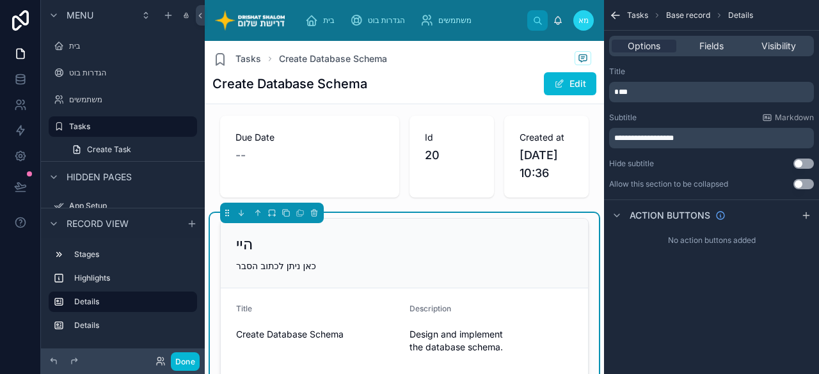
scroll to position [128, 0]
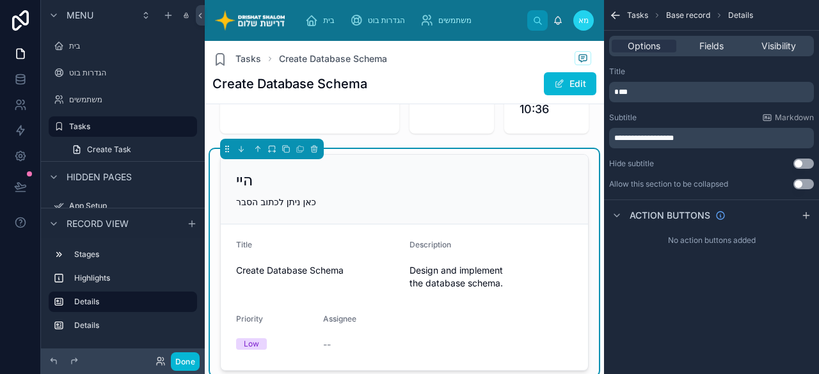
click at [804, 182] on button "Use setting" at bounding box center [803, 184] width 20 height 10
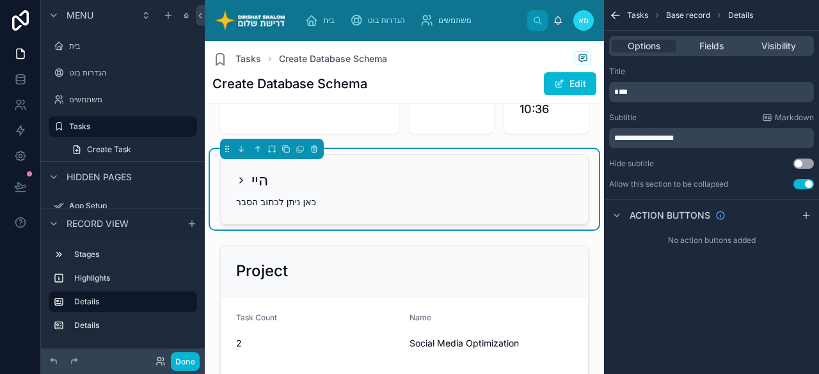
click at [237, 179] on icon at bounding box center [241, 180] width 10 height 10
click at [244, 177] on icon at bounding box center [241, 180] width 10 height 10
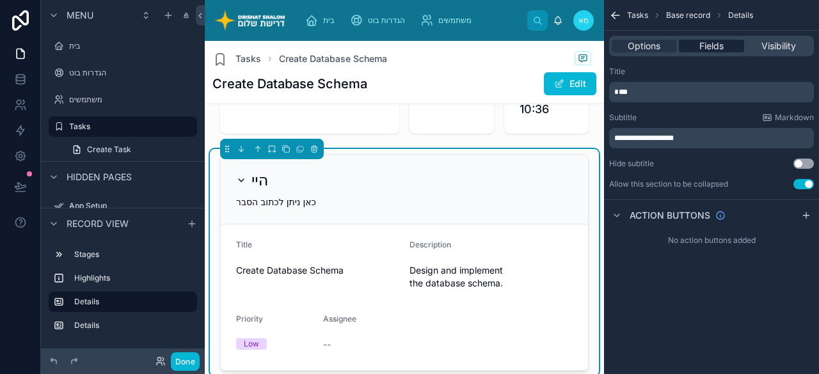
click at [718, 44] on span "Fields" at bounding box center [711, 46] width 24 height 13
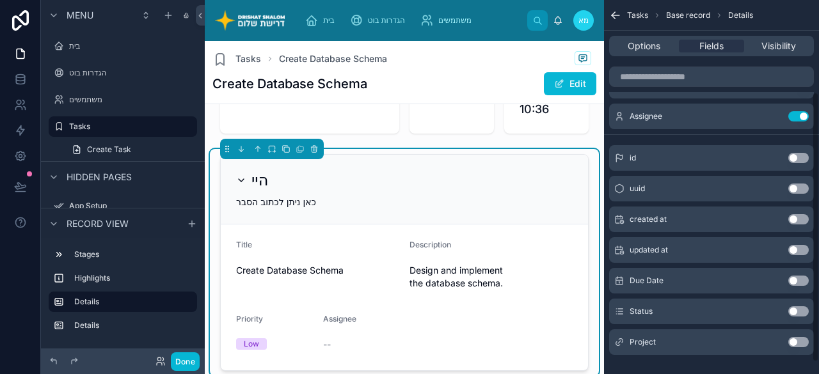
scroll to position [143, 0]
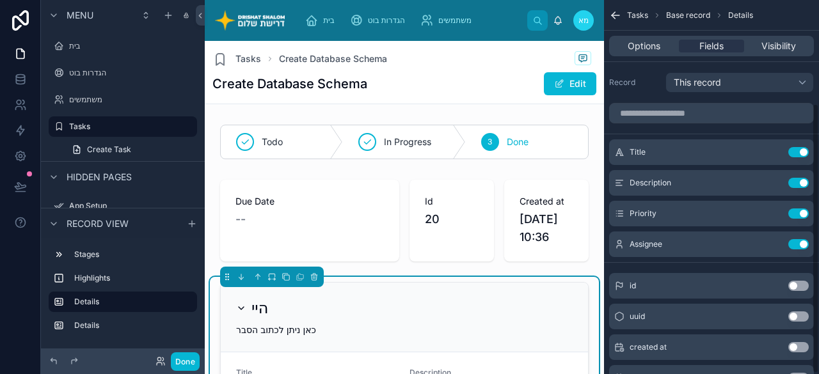
scroll to position [143, 0]
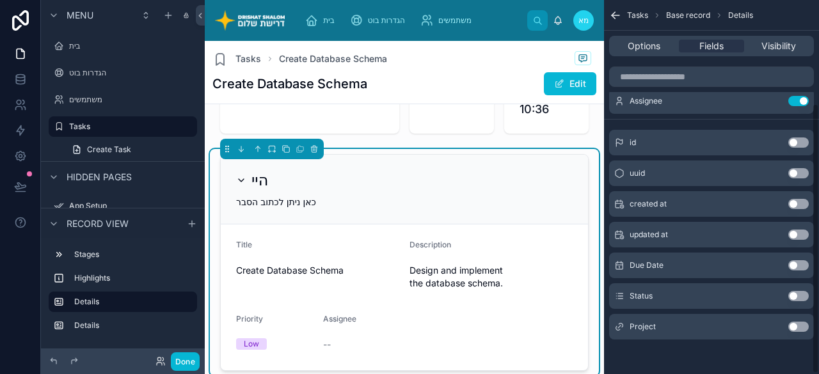
click at [802, 296] on button "Use setting" at bounding box center [798, 296] width 20 height 10
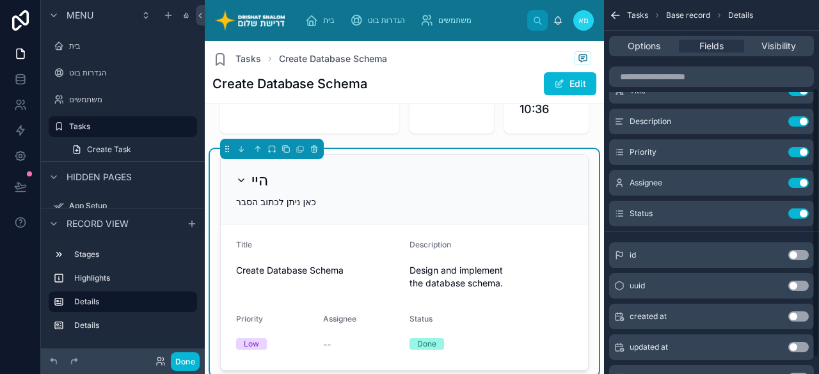
scroll to position [0, 0]
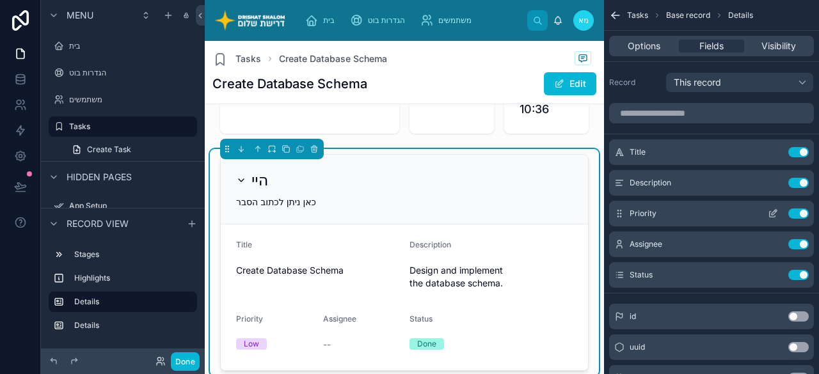
click at [801, 212] on button "Use setting" at bounding box center [798, 214] width 20 height 10
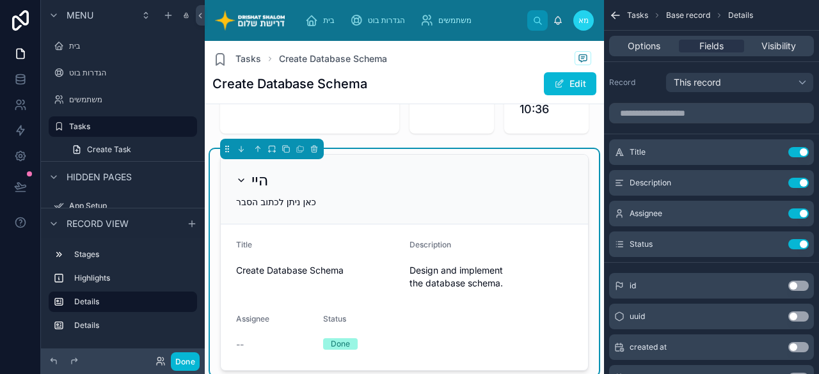
click at [244, 182] on icon at bounding box center [241, 180] width 10 height 10
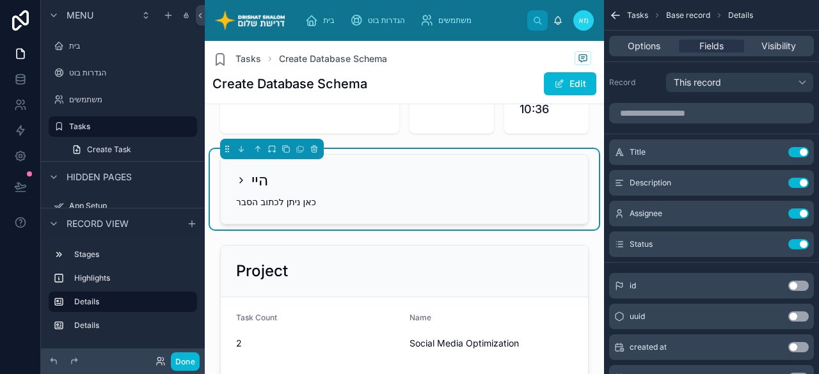
click at [243, 182] on icon at bounding box center [241, 180] width 10 height 10
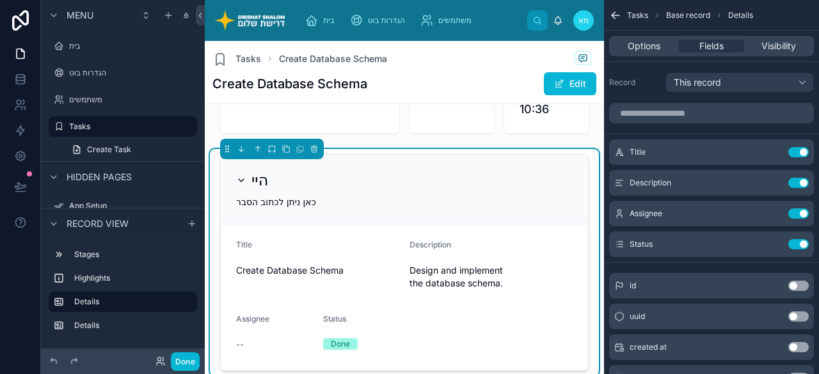
click at [244, 181] on icon at bounding box center [241, 180] width 10 height 10
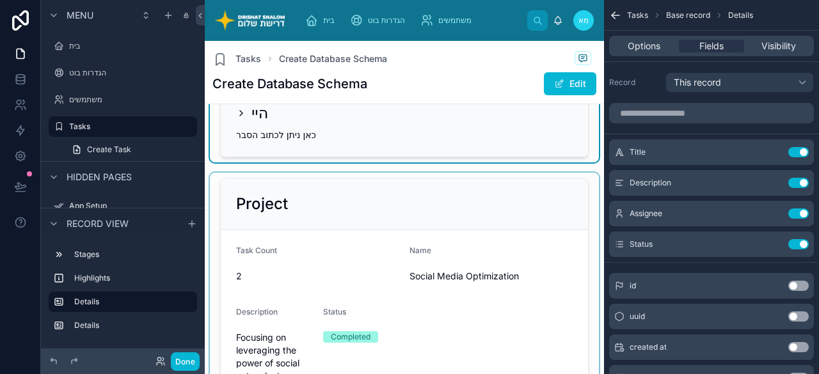
scroll to position [192, 0]
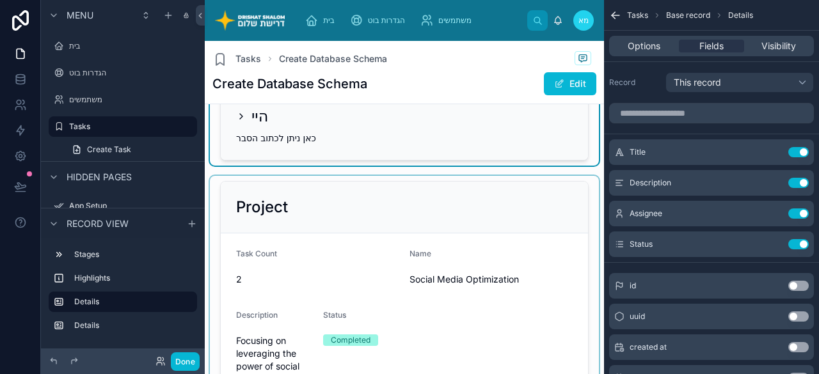
click at [335, 203] on div at bounding box center [404, 325] width 389 height 299
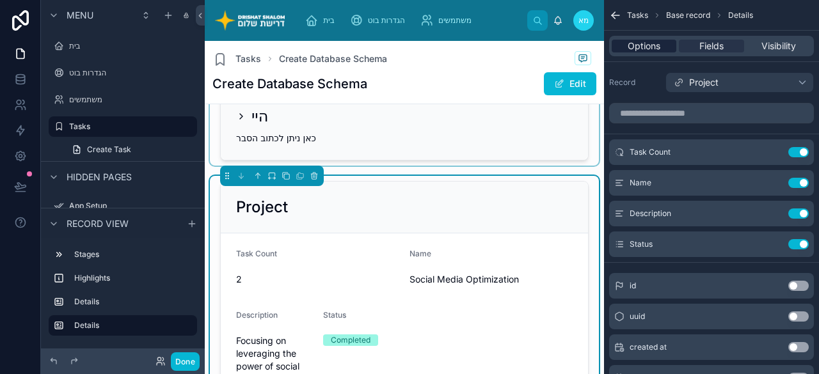
click at [658, 49] on span "Options" at bounding box center [644, 46] width 33 height 13
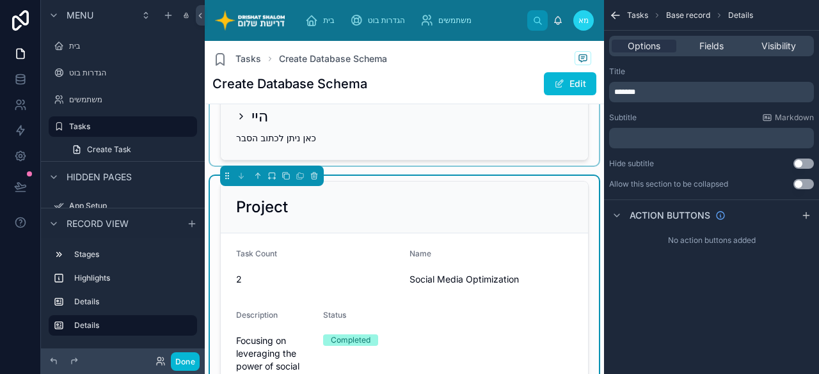
click at [802, 187] on button "Use setting" at bounding box center [803, 184] width 20 height 10
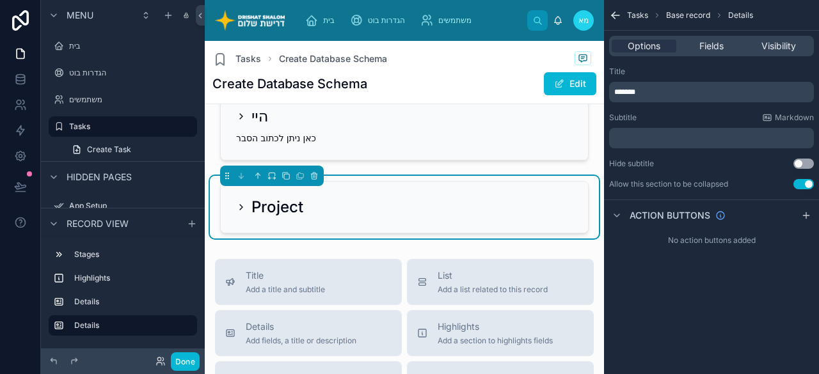
scroll to position [0, 0]
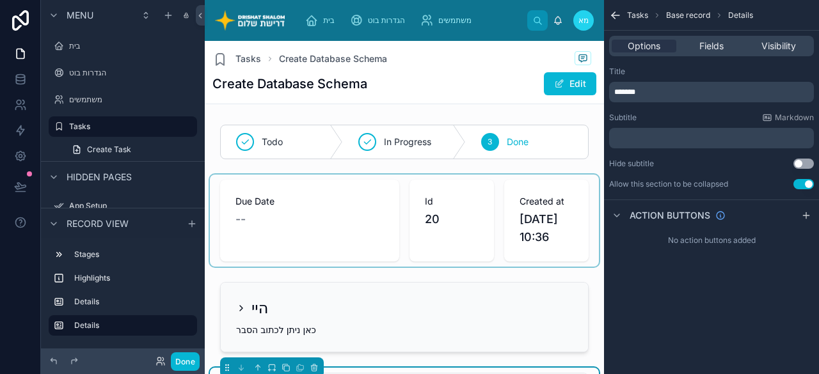
click at [380, 253] on div at bounding box center [404, 221] width 389 height 92
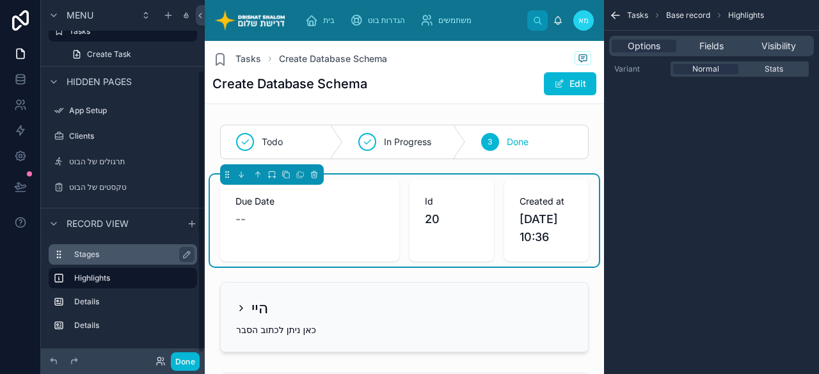
scroll to position [96, 0]
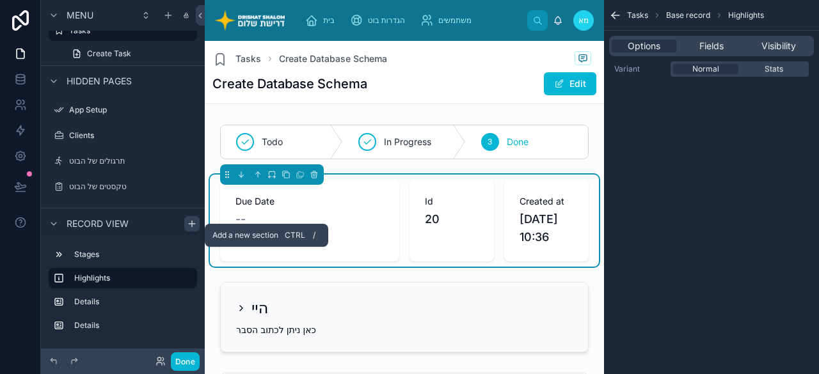
click at [189, 221] on icon "scrollable content" at bounding box center [192, 224] width 10 height 10
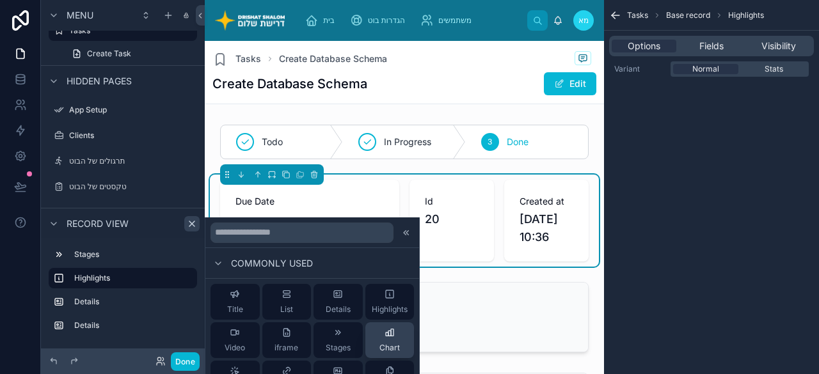
drag, startPoint x: 298, startPoint y: 290, endPoint x: 393, endPoint y: 340, distance: 107.3
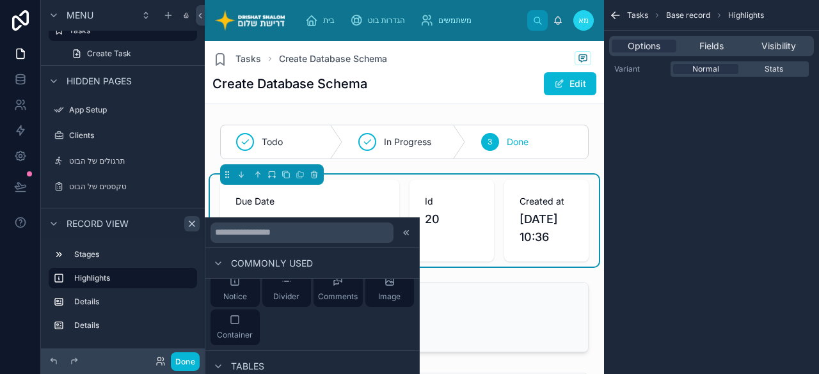
scroll to position [64, 0]
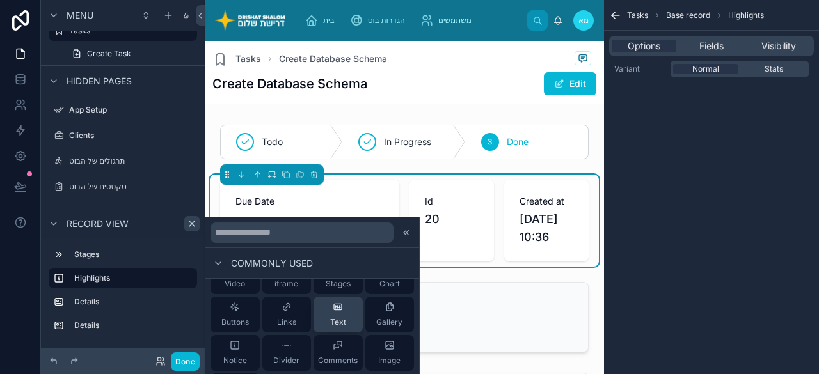
click at [330, 317] on div "Text" at bounding box center [338, 315] width 16 height 26
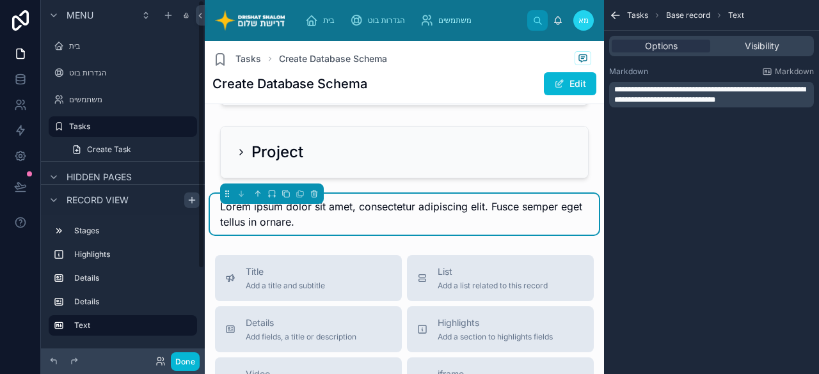
scroll to position [252, 0]
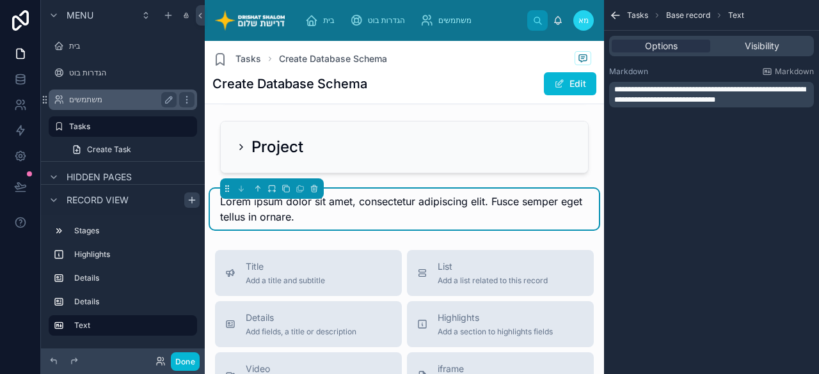
click at [72, 92] on div "משתמשים" at bounding box center [122, 99] width 107 height 15
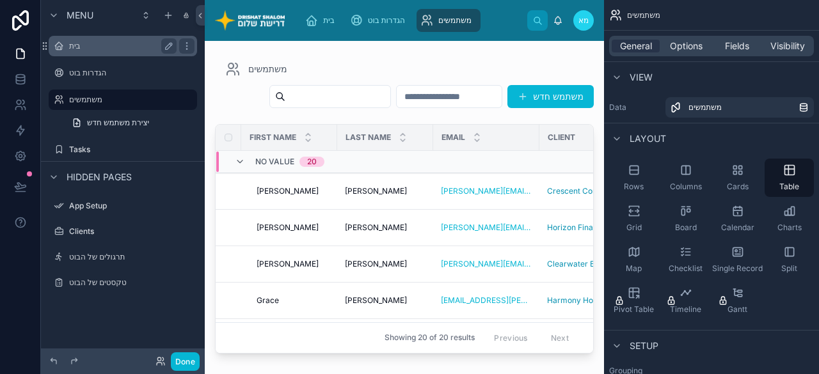
click at [106, 48] on label "בית" at bounding box center [120, 46] width 102 height 10
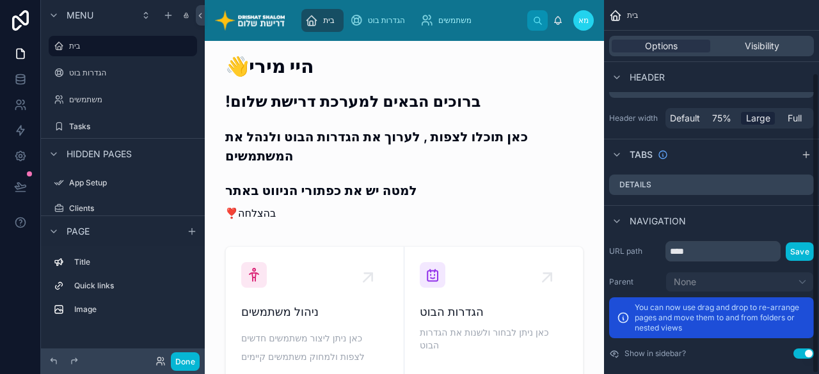
scroll to position [91, 0]
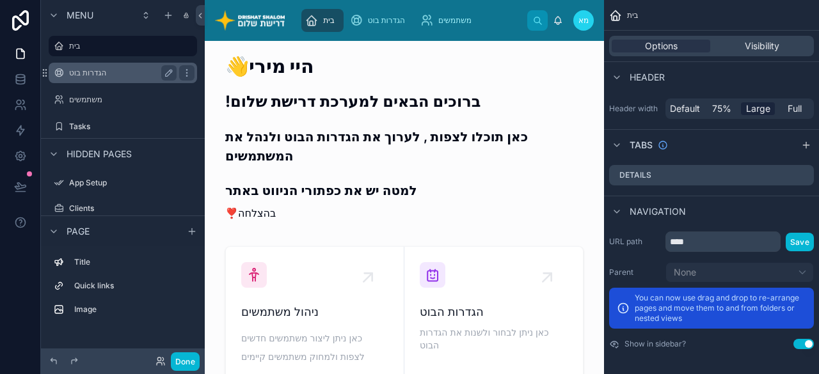
click at [74, 71] on label "הגדרות בוט" at bounding box center [120, 73] width 102 height 10
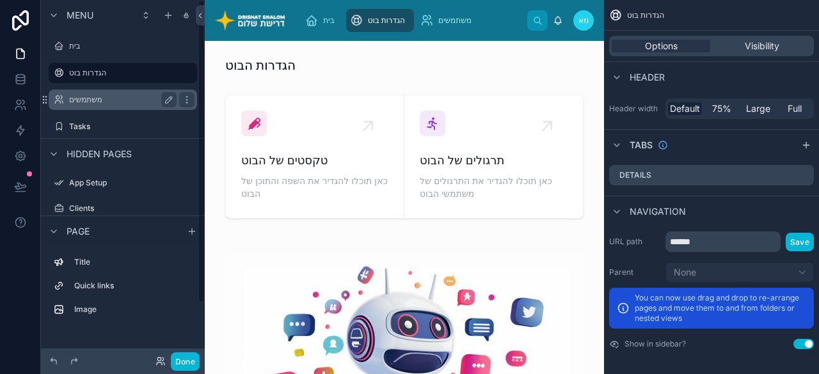
click at [90, 105] on div "משתמשים" at bounding box center [122, 99] width 107 height 15
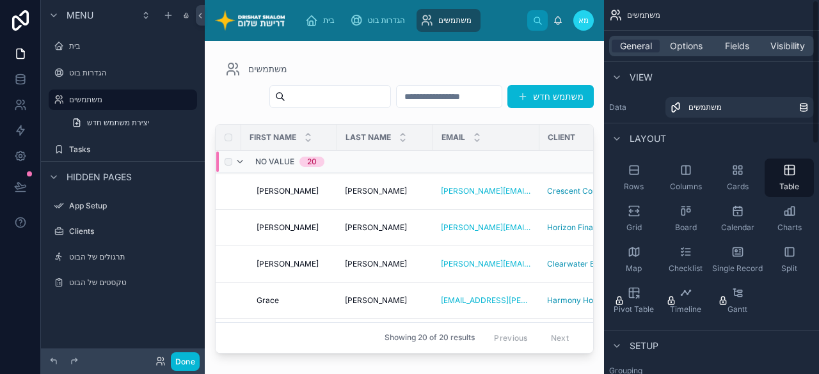
click at [412, 172] on div "No value 20" at bounding box center [377, 162] width 322 height 20
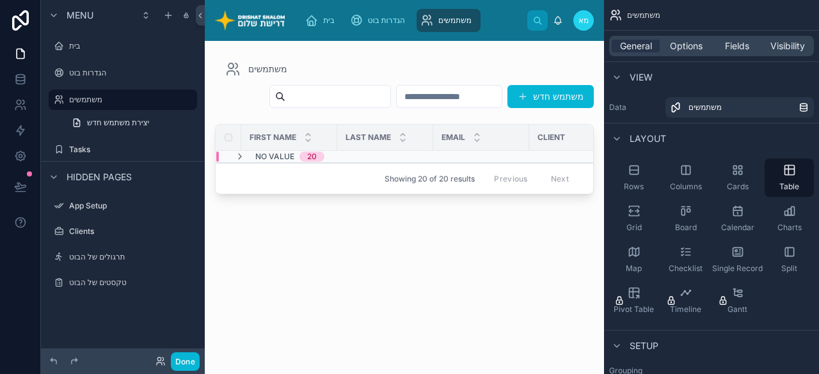
click at [412, 194] on div "Showing 20 of 20 results Previous Next" at bounding box center [405, 178] width 378 height 31
click at [440, 184] on span "Showing 20 of 20 results" at bounding box center [430, 179] width 90 height 10
click at [239, 162] on icon at bounding box center [240, 157] width 10 height 10
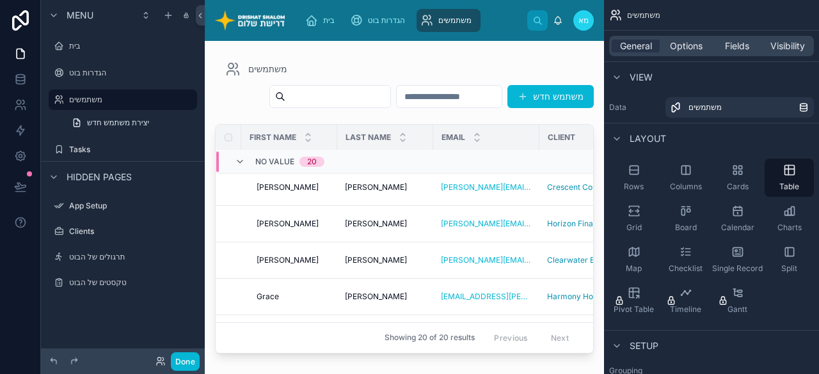
scroll to position [128, 0]
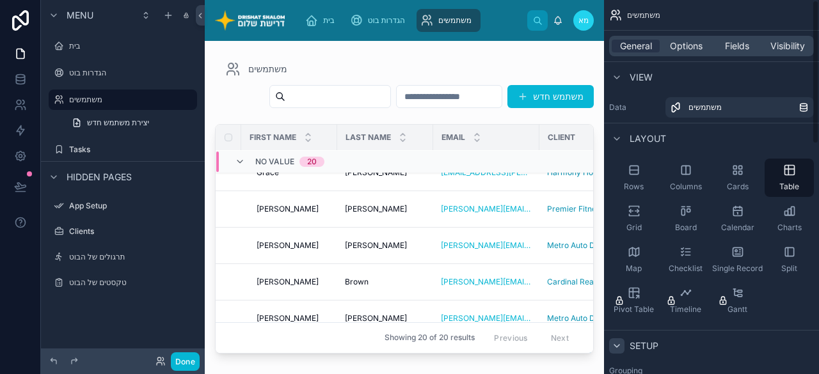
click at [615, 351] on div "scrollable content" at bounding box center [616, 345] width 15 height 15
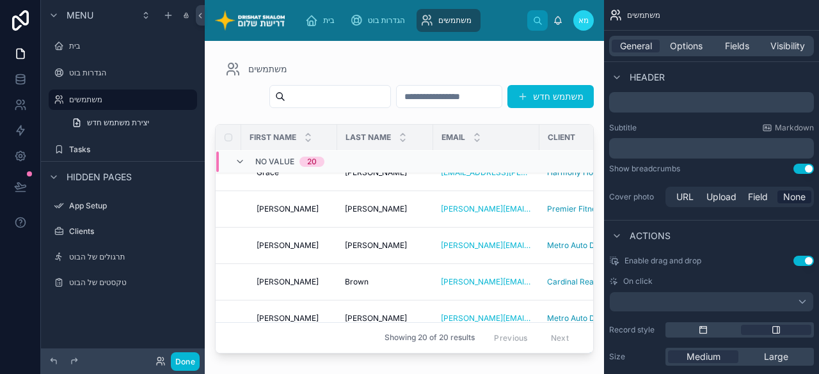
scroll to position [0, 0]
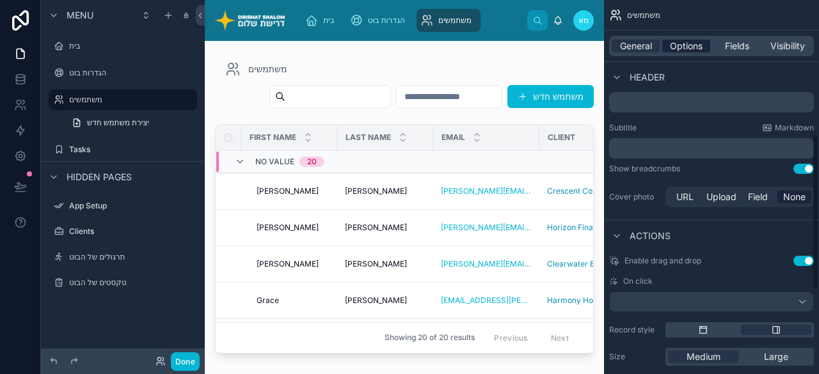
click at [680, 45] on span "Options" at bounding box center [686, 46] width 33 height 13
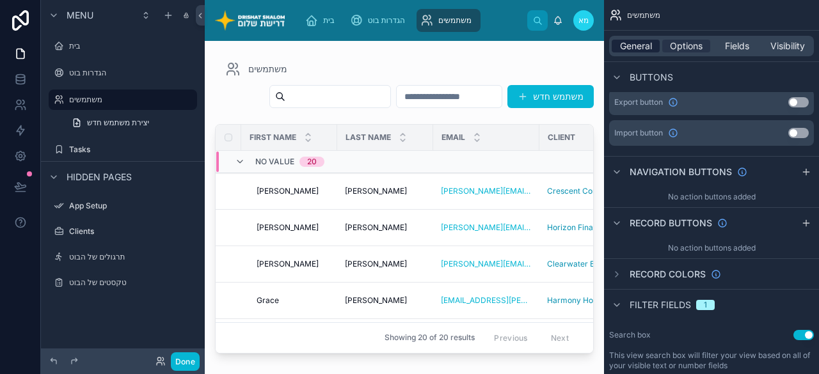
click at [649, 44] on span "General" at bounding box center [636, 46] width 32 height 13
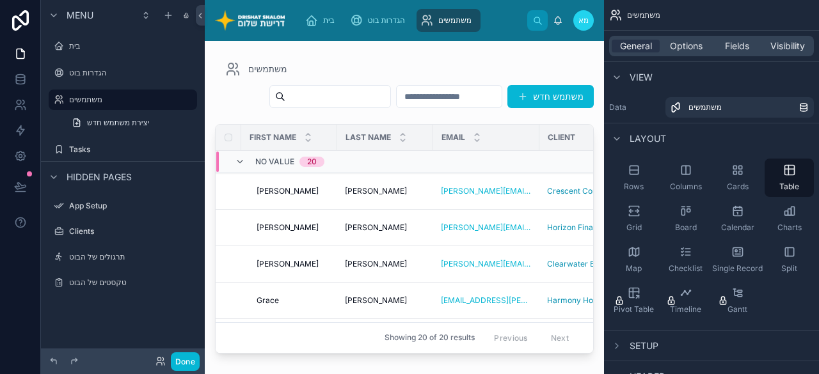
click at [259, 109] on div "משתמש חדש" at bounding box center [426, 96] width 335 height 24
click at [115, 60] on div "scrollable content" at bounding box center [123, 60] width 148 height 1
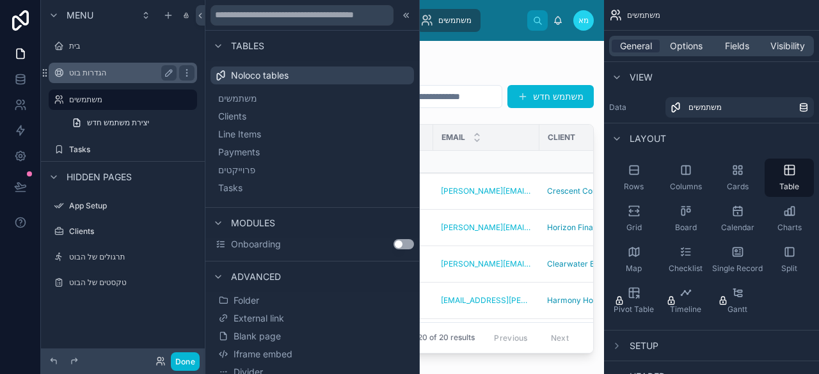
click at [109, 78] on div "הגדרות בוט" at bounding box center [122, 72] width 107 height 15
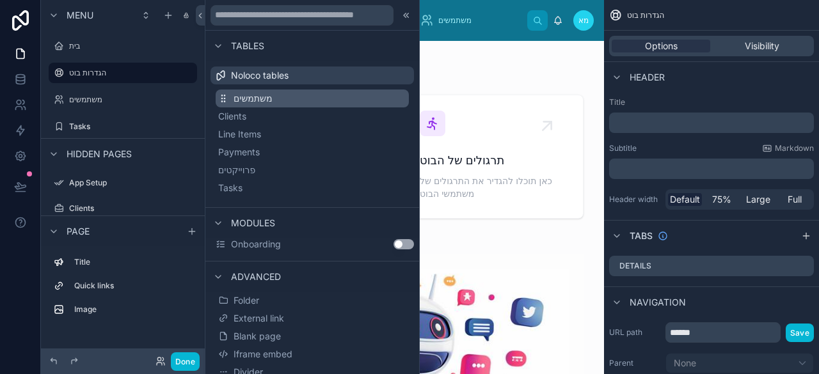
click at [256, 100] on span "משתמשים" at bounding box center [253, 98] width 38 height 13
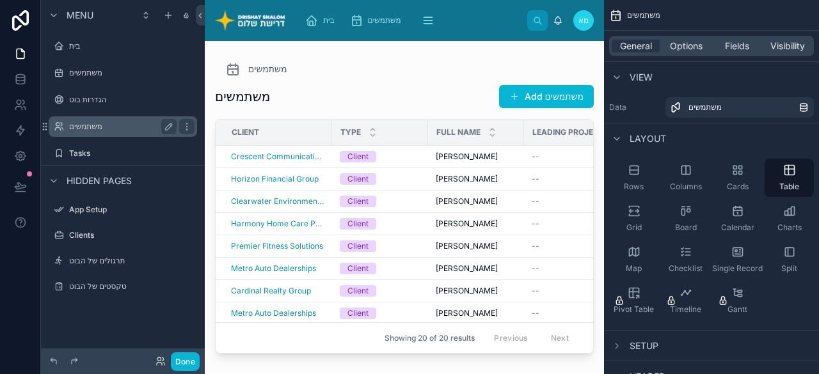
click at [77, 125] on label "משתמשים" at bounding box center [120, 127] width 102 height 10
